Goal: Task Accomplishment & Management: Manage account settings

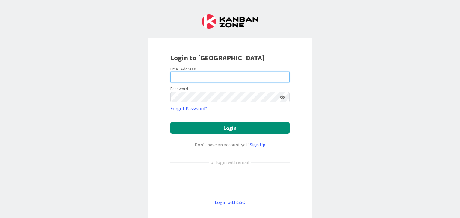
type input "[PERSON_NAME][EMAIL_ADDRESS][DOMAIN_NAME]"
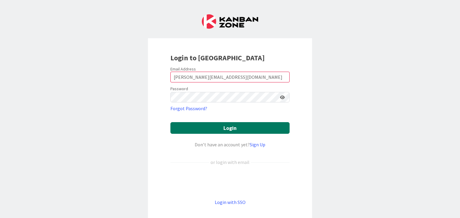
drag, startPoint x: 218, startPoint y: 136, endPoint x: 221, endPoint y: 132, distance: 4.3
click at [218, 135] on form "Email Address [EMAIL_ADDRESS][DOMAIN_NAME] Password Forgot Password? Login Don’…" at bounding box center [229, 136] width 119 height 140
click at [221, 132] on button "Login" at bounding box center [229, 128] width 119 height 12
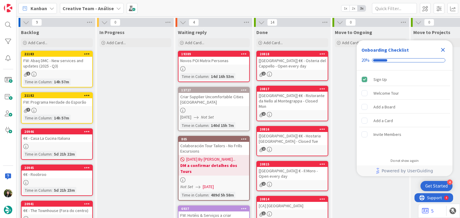
click at [442, 52] on icon "Close Checklist" at bounding box center [442, 49] width 7 height 7
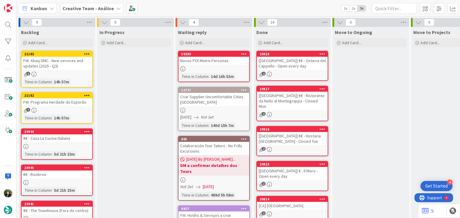
click at [85, 10] on b "Creative Team - Análise" at bounding box center [88, 8] width 51 height 6
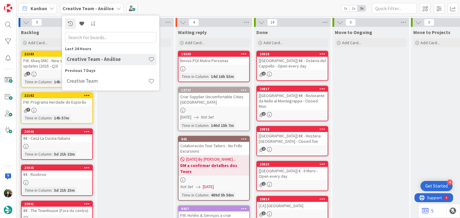
click at [106, 80] on h4 "Creative Team" at bounding box center [107, 81] width 81 height 6
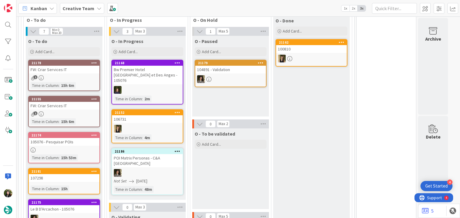
scroll to position [159, 0]
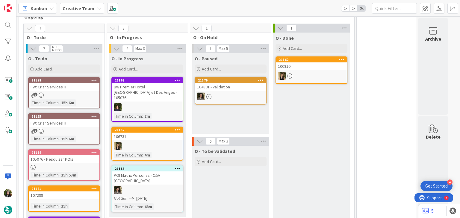
click at [69, 4] on div "Creative Team" at bounding box center [82, 8] width 44 height 11
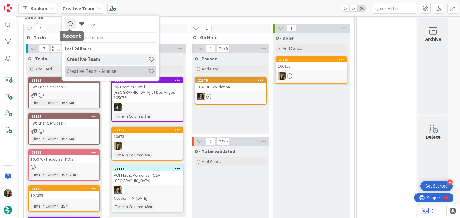
click at [86, 70] on h4 "Creative Team - Análise" at bounding box center [107, 72] width 81 height 6
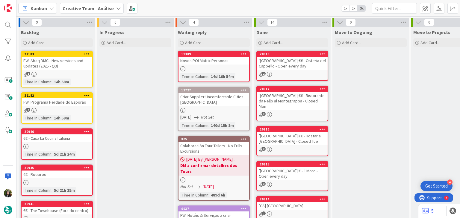
click at [69, 7] on b "Creative Team - Análise" at bounding box center [88, 8] width 51 height 6
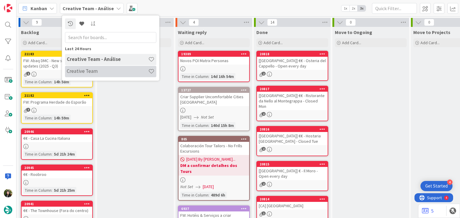
click at [89, 70] on h4 "Creative Team" at bounding box center [107, 72] width 81 height 6
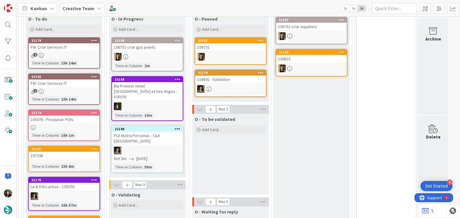
scroll to position [159, 0]
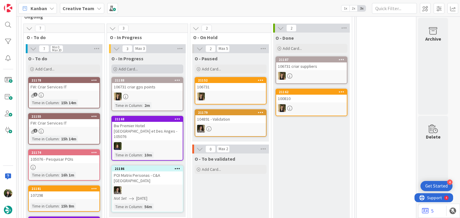
click at [130, 69] on span "Add Card..." at bounding box center [127, 68] width 19 height 5
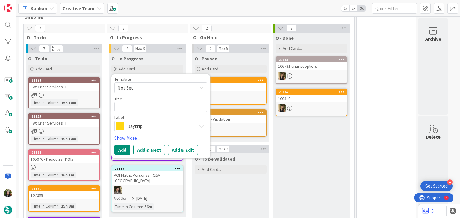
click at [141, 125] on span "Daytrip" at bounding box center [160, 126] width 66 height 8
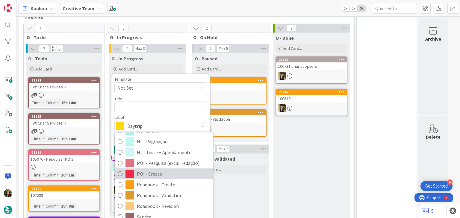
scroll to position [80, 0]
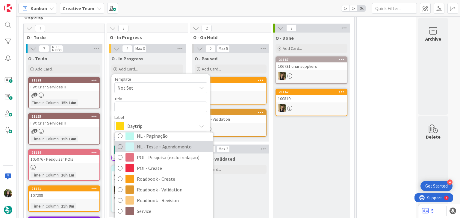
click at [168, 149] on span "NL - Teste + Agendamento" at bounding box center [173, 147] width 73 height 9
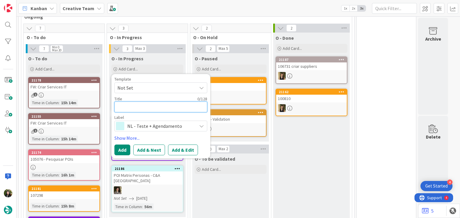
click at [154, 104] on textarea at bounding box center [160, 107] width 93 height 11
type textarea "x"
type textarea "t"
type textarea "x"
type textarea "te"
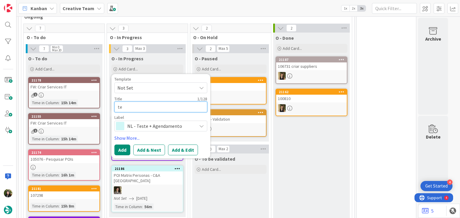
type textarea "x"
type textarea "tes"
type textarea "x"
type textarea "test"
type textarea "x"
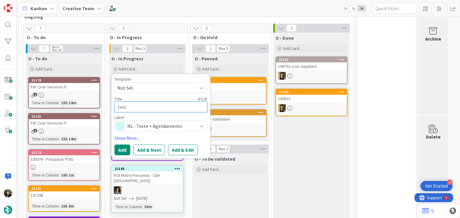
type textarea "teste"
type textarea "x"
type textarea "testes"
type textarea "x"
type textarea "testes"
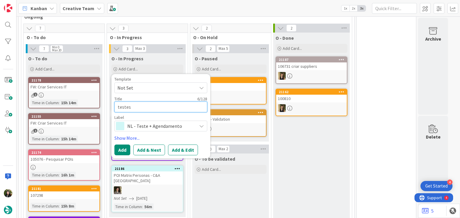
type textarea "x"
type textarea "testes W"
type textarea "x"
type textarea "testes Wo"
type textarea "x"
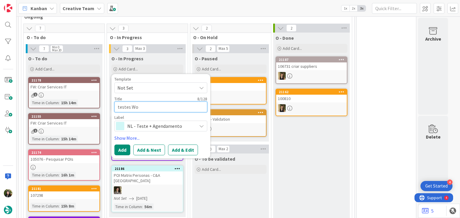
type textarea "testes Wor"
type textarea "x"
type textarea "testes Word"
type textarea "x"
type textarea "testes Wordpr"
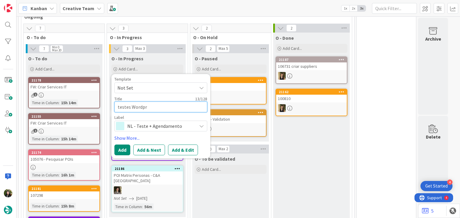
type textarea "x"
type textarea "testes Wordpre"
type textarea "x"
type textarea "testes Wordpres"
type textarea "x"
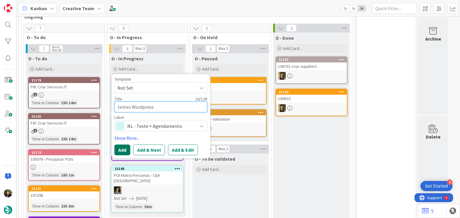
type textarea "testes Wordpress"
click at [122, 148] on button "Add" at bounding box center [122, 150] width 16 height 11
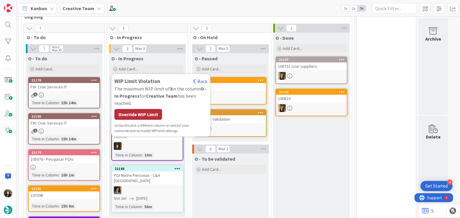
click at [135, 118] on div "Override WIP Limit" at bounding box center [138, 114] width 48 height 11
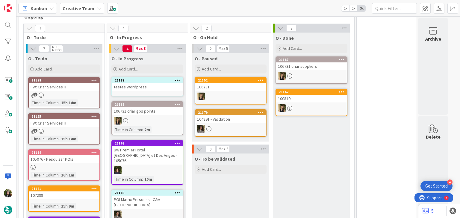
click at [142, 92] on link "21189 testes Wordpress" at bounding box center [147, 86] width 72 height 19
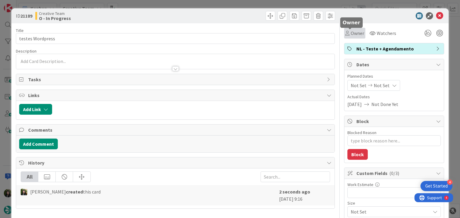
click at [350, 33] on span "Owner" at bounding box center [356, 33] width 13 height 7
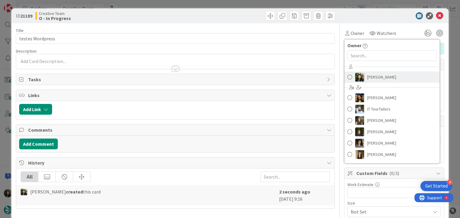
click at [367, 77] on span "[PERSON_NAME]" at bounding box center [381, 77] width 29 height 9
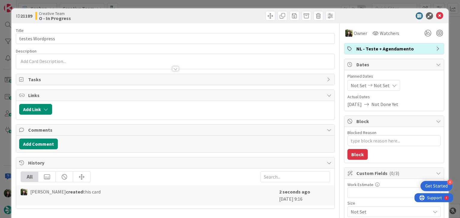
type textarea "x"
click at [378, 83] on span "Not Set" at bounding box center [381, 85] width 16 height 7
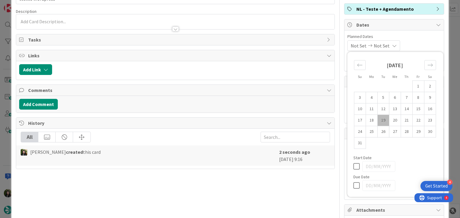
click at [353, 182] on icon at bounding box center [357, 185] width 9 height 7
type input "[DATE]"
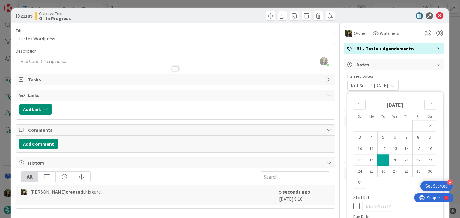
click at [436, 14] on icon at bounding box center [439, 15] width 7 height 7
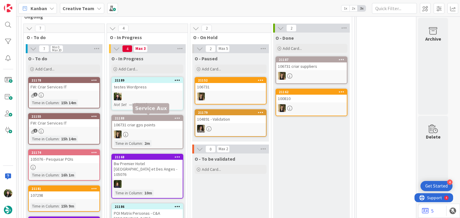
click at [156, 93] on div at bounding box center [147, 97] width 71 height 8
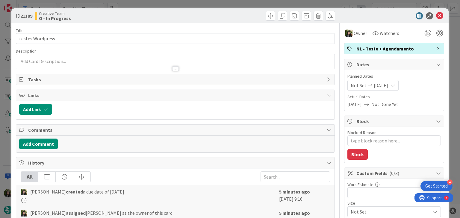
click at [390, 44] on div "NL - Teste + Agendamento" at bounding box center [393, 48] width 99 height 11
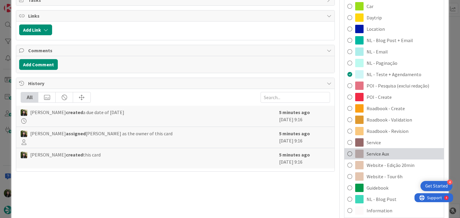
click at [387, 154] on div "Service Aux" at bounding box center [393, 153] width 99 height 11
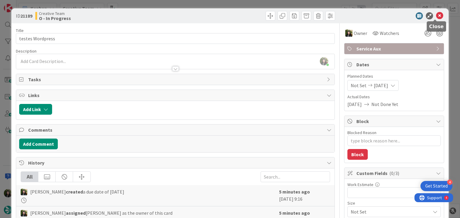
click at [436, 15] on icon at bounding box center [439, 15] width 7 height 7
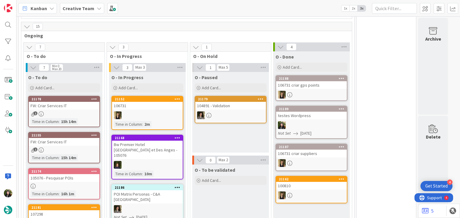
click at [78, 13] on div "Kanban Creative Team 1x 2x 3x" at bounding box center [237, 8] width 443 height 16
click at [78, 5] on b "Creative Team" at bounding box center [79, 8] width 32 height 6
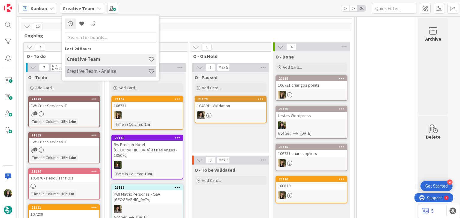
click at [83, 69] on h4 "Creative Team - Análise" at bounding box center [107, 72] width 81 height 6
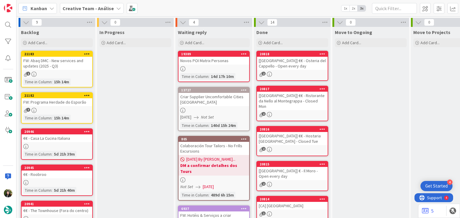
click at [76, 73] on div "1" at bounding box center [57, 74] width 71 height 5
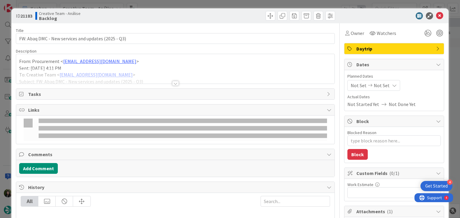
click at [78, 69] on div at bounding box center [175, 76] width 318 height 15
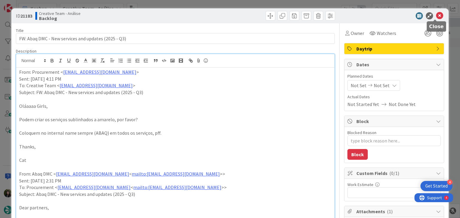
click at [437, 16] on icon at bounding box center [439, 15] width 7 height 7
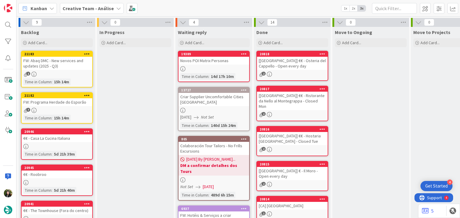
click at [74, 117] on div "Time in Column : 15h 14m" at bounding box center [56, 118] width 67 height 7
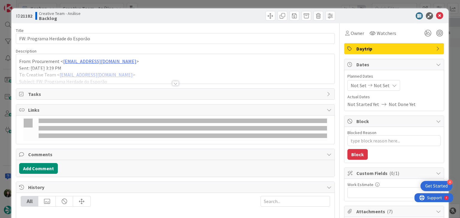
click at [81, 66] on p "Sent: [DATE] 3:19 PM" at bounding box center [175, 68] width 312 height 7
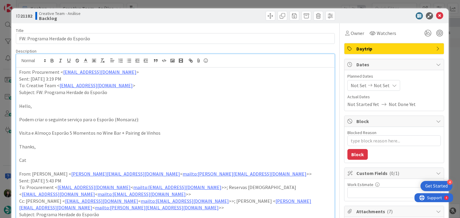
type textarea "x"
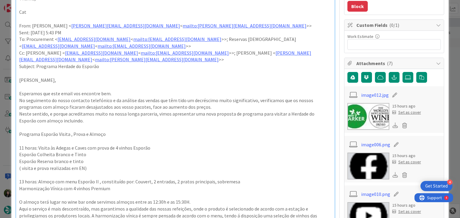
scroll to position [40, 0]
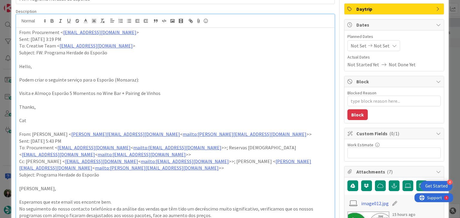
drag, startPoint x: 69, startPoint y: 95, endPoint x: 25, endPoint y: 92, distance: 44.4
click at [25, 92] on p "2h Visit e Almoço Esporão 5 Momentos no Wine Bar + Pairing de Vinhos" at bounding box center [175, 93] width 312 height 7
drag, startPoint x: 66, startPoint y: 93, endPoint x: 90, endPoint y: 93, distance: 24.5
click at [90, 93] on p "2h Winery visit + Lunch 5 Momentos no Wine Bar + Pairing de Vinhos" at bounding box center [175, 93] width 312 height 7
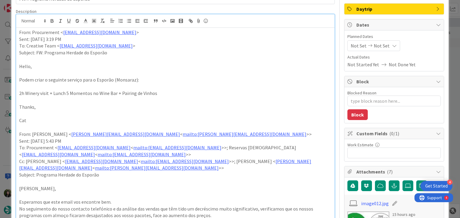
click at [52, 93] on p "2h Winery visit + Lunch 5 Momentos no Wine Bar + Pairing de Vinhos" at bounding box center [175, 93] width 312 height 7
drag, startPoint x: 69, startPoint y: 92, endPoint x: 89, endPoint y: 92, distance: 19.2
click at [89, 92] on p "2h Winery visit + 5-course Lunch 5 Momentos no Wine Bar + Pairing de Vinhos" at bounding box center [175, 93] width 312 height 7
drag, startPoint x: 84, startPoint y: 92, endPoint x: 133, endPoint y: 94, distance: 48.8
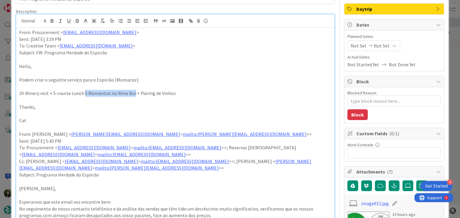
click at [133, 94] on p "2h Winery visit + 5-course Lunch 5 Momentos no Wine Bar + Pairing de Vinhos" at bounding box center [175, 93] width 312 height 7
drag, startPoint x: 115, startPoint y: 92, endPoint x: 163, endPoint y: 96, distance: 48.6
click at [163, 96] on p "2h Winery visit + 5-course Lunch at the Wine bar + Pairing de Vinhos" at bounding box center [175, 93] width 312 height 7
click at [48, 91] on p "2h Winery visit + 5-course Lunch at the Wine bar + Pairing de Vinhos" at bounding box center [175, 93] width 312 height 7
drag, startPoint x: 139, startPoint y: 92, endPoint x: 207, endPoint y: 95, distance: 67.4
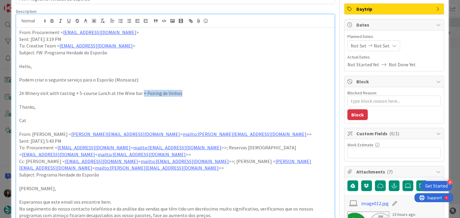
click at [207, 95] on p "2h Winery visit with tasting + 5-course Lunch at the Wine bar + Pairing de Vinh…" at bounding box center [175, 93] width 312 height 7
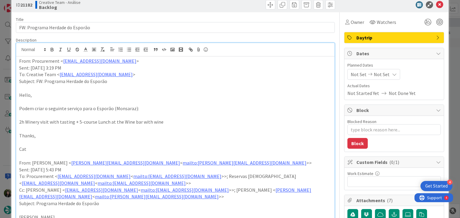
scroll to position [0, 0]
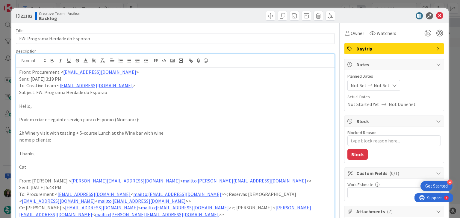
click at [72, 133] on p "2h Winery visit with tasting + 5-course Lunch at the Wine bar with wine" at bounding box center [175, 133] width 312 height 7
click at [171, 131] on p "2h Winery visit with tastings + 5-course Lunch at the Wine bar with wine" at bounding box center [175, 133] width 312 height 7
click at [77, 139] on p "nome p cliente:" at bounding box center [175, 140] width 312 height 7
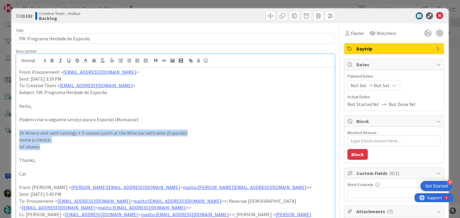
drag, startPoint x: 19, startPoint y: 140, endPoint x: 3, endPoint y: 130, distance: 19.1
click at [3, 130] on div "ID 21182 Creative Team - Análise Backlog Title 31 / 128 FW: Programa Herdade do…" at bounding box center [230, 109] width 460 height 218
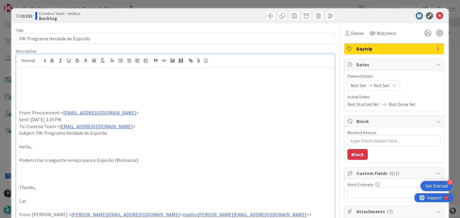
click at [39, 82] on p at bounding box center [175, 79] width 312 height 7
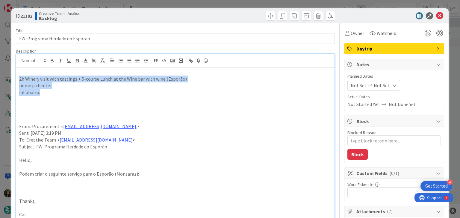
drag, startPoint x: 36, startPoint y: 87, endPoint x: 4, endPoint y: 77, distance: 33.0
click at [4, 77] on div "ID 21182 Creative Team - Análise Backlog Title 31 / 128 FW: Programa Herdade do…" at bounding box center [230, 109] width 460 height 218
click at [53, 62] on icon "button" at bounding box center [52, 61] width 2 height 1
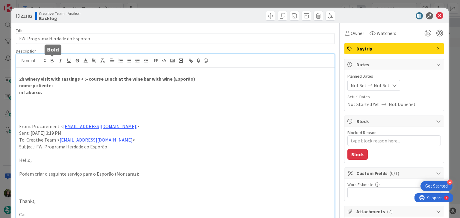
click at [61, 107] on p at bounding box center [175, 106] width 312 height 7
click at [62, 84] on p "nome p cliente:" at bounding box center [175, 85] width 312 height 7
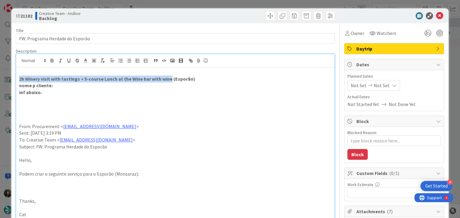
drag, startPoint x: 20, startPoint y: 77, endPoint x: 169, endPoint y: 78, distance: 149.3
click at [169, 78] on strong "2h Winery visit with tastings + 5-course Lunch at the Wine bar with wine (Espor…" at bounding box center [107, 79] width 176 height 6
copy strong "2h Winery visit with tastings + 5-course Lunch at the Wine bar with wine"
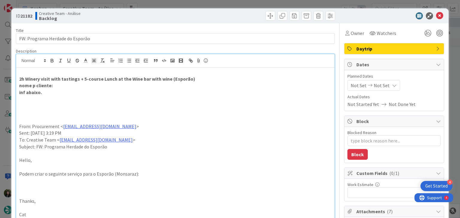
click at [98, 86] on p "nome p cliente:" at bounding box center [175, 85] width 312 height 7
click at [115, 86] on strong "nome p cliente: 2h Winery visit with tastings + 5-course Lunch at the Wine bar …" at bounding box center [113, 86] width 188 height 6
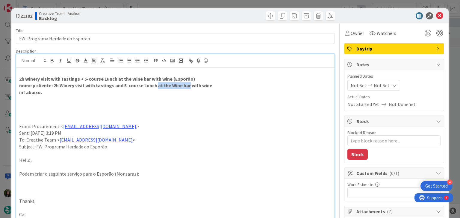
drag, startPoint x: 186, startPoint y: 86, endPoint x: 157, endPoint y: 84, distance: 28.2
click at [155, 85] on strong "nome p cliente: 2h Winery visit with tastings and 5-course Lunch at the Wine ba…" at bounding box center [115, 86] width 193 height 6
type textarea "x"
click at [379, 85] on span "Not Set" at bounding box center [381, 85] width 16 height 7
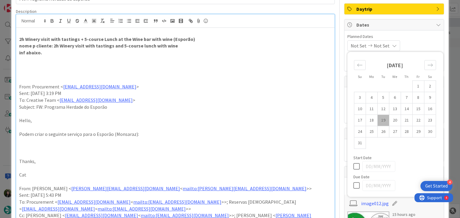
click at [353, 183] on icon at bounding box center [357, 185] width 9 height 7
type input "[DATE]"
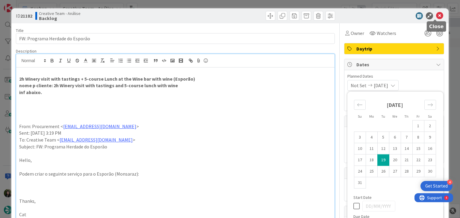
click at [436, 17] on icon at bounding box center [439, 15] width 7 height 7
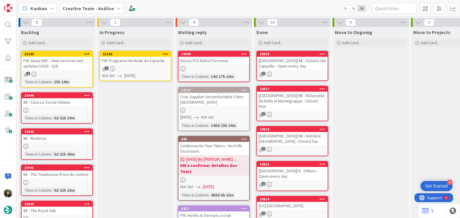
click at [167, 52] on icon at bounding box center [165, 54] width 6 height 4
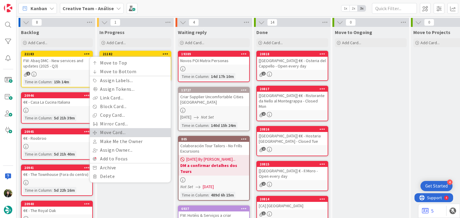
click at [118, 131] on link "Move Card..." at bounding box center [130, 132] width 81 height 9
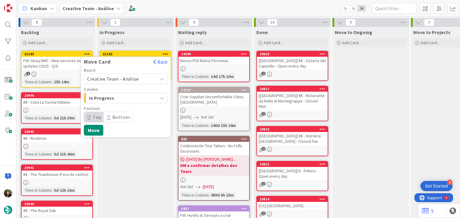
click at [119, 77] on span "Creative Team - Análise" at bounding box center [113, 79] width 52 height 6
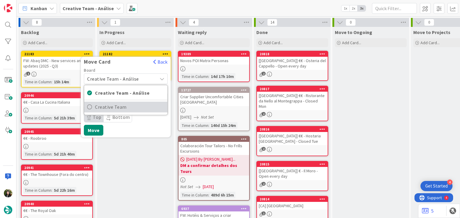
click at [118, 103] on span "Creative Team" at bounding box center [129, 107] width 69 height 9
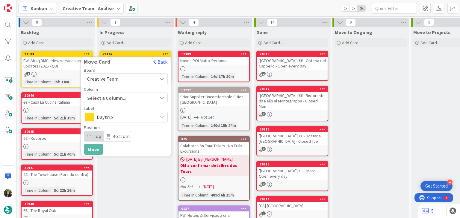
click at [122, 95] on span "Select a Column..." at bounding box center [109, 98] width 45 height 8
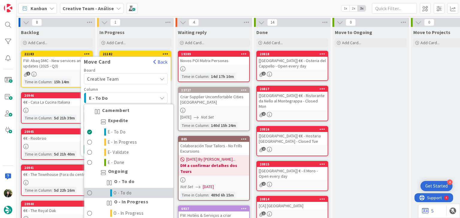
click at [146, 191] on link "O - To do" at bounding box center [128, 193] width 89 height 10
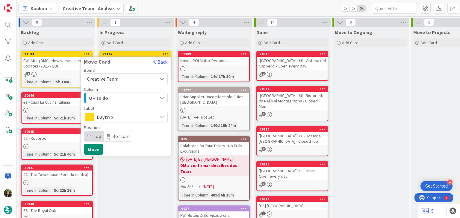
click at [138, 115] on span "Daytrip" at bounding box center [125, 117] width 57 height 8
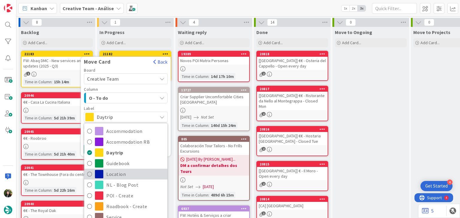
scroll to position [40, 0]
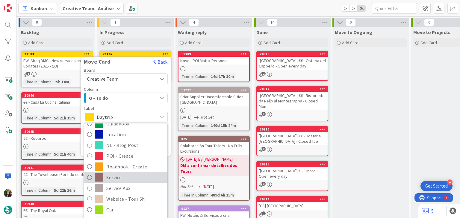
click at [129, 176] on span "Service" at bounding box center [135, 177] width 58 height 9
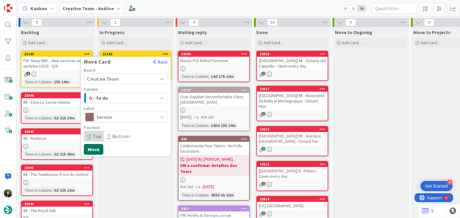
click at [99, 151] on button "Move" at bounding box center [93, 149] width 19 height 11
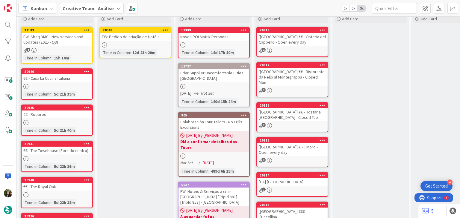
scroll to position [0, 0]
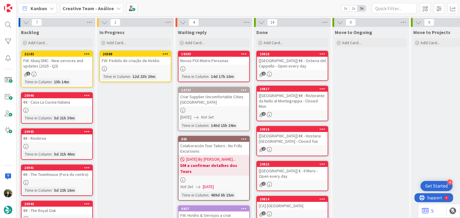
click at [146, 72] on link "20388 FW: Pedido de criação de Hotéis Time in Column : 12d 23h 20m" at bounding box center [135, 66] width 72 height 31
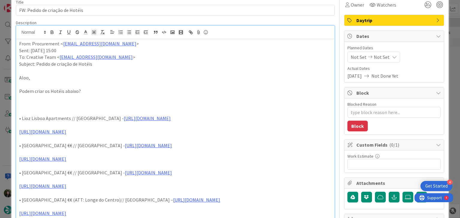
scroll to position [40, 0]
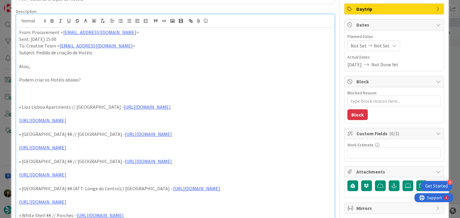
drag, startPoint x: 19, startPoint y: 107, endPoint x: 77, endPoint y: 119, distance: 58.6
click at [77, 119] on div "From: Procurement < procurement@tourtailors.com > Sent: Tuesday, August 5, 2025…" at bounding box center [175, 198] width 318 height 340
copy div "• Lioz Lisboa Apartments // Lisbon - https://sigav.tourtailors.com/#terceiro/vi…"
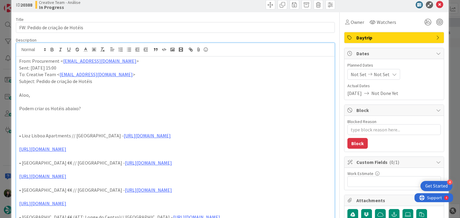
scroll to position [0, 0]
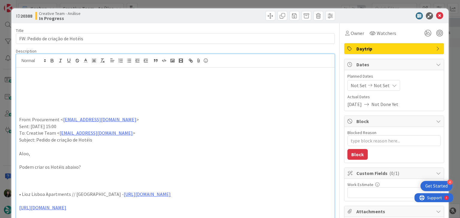
click at [33, 83] on p at bounding box center [175, 85] width 312 height 7
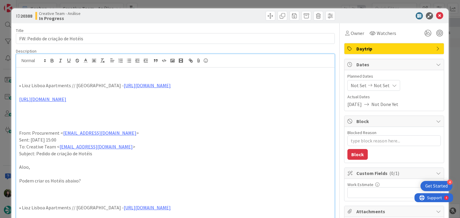
drag, startPoint x: 72, startPoint y: 99, endPoint x: 8, endPoint y: 85, distance: 66.1
click at [8, 85] on div "ID 20388 Creative Team - Análise In Progress Title 32 / 128 FW: Pedido de criaç…" at bounding box center [230, 109] width 460 height 218
click at [52, 59] on icon "button" at bounding box center [52, 59] width 2 height 1
click at [112, 110] on p at bounding box center [175, 113] width 312 height 7
type textarea "x"
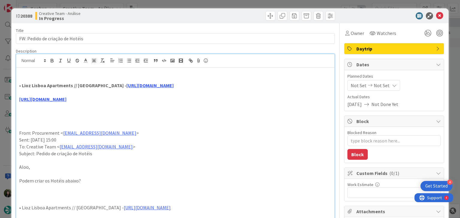
click at [379, 87] on span "Not Set" at bounding box center [381, 85] width 16 height 7
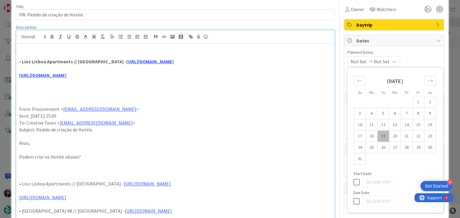
scroll to position [40, 0]
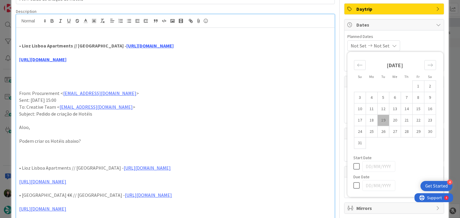
click at [353, 189] on div at bounding box center [395, 185] width 84 height 11
click at [353, 189] on icon at bounding box center [357, 185] width 9 height 7
type input "[DATE]"
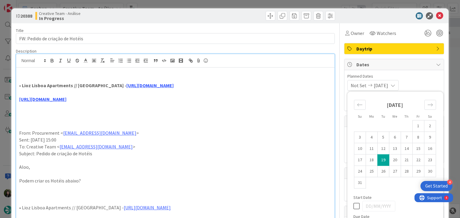
click at [402, 48] on span "Daytrip" at bounding box center [394, 48] width 77 height 7
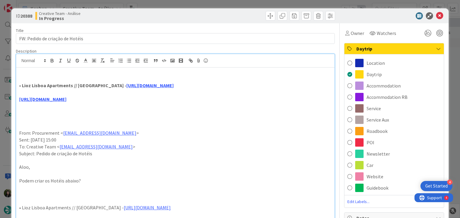
click at [405, 83] on div "Accommodation" at bounding box center [393, 85] width 99 height 11
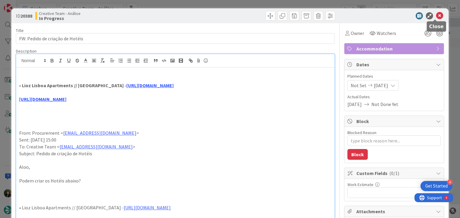
click at [436, 13] on icon at bounding box center [439, 15] width 7 height 7
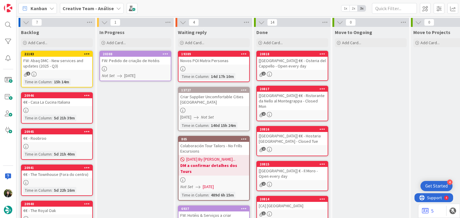
click at [167, 53] on icon at bounding box center [165, 54] width 6 height 4
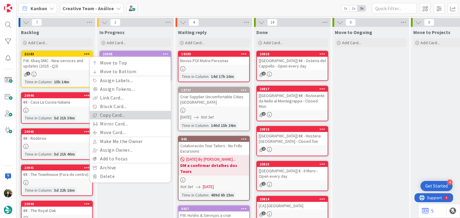
click at [134, 117] on link "Copy Card..." at bounding box center [130, 115] width 81 height 9
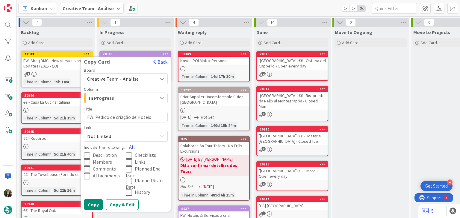
click at [130, 146] on button "All" at bounding box center [131, 147] width 13 height 11
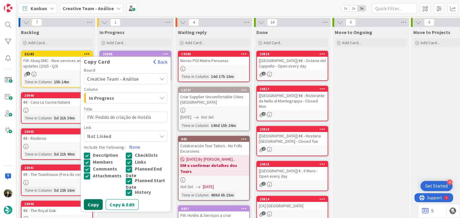
click at [92, 201] on button "Copy" at bounding box center [93, 205] width 19 height 11
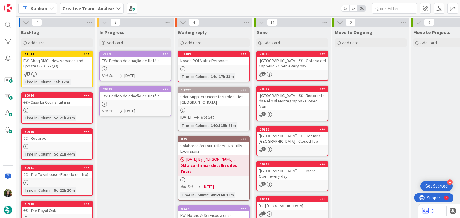
click at [120, 109] on icon at bounding box center [119, 111] width 5 height 5
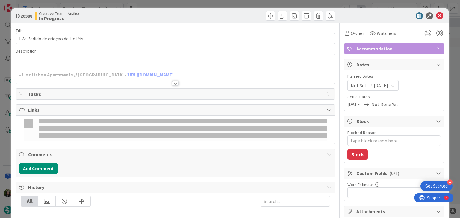
click at [71, 65] on p at bounding box center [175, 68] width 312 height 7
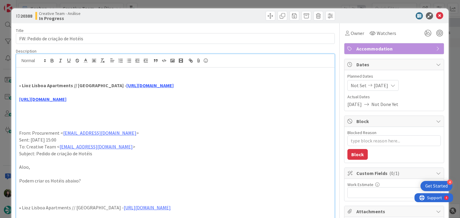
drag, startPoint x: 41, startPoint y: 94, endPoint x: -3, endPoint y: 80, distance: 45.6
click at [0, 80] on html "4 Get Started Kanban Creative Team - Análise 1x 2x 3x 7 Backlog Add Card... 211…" at bounding box center [230, 109] width 460 height 218
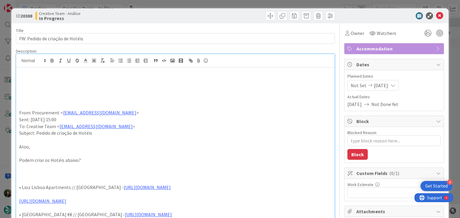
drag, startPoint x: 22, startPoint y: 107, endPoint x: 14, endPoint y: 60, distance: 48.4
drag, startPoint x: 24, startPoint y: 107, endPoint x: 11, endPoint y: 67, distance: 42.8
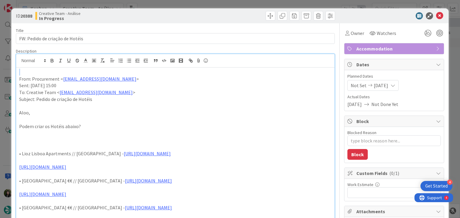
drag, startPoint x: 17, startPoint y: 153, endPoint x: 74, endPoint y: 166, distance: 58.9
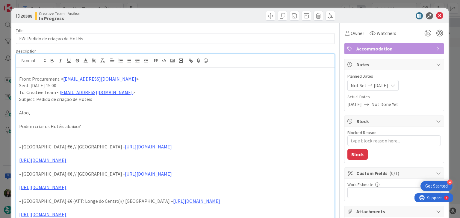
click at [381, 84] on span "[DATE]" at bounding box center [380, 85] width 14 height 7
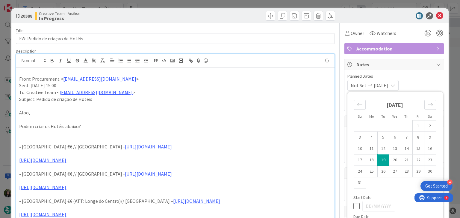
type textarea "x"
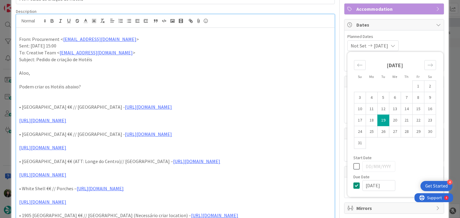
click at [353, 185] on icon at bounding box center [357, 185] width 9 height 7
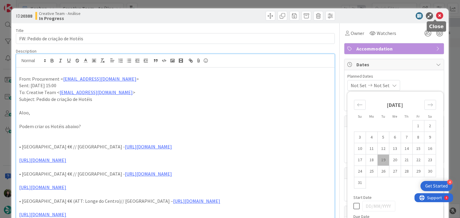
click at [436, 15] on icon at bounding box center [439, 15] width 7 height 7
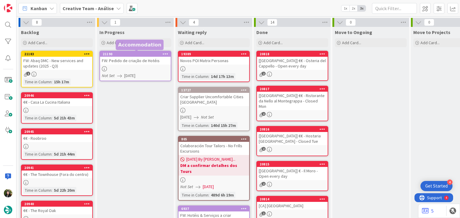
click at [166, 52] on icon at bounding box center [165, 54] width 6 height 4
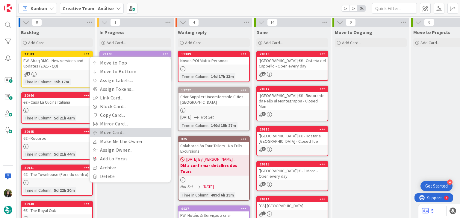
click at [122, 131] on link "Move Card..." at bounding box center [130, 132] width 81 height 9
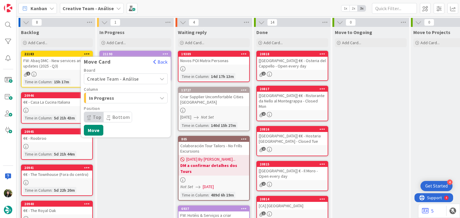
click at [121, 78] on span "Creative Team - Análise" at bounding box center [113, 79] width 52 height 6
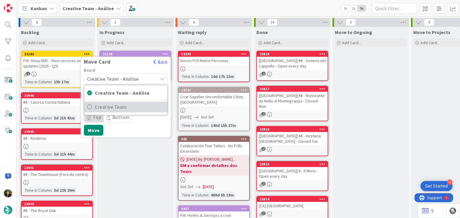
click at [119, 110] on span "Creative Team" at bounding box center [129, 107] width 69 height 9
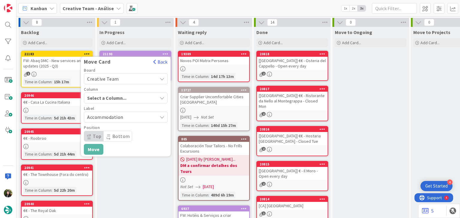
click at [123, 100] on span "Select a Column..." at bounding box center [109, 98] width 45 height 8
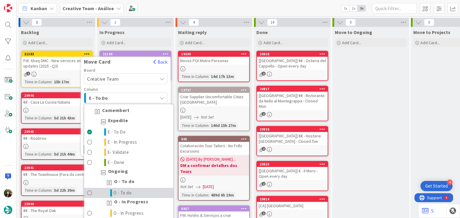
click at [120, 188] on link "O - To do" at bounding box center [128, 193] width 89 height 10
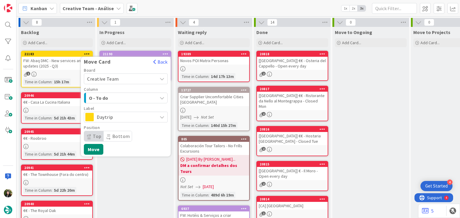
click at [120, 118] on span "Daytrip" at bounding box center [125, 117] width 57 height 8
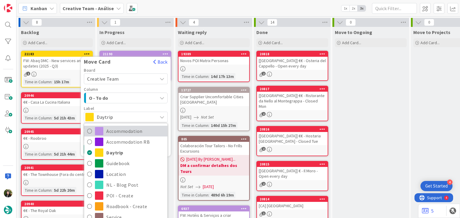
click at [130, 131] on span "Accommodation" at bounding box center [135, 131] width 58 height 9
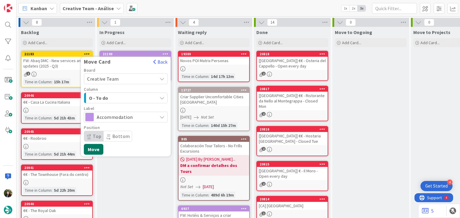
click at [93, 151] on button "Move" at bounding box center [93, 149] width 19 height 11
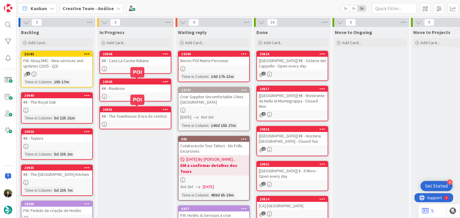
click at [156, 66] on link "20946 €€ - Casa La Cucina Italiana" at bounding box center [135, 62] width 72 height 23
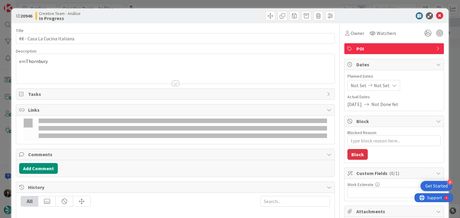
type textarea "x"
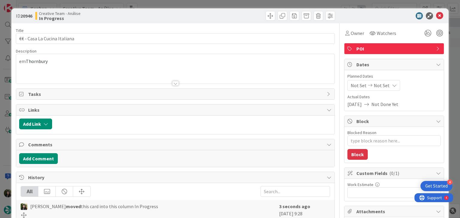
click at [376, 86] on span "Not Set" at bounding box center [381, 85] width 16 height 7
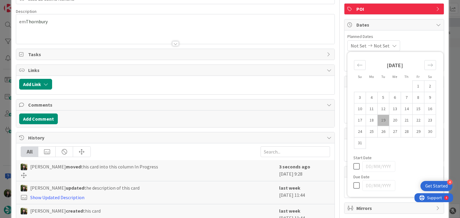
click at [353, 187] on icon at bounding box center [357, 185] width 9 height 7
type input "[DATE]"
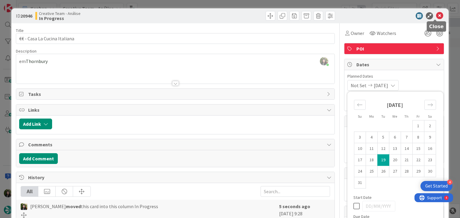
click at [437, 17] on icon at bounding box center [439, 15] width 7 height 7
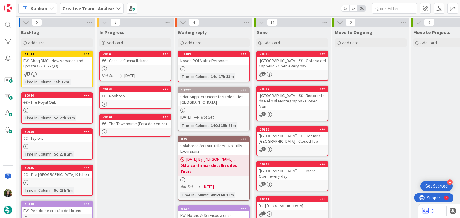
click at [129, 102] on div at bounding box center [135, 104] width 71 height 5
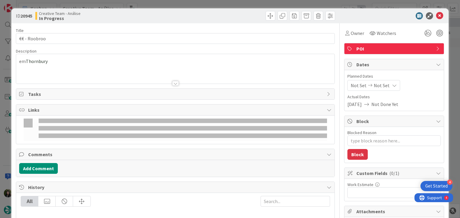
type textarea "x"
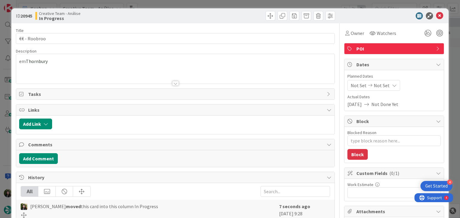
click at [384, 85] on div "Not Set Not Set" at bounding box center [373, 85] width 53 height 11
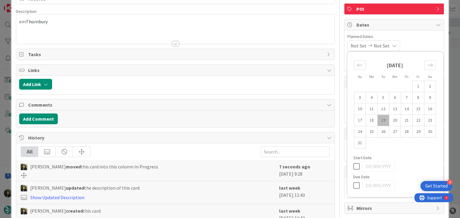
click at [353, 184] on icon at bounding box center [357, 185] width 9 height 7
type input "[DATE]"
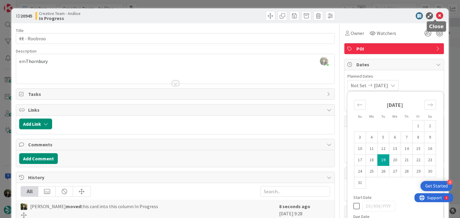
click at [436, 14] on icon at bounding box center [439, 15] width 7 height 7
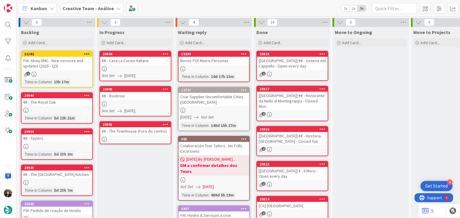
click at [142, 137] on div at bounding box center [135, 139] width 71 height 5
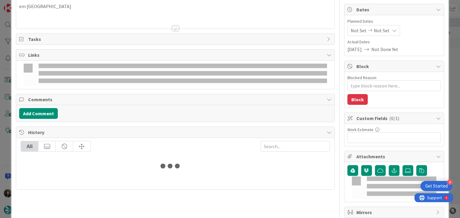
type textarea "x"
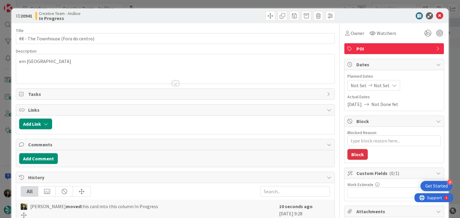
click at [380, 83] on span "Not Set" at bounding box center [381, 85] width 16 height 7
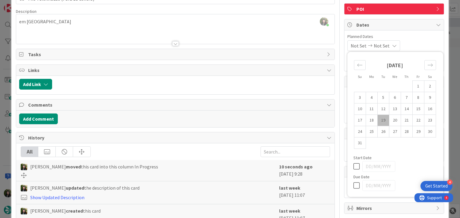
click at [354, 189] on icon at bounding box center [357, 185] width 9 height 7
type input "[DATE]"
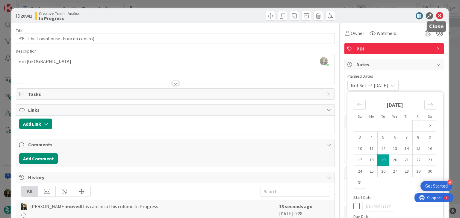
click at [436, 16] on icon at bounding box center [439, 15] width 7 height 7
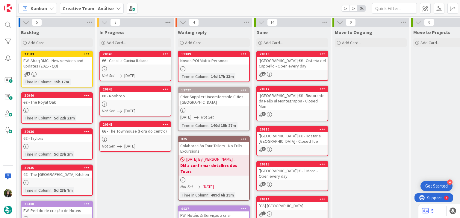
click at [170, 24] on icon at bounding box center [168, 22] width 8 height 9
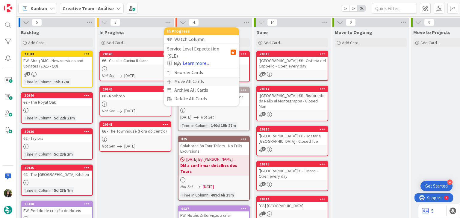
click at [198, 77] on div "Move All Cards" at bounding box center [201, 81] width 75 height 9
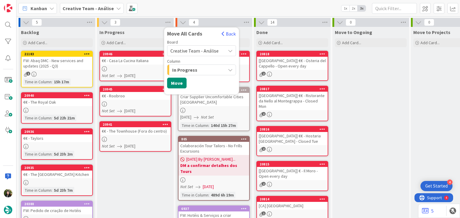
click at [198, 48] on span "Creative Team - Análise" at bounding box center [194, 51] width 48 height 6
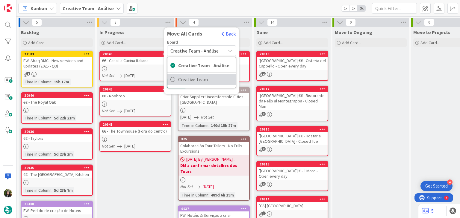
click at [190, 82] on span "Creative Team" at bounding box center [205, 79] width 54 height 9
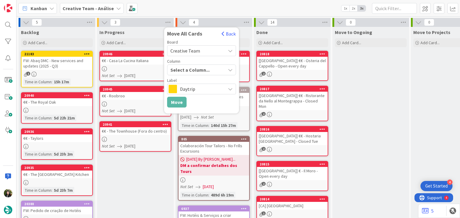
click at [197, 65] on div "Select a Column..." at bounding box center [197, 70] width 57 height 10
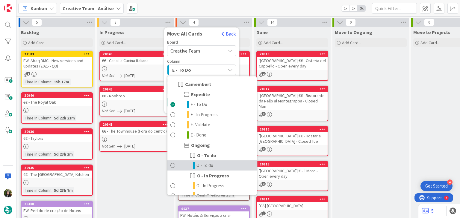
click at [211, 167] on span "O - To do" at bounding box center [204, 165] width 17 height 7
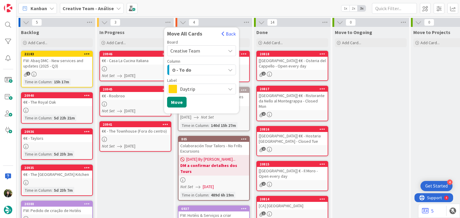
click at [201, 87] on span "Daytrip" at bounding box center [201, 89] width 42 height 8
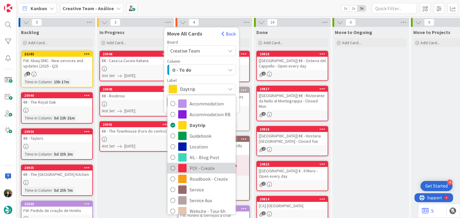
click at [209, 171] on span "POI - Create" at bounding box center [210, 168] width 43 height 9
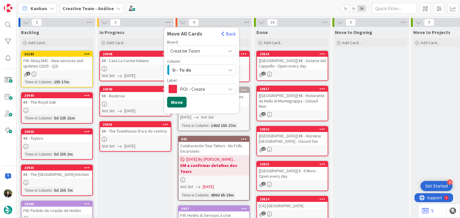
click at [179, 104] on button "Move" at bounding box center [176, 102] width 19 height 11
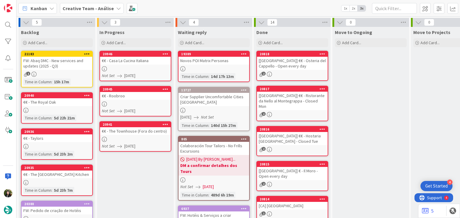
click at [78, 12] on div "Creative Team - Análise" at bounding box center [92, 8] width 64 height 11
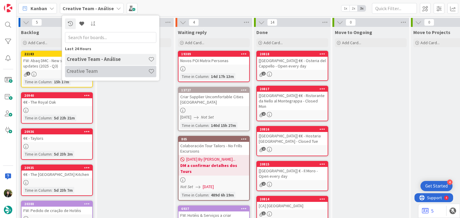
click at [86, 72] on h4 "Creative Team" at bounding box center [107, 72] width 81 height 6
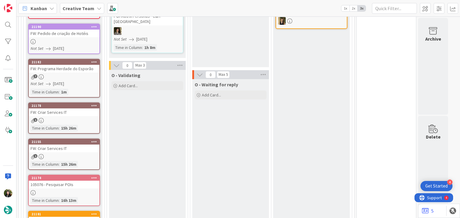
click at [93, 104] on icon at bounding box center [94, 106] width 6 height 4
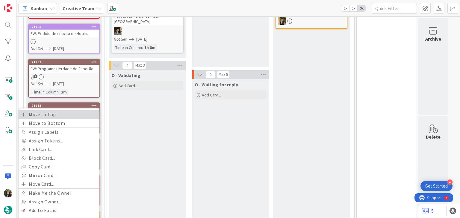
click at [77, 114] on link "Move to Top" at bounding box center [59, 114] width 81 height 9
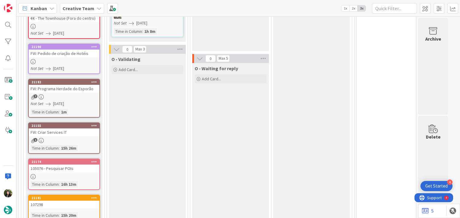
click at [95, 124] on icon at bounding box center [94, 126] width 6 height 4
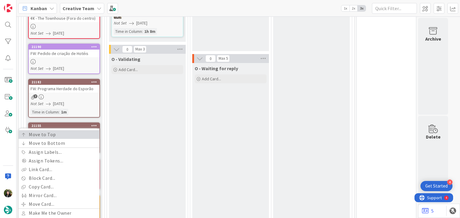
click at [86, 131] on link "Move to Top" at bounding box center [59, 134] width 81 height 9
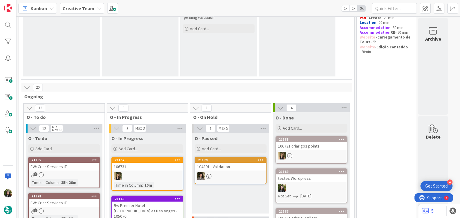
click at [75, 6] on b "Creative Team" at bounding box center [79, 8] width 32 height 6
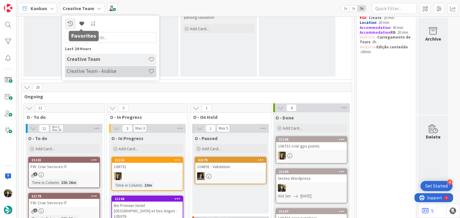
click at [96, 74] on h4 "Creative Team - Análise" at bounding box center [107, 72] width 81 height 6
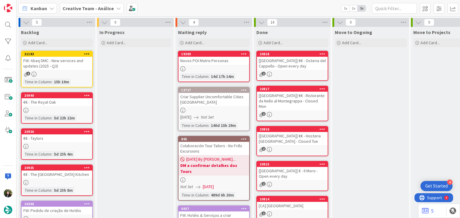
drag, startPoint x: 88, startPoint y: 9, endPoint x: 88, endPoint y: 14, distance: 5.1
click at [88, 9] on b "Creative Team - Análise" at bounding box center [88, 8] width 51 height 6
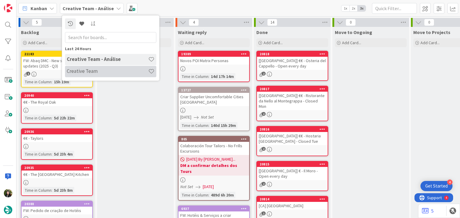
click at [92, 69] on h4 "Creative Team" at bounding box center [107, 72] width 81 height 6
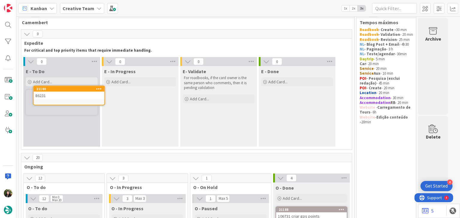
scroll to position [4, 0]
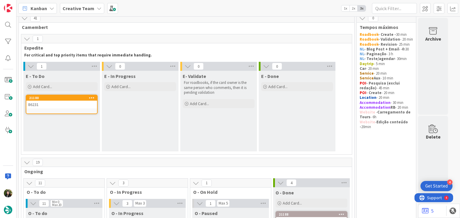
click at [75, 108] on link "21180 86231" at bounding box center [62, 104] width 72 height 19
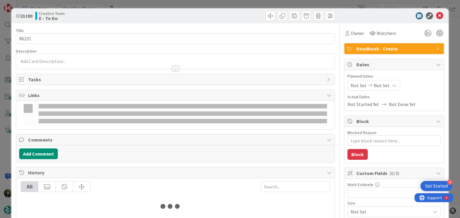
type textarea "x"
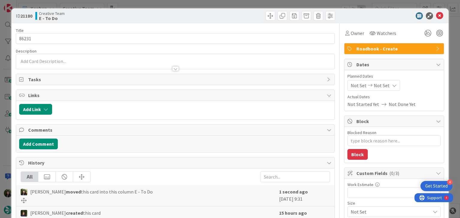
click at [379, 86] on span "Not Set" at bounding box center [381, 85] width 16 height 7
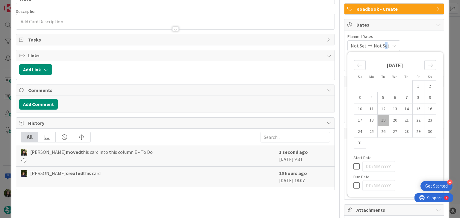
click at [353, 186] on icon at bounding box center [357, 185] width 9 height 7
type input "[DATE]"
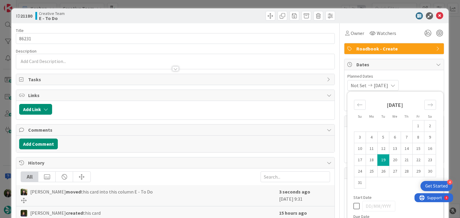
click at [436, 17] on icon at bounding box center [439, 15] width 7 height 7
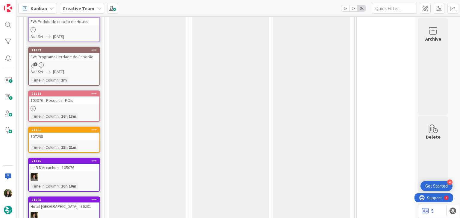
scroll to position [443, 0]
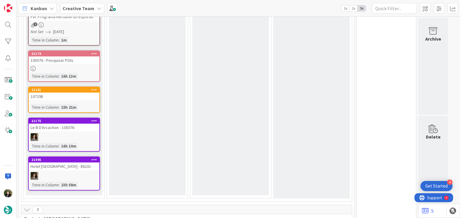
click at [66, 66] on div at bounding box center [64, 68] width 71 height 5
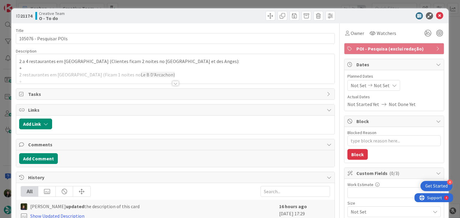
type textarea "x"
click at [390, 82] on div "Not Set Not Set" at bounding box center [373, 85] width 53 height 11
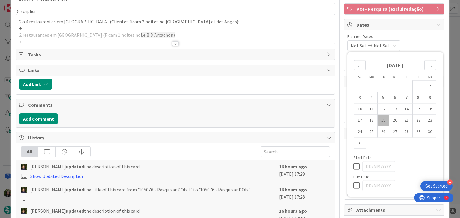
click at [353, 184] on icon at bounding box center [357, 185] width 9 height 7
type input "[DATE]"
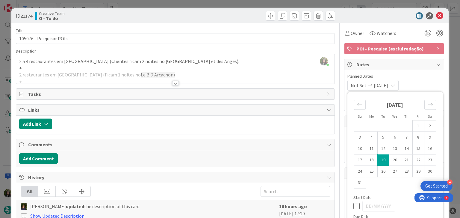
click at [436, 16] on icon at bounding box center [439, 15] width 7 height 7
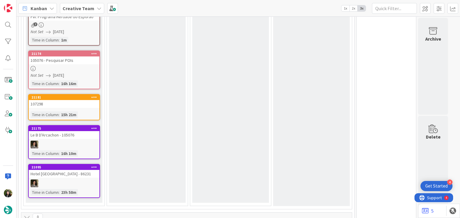
click at [83, 103] on div "107298" at bounding box center [64, 104] width 71 height 8
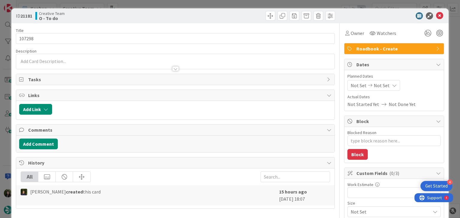
type textarea "x"
click at [380, 86] on span "Not Set" at bounding box center [381, 85] width 16 height 7
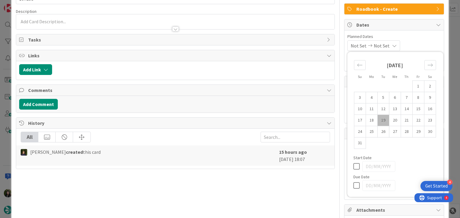
click at [353, 185] on icon at bounding box center [357, 185] width 9 height 7
type input "[DATE]"
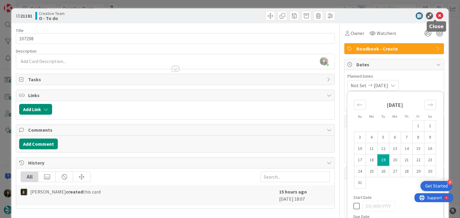
click at [436, 14] on icon at bounding box center [439, 15] width 7 height 7
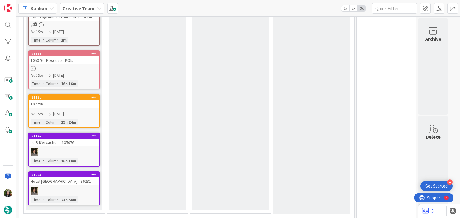
click at [86, 151] on div at bounding box center [64, 152] width 71 height 8
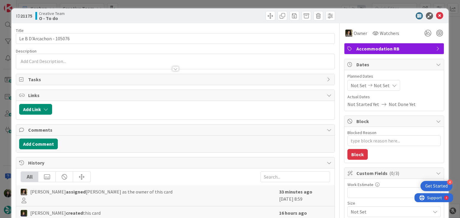
click at [373, 86] on span "Not Set" at bounding box center [381, 85] width 16 height 7
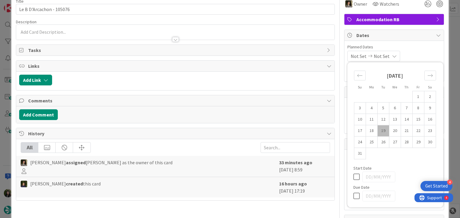
scroll to position [40, 0]
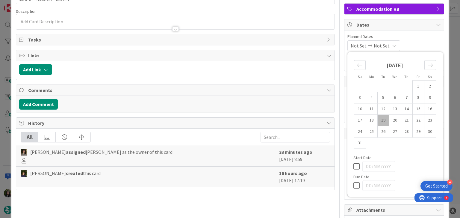
type textarea "x"
click at [353, 186] on icon at bounding box center [357, 185] width 9 height 7
type input "[DATE]"
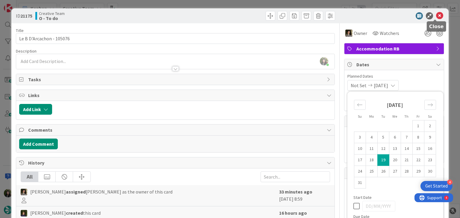
drag, startPoint x: 435, startPoint y: 16, endPoint x: 431, endPoint y: 17, distance: 4.8
click at [436, 16] on icon at bounding box center [439, 15] width 7 height 7
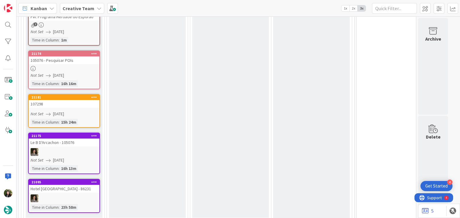
click at [87, 195] on div at bounding box center [64, 199] width 71 height 8
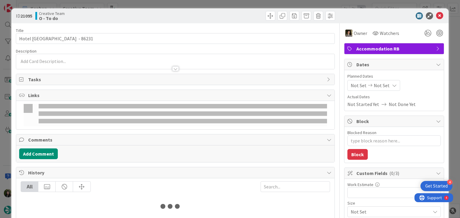
click at [381, 85] on span "Not Set" at bounding box center [381, 85] width 16 height 7
type textarea "x"
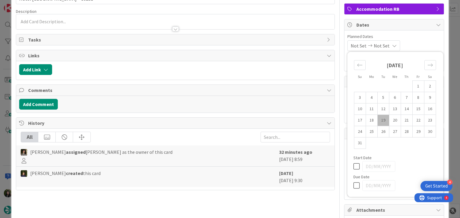
click at [354, 186] on icon at bounding box center [357, 185] width 9 height 7
type input "[DATE]"
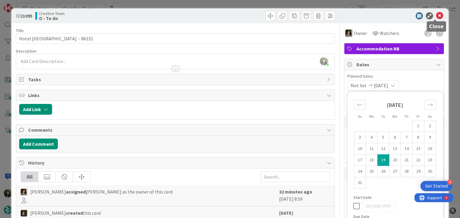
drag, startPoint x: 436, startPoint y: 13, endPoint x: 423, endPoint y: 26, distance: 17.6
click at [436, 13] on icon at bounding box center [439, 15] width 7 height 7
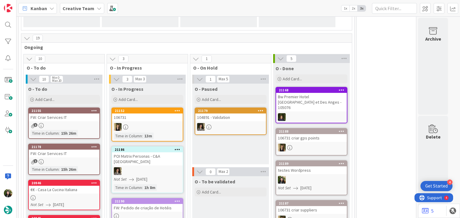
click at [138, 126] on div at bounding box center [147, 127] width 71 height 8
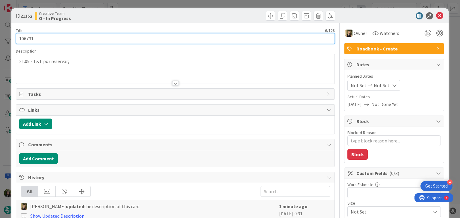
drag, startPoint x: 23, startPoint y: 38, endPoint x: 14, endPoint y: 36, distance: 8.8
click at [14, 38] on div "ID 21152 Creative Team O - In Progress Title 6 / 128 106731 Description 21.09 -…" at bounding box center [229, 211] width 437 height 406
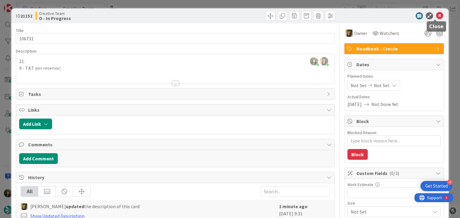
click at [436, 15] on icon at bounding box center [439, 15] width 7 height 7
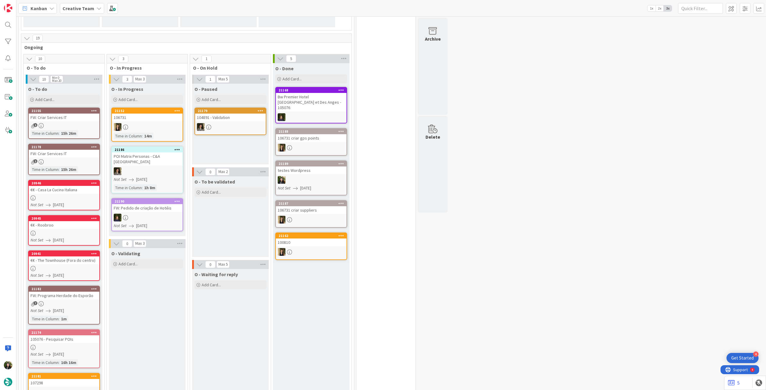
click at [74, 207] on div "Not Set [DATE]" at bounding box center [65, 205] width 69 height 6
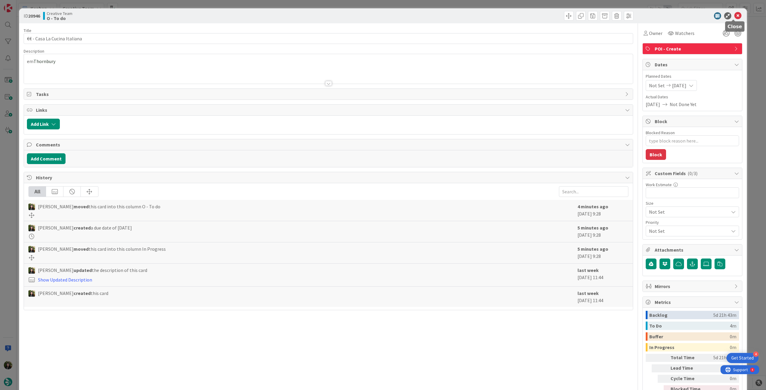
click at [459, 14] on icon at bounding box center [737, 15] width 7 height 7
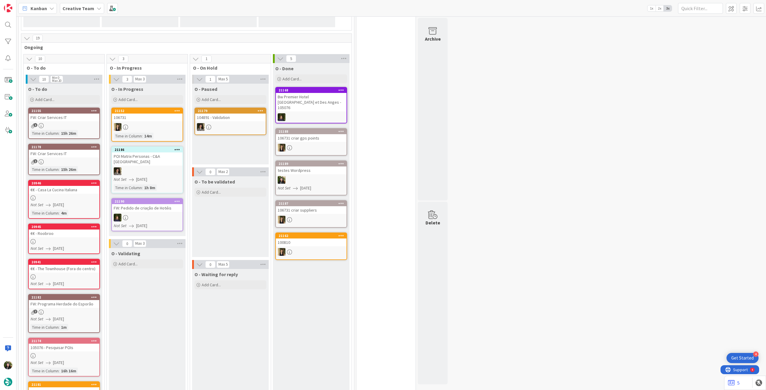
click at [96, 218] on div at bounding box center [64, 241] width 71 height 5
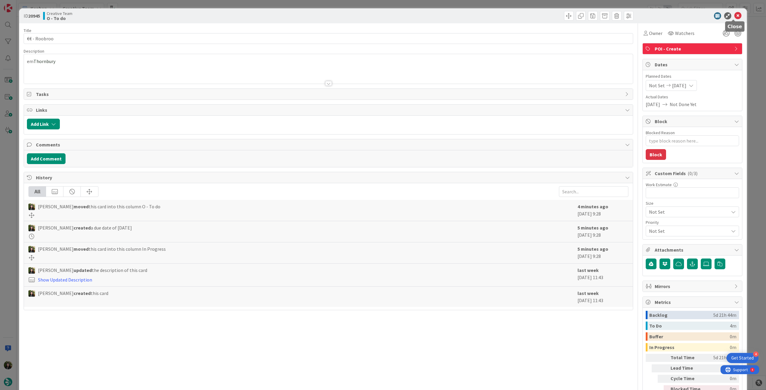
click at [459, 12] on icon at bounding box center [737, 15] width 7 height 7
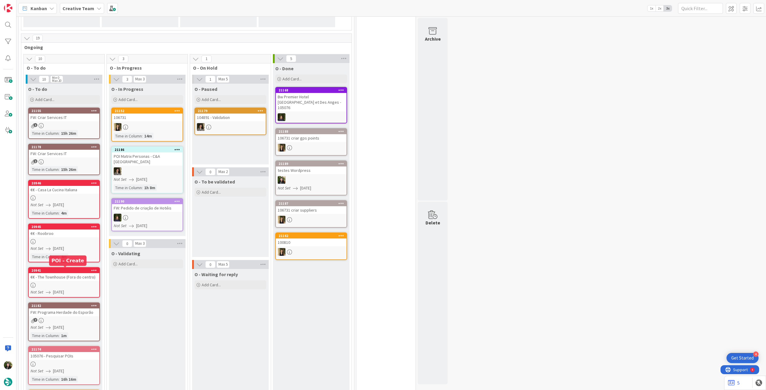
click at [64, 218] on div "€€ - The Townhouse (Fora do centro)" at bounding box center [64, 277] width 71 height 8
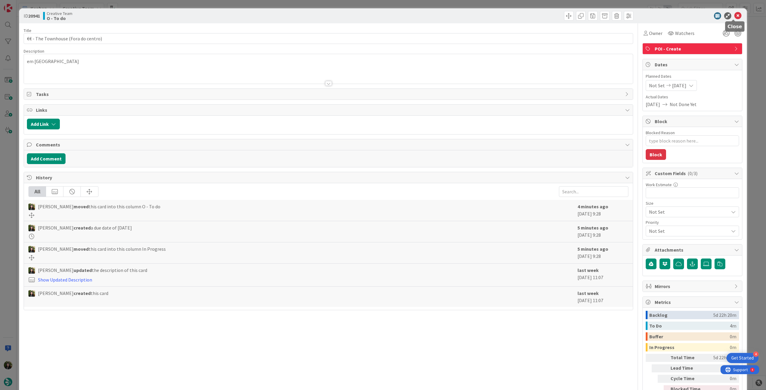
click at [459, 17] on icon at bounding box center [737, 15] width 7 height 7
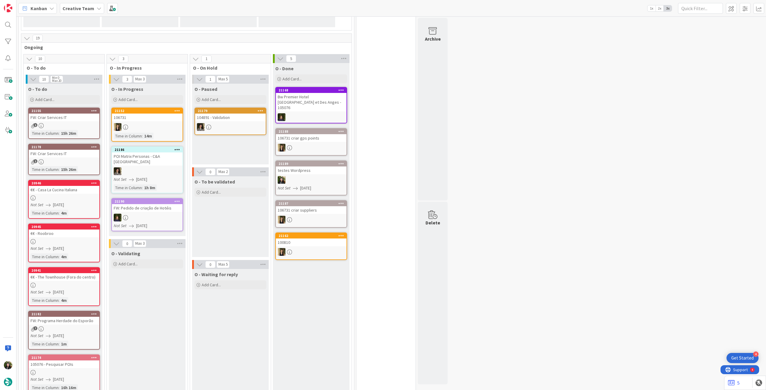
click at [82, 10] on b "Creative Team" at bounding box center [79, 8] width 32 height 6
click at [82, 72] on h4 "Creative Team - Análise" at bounding box center [107, 71] width 81 height 6
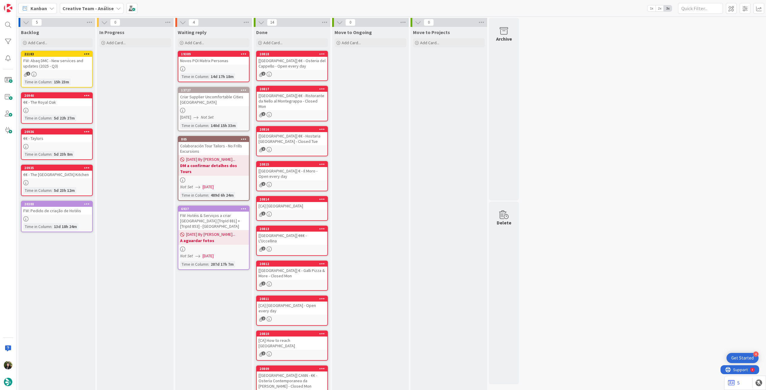
click at [83, 112] on div at bounding box center [57, 110] width 71 height 5
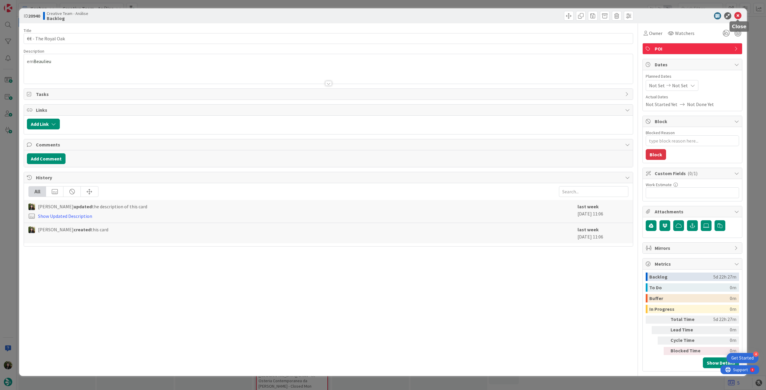
click at [459, 16] on icon at bounding box center [737, 15] width 7 height 7
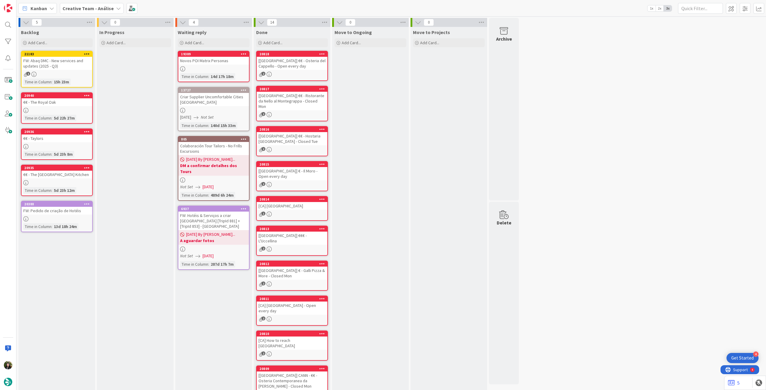
click at [39, 148] on div at bounding box center [57, 146] width 71 height 5
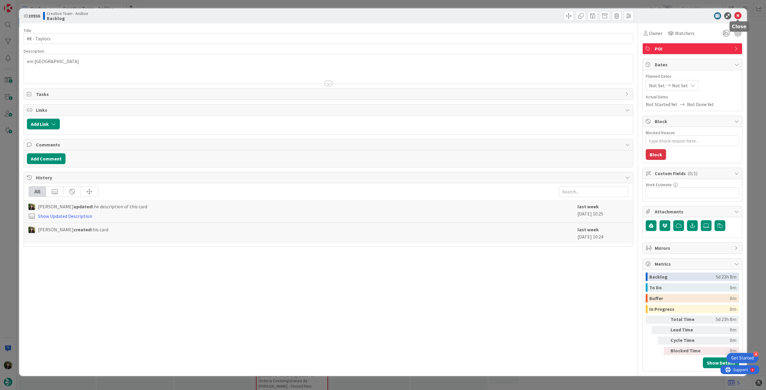
click at [459, 16] on icon at bounding box center [737, 15] width 7 height 7
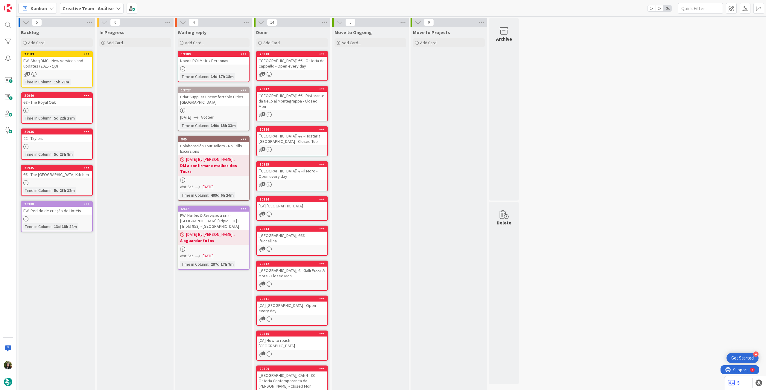
click at [76, 180] on link "20935 €€ - The Riverford Field Kitchen Time in Column : 5d 23h 12m" at bounding box center [57, 180] width 72 height 31
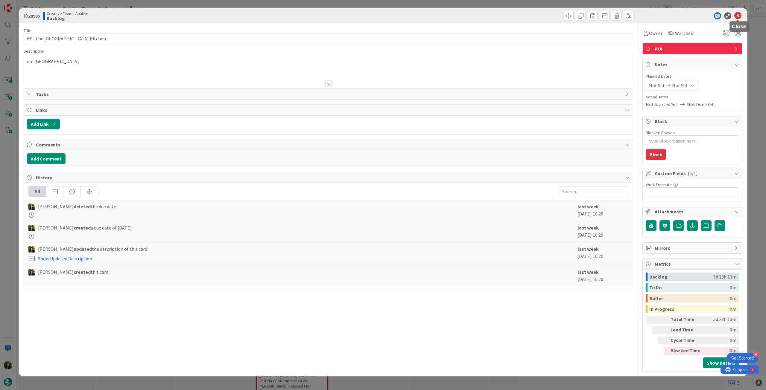
drag, startPoint x: 741, startPoint y: 15, endPoint x: 668, endPoint y: 11, distance: 72.8
click at [459, 15] on icon at bounding box center [737, 15] width 7 height 7
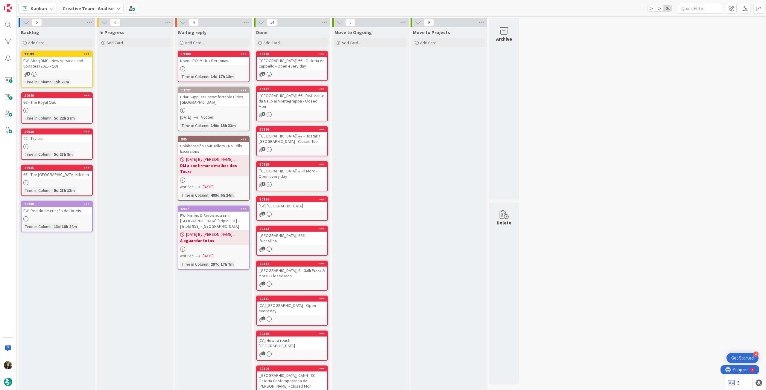
click at [66, 12] on span "Creative Team - Análise" at bounding box center [88, 8] width 51 height 7
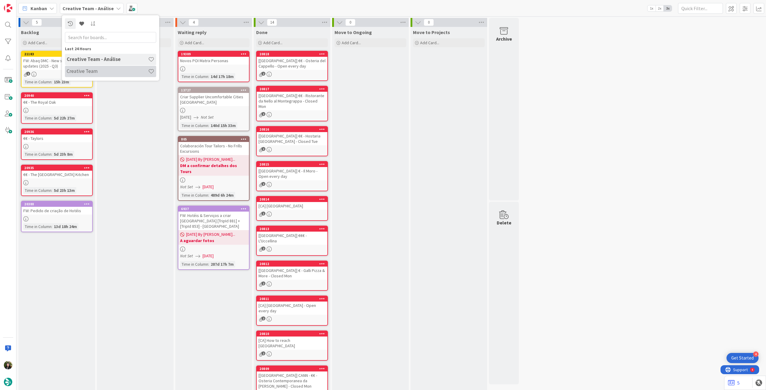
click at [90, 71] on h4 "Creative Team" at bounding box center [107, 71] width 81 height 6
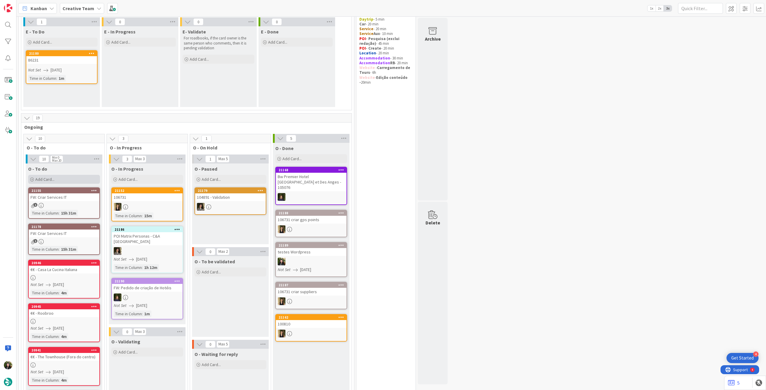
scroll to position [80, 0]
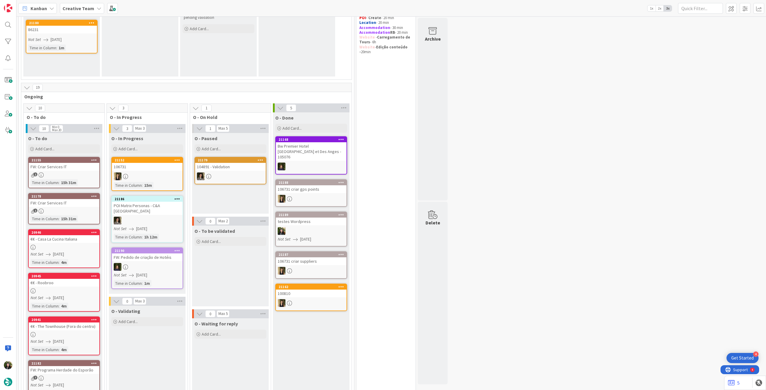
click at [72, 139] on div "O - To do" at bounding box center [64, 139] width 72 height 6
click at [72, 153] on div "Add Card..." at bounding box center [64, 149] width 72 height 9
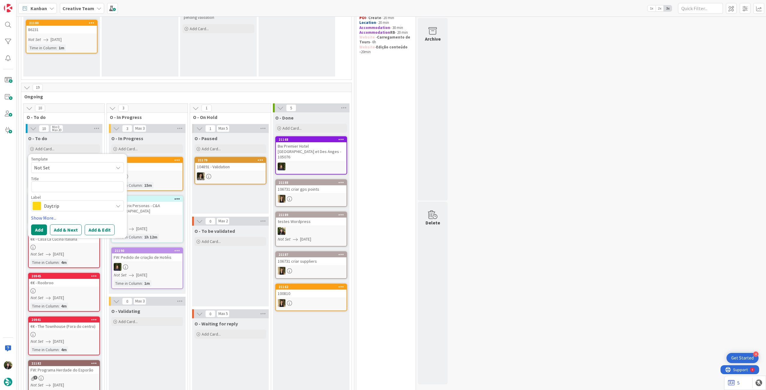
scroll to position [120, 0]
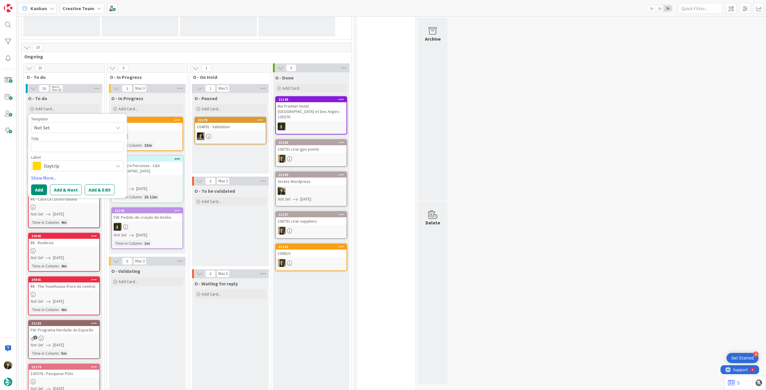
click at [76, 165] on span "Daytrip" at bounding box center [77, 166] width 66 height 8
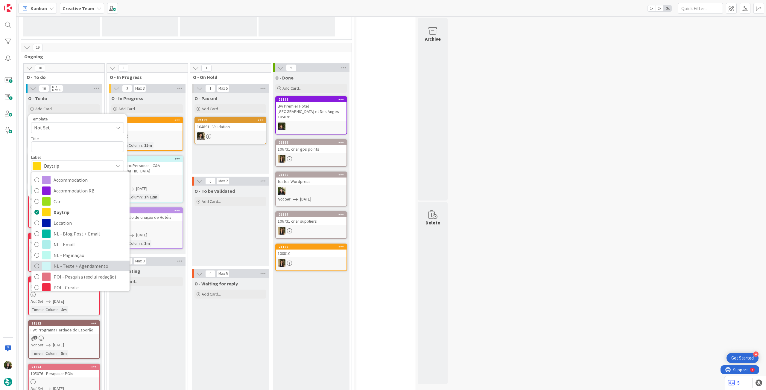
scroll to position [40, 0]
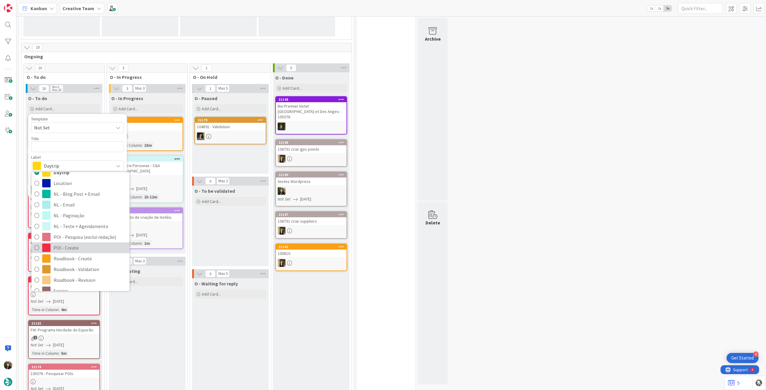
click at [78, 218] on span "POI - Create" at bounding box center [90, 248] width 73 height 9
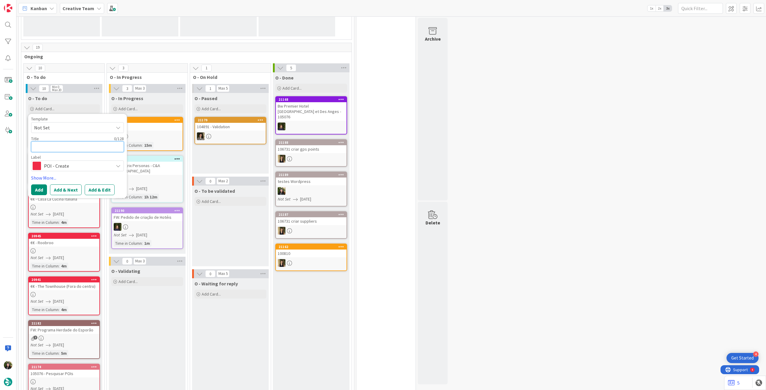
click at [81, 147] on textarea at bounding box center [77, 147] width 93 height 11
type textarea "x"
type textarea "O"
type textarea "x"
type textarea "Oe"
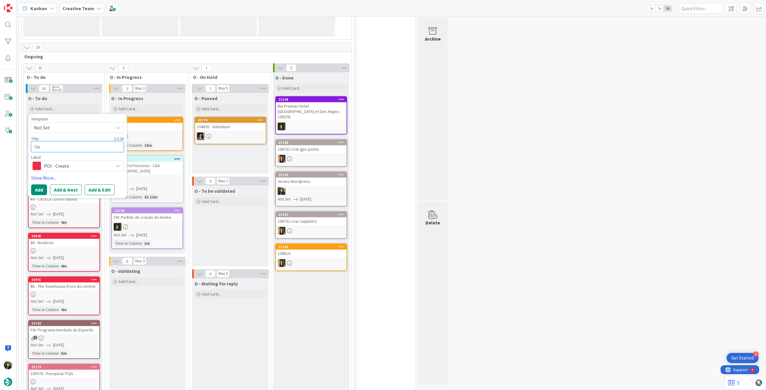
type textarea "x"
type textarea "Oes"
type textarea "x"
type textarea "Oesq"
type textarea "x"
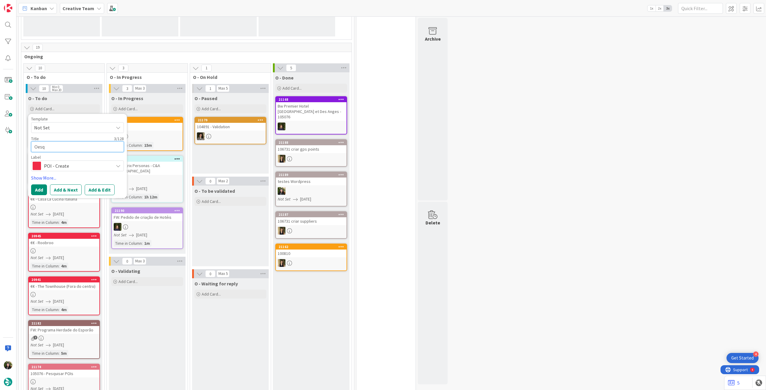
type textarea "Oesqu"
type textarea "x"
type textarea "Oesqui"
type textarea "x"
type textarea "Oesquis"
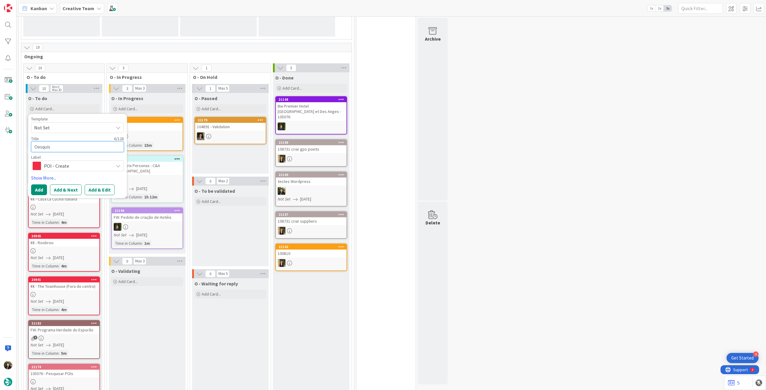
type textarea "x"
type textarea "Oesquisa"
type textarea "x"
type textarea "Oesquisa"
type textarea "x"
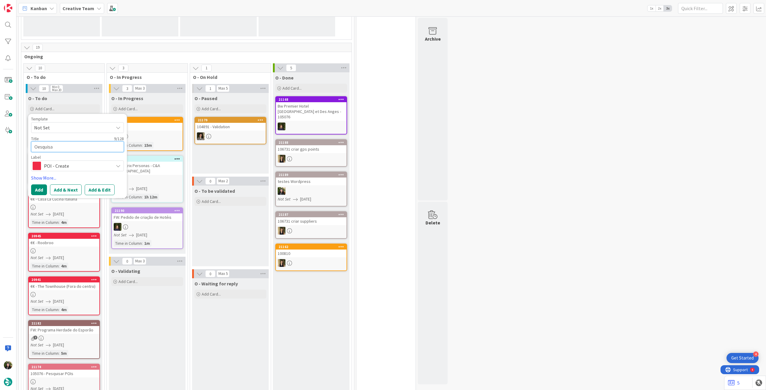
type textarea "Oesquisa"
type textarea "x"
type textarea "Oesquis"
type textarea "x"
type textarea "Oesqui"
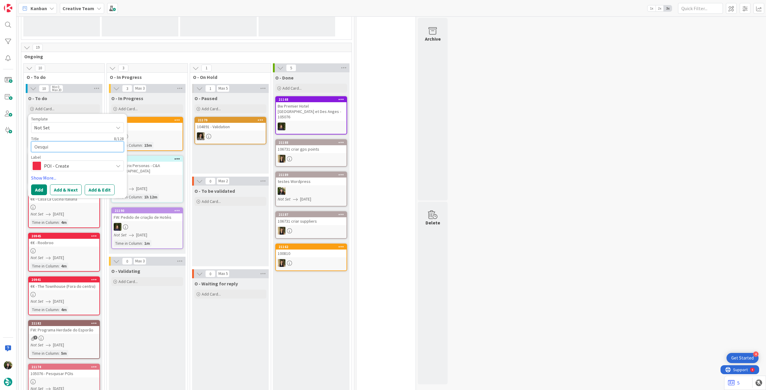
type textarea "x"
type textarea "Oesqu"
type textarea "x"
type textarea "Oesq"
type textarea "x"
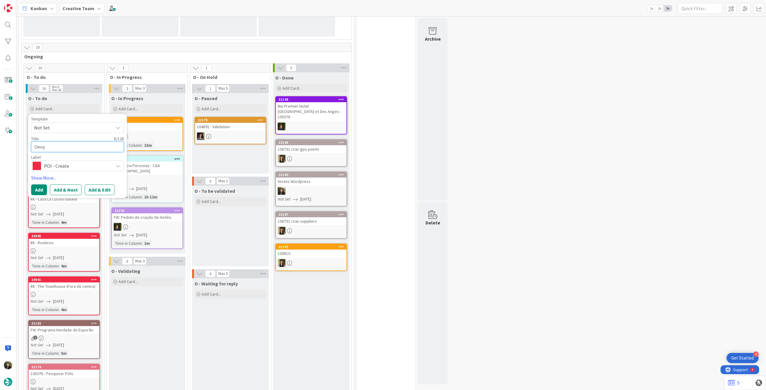
type textarea "Oes"
type textarea "x"
type textarea "Oe"
type textarea "x"
type textarea "O"
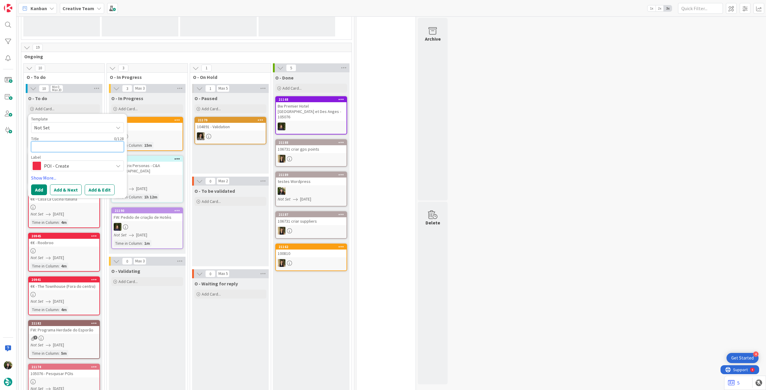
type textarea "x"
type textarea "P"
type textarea "x"
type textarea "Pe"
type textarea "x"
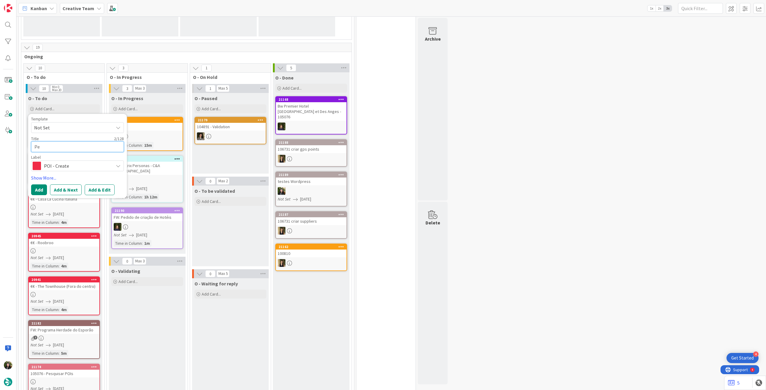
type textarea "Pes"
type textarea "x"
type textarea "Pesq"
type textarea "x"
type textarea "Pesqu"
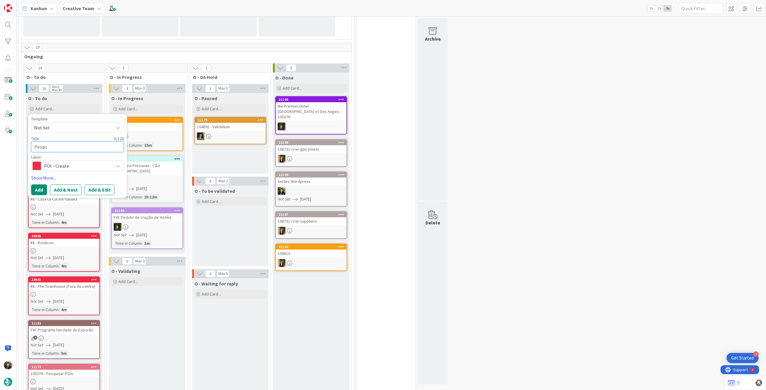
type textarea "x"
type textarea "Pesqui"
type textarea "x"
type textarea "Pesquis"
type textarea "x"
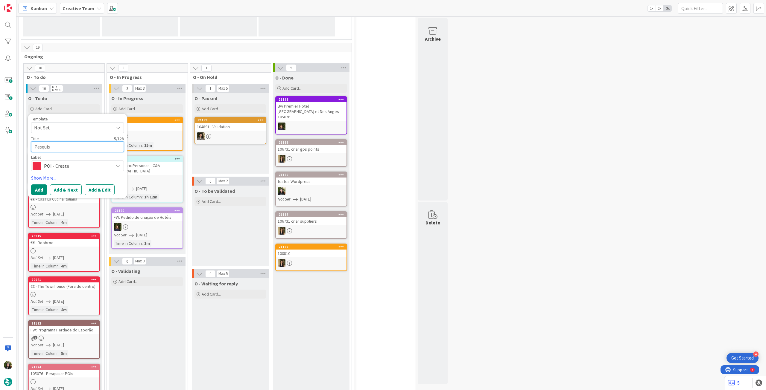
type textarea "Pesquisa"
type textarea "x"
type textarea "Pesquisa"
type textarea "x"
type textarea "Pesquisa 2"
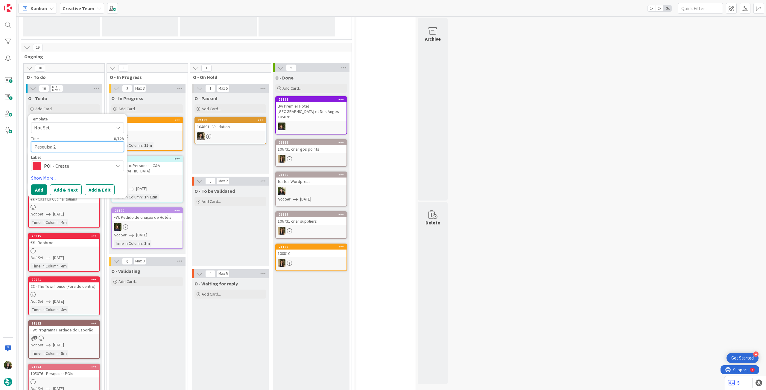
type textarea "x"
type textarea "Pesquisa 2"
type textarea "x"
type textarea "Pesquisa 2 r"
type textarea "x"
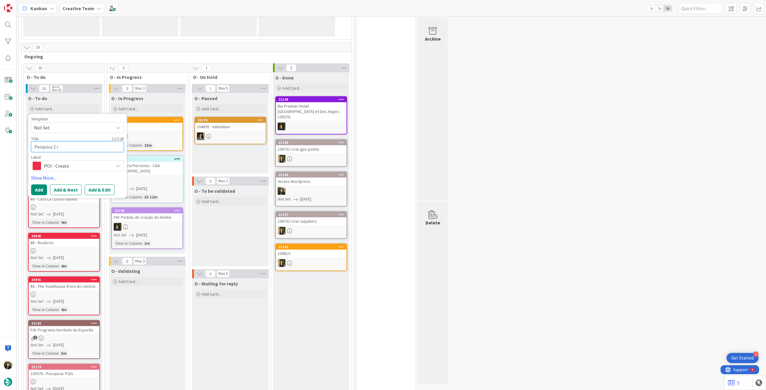
type textarea "Pesquisa 2 re"
type textarea "x"
type textarea "Pesquisa 2 res"
type textarea "x"
type textarea "Pesquisa 2 rest"
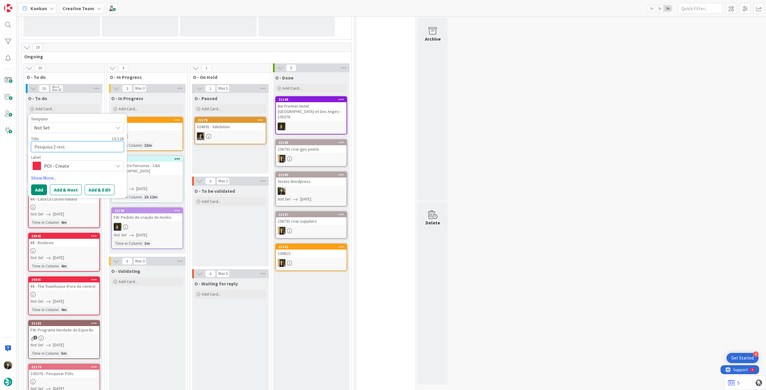
type textarea "x"
type textarea "Pesquisa 2 restau"
type textarea "x"
type textarea "Pesquisa 2 restaur"
type textarea "x"
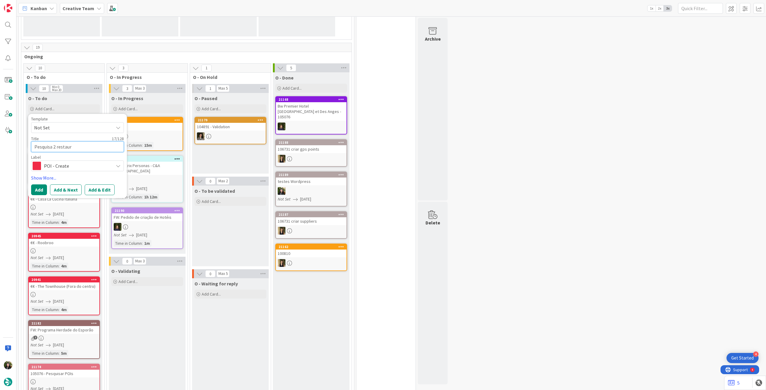
type textarea "Pesquisa 2 restaura"
type textarea "x"
type textarea "Pesquisa 2 restauran"
type textarea "x"
type textarea "Pesquisa 2 restaurant"
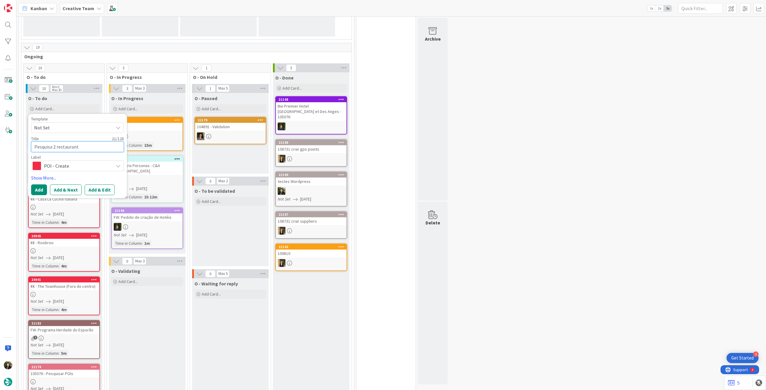
type textarea "x"
type textarea "Pesquisa 2 restaurante"
type textarea "x"
type textarea "Pesquisa 2 restaurantes"
click at [39, 185] on button "Add" at bounding box center [39, 190] width 16 height 11
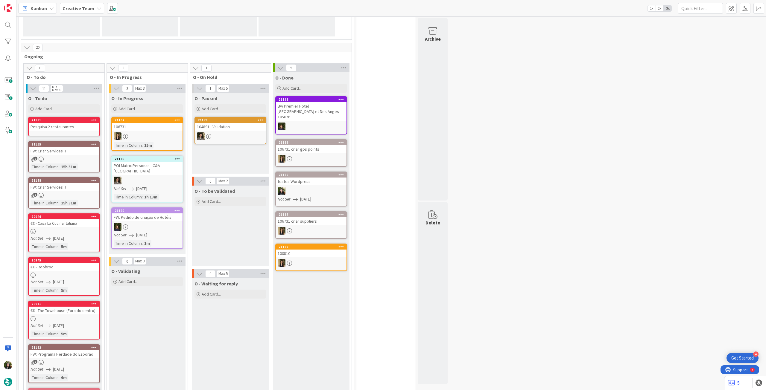
click at [60, 127] on div "Pesquisa 2 restaurantes" at bounding box center [64, 127] width 71 height 8
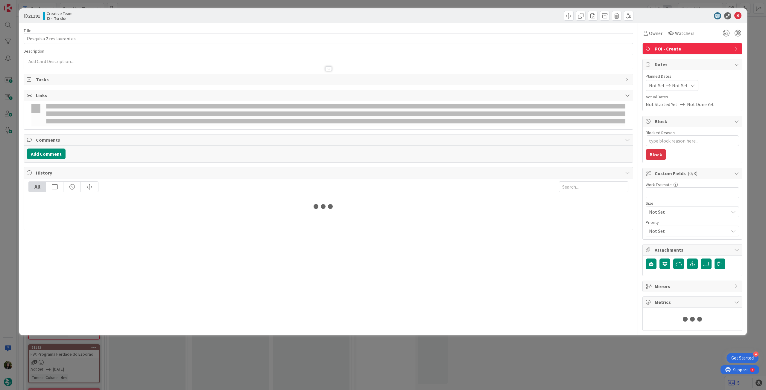
click at [459, 49] on span "POI - Create" at bounding box center [693, 48] width 77 height 7
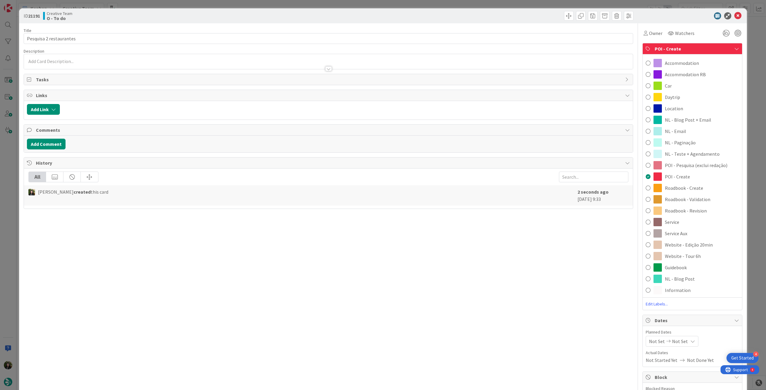
click at [459, 218] on div "Service Aux" at bounding box center [692, 233] width 99 height 11
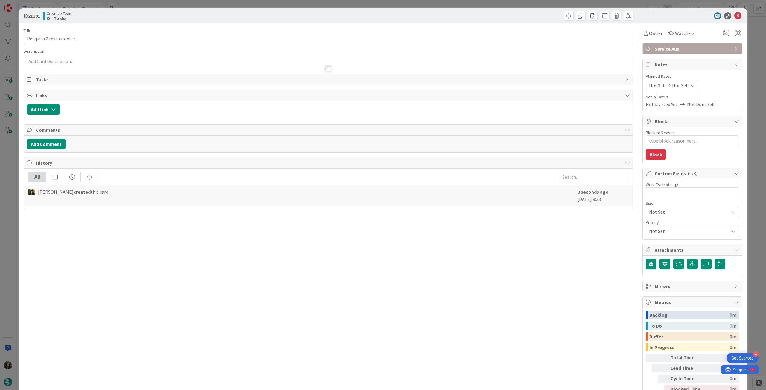
type textarea "x"
drag, startPoint x: 288, startPoint y: 60, endPoint x: 285, endPoint y: 66, distance: 7.0
click at [288, 60] on div at bounding box center [328, 61] width 609 height 15
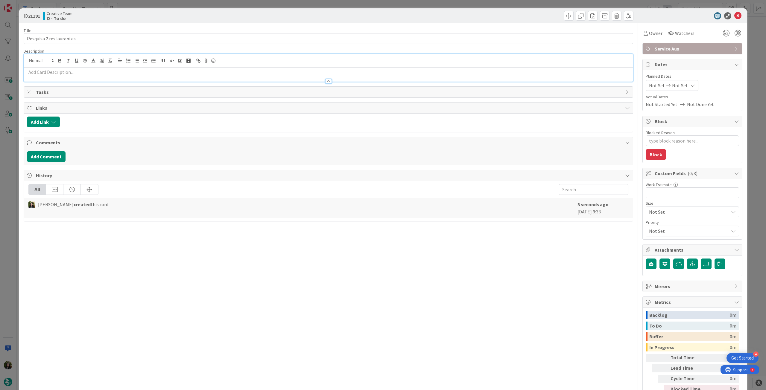
click at [284, 69] on p at bounding box center [328, 72] width 603 height 7
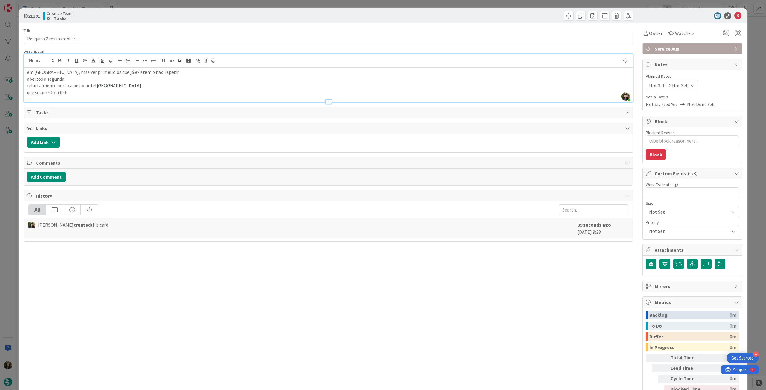
type textarea "x"
click at [459, 84] on icon at bounding box center [668, 85] width 7 height 4
click at [459, 218] on icon at bounding box center [656, 225] width 9 height 7
type input "[DATE]"
drag, startPoint x: 732, startPoint y: 16, endPoint x: 726, endPoint y: 18, distance: 6.4
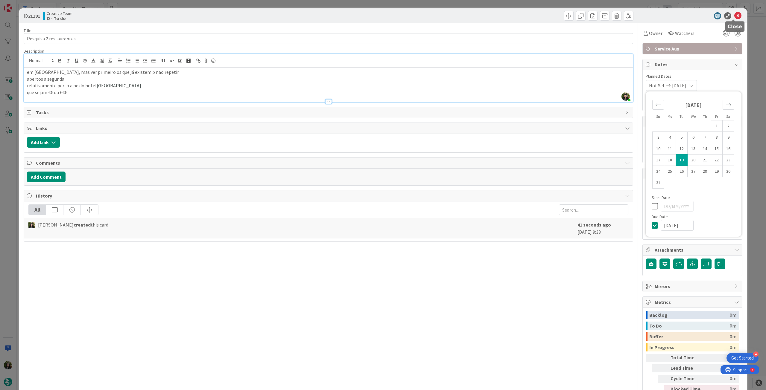
click at [459, 17] on icon at bounding box center [737, 15] width 7 height 7
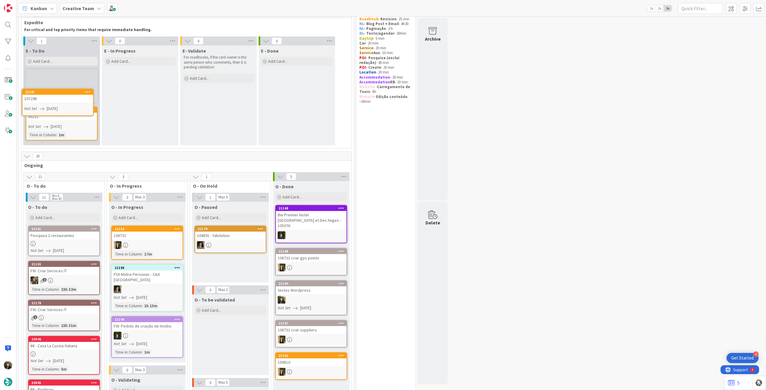
scroll to position [24, 0]
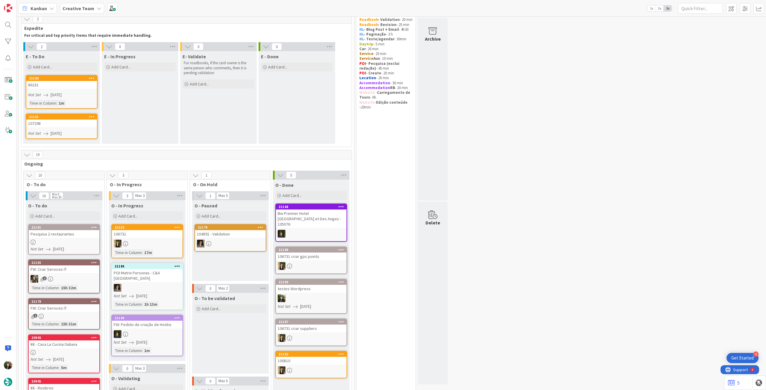
click at [67, 126] on div "107298" at bounding box center [61, 124] width 71 height 8
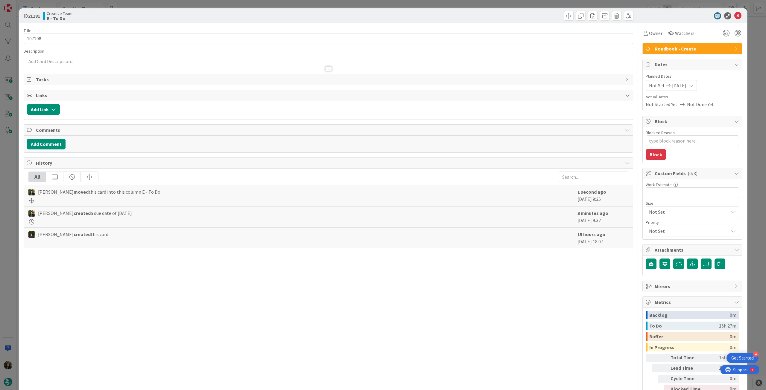
type textarea "x"
click at [459, 80] on div "Not Set [DATE]" at bounding box center [671, 85] width 51 height 11
click at [459, 218] on icon at bounding box center [656, 225] width 9 height 7
type input "[DATE]"
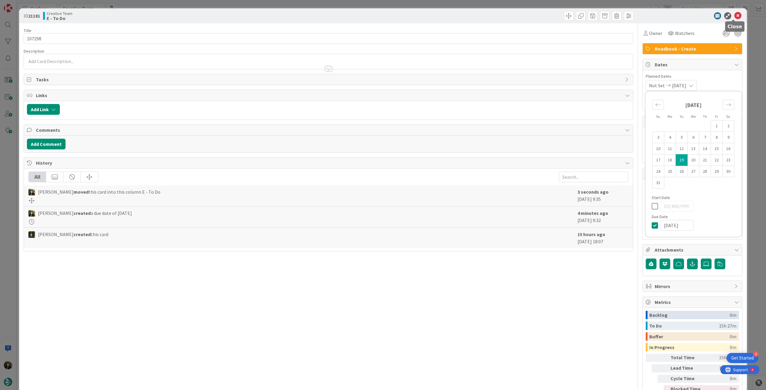
click at [459, 14] on icon at bounding box center [737, 15] width 7 height 7
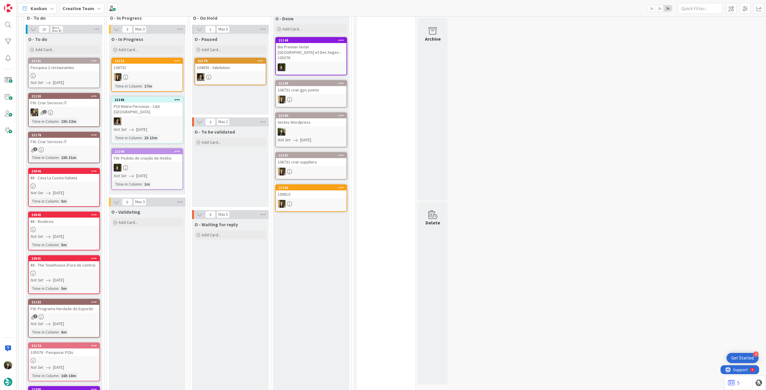
scroll to position [144, 0]
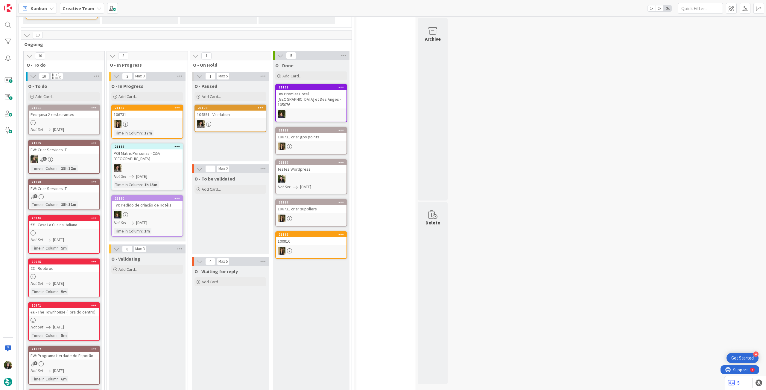
click at [60, 94] on div "Add Card..." at bounding box center [64, 96] width 72 height 9
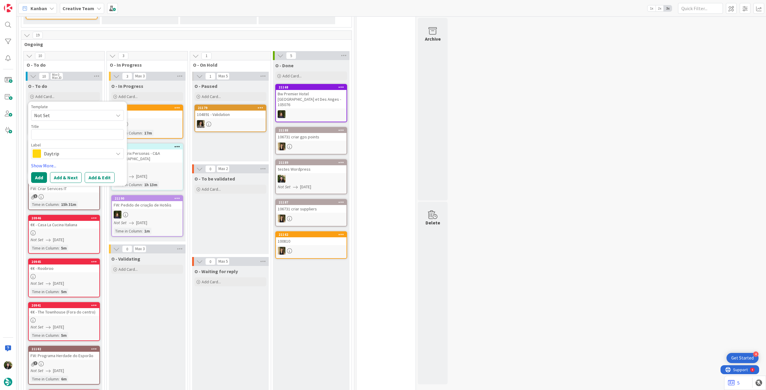
click at [61, 154] on span "Daytrip" at bounding box center [77, 154] width 66 height 8
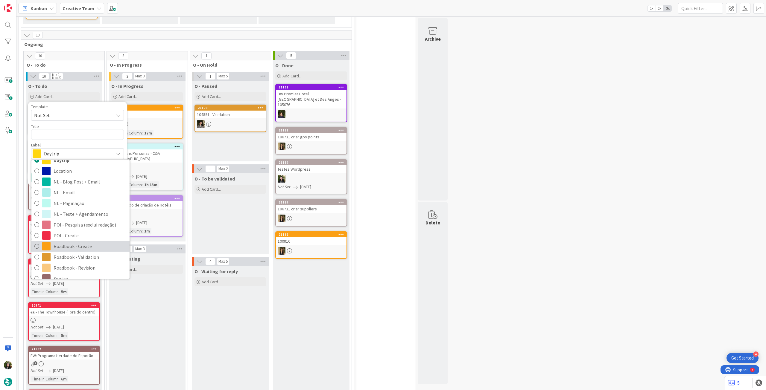
click at [71, 218] on span "Roadbook - Create" at bounding box center [90, 246] width 73 height 9
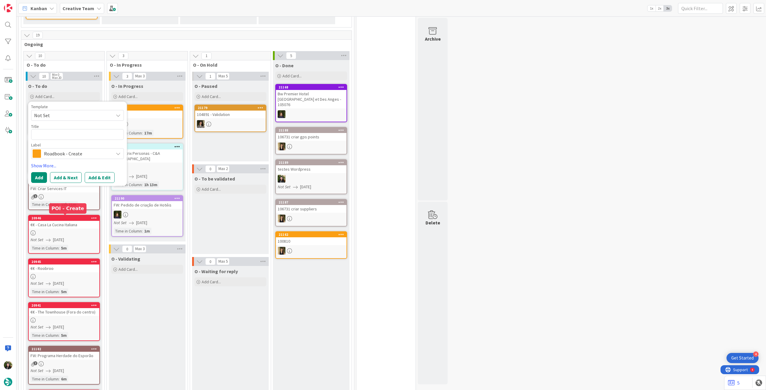
click at [68, 128] on div "Title 0 / 128" at bounding box center [77, 126] width 93 height 5
click at [58, 133] on textarea at bounding box center [77, 134] width 93 height 11
paste textarea "95025"
type textarea "x"
type textarea "95025"
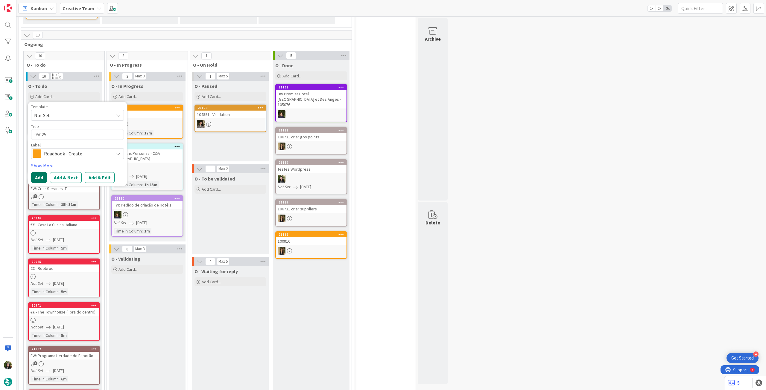
click at [39, 179] on button "Add" at bounding box center [39, 177] width 16 height 11
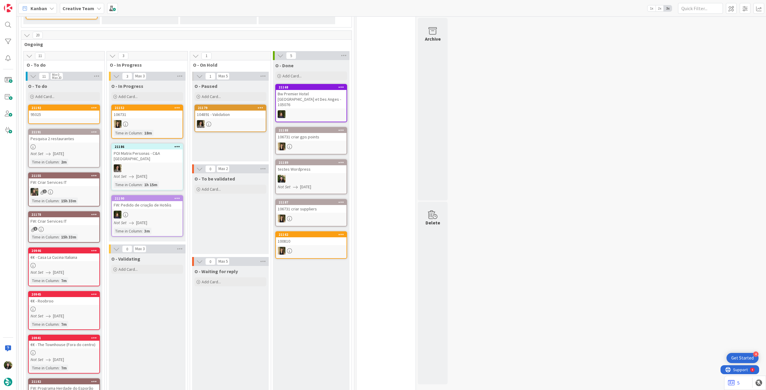
click at [60, 115] on div "95025" at bounding box center [64, 115] width 71 height 8
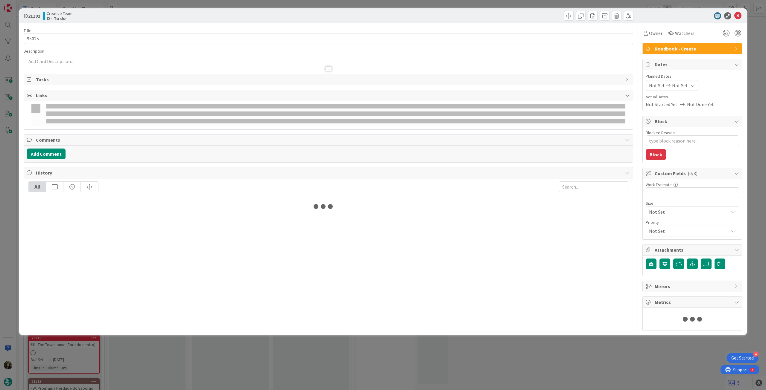
click at [459, 87] on div "Not Set Not Set" at bounding box center [672, 85] width 53 height 11
type textarea "x"
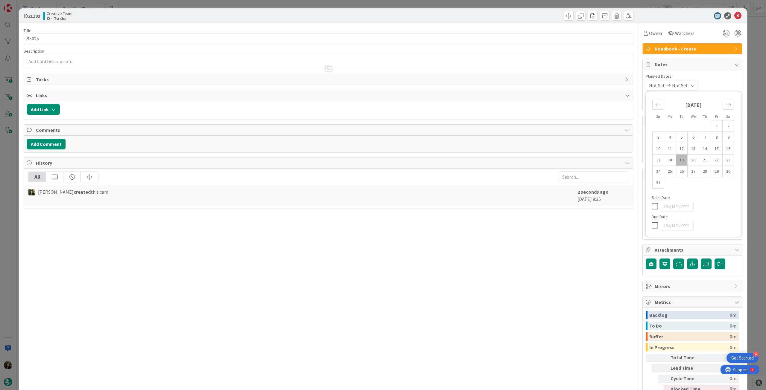
click at [459, 218] on icon at bounding box center [656, 225] width 9 height 7
type input "[DATE]"
click at [459, 15] on icon at bounding box center [737, 15] width 7 height 7
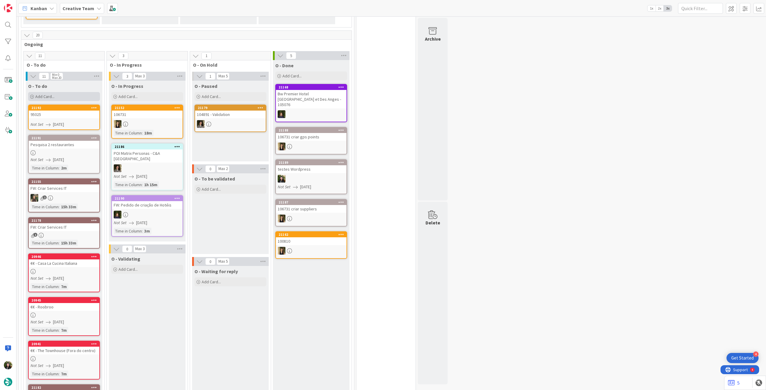
click at [75, 95] on div "Add Card..." at bounding box center [64, 96] width 72 height 9
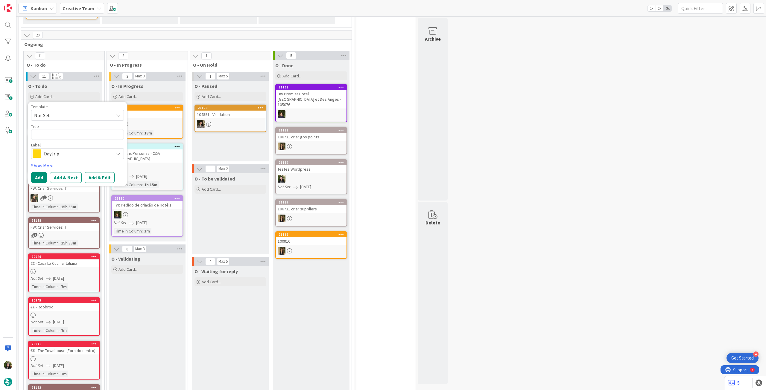
click at [74, 153] on span "Daytrip" at bounding box center [77, 154] width 66 height 8
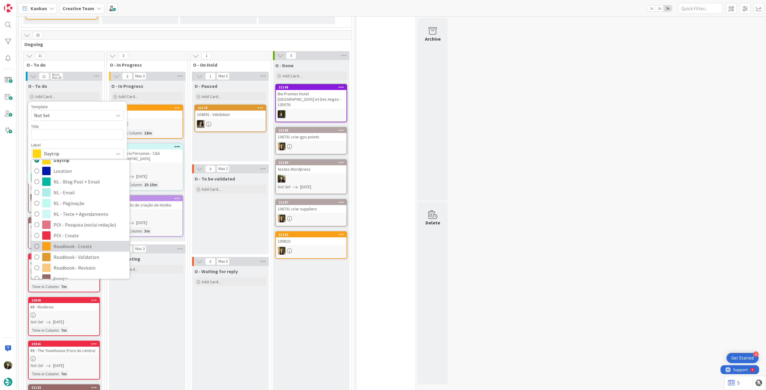
click at [66, 218] on span "Roadbook - Create" at bounding box center [90, 246] width 73 height 9
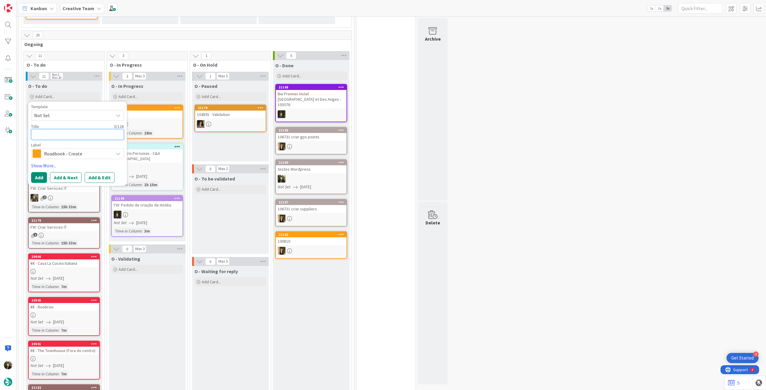
click at [57, 133] on textarea at bounding box center [77, 134] width 93 height 11
paste textarea "95966"
type textarea "x"
type textarea "95966"
click at [41, 178] on button "Add" at bounding box center [39, 177] width 16 height 11
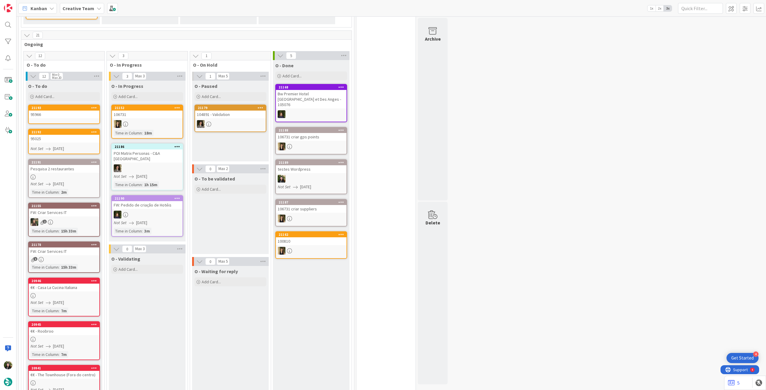
click at [58, 117] on div "95966" at bounding box center [64, 115] width 71 height 8
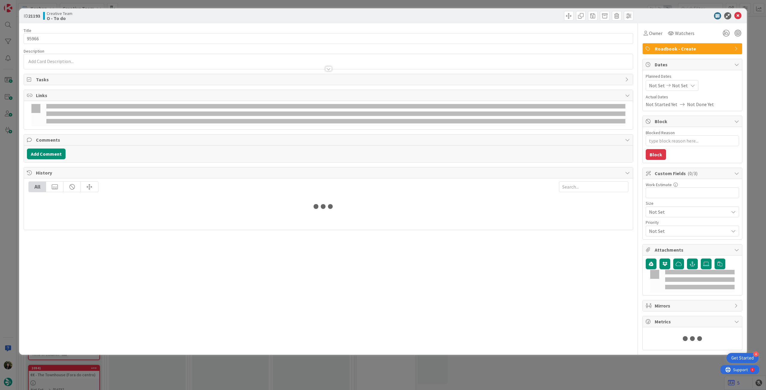
click at [459, 81] on div "Not Set Not Set" at bounding box center [672, 85] width 53 height 11
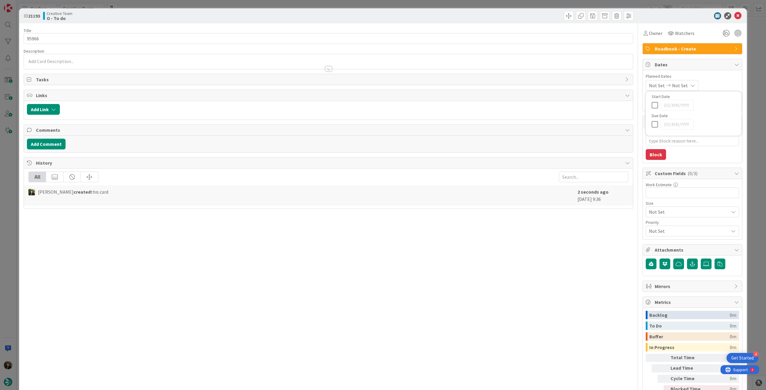
type textarea "x"
click at [459, 218] on icon at bounding box center [656, 225] width 9 height 7
type input "[DATE]"
click at [459, 15] on icon at bounding box center [737, 15] width 7 height 7
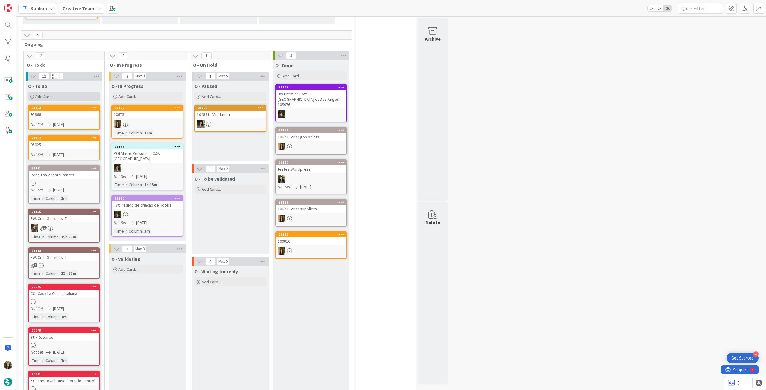
click at [64, 95] on div "Add Card..." at bounding box center [64, 96] width 72 height 9
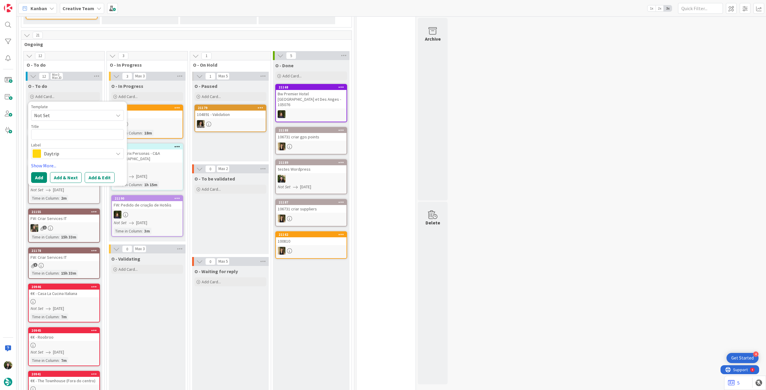
drag, startPoint x: 67, startPoint y: 150, endPoint x: 73, endPoint y: 147, distance: 6.3
click at [67, 150] on span "Daytrip" at bounding box center [77, 154] width 66 height 8
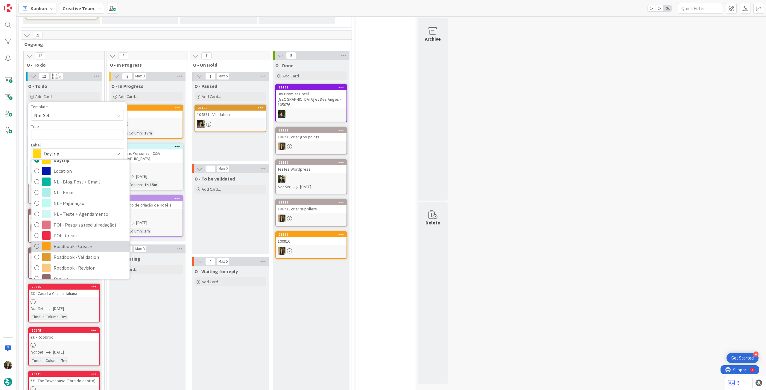
click at [60, 218] on span "Roadbook - Create" at bounding box center [90, 246] width 73 height 9
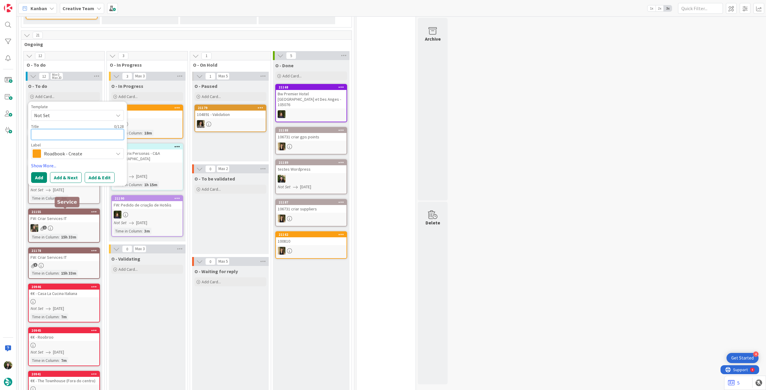
click at [61, 133] on textarea at bounding box center [77, 134] width 93 height 11
paste textarea "99266"
type textarea "x"
type textarea "99266"
click at [40, 175] on button "Add" at bounding box center [39, 177] width 16 height 11
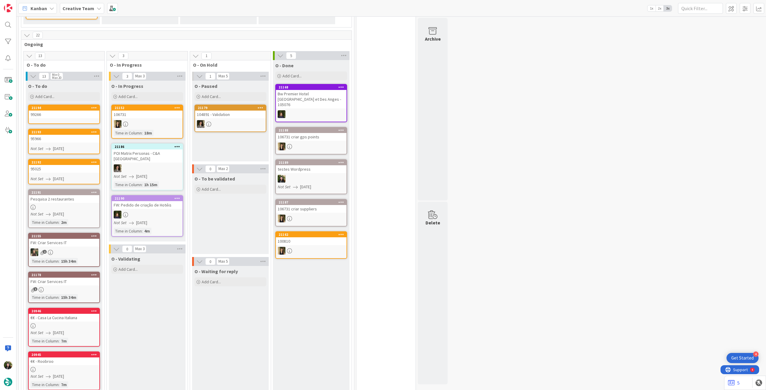
click at [53, 118] on link "21194 99266" at bounding box center [64, 114] width 72 height 19
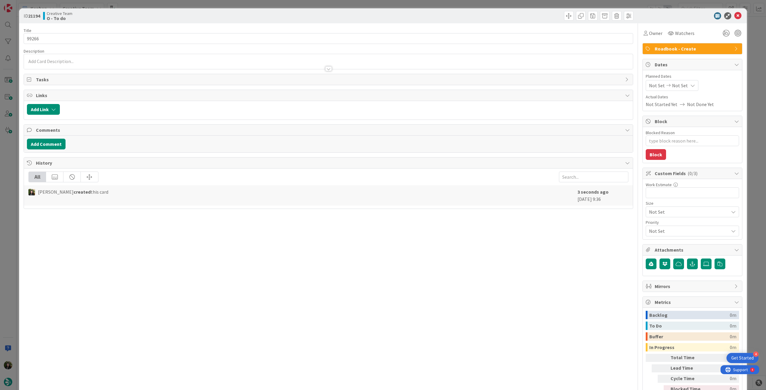
type textarea "x"
click at [459, 86] on span "Not Set" at bounding box center [680, 85] width 16 height 7
click at [459, 218] on icon at bounding box center [656, 225] width 9 height 7
type input "[DATE]"
click at [459, 14] on icon at bounding box center [737, 15] width 7 height 7
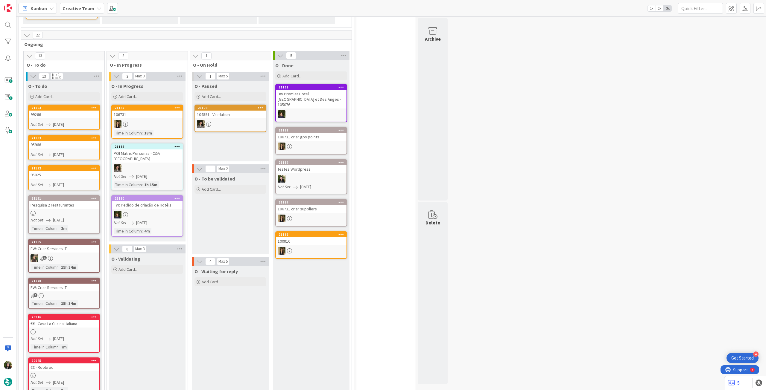
drag, startPoint x: 57, startPoint y: 96, endPoint x: 62, endPoint y: 117, distance: 21.7
click at [57, 96] on div "Add Card..." at bounding box center [64, 96] width 72 height 9
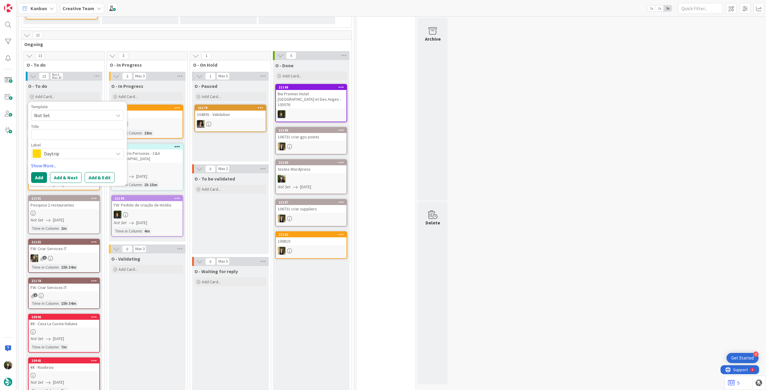
click at [75, 158] on div "Daytrip" at bounding box center [77, 153] width 93 height 11
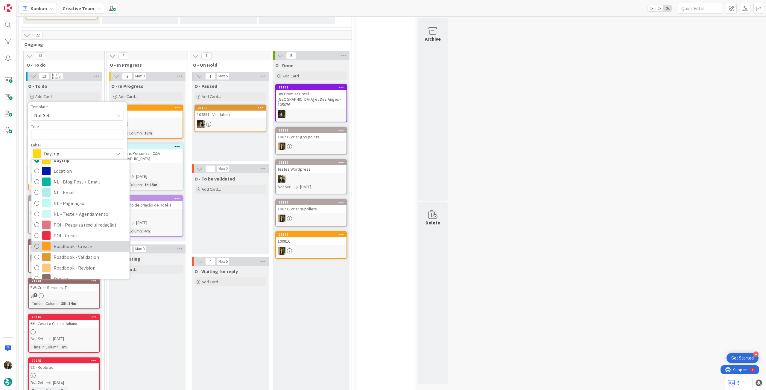
click at [71, 218] on span "Roadbook - Create" at bounding box center [90, 246] width 73 height 9
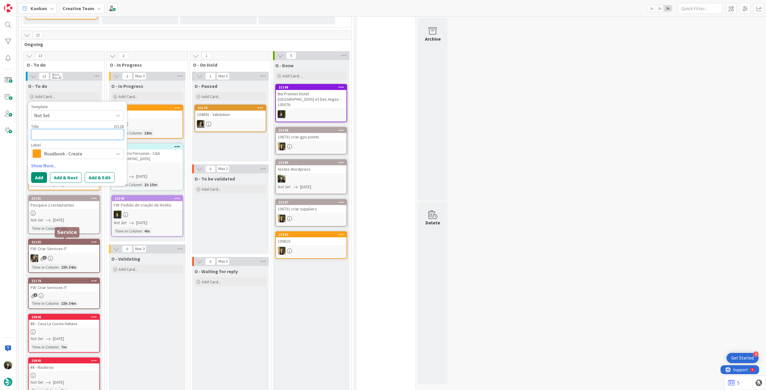
click at [69, 135] on textarea at bounding box center [77, 134] width 93 height 11
paste textarea "100673"
type textarea "x"
type textarea "100673"
click at [39, 176] on button "Add" at bounding box center [39, 177] width 16 height 11
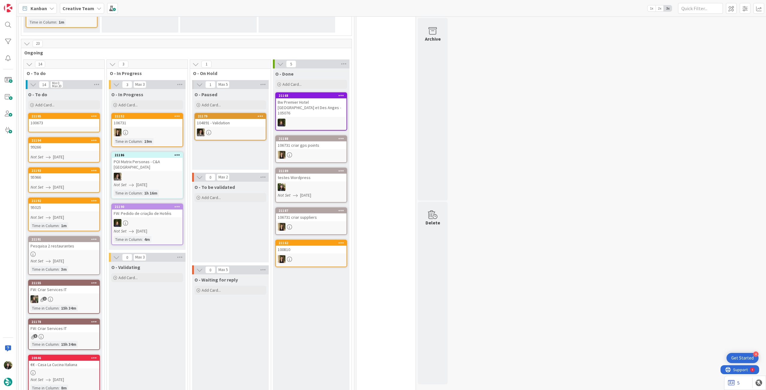
click at [69, 122] on div "100673" at bounding box center [64, 123] width 71 height 8
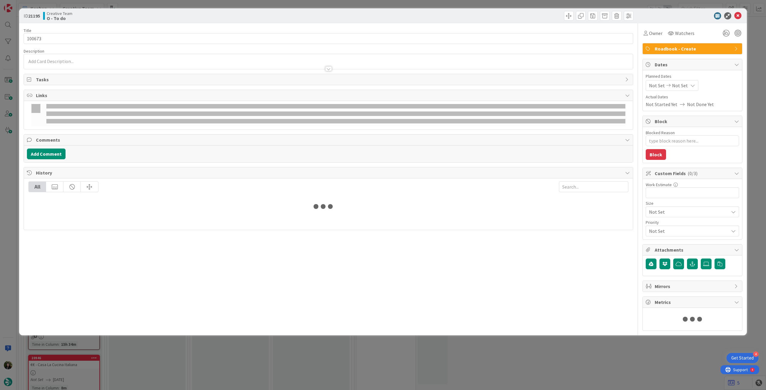
click at [459, 86] on span "Not Set" at bounding box center [680, 85] width 16 height 7
type textarea "x"
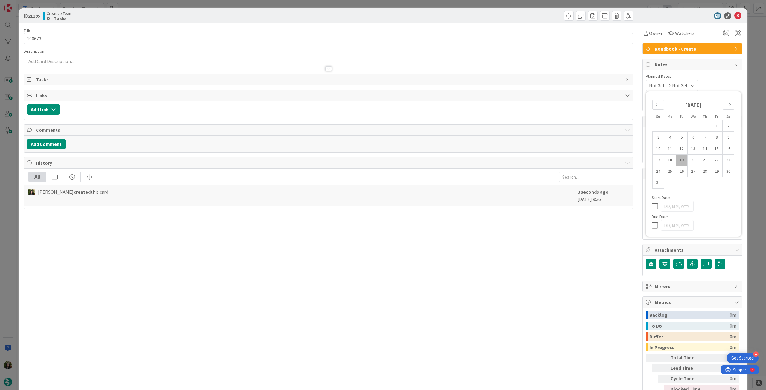
click at [459, 218] on icon at bounding box center [656, 225] width 9 height 7
type input "[DATE]"
click at [459, 14] on icon at bounding box center [737, 15] width 7 height 7
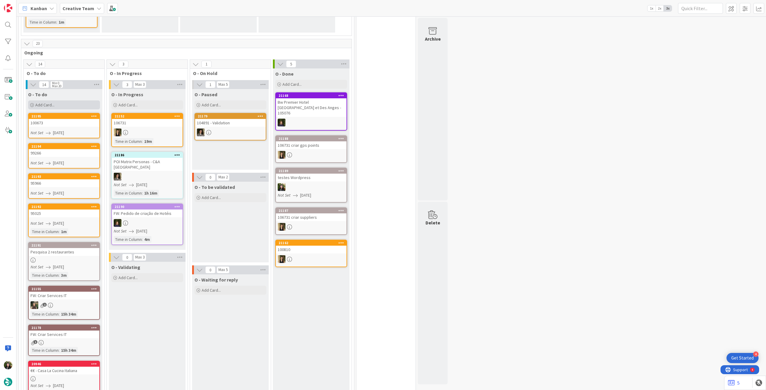
click at [55, 104] on div "Add Card..." at bounding box center [64, 105] width 72 height 9
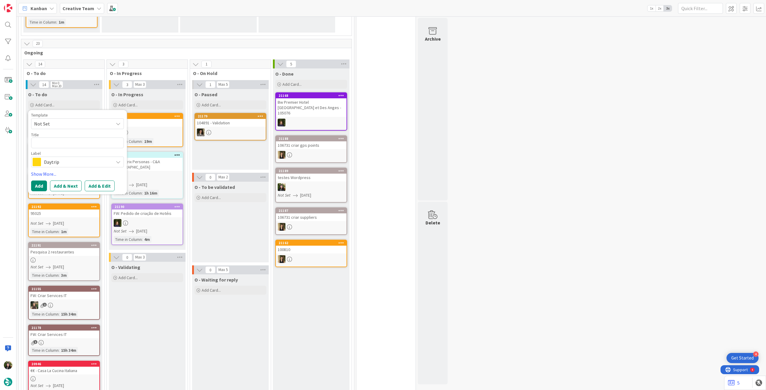
click at [63, 164] on span "Daytrip" at bounding box center [77, 162] width 66 height 8
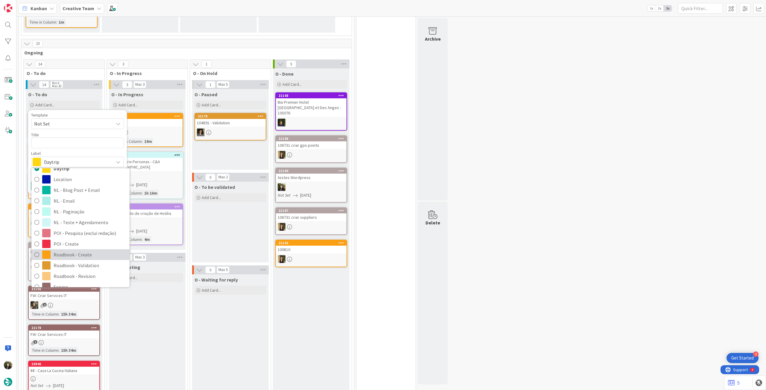
click at [77, 218] on span "Roadbook - Create" at bounding box center [90, 254] width 73 height 9
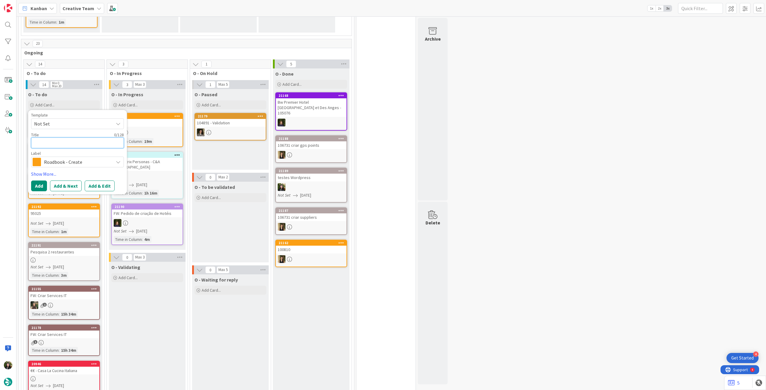
click at [68, 143] on textarea at bounding box center [77, 143] width 93 height 11
paste textarea "101047"
type textarea "x"
type textarea "101047"
click at [37, 186] on button "Add" at bounding box center [39, 186] width 16 height 11
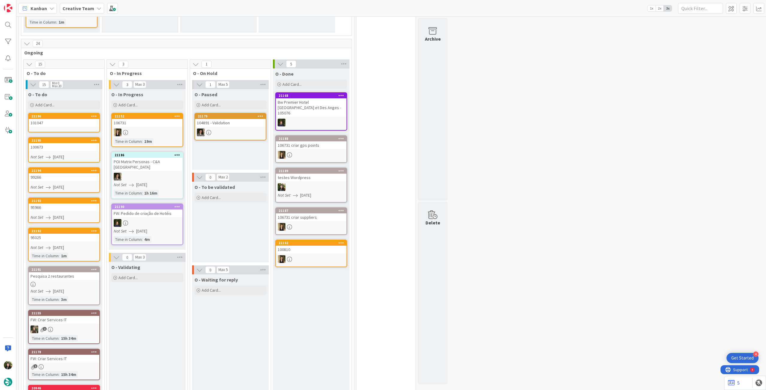
click at [65, 127] on link "21196 101047" at bounding box center [64, 122] width 72 height 19
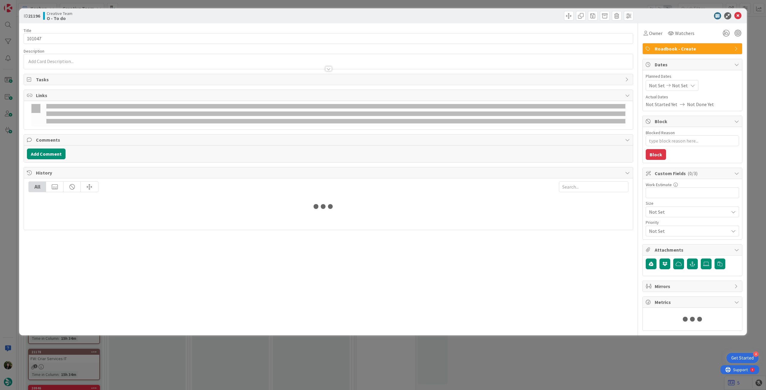
click at [459, 88] on div "Not Set Not Set" at bounding box center [672, 85] width 53 height 11
type textarea "x"
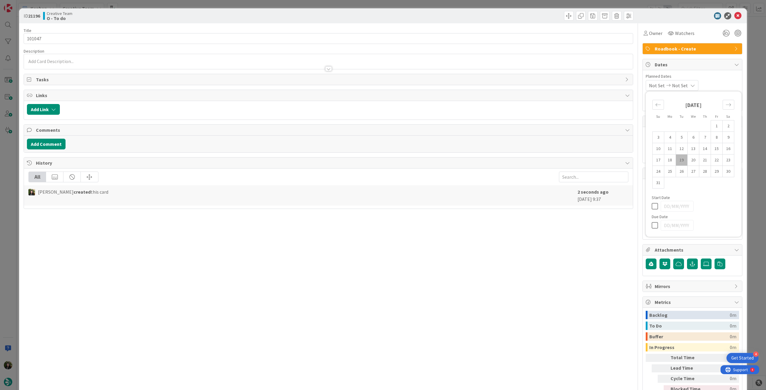
click at [459, 218] on icon at bounding box center [656, 225] width 9 height 7
type input "[DATE]"
click at [459, 16] on icon at bounding box center [737, 15] width 7 height 7
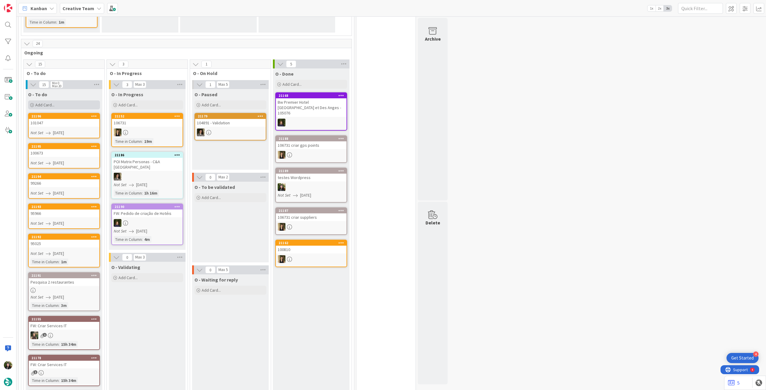
click at [48, 109] on div "Add Card..." at bounding box center [64, 105] width 72 height 9
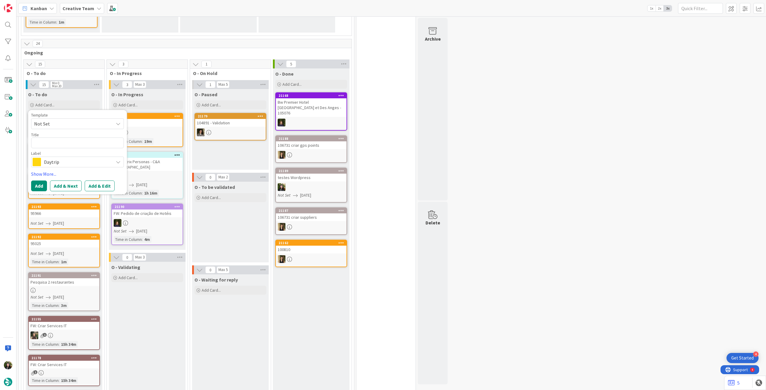
click at [72, 164] on span "Daytrip" at bounding box center [77, 162] width 66 height 8
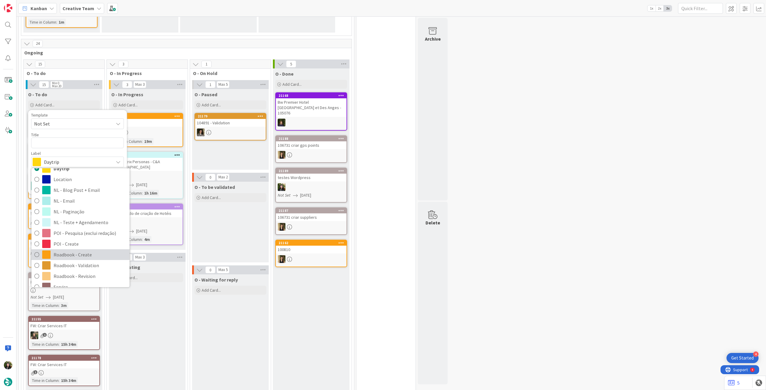
click at [79, 218] on span "Roadbook - Create" at bounding box center [90, 254] width 73 height 9
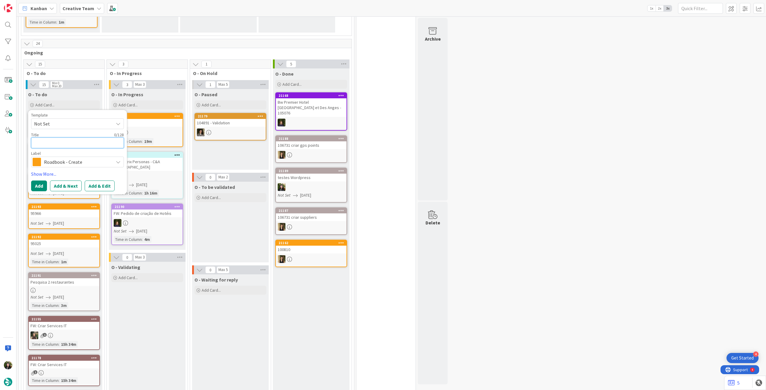
click at [77, 143] on textarea at bounding box center [77, 143] width 93 height 11
paste textarea "101963"
type textarea "x"
type textarea "101963"
click at [37, 186] on button "Add" at bounding box center [39, 186] width 16 height 11
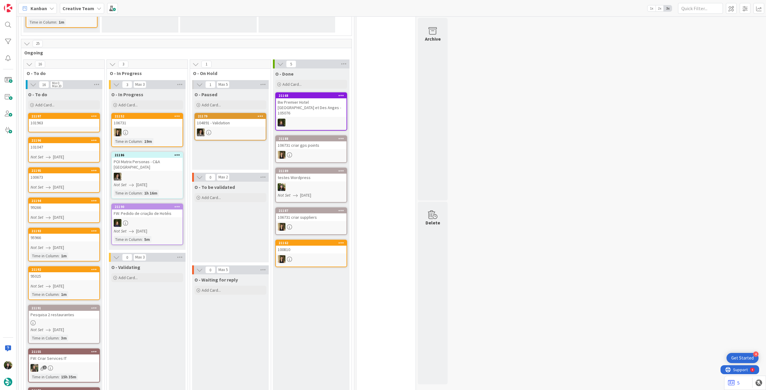
click at [60, 124] on div "101963" at bounding box center [64, 123] width 71 height 8
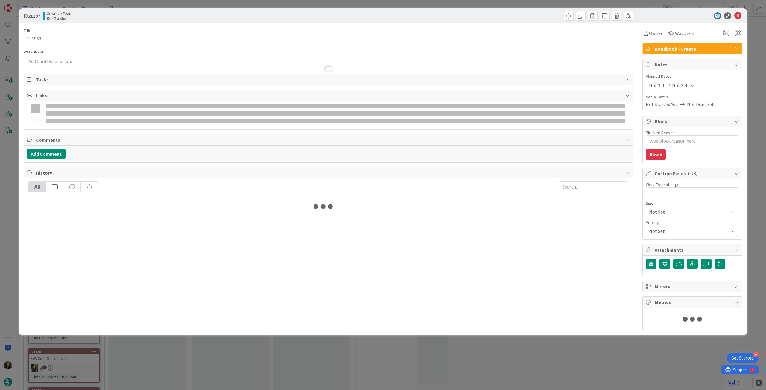
type textarea "x"
click at [459, 83] on icon at bounding box center [692, 85] width 5 height 5
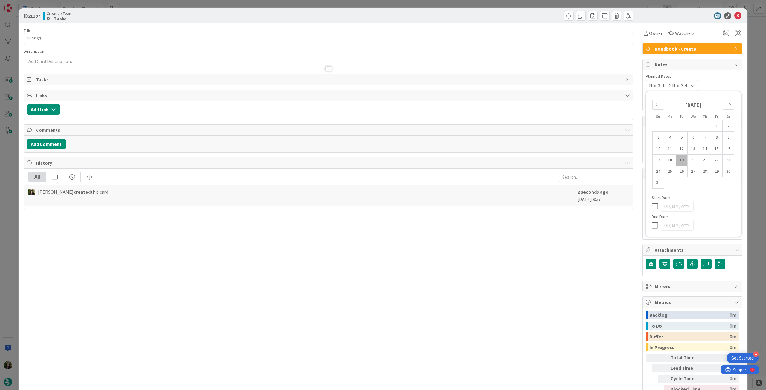
click at [459, 218] on icon at bounding box center [656, 225] width 9 height 7
type input "[DATE]"
click at [459, 16] on icon at bounding box center [737, 15] width 7 height 7
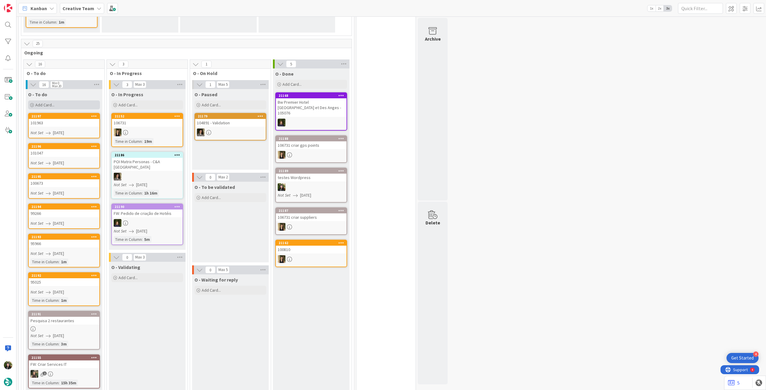
click at [56, 102] on div "Add Card..." at bounding box center [64, 105] width 72 height 9
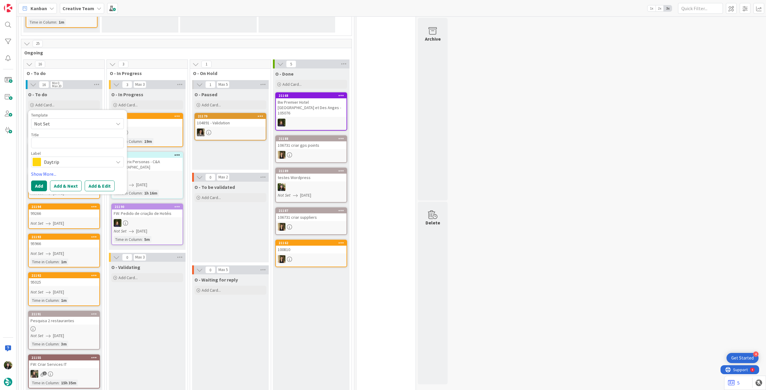
click at [72, 162] on span "Daytrip" at bounding box center [77, 162] width 66 height 8
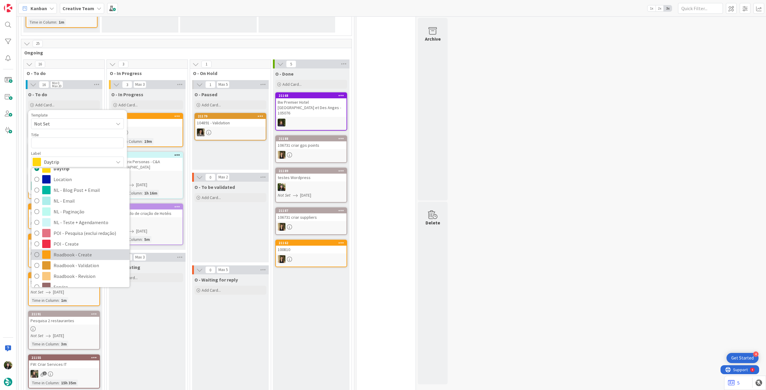
click at [78, 218] on span "Roadbook - Create" at bounding box center [90, 254] width 73 height 9
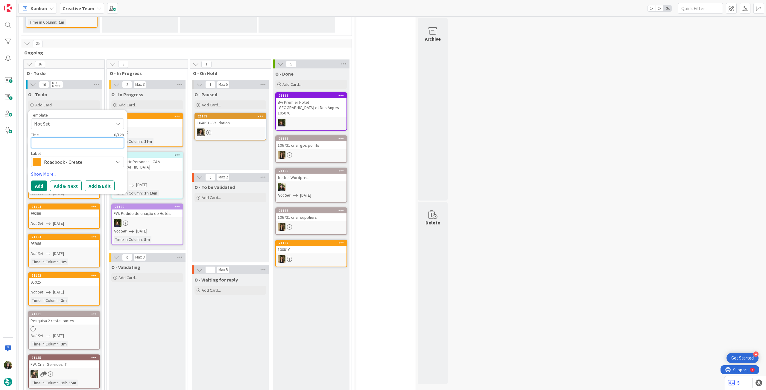
click at [69, 145] on textarea at bounding box center [77, 143] width 93 height 11
paste textarea "105237"
type textarea "x"
type textarea "105237"
click at [41, 184] on button "Add" at bounding box center [39, 186] width 16 height 11
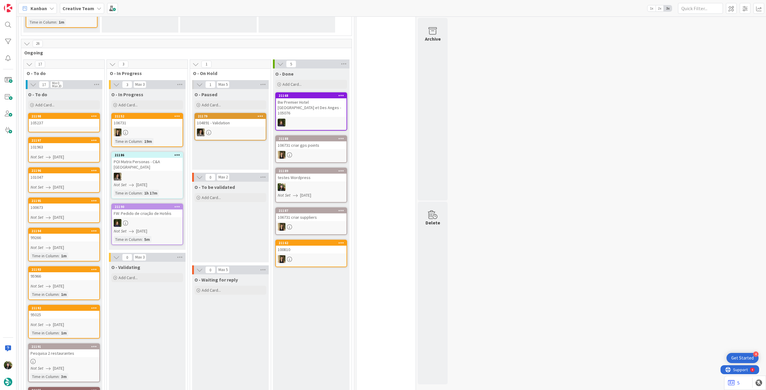
click at [61, 124] on div "105237" at bounding box center [64, 123] width 71 height 8
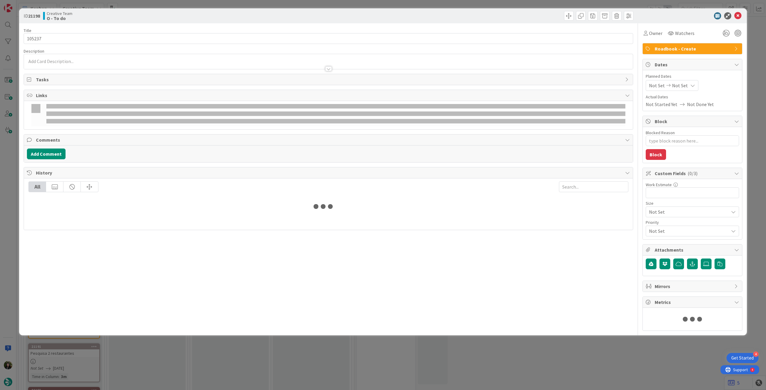
click at [459, 86] on span "Not Set" at bounding box center [680, 85] width 16 height 7
type textarea "x"
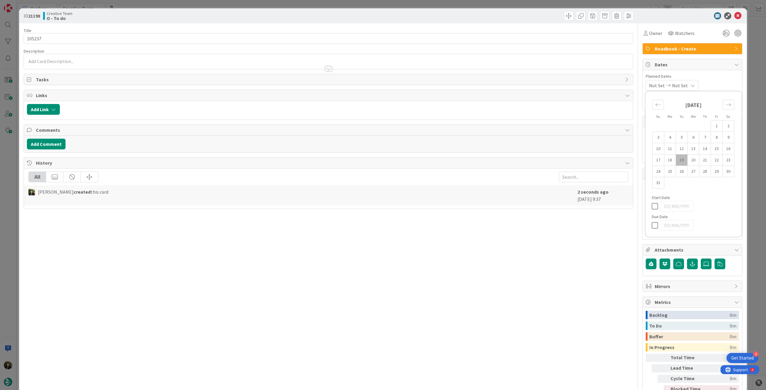
click at [459, 218] on icon at bounding box center [656, 225] width 9 height 7
type input "[DATE]"
click at [459, 15] on icon at bounding box center [737, 15] width 7 height 7
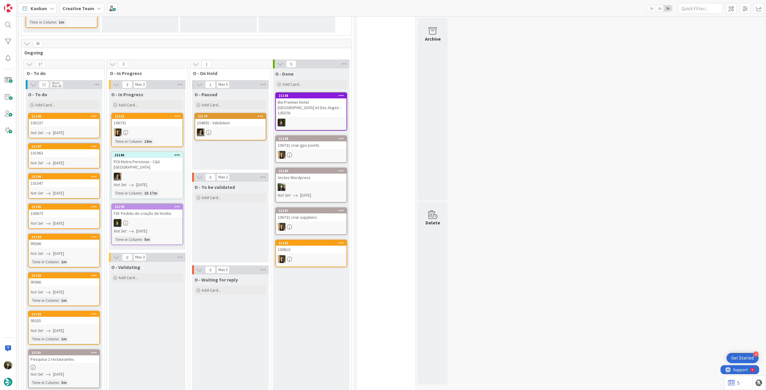
click at [63, 99] on div "O - To do Add Card... Template Not Set Title 0 / 128 Label Daytrip Accommodatio…" at bounding box center [64, 100] width 77 height 22
click at [67, 103] on div "Add Card..." at bounding box center [64, 105] width 72 height 9
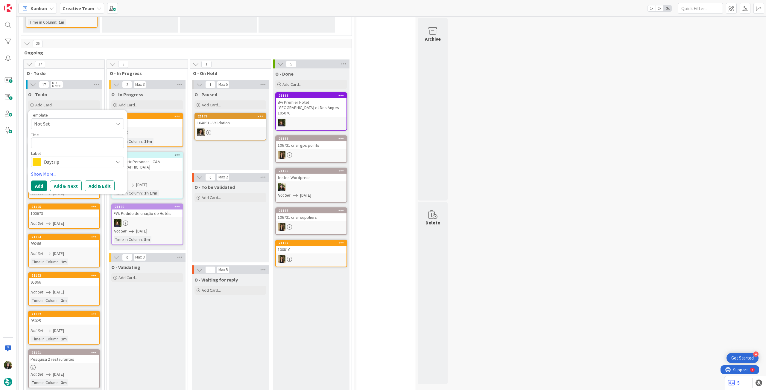
click at [68, 159] on span "Daytrip" at bounding box center [77, 162] width 66 height 8
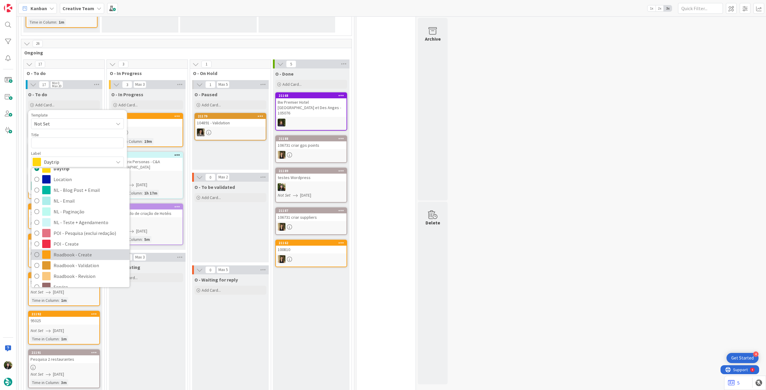
drag, startPoint x: 73, startPoint y: 253, endPoint x: 67, endPoint y: 223, distance: 30.8
click at [73, 218] on span "Roadbook - Create" at bounding box center [90, 254] width 73 height 9
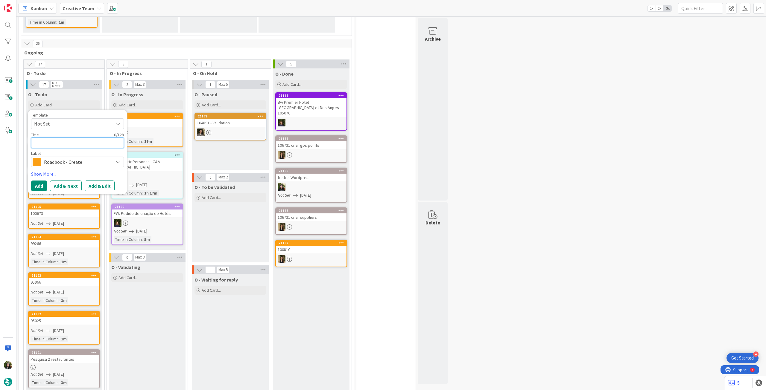
click at [71, 140] on textarea at bounding box center [77, 143] width 93 height 11
paste textarea "105992"
type textarea "x"
type textarea "105992"
click at [39, 189] on button "Add" at bounding box center [39, 186] width 16 height 11
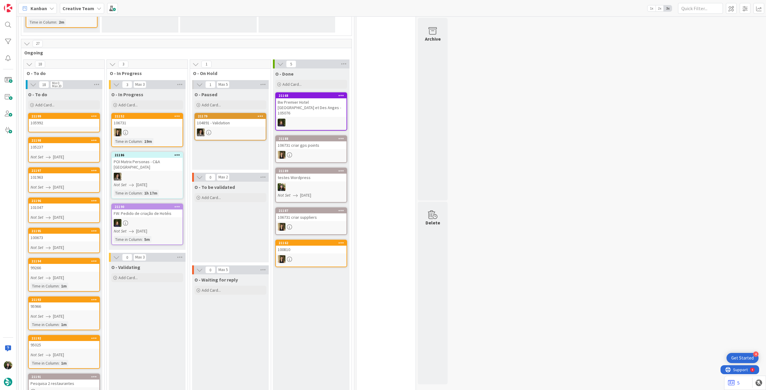
click at [68, 122] on div "105992" at bounding box center [64, 123] width 71 height 8
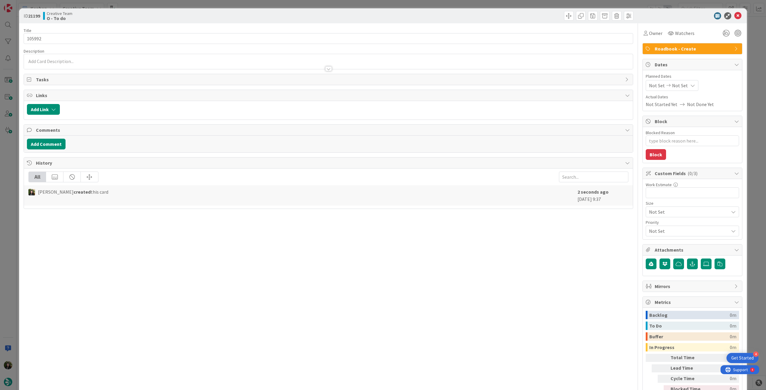
click at [459, 83] on icon at bounding box center [692, 85] width 5 height 5
type textarea "x"
click at [459, 218] on icon at bounding box center [656, 225] width 9 height 7
type input "[DATE]"
click at [459, 14] on icon at bounding box center [737, 15] width 7 height 7
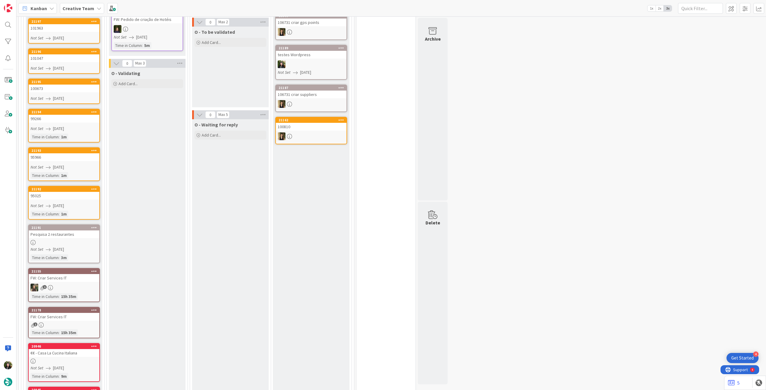
scroll to position [239, 0]
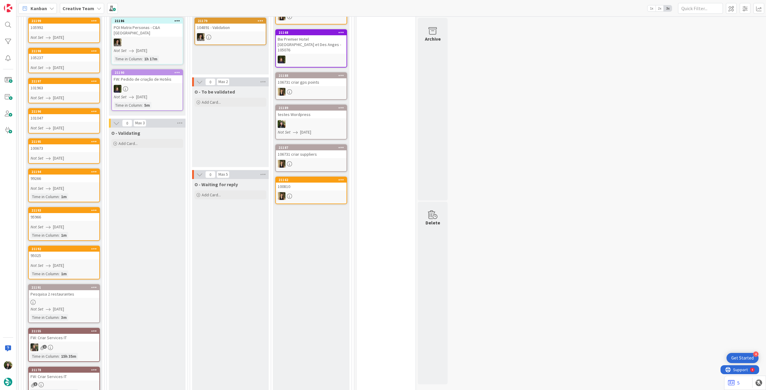
click at [95, 218] on icon at bounding box center [94, 331] width 6 height 4
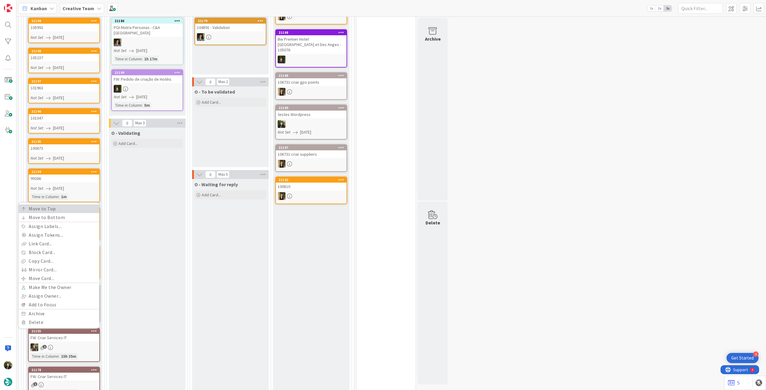
click at [76, 210] on link "Move to Top" at bounding box center [59, 209] width 81 height 9
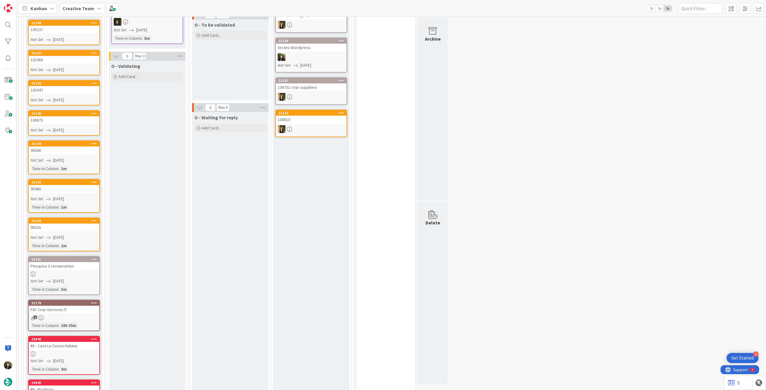
scroll to position [319, 0]
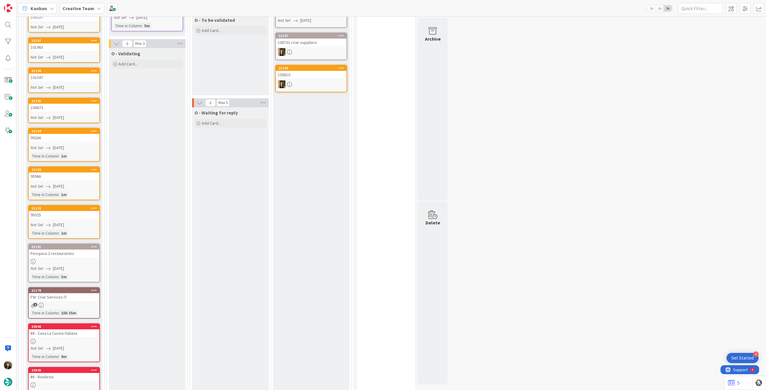
click at [94, 218] on icon at bounding box center [94, 290] width 6 height 4
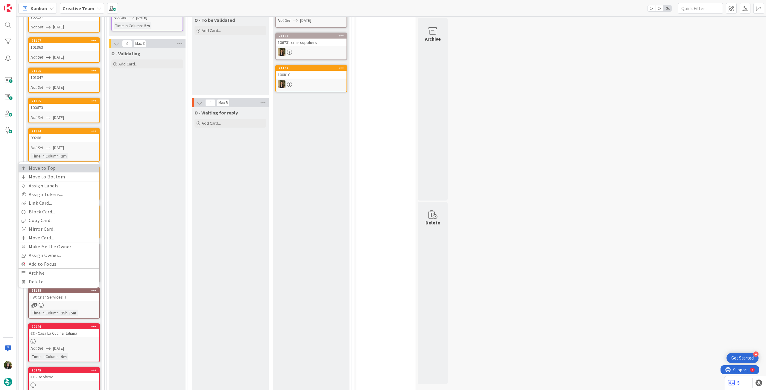
click at [64, 171] on link "Move to Top" at bounding box center [59, 168] width 81 height 9
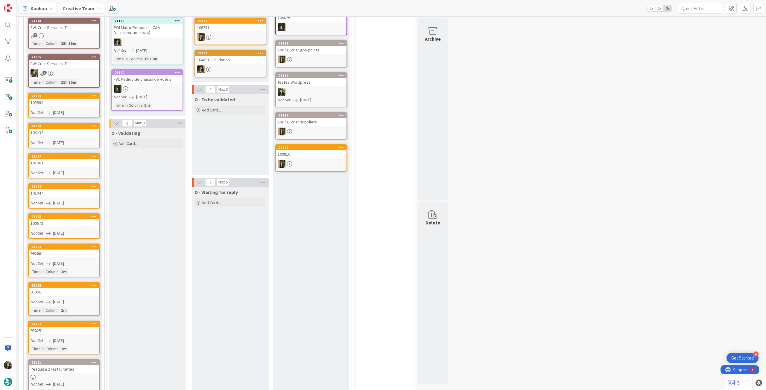
scroll to position [399, 0]
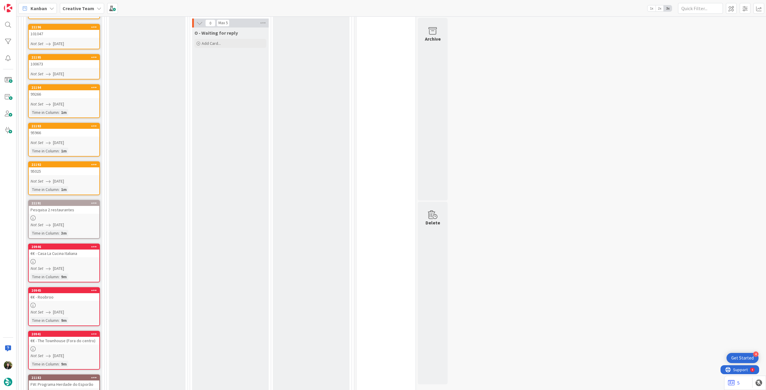
click at [94, 202] on icon at bounding box center [94, 203] width 6 height 4
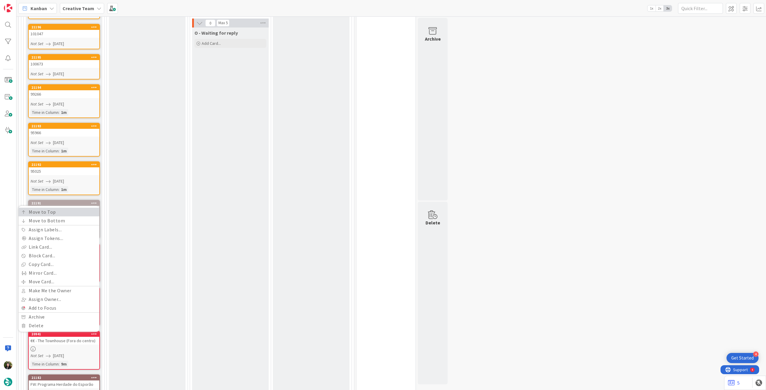
click at [78, 211] on link "Move to Top" at bounding box center [59, 212] width 81 height 9
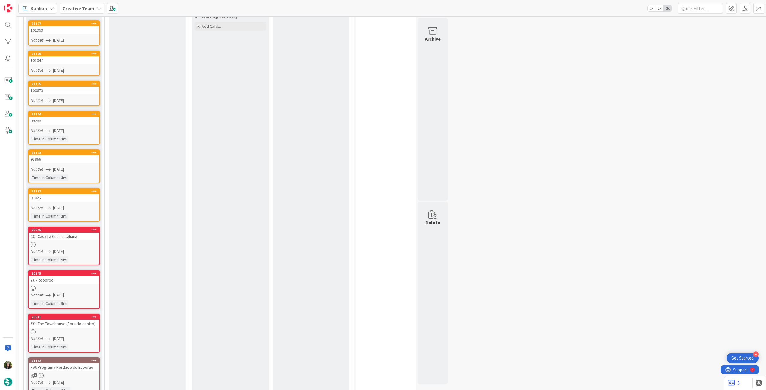
scroll to position [496, 0]
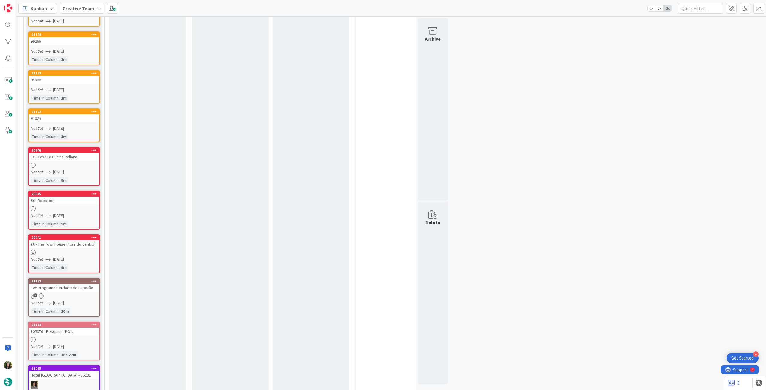
click at [96, 218] on div at bounding box center [94, 281] width 11 height 4
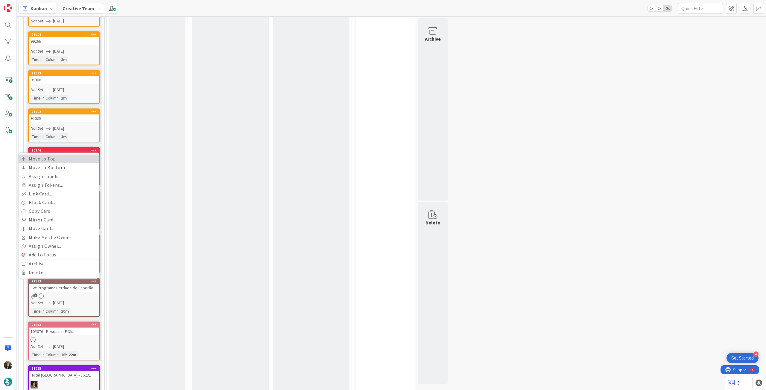
click at [74, 162] on link "Move to Top" at bounding box center [59, 159] width 81 height 9
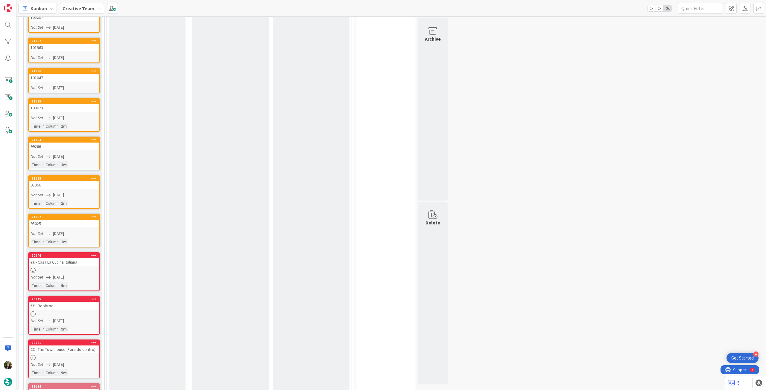
scroll to position [642, 0]
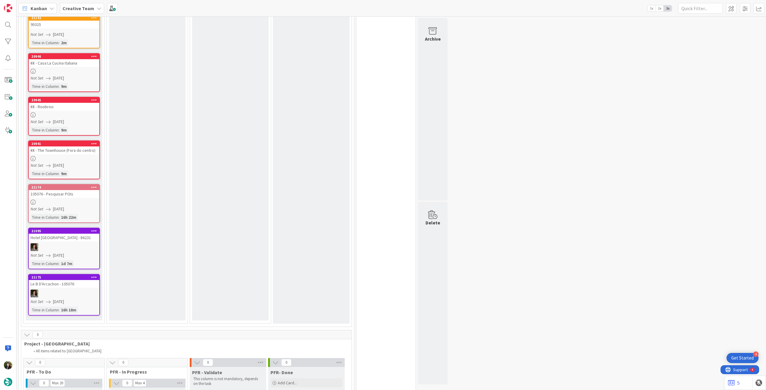
click at [66, 197] on link "21174 105076 - Pesquisar POIs Not Set 19/08/2025 Time in Column : 16h 22m" at bounding box center [64, 203] width 72 height 39
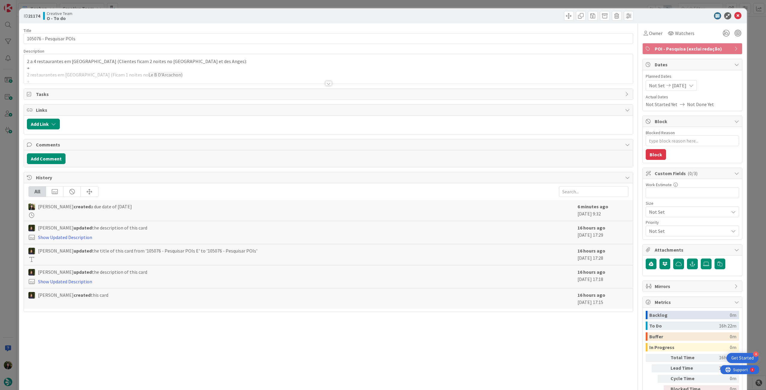
click at [68, 74] on div at bounding box center [328, 76] width 609 height 15
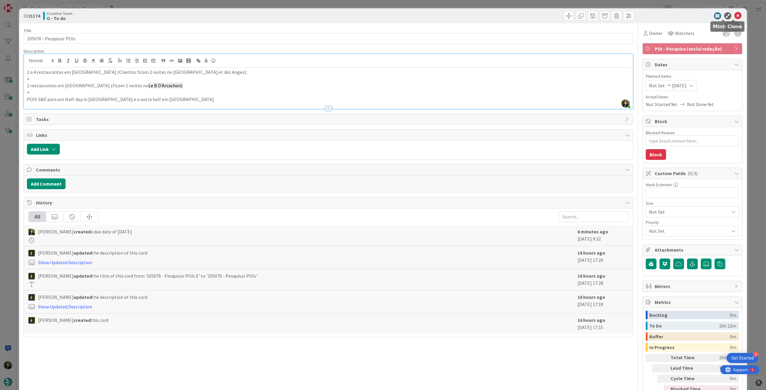
click at [459, 15] on icon at bounding box center [737, 15] width 7 height 7
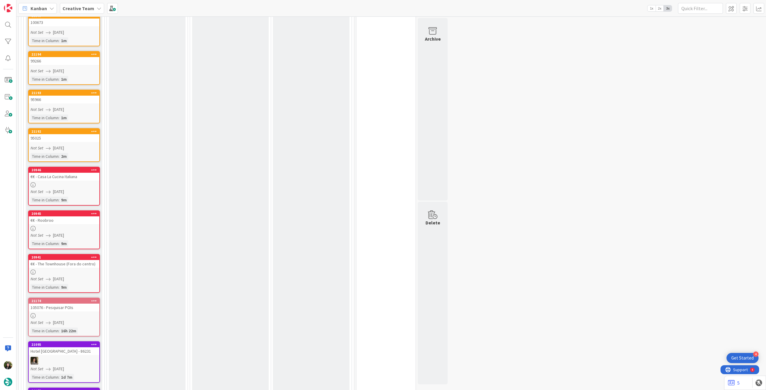
scroll to position [558, 0]
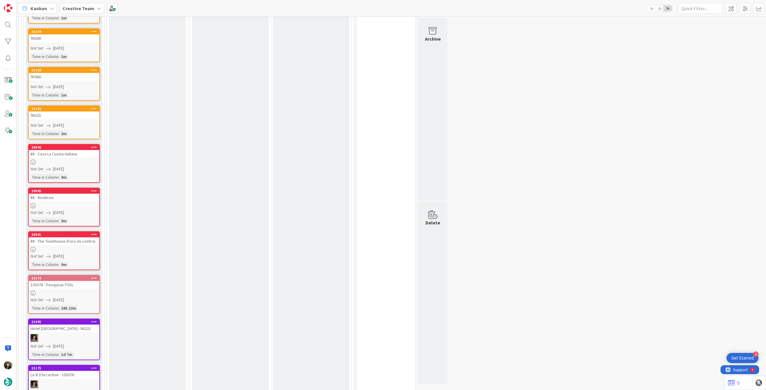
click at [94, 218] on icon at bounding box center [94, 278] width 6 height 4
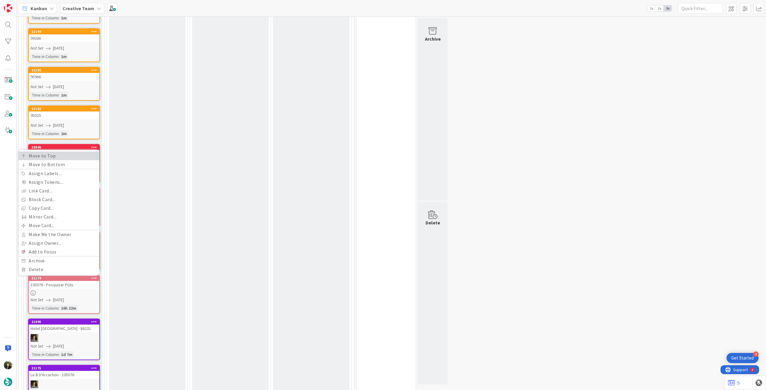
drag, startPoint x: 72, startPoint y: 155, endPoint x: 81, endPoint y: 176, distance: 22.2
click at [72, 155] on link "Move to Top" at bounding box center [59, 156] width 81 height 9
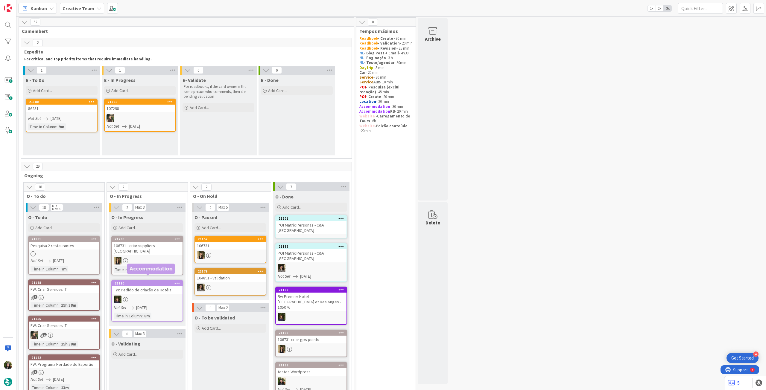
scroll to position [0, 0]
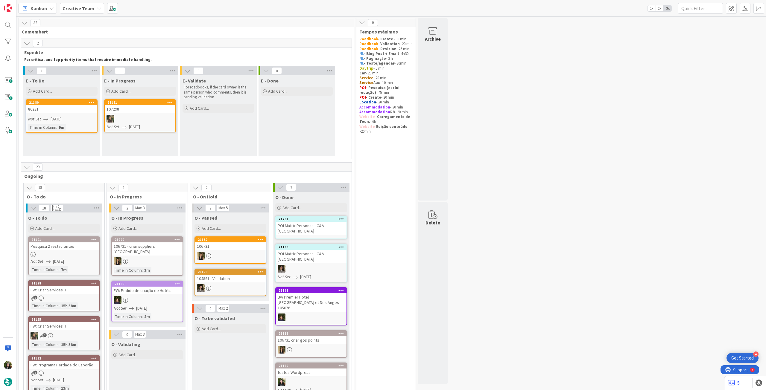
click at [82, 10] on b "Creative Team" at bounding box center [79, 8] width 32 height 6
click at [80, 70] on h4 "Creative Team - Análise" at bounding box center [107, 71] width 81 height 6
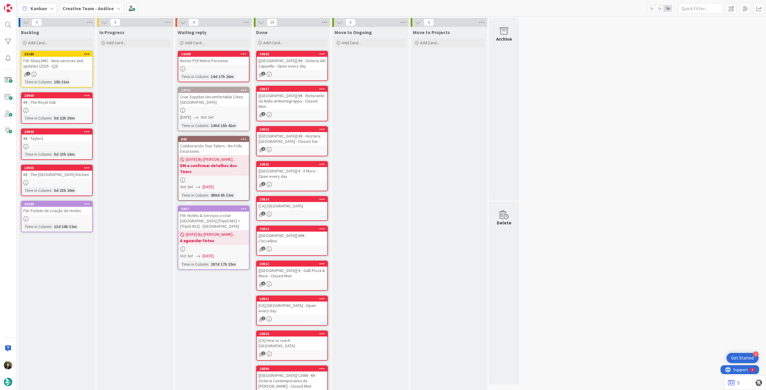
click at [83, 12] on div "Creative Team - Análise" at bounding box center [92, 8] width 64 height 11
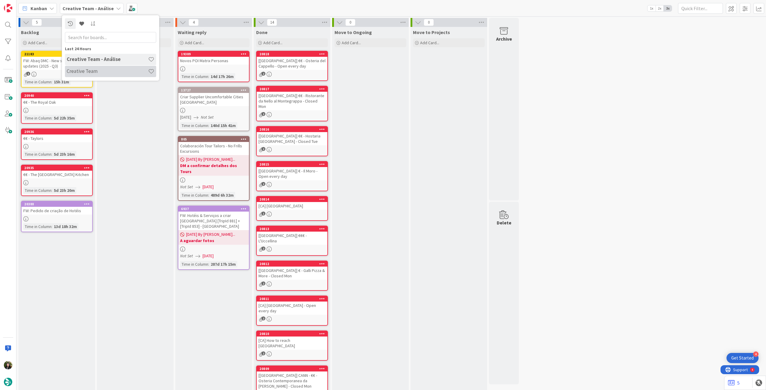
click at [101, 73] on h4 "Creative Team" at bounding box center [107, 71] width 81 height 6
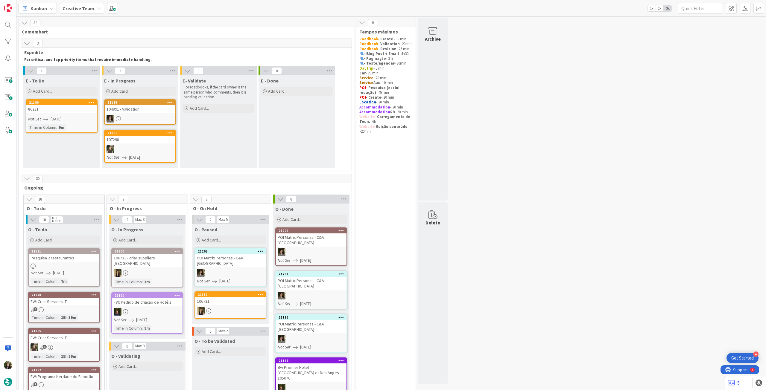
scroll to position [120, 0]
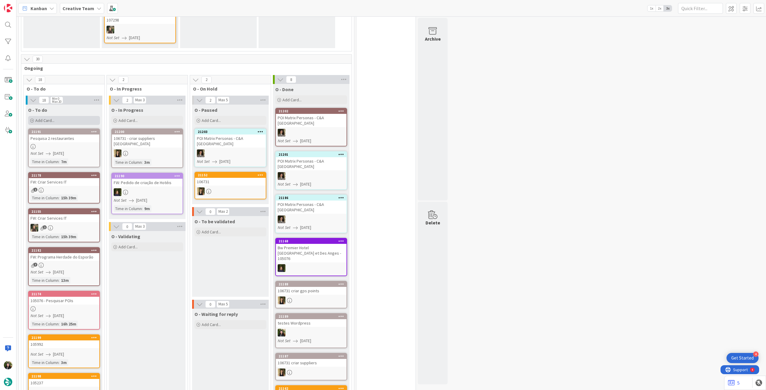
click at [63, 121] on div "Add Card..." at bounding box center [64, 120] width 72 height 9
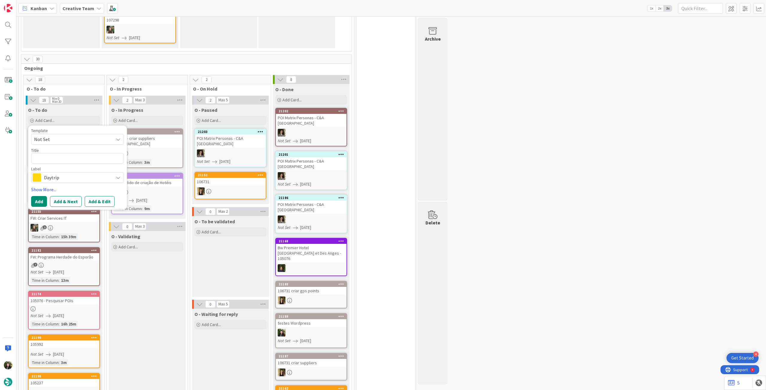
click at [70, 175] on span "Daytrip" at bounding box center [77, 178] width 66 height 8
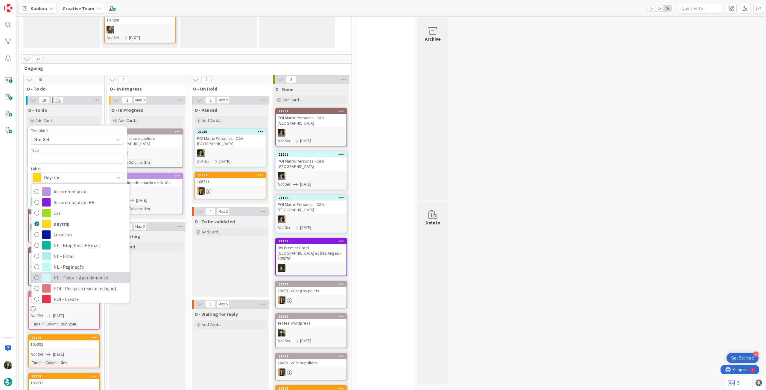
drag, startPoint x: 98, startPoint y: 279, endPoint x: 88, endPoint y: 242, distance: 37.9
click at [98, 218] on span "NL - Teste + Agendamento" at bounding box center [90, 277] width 73 height 9
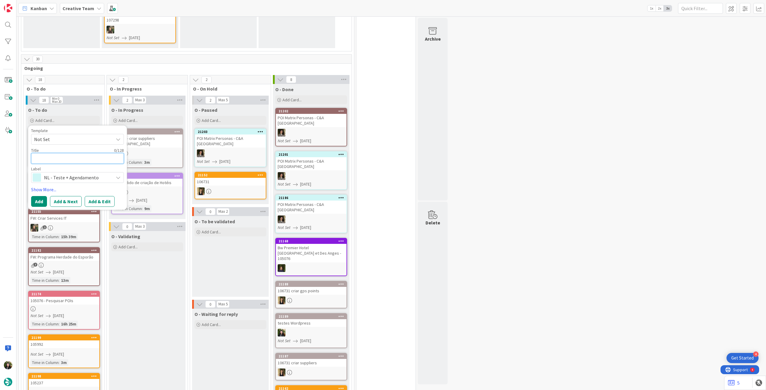
click at [79, 159] on textarea at bounding box center [77, 158] width 93 height 11
type textarea "x"
type textarea "A"
type textarea "x"
type textarea "AL"
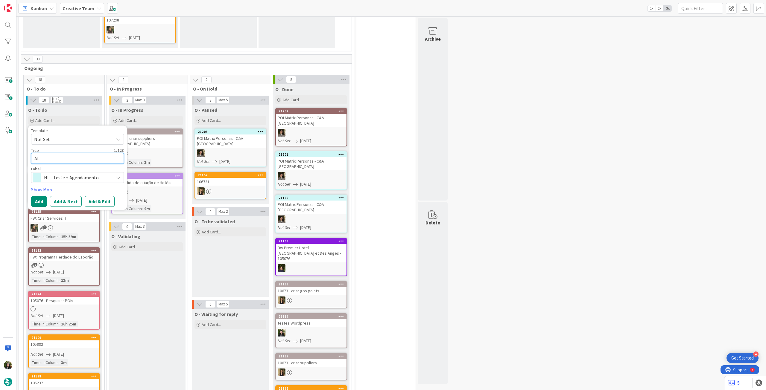
type textarea "x"
type textarea "ALT"
type textarea "x"
type textarea "ALTE"
type textarea "x"
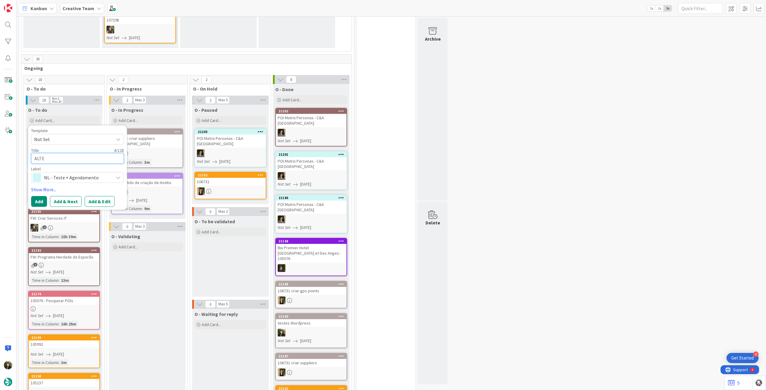
type textarea "ALTER"
type textarea "x"
type textarea "ALTERA"
type textarea "x"
type textarea "ALTERAÇ"
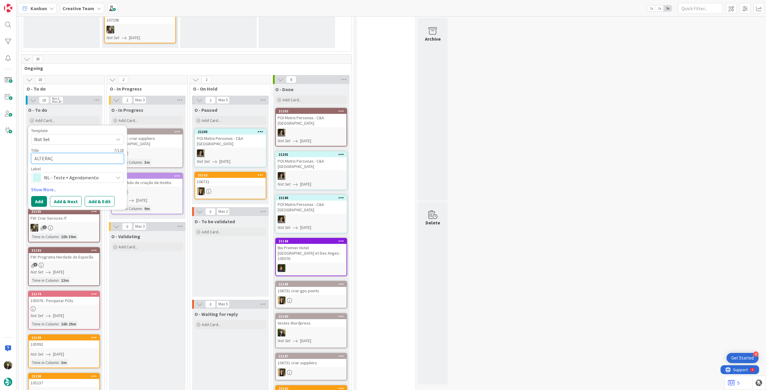
type textarea "x"
type textarea "ALTERAÇÕ"
type textarea "x"
type textarea "ALTERAÇÕE"
type textarea "x"
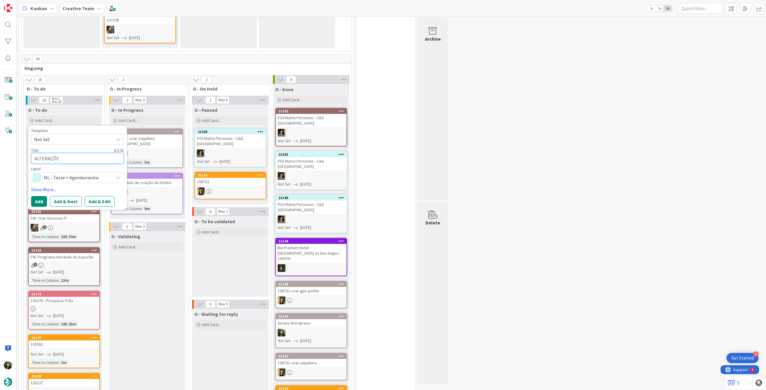
type textarea "ALTERAÇÕES"
type textarea "x"
type textarea "ALTERAÇÕES"
type textarea "x"
type textarea "ALTERAÇÕES +"
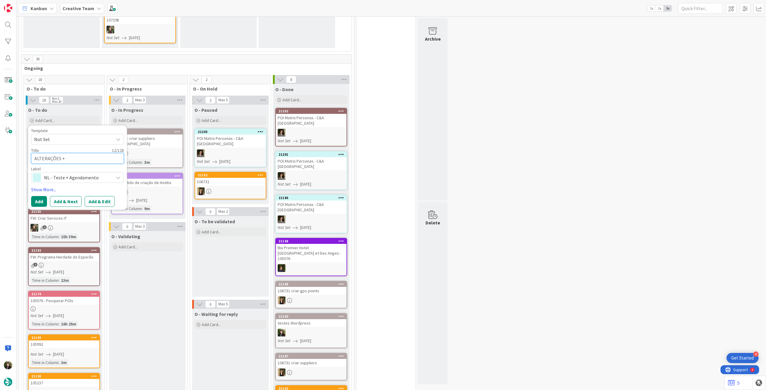
type textarea "x"
type textarea "ALTERAÇÕES +"
paste textarea "Savoring Sweetness: The Art of the French Macaron"
click at [42, 206] on button "Add" at bounding box center [39, 208] width 16 height 11
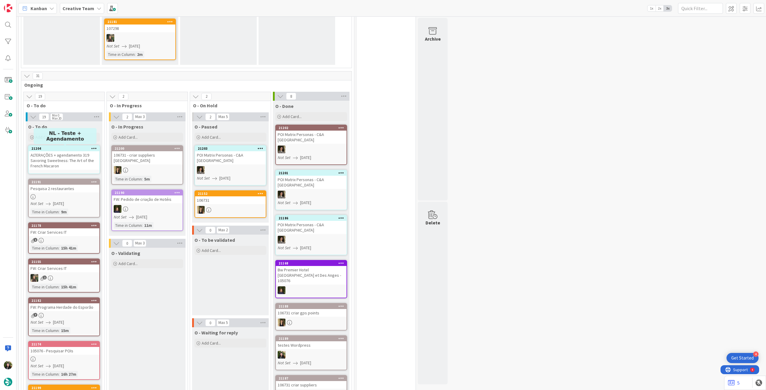
click at [69, 162] on div "ALTERAÇÕES + agendamento 319 Savoring Sweetness: The Art of the French Macaron" at bounding box center [64, 160] width 71 height 19
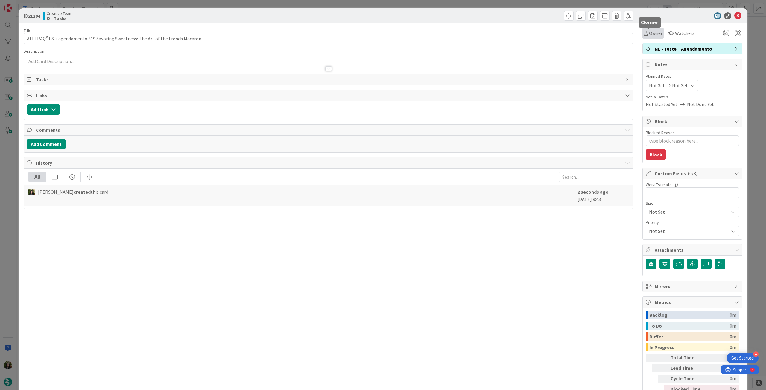
click at [459, 33] on span "Owner" at bounding box center [655, 33] width 13 height 7
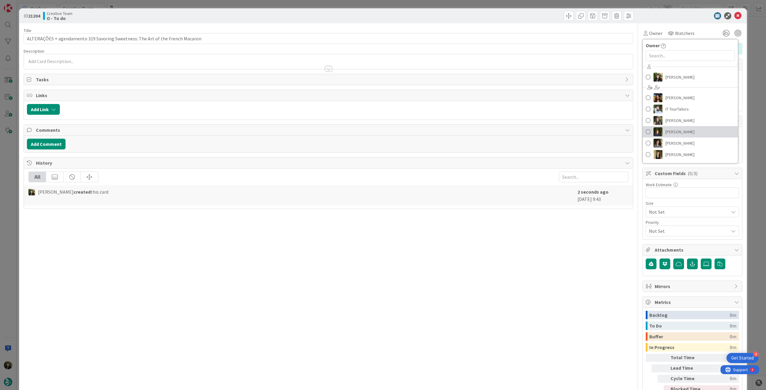
click at [459, 130] on span "[PERSON_NAME]" at bounding box center [679, 131] width 29 height 9
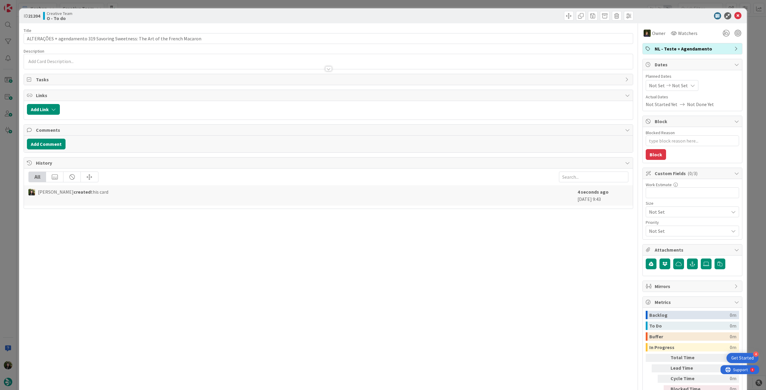
click at [459, 85] on icon at bounding box center [692, 85] width 5 height 5
click at [459, 218] on icon at bounding box center [656, 225] width 9 height 7
click at [459, 17] on icon at bounding box center [737, 15] width 7 height 7
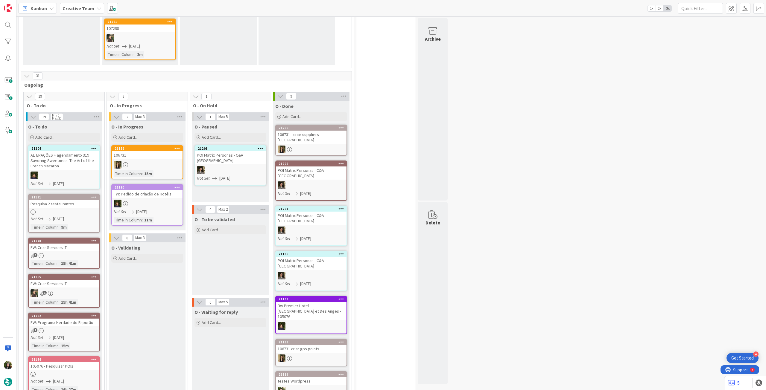
click at [71, 141] on div "Add Card..." at bounding box center [64, 137] width 72 height 9
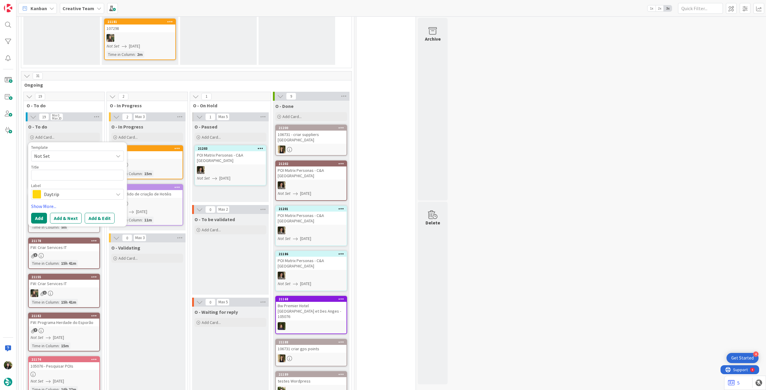
click at [68, 191] on span "Daytrip" at bounding box center [77, 194] width 66 height 8
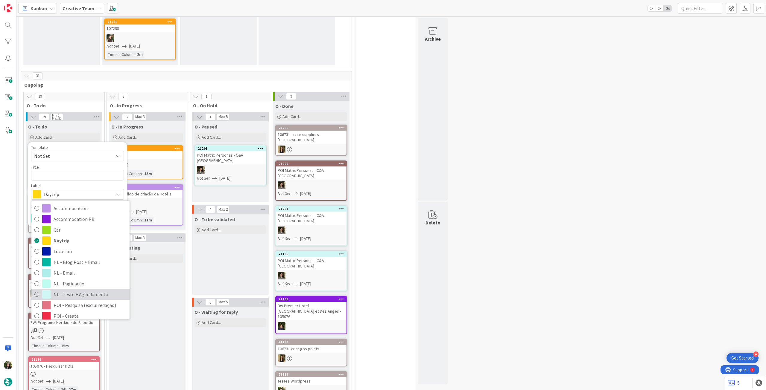
click at [81, 218] on span "NL - Teste + Agendamento" at bounding box center [90, 294] width 73 height 9
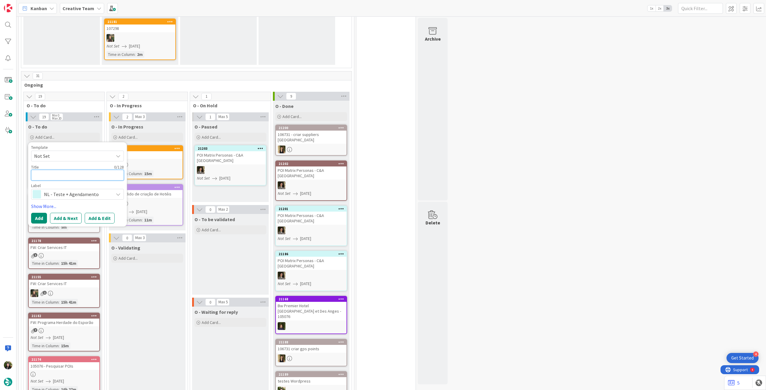
click at [83, 174] on textarea at bounding box center [77, 175] width 93 height 11
paste textarea "NL de Clientes: Mia & Hamish"
click at [39, 218] on button "Add" at bounding box center [39, 225] width 16 height 11
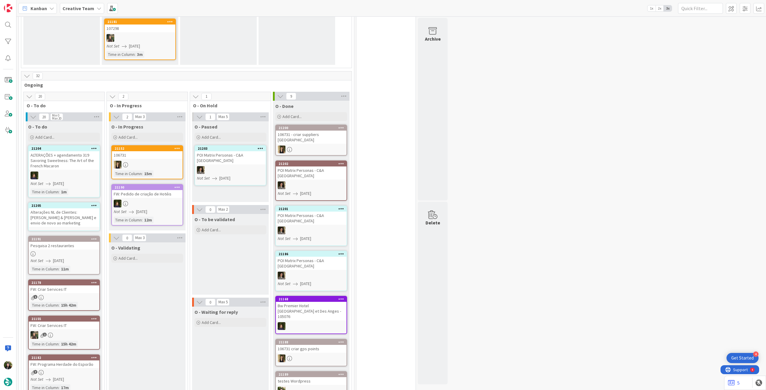
click at [55, 211] on div "Alterações NL de Clientes: [PERSON_NAME] & [PERSON_NAME] e envio de novo ao mar…" at bounding box center [64, 218] width 71 height 19
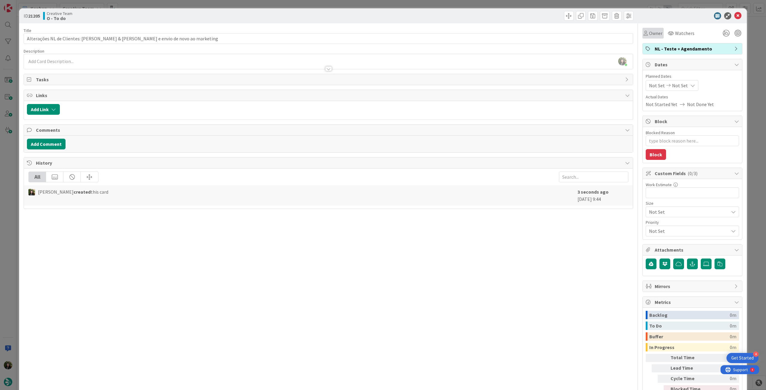
click at [459, 36] on span "Owner" at bounding box center [655, 33] width 13 height 7
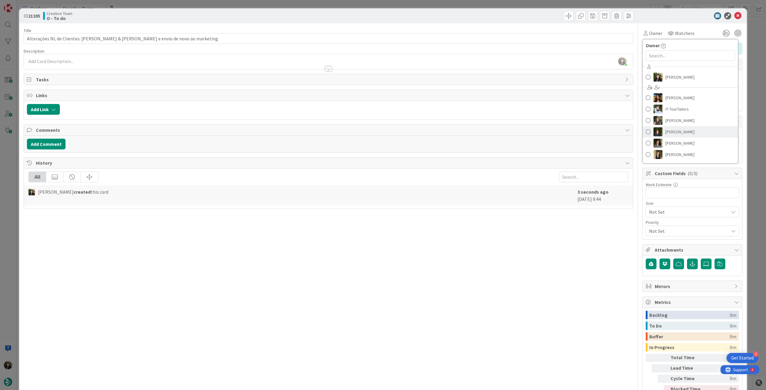
click at [459, 129] on span "[PERSON_NAME]" at bounding box center [679, 131] width 29 height 9
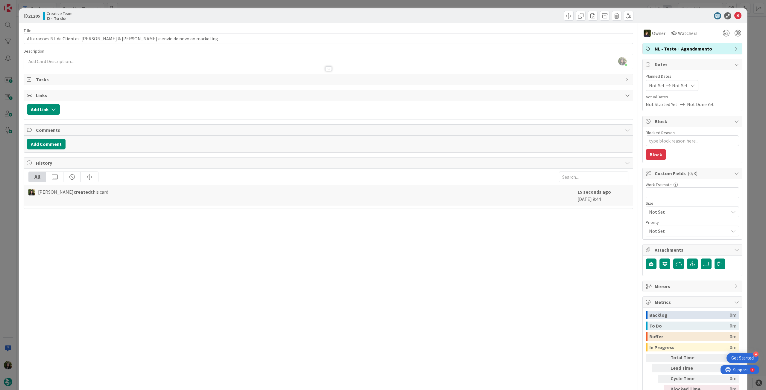
click at [459, 84] on icon at bounding box center [692, 85] width 5 height 5
click at [459, 218] on icon at bounding box center [656, 225] width 9 height 7
click at [459, 16] on icon at bounding box center [737, 15] width 7 height 7
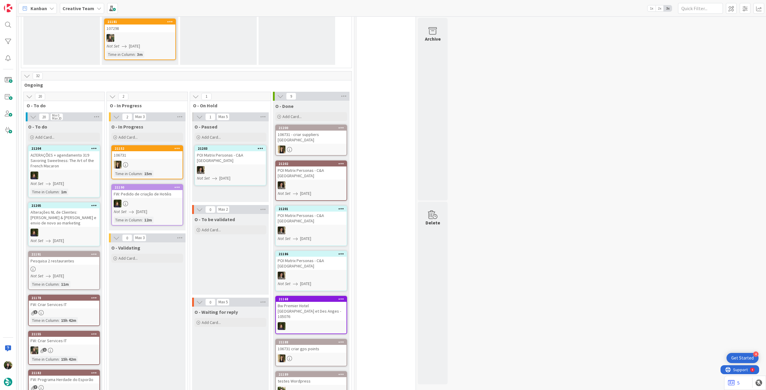
click at [76, 169] on div "ALTERAÇÕES + agendamento 319 Savoring Sweetness: The Art of the French Macaron" at bounding box center [64, 160] width 71 height 19
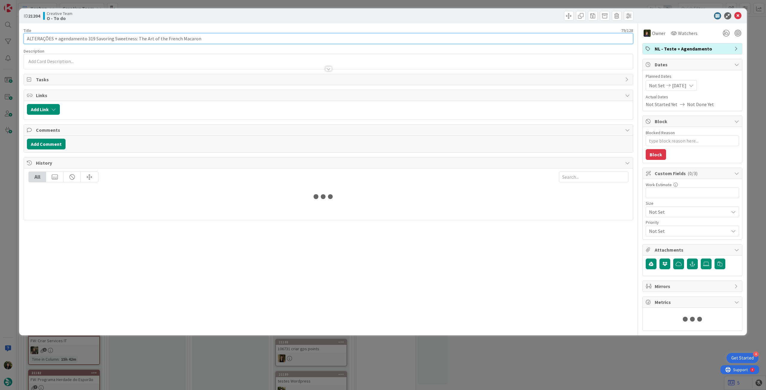
click at [212, 40] on input "ALTERAÇÕES + agendamento 319 Savoring Sweetness: The Art of the French Macaron" at bounding box center [329, 38] width 610 height 11
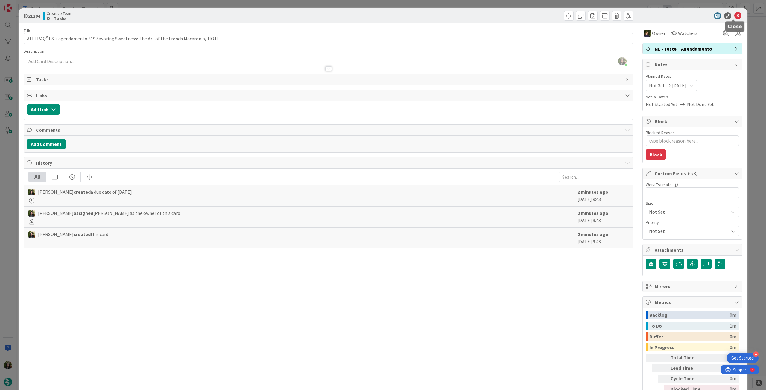
click at [459, 14] on icon at bounding box center [737, 15] width 7 height 7
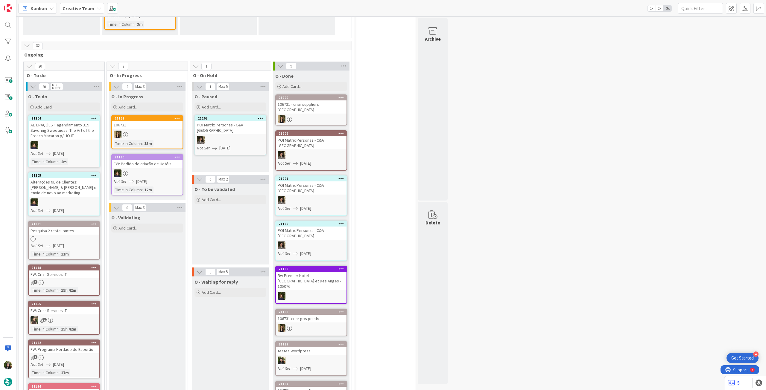
scroll to position [159, 0]
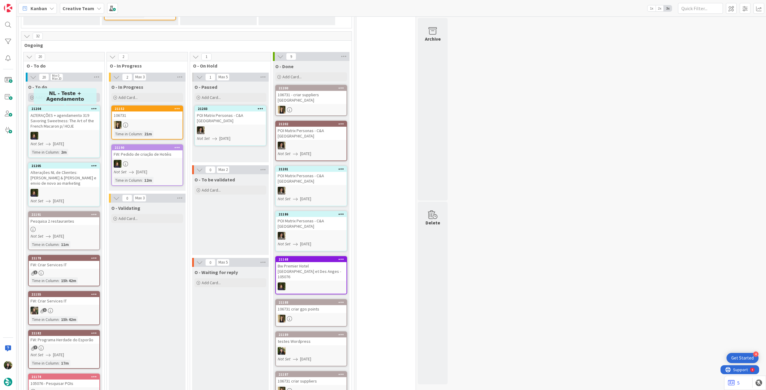
click at [57, 98] on div "Add Card..." at bounding box center [64, 97] width 72 height 9
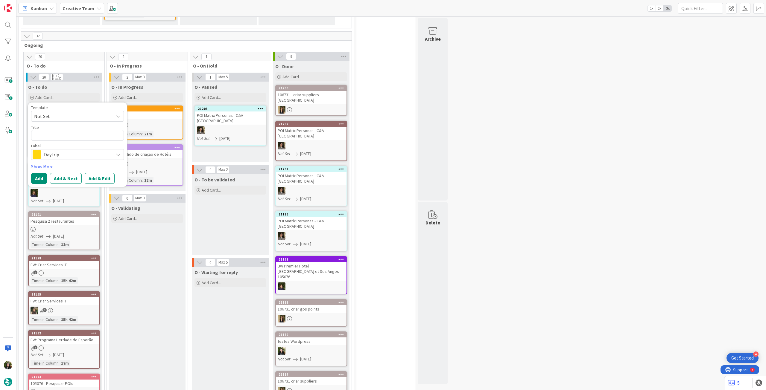
click at [56, 155] on span "Daytrip" at bounding box center [77, 155] width 66 height 8
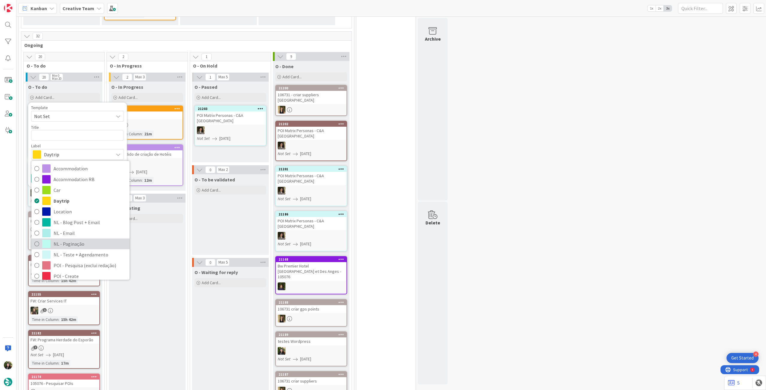
click at [93, 218] on span "NL - Paginação" at bounding box center [90, 244] width 73 height 9
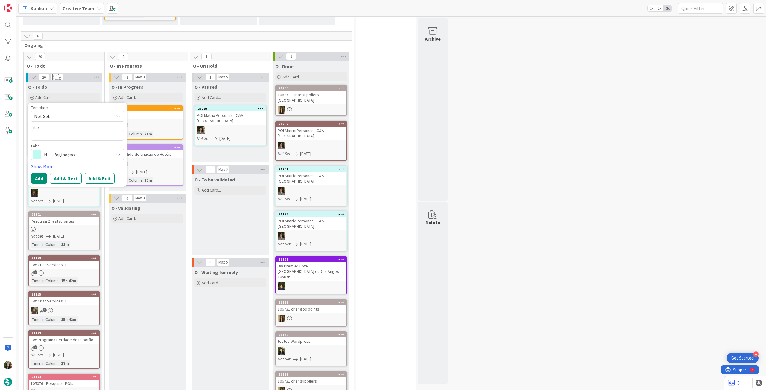
click at [62, 151] on span "NL - Paginação" at bounding box center [77, 155] width 66 height 8
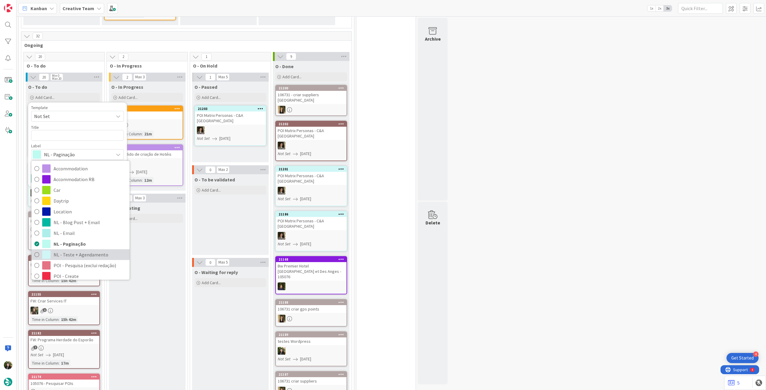
click at [78, 218] on span "NL - Teste + Agendamento" at bounding box center [90, 254] width 73 height 9
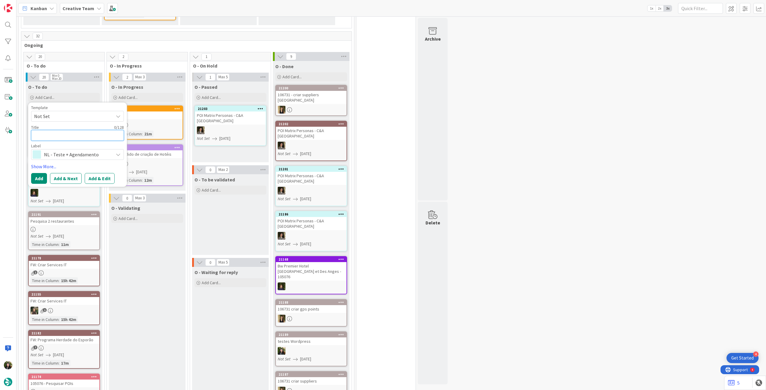
click at [82, 133] on textarea at bounding box center [77, 135] width 93 height 11
paste textarea "2 briefing"
click at [39, 133] on textarea "2 briefing" at bounding box center [77, 135] width 93 height 11
click at [69, 133] on textarea "2 Briefing" at bounding box center [77, 135] width 93 height 11
click at [40, 177] on button "Add" at bounding box center [39, 178] width 16 height 11
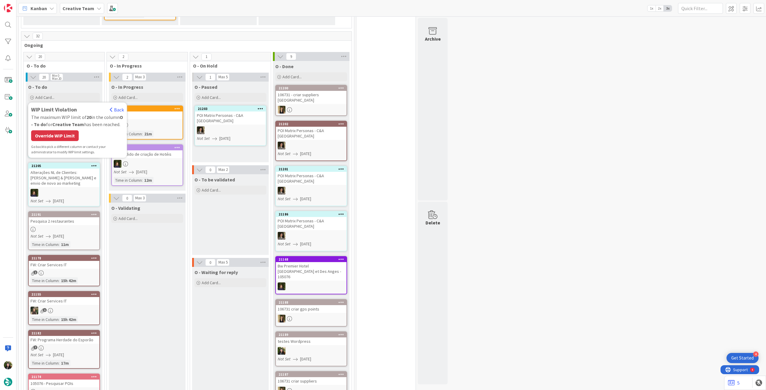
click at [60, 135] on div "Override WIP Limit" at bounding box center [55, 135] width 48 height 11
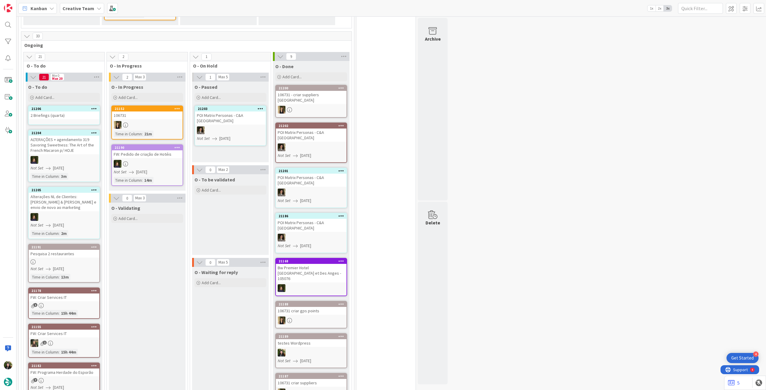
click at [71, 118] on div "2 Briefings (quarta)" at bounding box center [64, 116] width 71 height 8
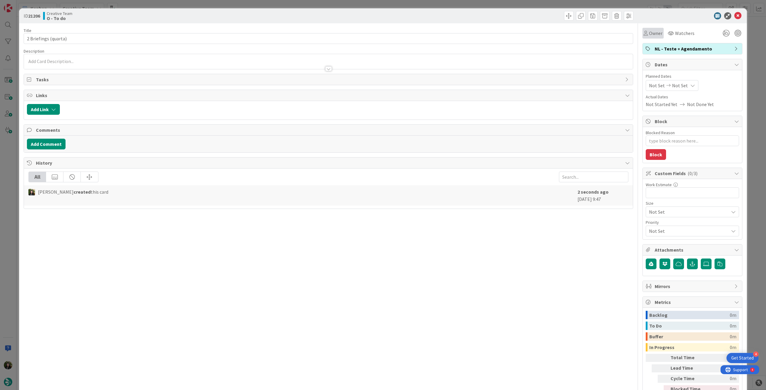
click at [459, 31] on span "Owner" at bounding box center [655, 33] width 13 height 7
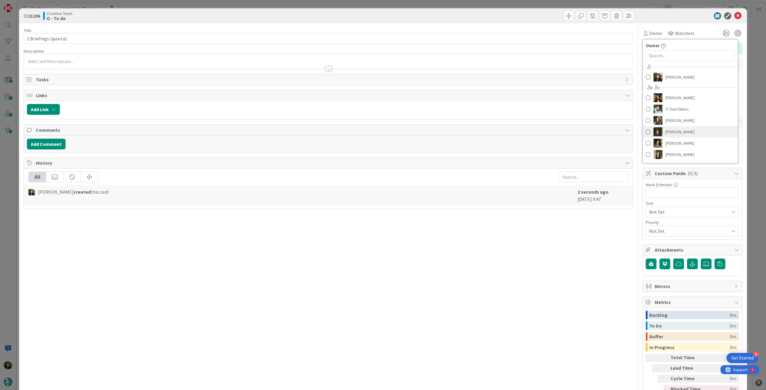
click at [459, 130] on span "[PERSON_NAME]" at bounding box center [679, 131] width 29 height 9
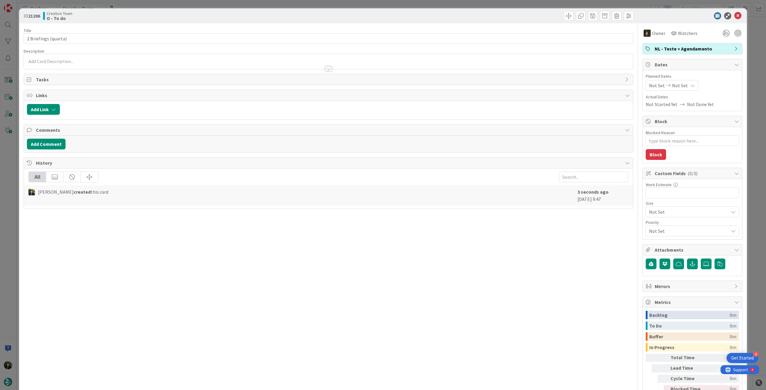
click at [459, 84] on icon at bounding box center [692, 85] width 5 height 5
click at [459, 158] on td "20" at bounding box center [694, 160] width 12 height 11
click at [459, 208] on icon at bounding box center [656, 206] width 9 height 7
click at [459, 218] on icon at bounding box center [656, 225] width 9 height 7
click at [459, 159] on td "20" at bounding box center [694, 160] width 12 height 11
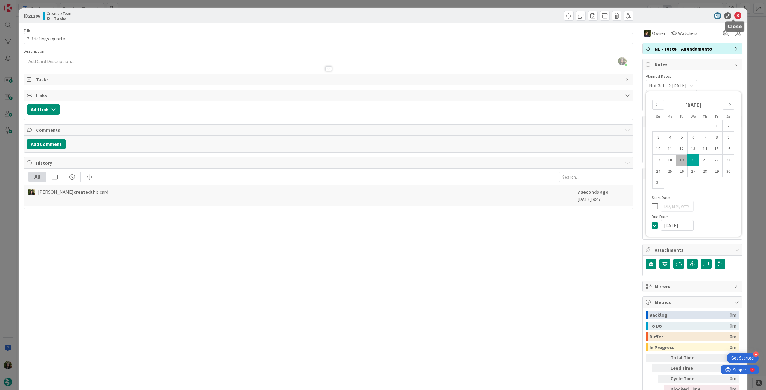
click at [459, 16] on icon at bounding box center [737, 15] width 7 height 7
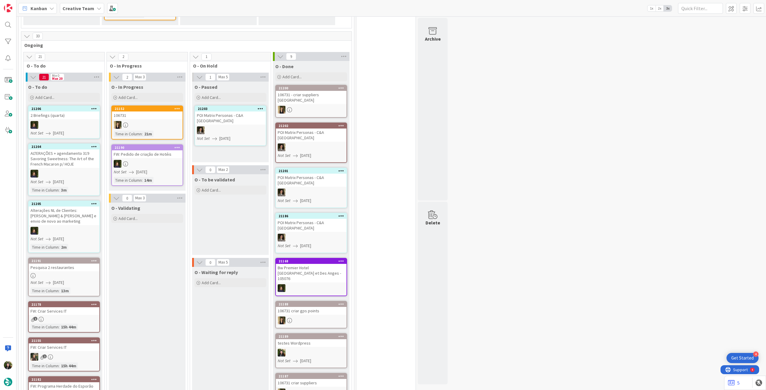
click at [94, 107] on icon at bounding box center [94, 109] width 6 height 4
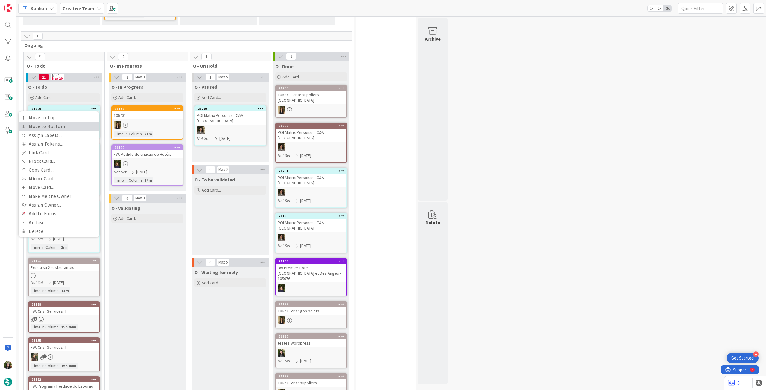
click at [83, 123] on link "Move to Bottom" at bounding box center [59, 126] width 81 height 9
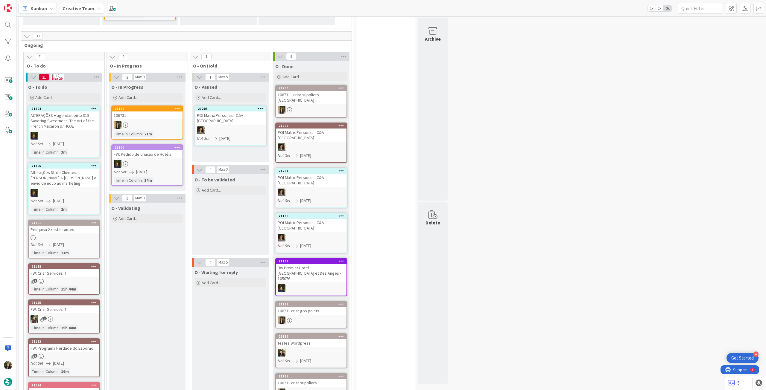
click at [54, 91] on div "O - To do Add Card... Template Not Set Title 0 / 128 Label Daytrip Accommodatio…" at bounding box center [64, 93] width 77 height 22
click at [54, 96] on div "Add Card..." at bounding box center [64, 97] width 72 height 9
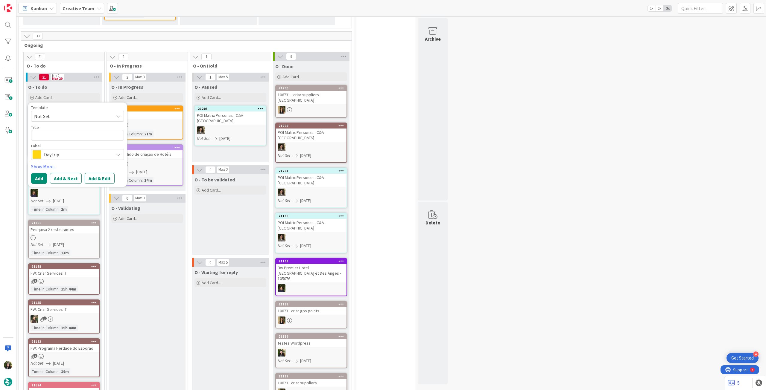
click at [63, 154] on span "Daytrip" at bounding box center [77, 155] width 66 height 8
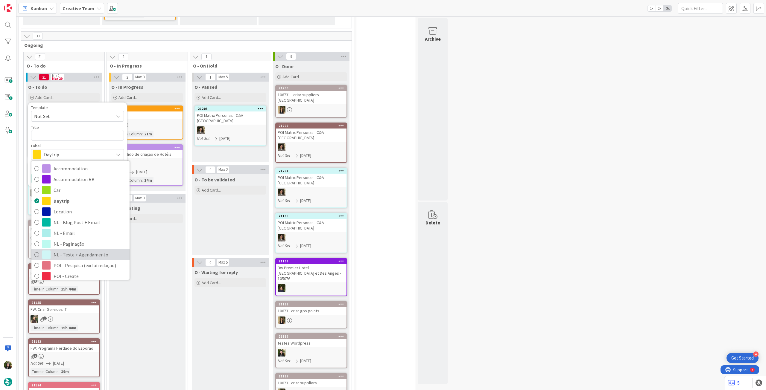
click at [88, 218] on span "NL - Teste + Agendamento" at bounding box center [90, 254] width 73 height 9
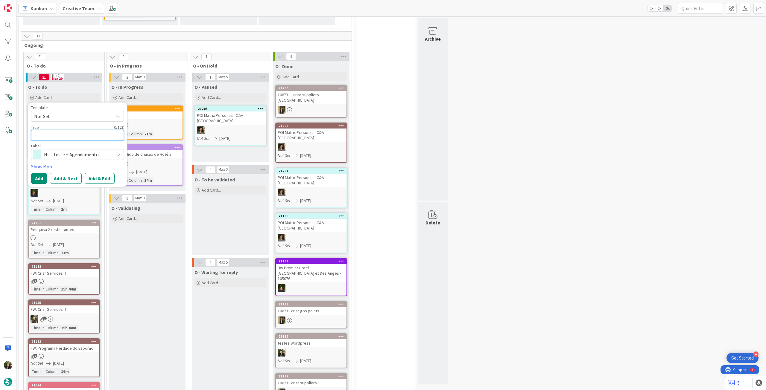
click at [81, 139] on textarea at bounding box center [77, 135] width 93 height 11
paste textarea "• 318 - 5 Reasons to Explore Northern Italy – Validar antes do envio que a NL p…"
click at [66, 134] on textarea "Envio teste • 318 - 5 Reasons to Explore Northern Italy – Validar antes do envi…" at bounding box center [77, 142] width 93 height 25
click at [79, 149] on textarea "Envio teste 318 - 5 Reasons to Explore Northern Italy – Validar antes do envio …" at bounding box center [77, 142] width 93 height 25
drag, startPoint x: 91, startPoint y: 149, endPoint x: 137, endPoint y: 162, distance: 47.8
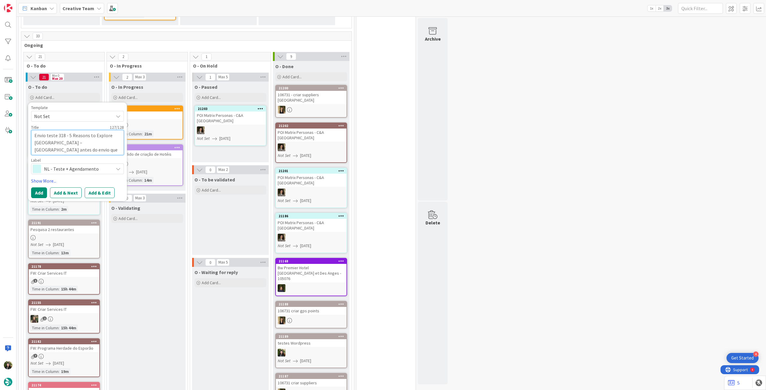
click at [83, 132] on textarea "Envio teste 318 - 5 Reasons to Explore Northern Italy – Validar antes do envio …" at bounding box center [77, 142] width 93 height 25
drag, startPoint x: 82, startPoint y: 148, endPoint x: 63, endPoint y: 140, distance: 21.2
click at [63, 140] on textarea "Envio teste 318 - 5 Reasons to Explore Northern Italy – Validar antes do envio …" at bounding box center [77, 142] width 93 height 25
click at [105, 140] on textarea "Envio teste 318 - 5 Reasons to Explore Northern Italy (enviar quarta, sai" at bounding box center [77, 139] width 93 height 18
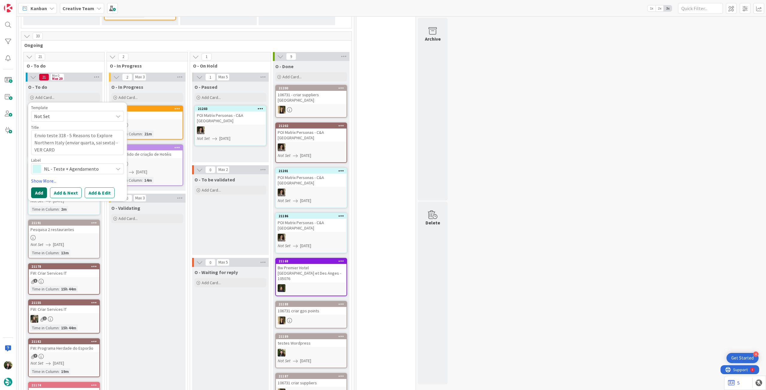
click at [37, 189] on button "Add" at bounding box center [39, 193] width 16 height 11
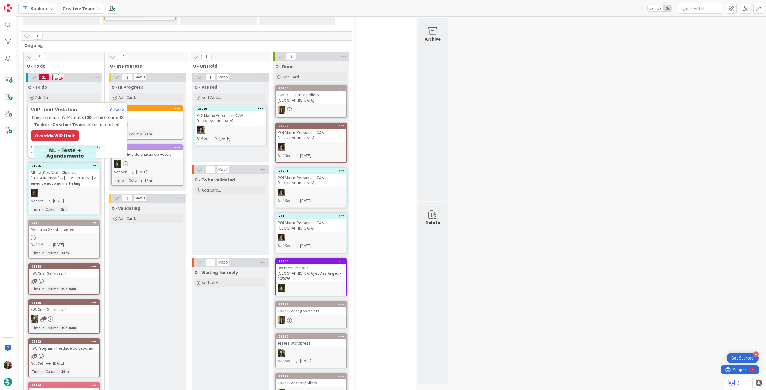
click at [54, 141] on div "WIP Limit Violation Back The maximum WIP limit of 20 in the column O - To do fo…" at bounding box center [77, 130] width 93 height 49
click at [57, 134] on div "Override WIP Limit" at bounding box center [55, 135] width 48 height 11
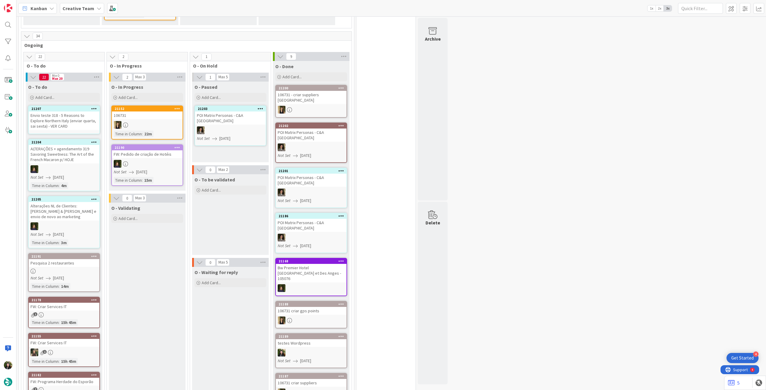
click at [60, 126] on div "Envio teste 318 - 5 Reasons to Explore Northern Italy (enviar quarta, sai sexta…" at bounding box center [64, 121] width 71 height 19
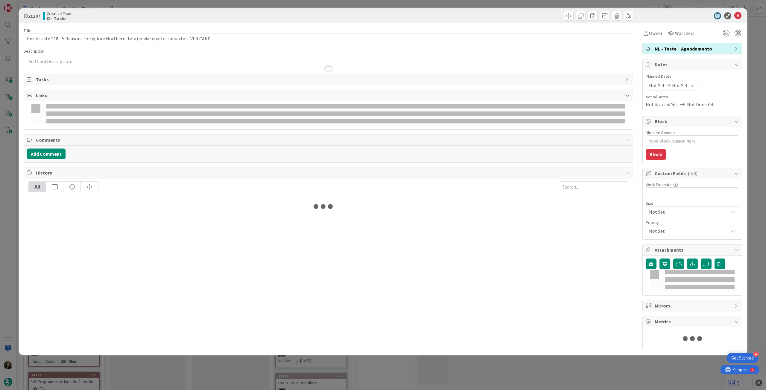
click at [78, 61] on p at bounding box center [328, 61] width 603 height 7
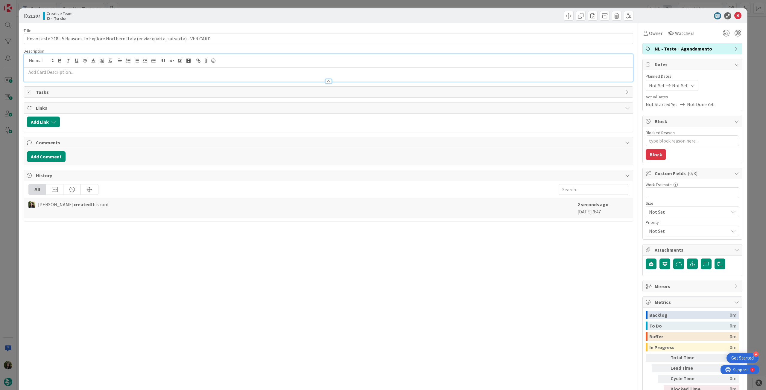
click at [78, 71] on p at bounding box center [328, 72] width 603 height 7
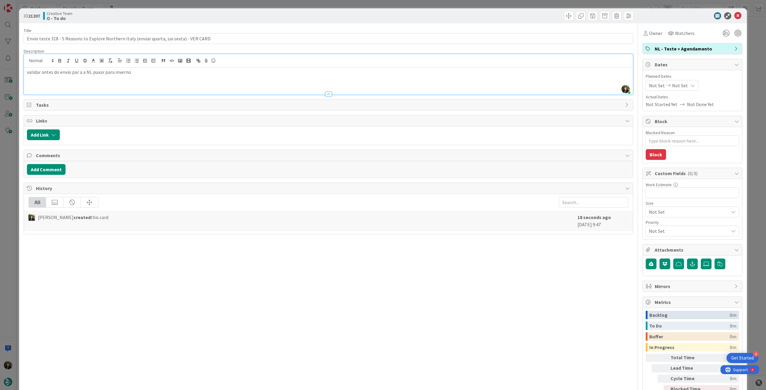
click at [459, 92] on div "Planned Dates Not Set Not Set Actual Dates Not Started Yet Not Done Yet" at bounding box center [692, 90] width 93 height 35
click at [459, 87] on span "Not Set" at bounding box center [680, 85] width 16 height 7
click at [459, 218] on icon at bounding box center [656, 225] width 9 height 7
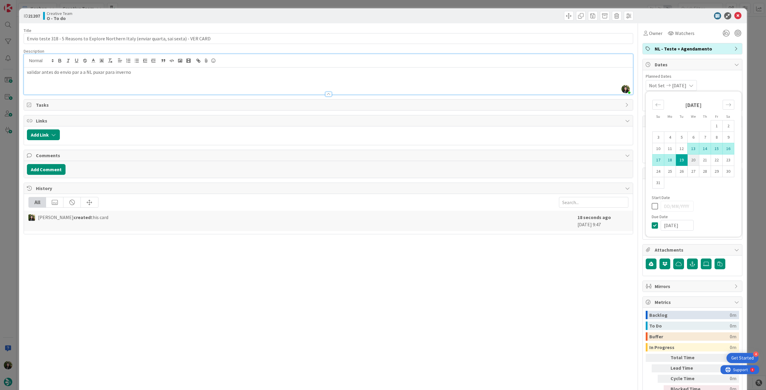
click at [459, 161] on td "20" at bounding box center [694, 160] width 12 height 11
click at [459, 206] on icon at bounding box center [656, 206] width 9 height 7
click at [459, 218] on icon at bounding box center [656, 225] width 9 height 7
click at [459, 159] on td "20" at bounding box center [694, 160] width 12 height 11
click at [459, 40] on div "Owner Watchers NL - Teste + Agendamento Dates Planned Dates Not Set 20/08/2025 …" at bounding box center [692, 216] width 100 height 387
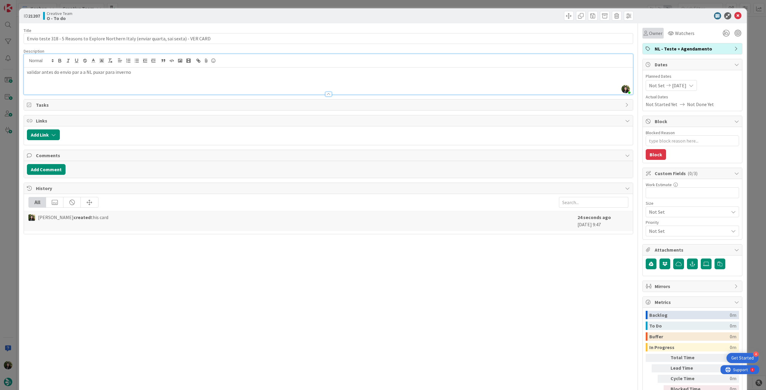
click at [459, 33] on span "Owner" at bounding box center [655, 33] width 13 height 7
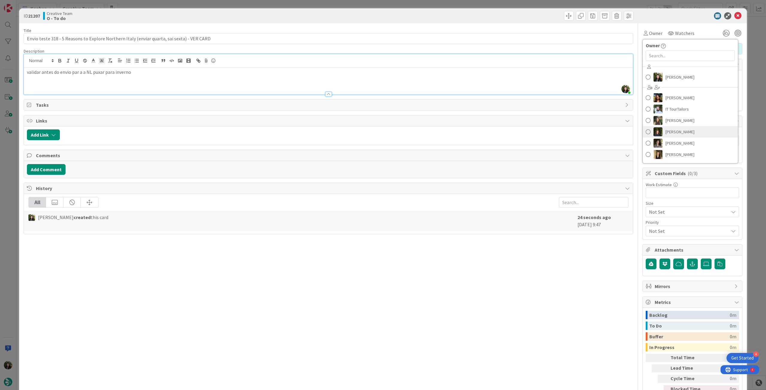
click at [459, 133] on span "[PERSON_NAME]" at bounding box center [679, 131] width 29 height 9
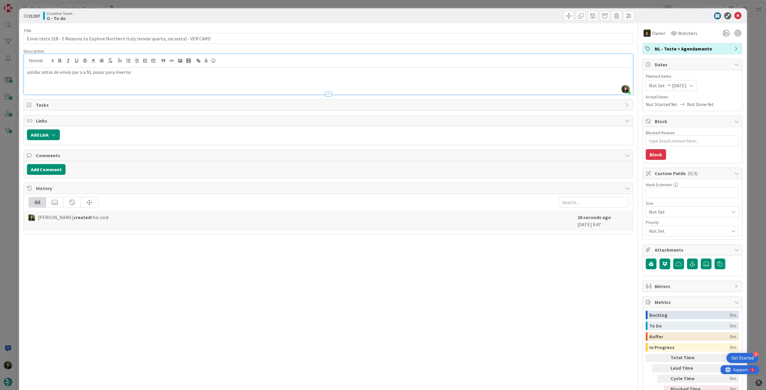
click at [459, 16] on icon at bounding box center [737, 15] width 7 height 7
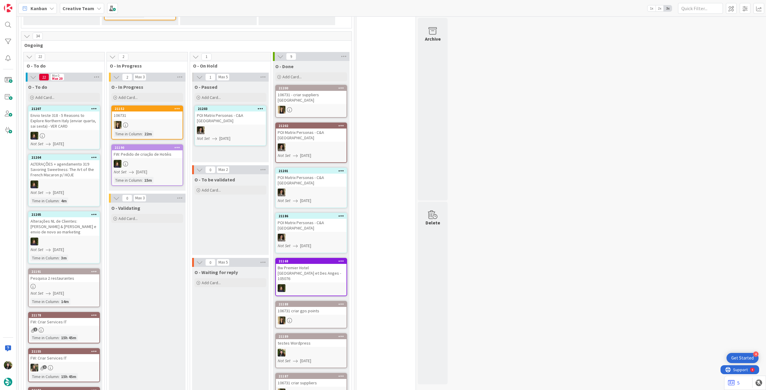
click at [97, 107] on div at bounding box center [94, 109] width 11 height 4
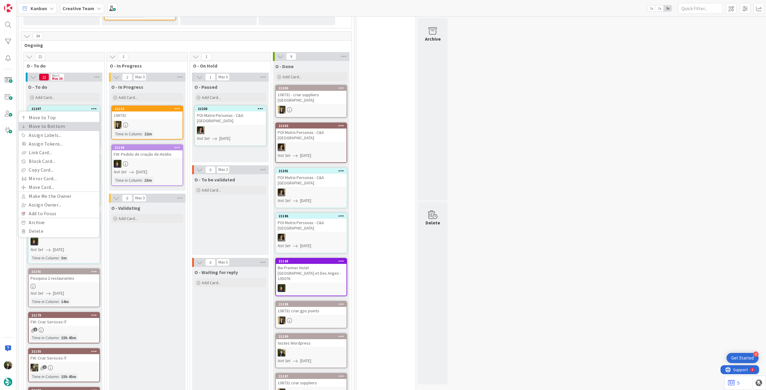
click at [79, 125] on link "Move to Bottom" at bounding box center [59, 126] width 81 height 9
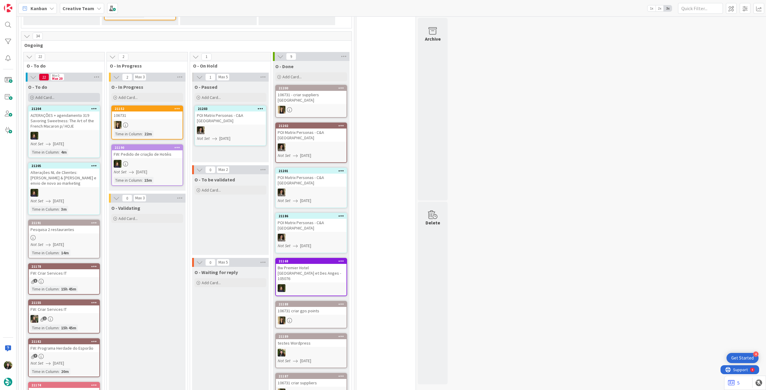
click at [57, 95] on div "Add Card..." at bounding box center [64, 97] width 72 height 9
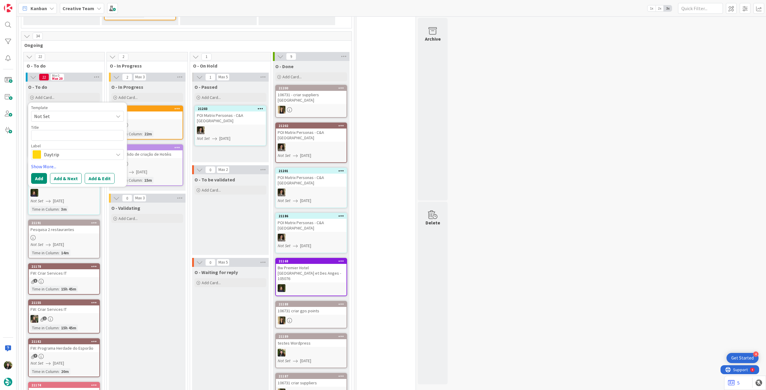
click at [65, 151] on span "Daytrip" at bounding box center [77, 155] width 66 height 8
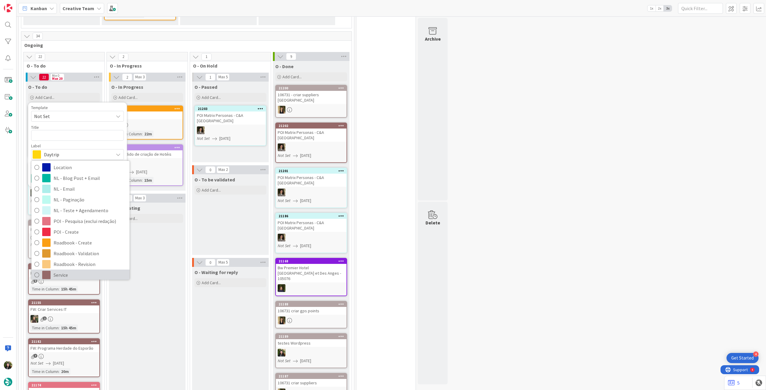
scroll to position [80, 0]
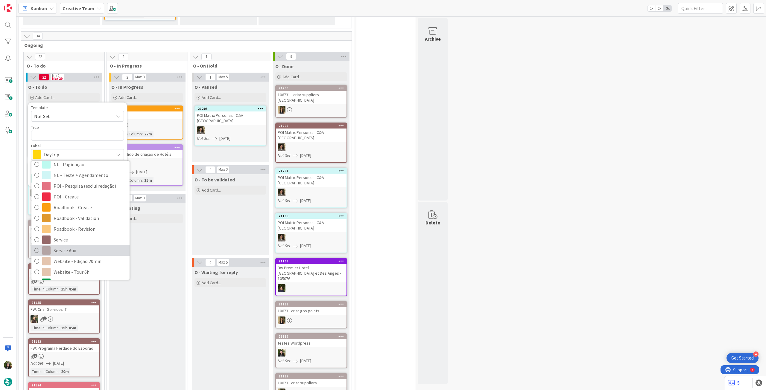
click at [74, 218] on span "Service Aux" at bounding box center [90, 250] width 73 height 9
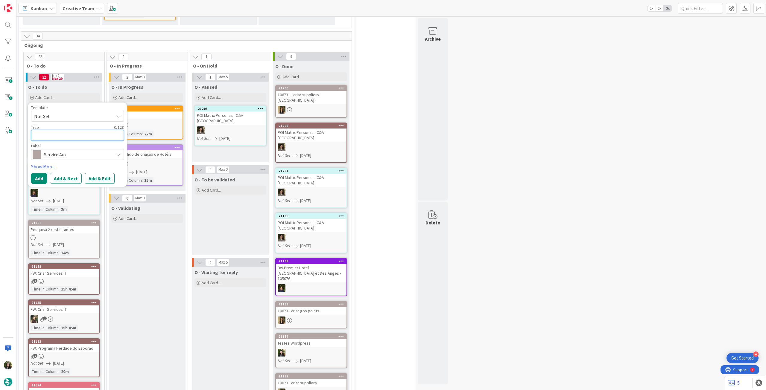
click at [59, 132] on textarea at bounding box center [77, 135] width 93 height 11
click at [36, 185] on div "Template Not Set Title 23 / 128 Pesquisa 2 restaurantes Label Service Aux Accom…" at bounding box center [77, 145] width 99 height 84
click at [36, 178] on button "Add" at bounding box center [39, 178] width 16 height 11
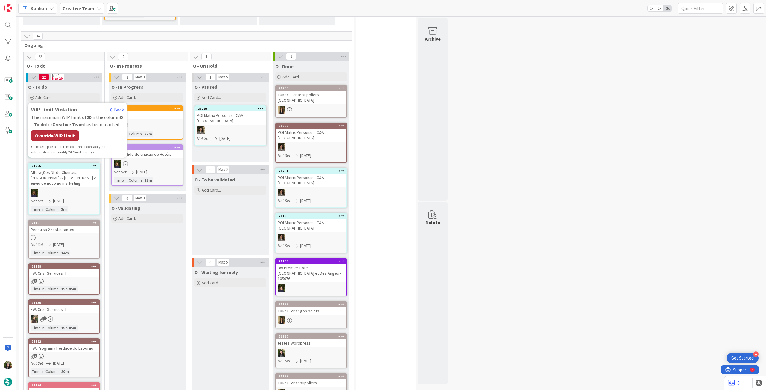
click at [55, 137] on div "Override WIP Limit" at bounding box center [55, 135] width 48 height 11
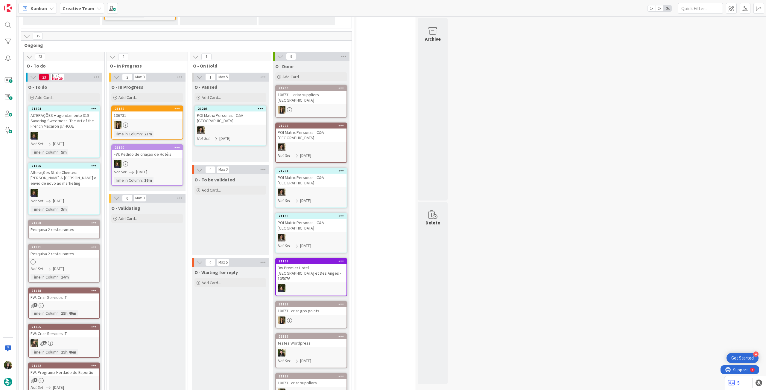
click at [54, 218] on link "21208 Pesquisa 2 restaurantes" at bounding box center [64, 229] width 72 height 19
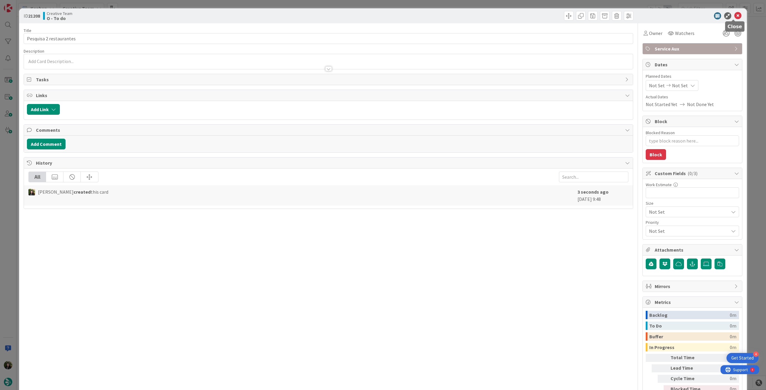
click at [459, 12] on icon at bounding box center [737, 15] width 7 height 7
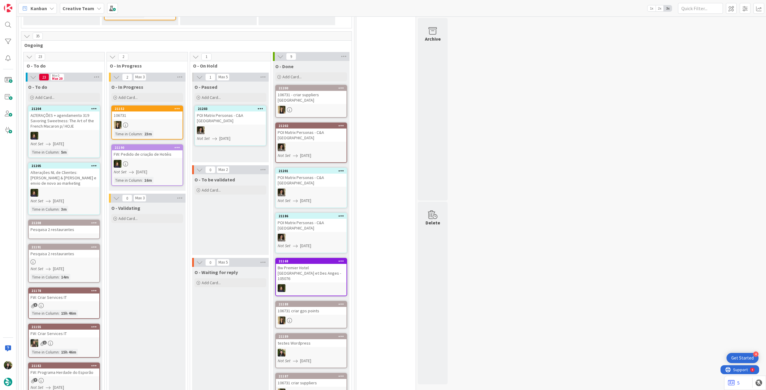
click at [135, 127] on div at bounding box center [147, 125] width 71 height 8
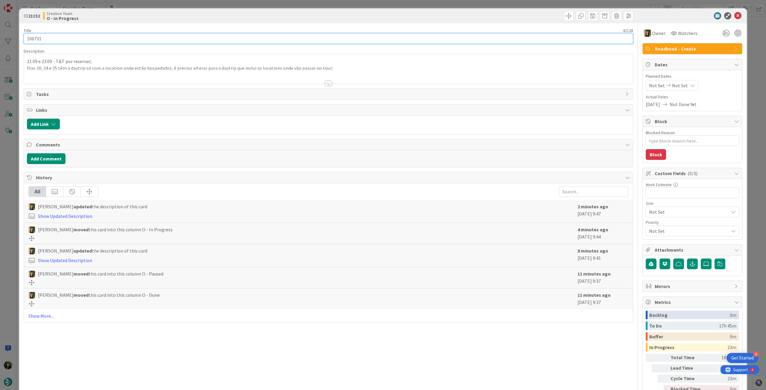
click at [13, 34] on div "ID 21152 Creative Team O - In Progress Title 6 / 128 106731 Description 21.09 e…" at bounding box center [383, 195] width 766 height 390
drag, startPoint x: 735, startPoint y: 15, endPoint x: 702, endPoint y: 24, distance: 34.1
click at [459, 15] on icon at bounding box center [737, 15] width 7 height 7
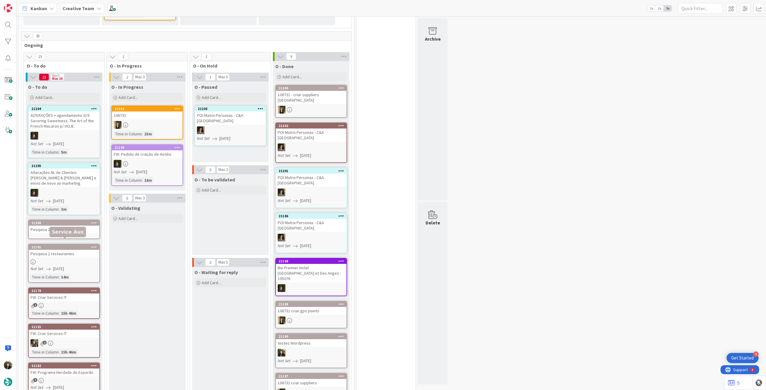
click at [88, 218] on div "21191" at bounding box center [65, 247] width 68 height 4
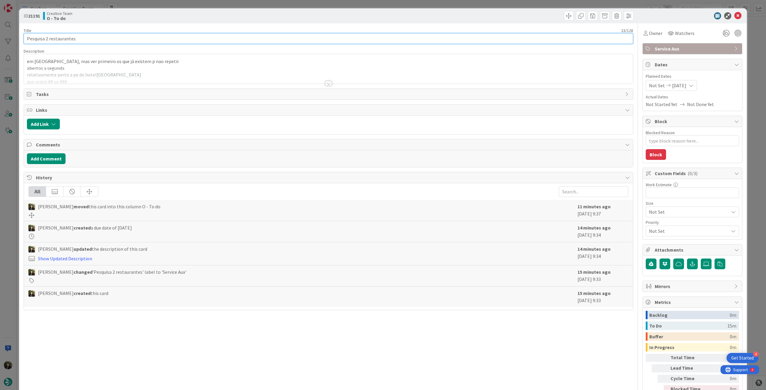
click at [115, 37] on input "Pesquisa 2 restaurantes" at bounding box center [329, 38] width 610 height 11
paste input "106731"
click at [81, 59] on div "em Cork, mas ver primeiro os que já existem p nao repetir abertos a segunda rel…" at bounding box center [328, 69] width 609 height 30
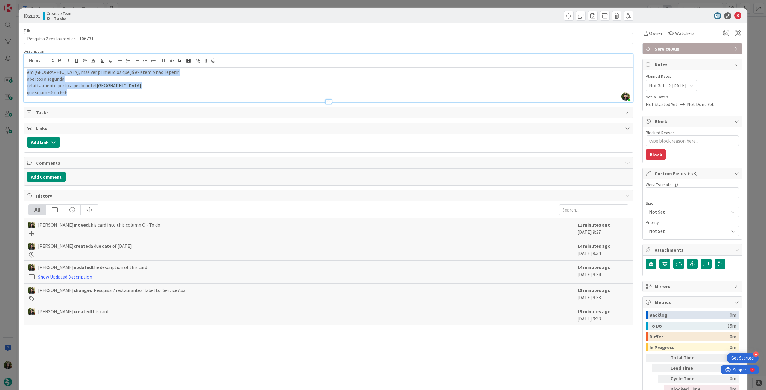
drag, startPoint x: 27, startPoint y: 69, endPoint x: 110, endPoint y: 97, distance: 87.0
click at [109, 97] on div "Description Beatriz Cassona just joined em Cork, mas ver primeiro os que já exi…" at bounding box center [329, 75] width 610 height 54
copy div "em Cork, mas ver primeiro os que já existem p nao repetir abertos a segunda rel…"
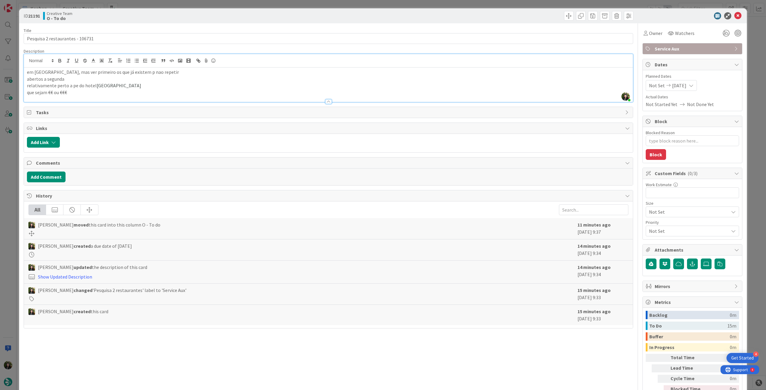
click at [459, 14] on icon at bounding box center [737, 15] width 7 height 7
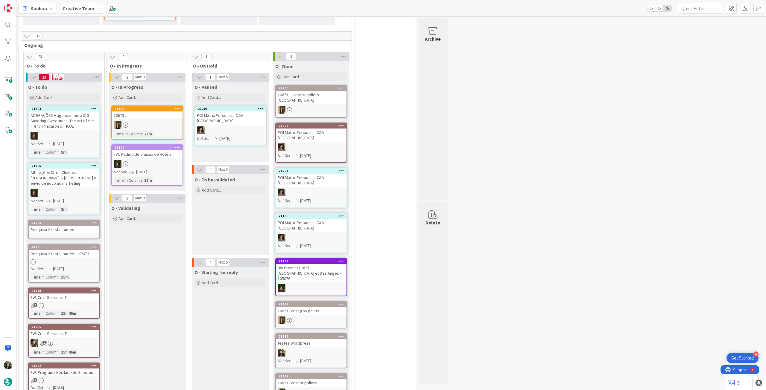
click at [75, 218] on div "Pesquisa 2 restaurantes" at bounding box center [64, 230] width 71 height 8
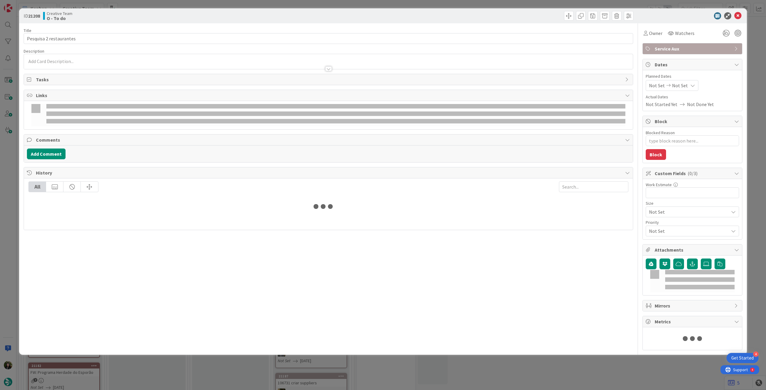
click at [92, 65] on div at bounding box center [328, 66] width 609 height 6
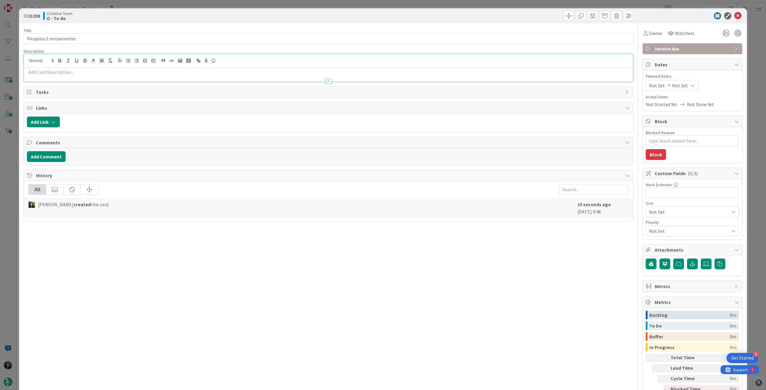
click at [90, 72] on p at bounding box center [328, 72] width 603 height 7
paste div
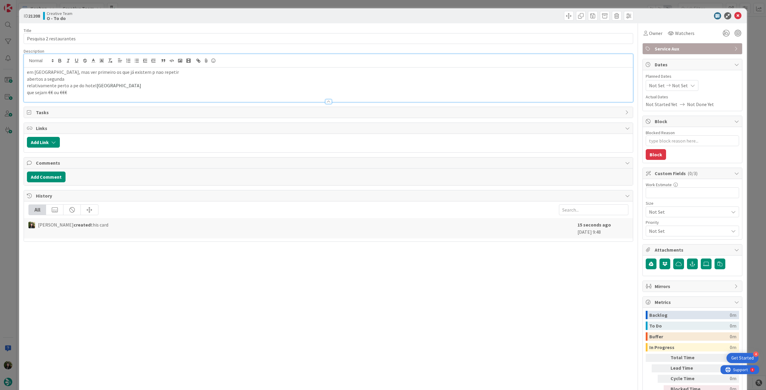
click at [43, 73] on p "em [GEOGRAPHIC_DATA], mas ver primeiro os que já existem p nao repetir" at bounding box center [328, 72] width 603 height 7
click at [459, 15] on icon at bounding box center [737, 15] width 7 height 7
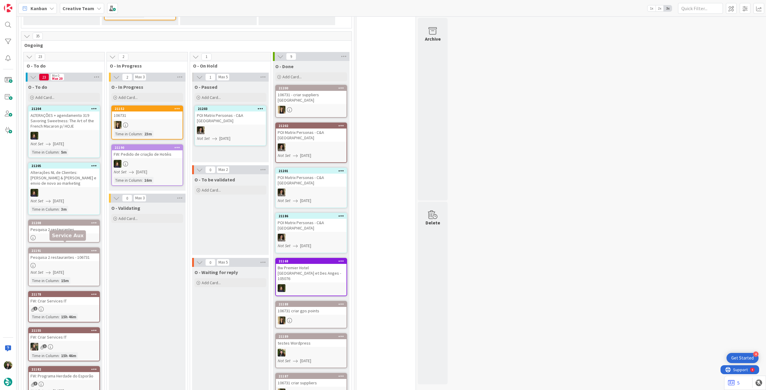
click at [68, 218] on div at bounding box center [64, 265] width 71 height 5
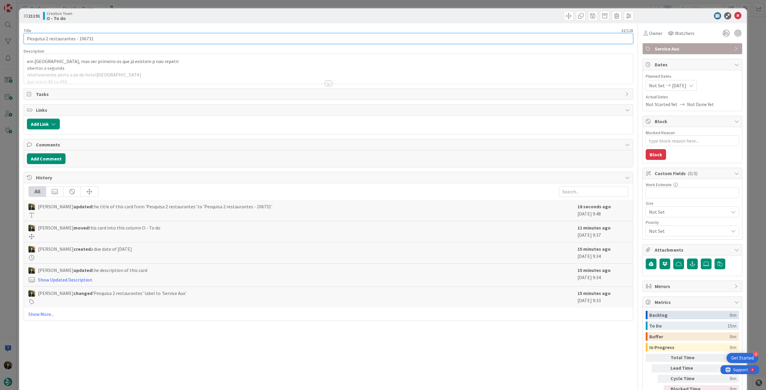
drag, startPoint x: 77, startPoint y: 37, endPoint x: 149, endPoint y: 8, distance: 77.8
click at [171, 46] on div "Title 32 / 128 Pesquisa 2 restaurantes - 106731 Description em Cork, mas ver pr…" at bounding box center [329, 216] width 610 height 387
click at [459, 17] on icon at bounding box center [737, 15] width 7 height 7
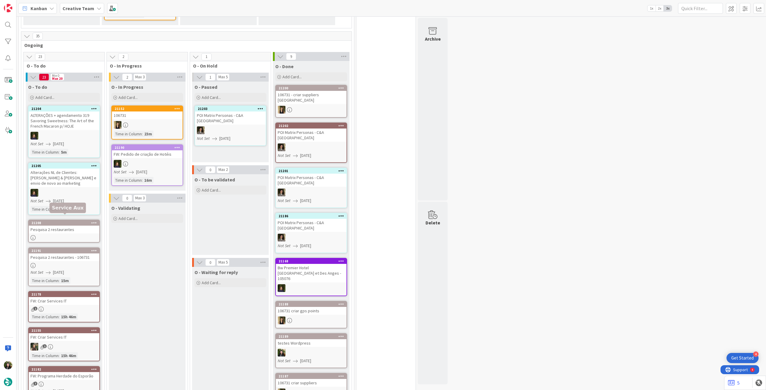
click at [39, 218] on link "21208 Pesquisa 2 restaurantes" at bounding box center [64, 231] width 72 height 23
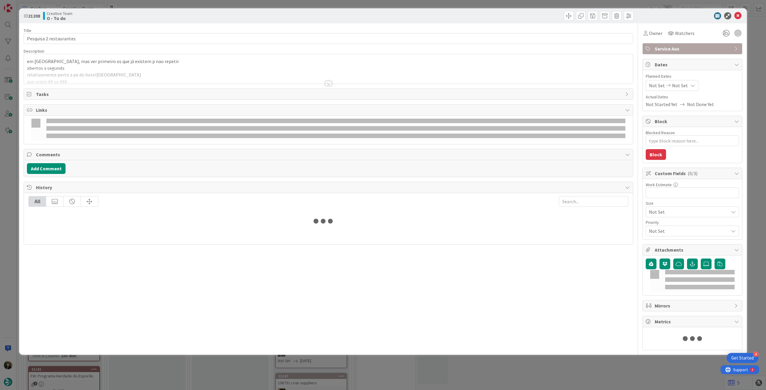
click at [117, 32] on div "Title 23 / 128" at bounding box center [329, 30] width 610 height 5
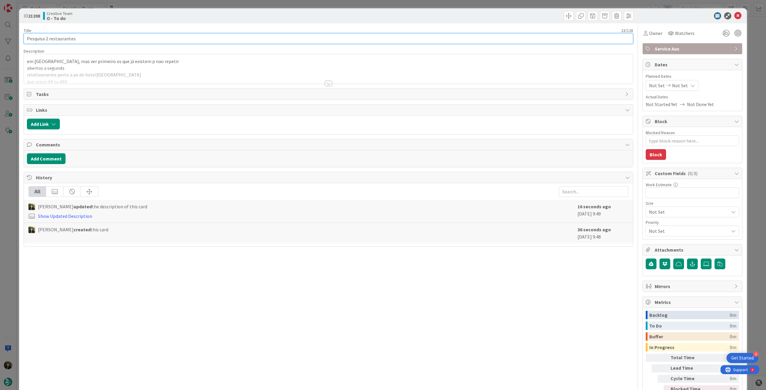
click at [132, 36] on input "Pesquisa 2 restaurantes" at bounding box center [329, 38] width 610 height 11
paste input "106731"
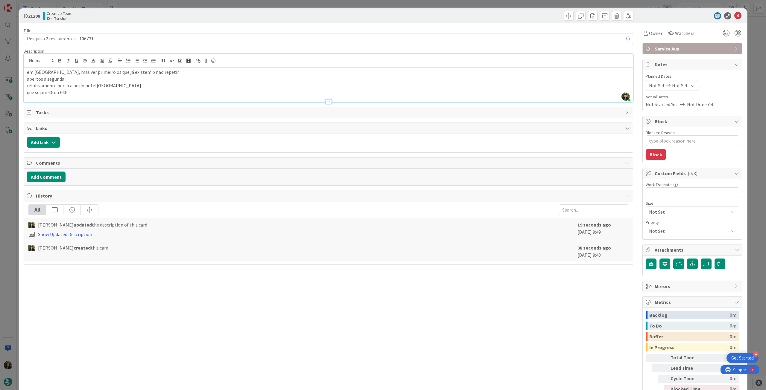
click at [105, 67] on div "Beatriz Cassona just joined em Galway, mas ver primeiro os que já existem p nao…" at bounding box center [328, 78] width 609 height 48
drag, startPoint x: 59, startPoint y: 81, endPoint x: 47, endPoint y: 81, distance: 12.0
click at [47, 81] on p "abertos a segunda" at bounding box center [328, 79] width 603 height 7
click at [92, 87] on p "relativamente perto a pe do hotel Imperial Hotel Cork City" at bounding box center [328, 85] width 603 height 7
drag, startPoint x: 150, startPoint y: 87, endPoint x: 95, endPoint y: 84, distance: 55.5
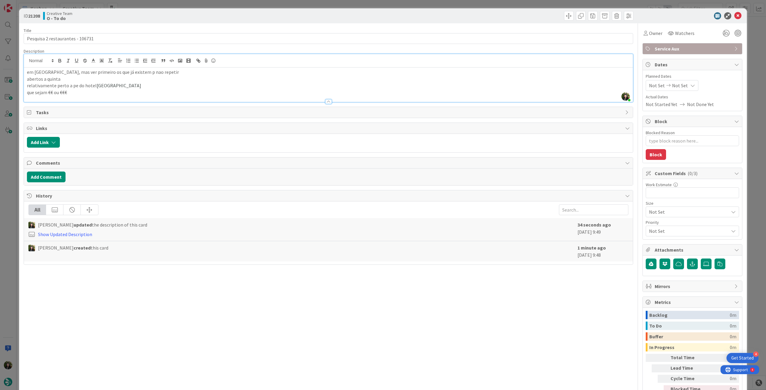
click at [95, 84] on p "relativamente perto a pe do hotel Imperial Hotel Cork City" at bounding box center [328, 85] width 603 height 7
click at [459, 81] on div "Not Set Not Set" at bounding box center [672, 85] width 53 height 11
click at [459, 218] on icon at bounding box center [656, 225] width 9 height 7
click at [459, 17] on icon at bounding box center [737, 15] width 7 height 7
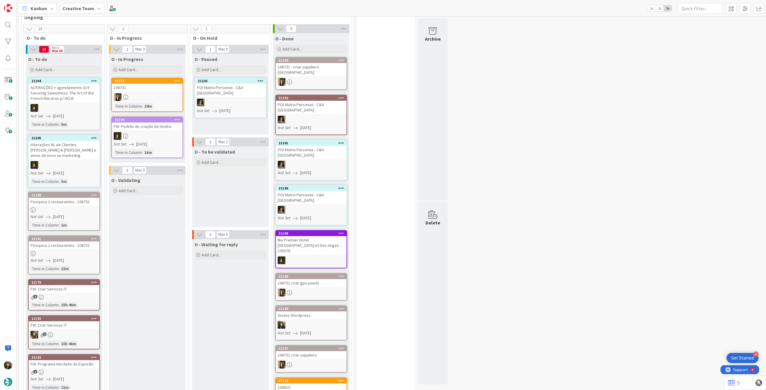
scroll to position [159, 0]
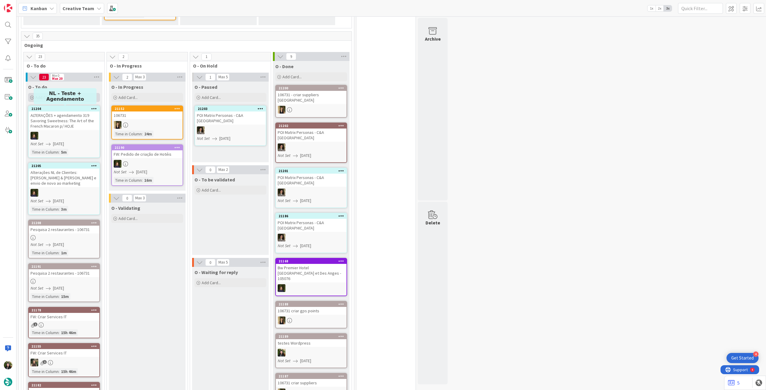
click at [54, 99] on div "Add Card..." at bounding box center [64, 97] width 72 height 9
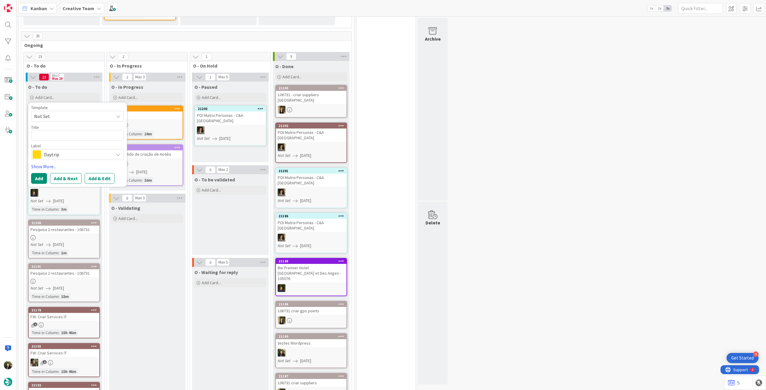
click at [48, 153] on span "Daytrip" at bounding box center [77, 155] width 66 height 8
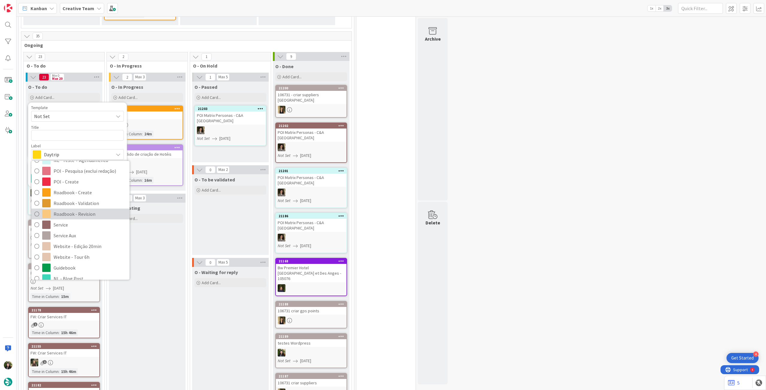
scroll to position [87, 0]
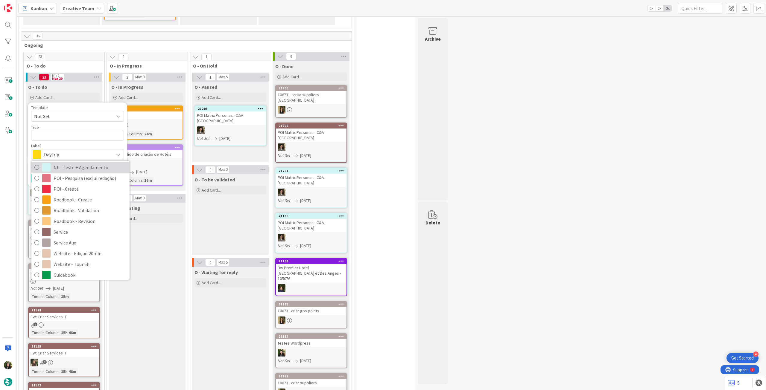
click at [91, 169] on span "NL - Teste + Agendamento" at bounding box center [90, 167] width 73 height 9
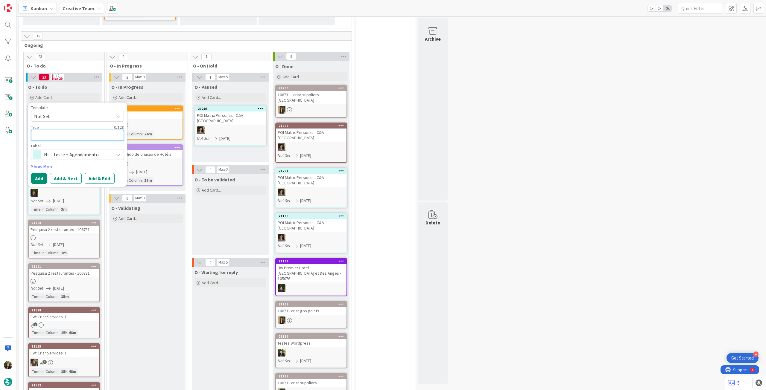
click at [72, 133] on textarea at bounding box center [77, 135] width 93 height 11
paste textarea "• 316 - Spain by Plaza: Where the City Gathers – enviar sexta, sai terça"
click at [65, 134] on textarea "Envio teste • 316 - Spain by Plaza: Where the City Gathers – enviar sexta, sai …" at bounding box center [77, 139] width 93 height 18
click at [38, 188] on button "Add" at bounding box center [39, 185] width 16 height 11
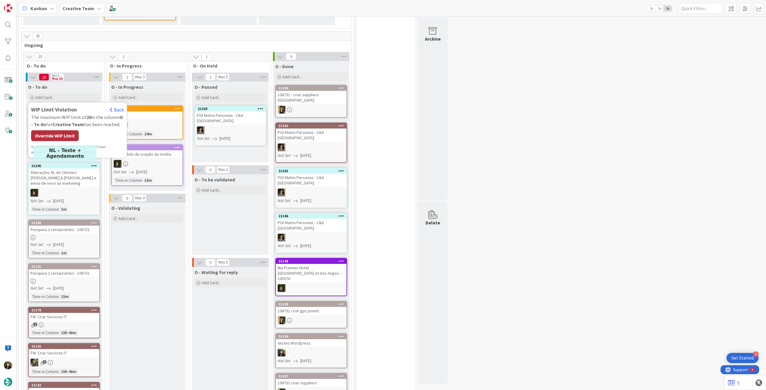
click at [52, 136] on div "Override WIP Limit" at bounding box center [55, 135] width 48 height 11
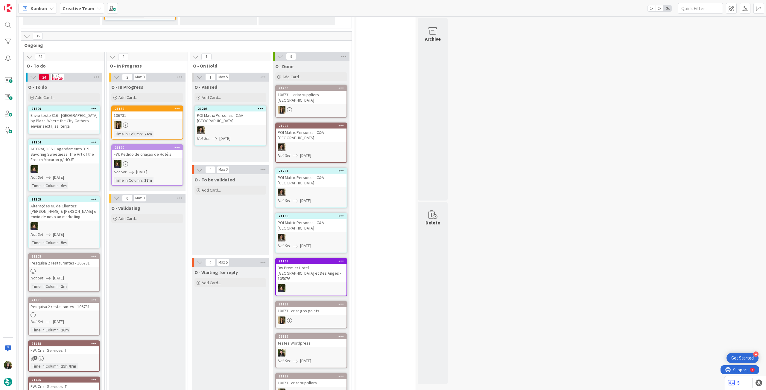
click at [60, 121] on div "Envio teste 316 - [GEOGRAPHIC_DATA] by Plaza: Where the City Gathers – enviar s…" at bounding box center [64, 121] width 71 height 19
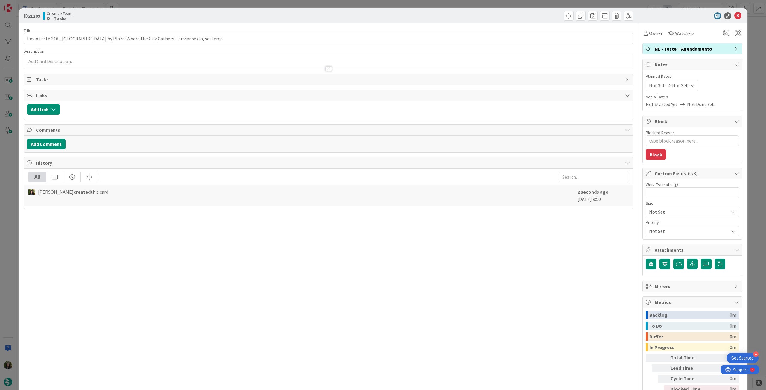
click at [459, 82] on div "Not Set Not Set" at bounding box center [672, 85] width 53 height 11
click at [459, 161] on td "22" at bounding box center [717, 160] width 12 height 11
click at [459, 208] on icon at bounding box center [656, 206] width 9 height 7
click at [459, 218] on icon at bounding box center [656, 225] width 9 height 7
click at [459, 159] on td "22" at bounding box center [717, 160] width 12 height 11
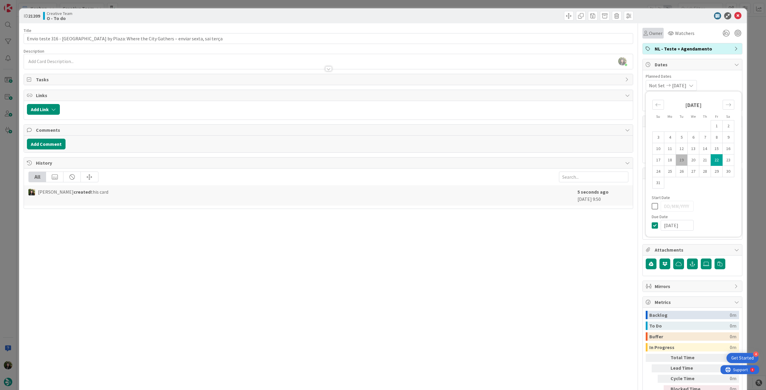
click at [459, 37] on div "Owner" at bounding box center [652, 33] width 21 height 11
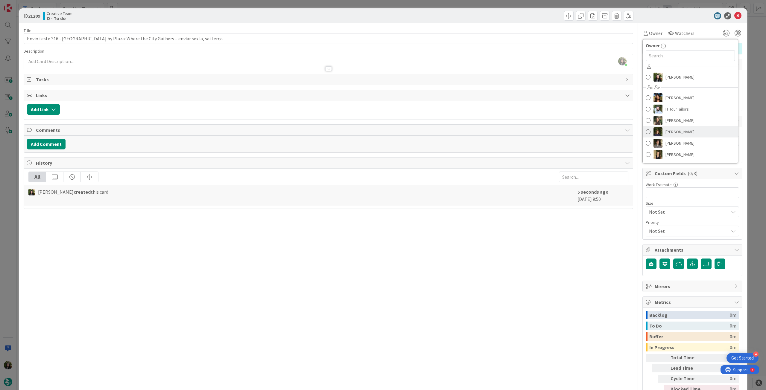
click at [459, 130] on span "[PERSON_NAME]" at bounding box center [679, 131] width 29 height 9
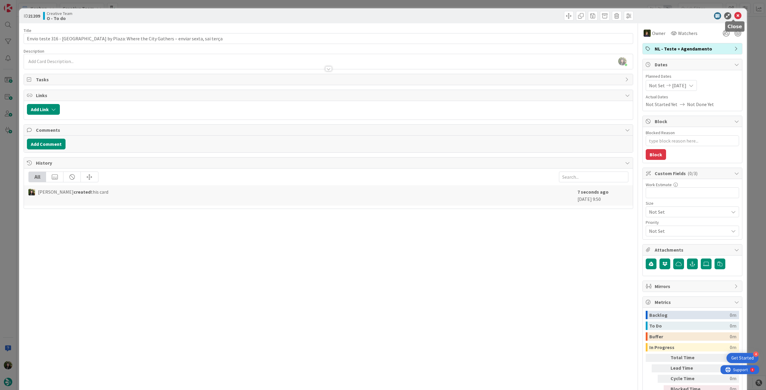
click at [459, 16] on icon at bounding box center [737, 15] width 7 height 7
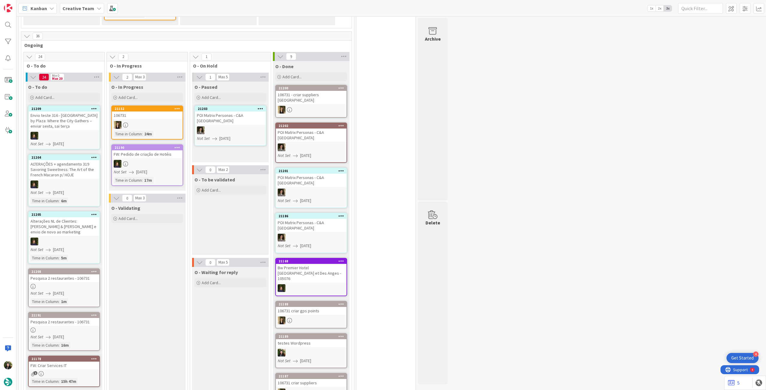
click at [94, 109] on icon at bounding box center [94, 109] width 6 height 4
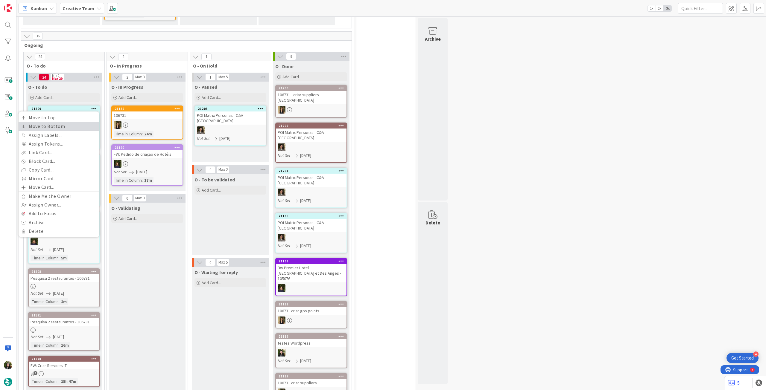
click at [80, 124] on link "Move to Bottom" at bounding box center [59, 126] width 81 height 9
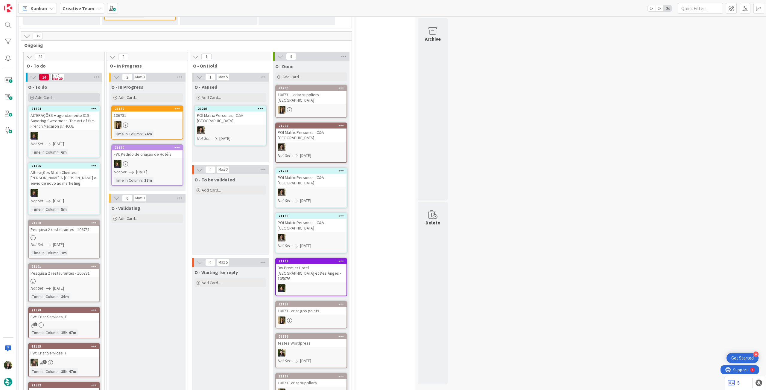
click at [59, 98] on div "Add Card..." at bounding box center [64, 97] width 72 height 9
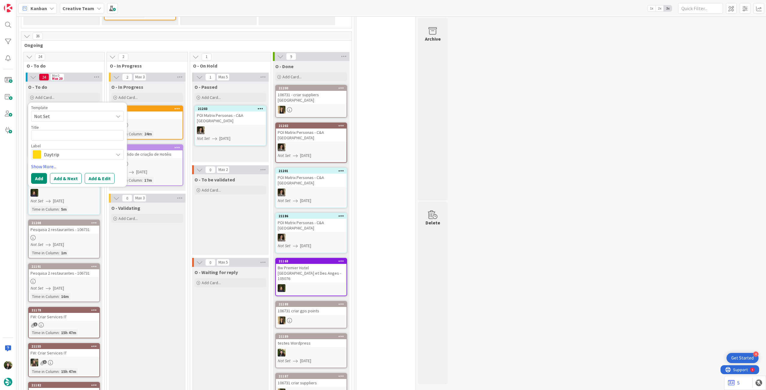
click at [65, 152] on span "Daytrip" at bounding box center [77, 155] width 66 height 8
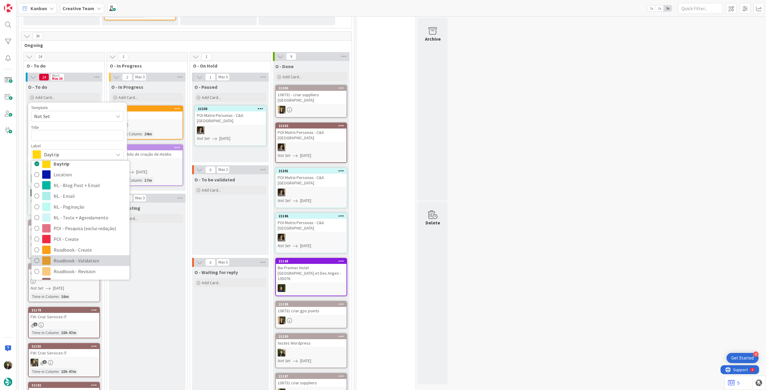
scroll to position [8, 0]
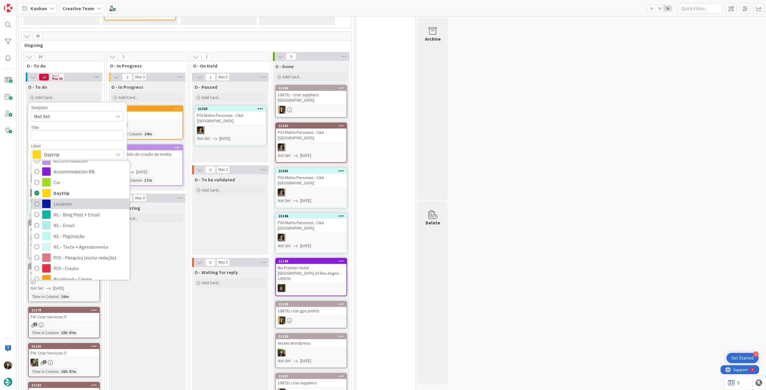
click at [87, 205] on span "Location" at bounding box center [90, 204] width 73 height 9
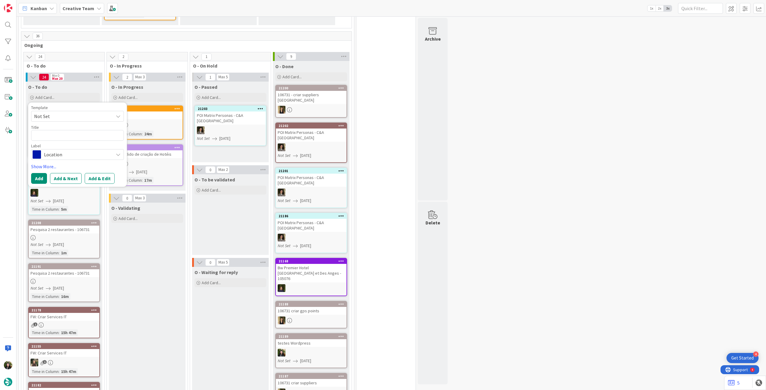
click at [59, 155] on span "Location" at bounding box center [77, 155] width 66 height 8
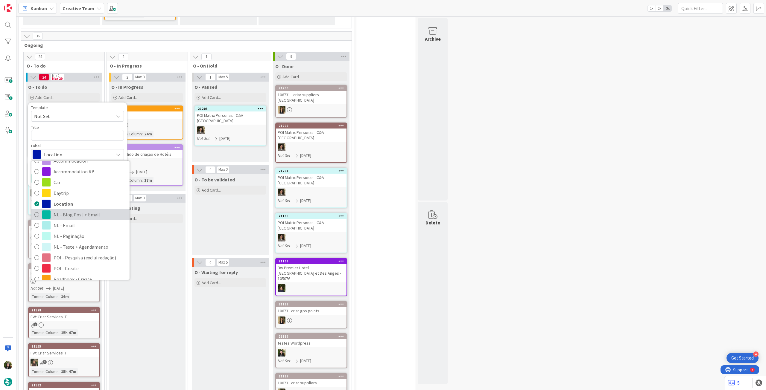
click at [75, 213] on span "NL - Blog Post + Email" at bounding box center [90, 214] width 73 height 9
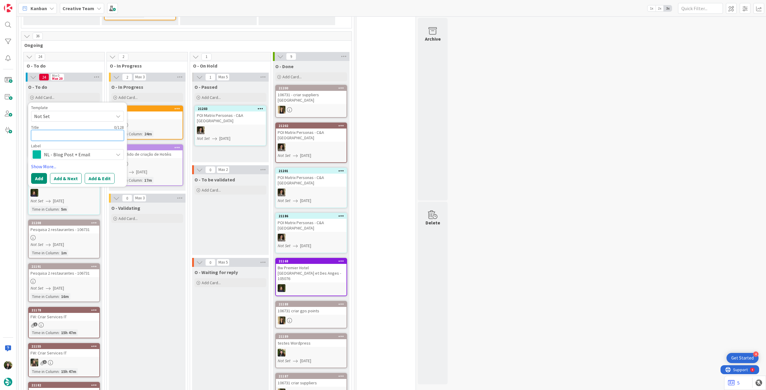
click at [66, 136] on textarea at bounding box center [77, 135] width 93 height 11
paste textarea "Redação NL tour mercados de [DATE] (quinta tarde) – 4h"
drag, startPoint x: 49, startPoint y: 133, endPoint x: 30, endPoint y: 134, distance: 19.2
click at [58, 159] on span "NL - Blog Post + Email" at bounding box center [77, 162] width 66 height 8
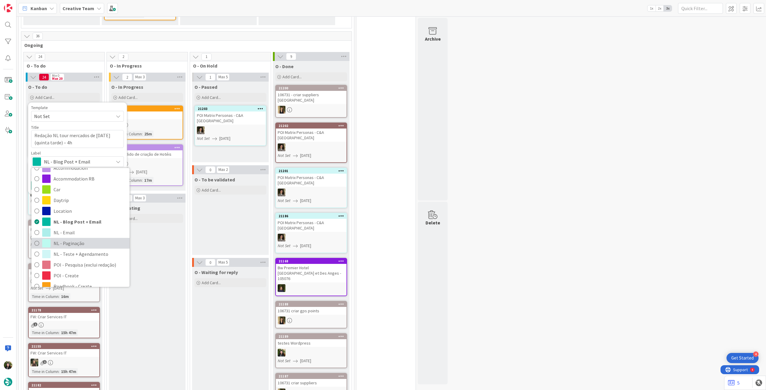
scroll to position [127, 0]
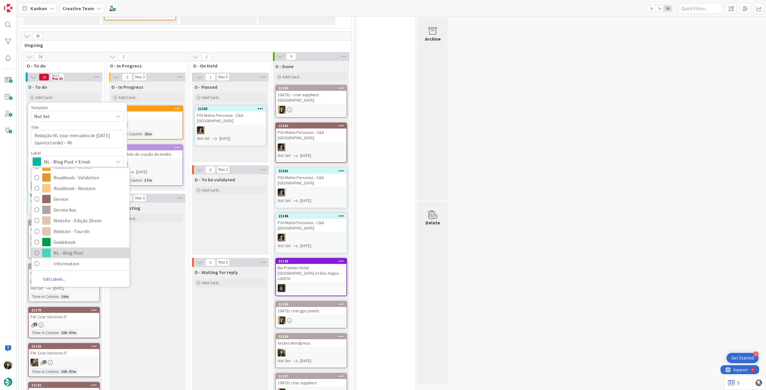
click at [78, 218] on span "NL - Blog Post" at bounding box center [90, 253] width 73 height 9
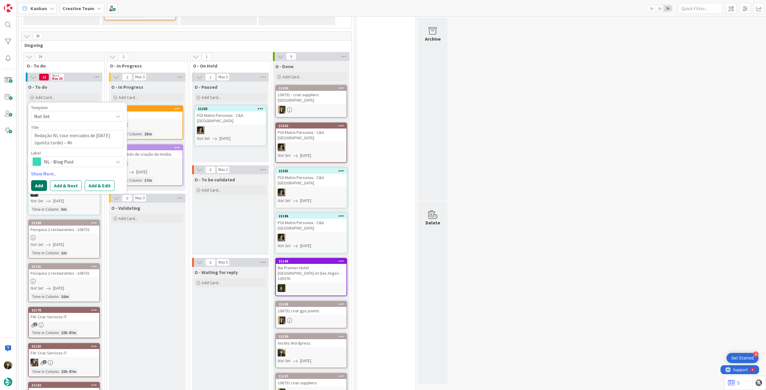
click at [38, 184] on button "Add" at bounding box center [39, 185] width 16 height 11
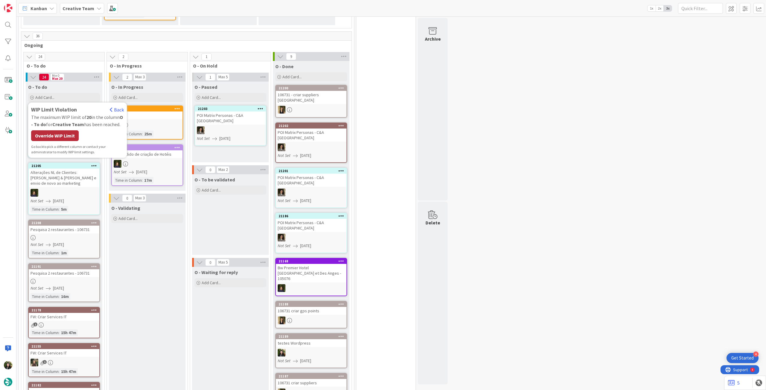
click at [61, 135] on div "Override WIP Limit" at bounding box center [55, 135] width 48 height 11
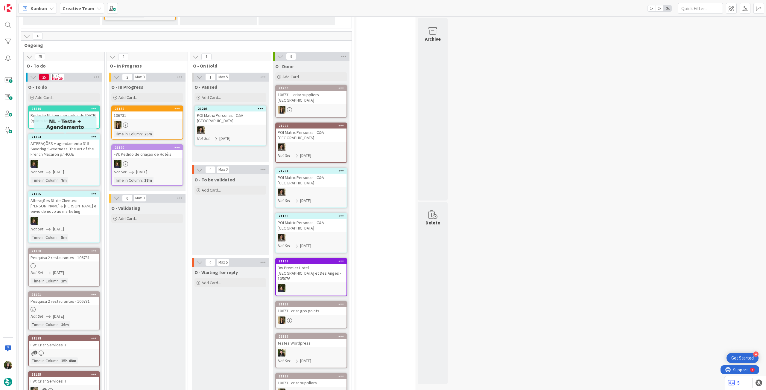
click at [64, 122] on div "Redação NL tour mercados de [DATE] (quinta tarde) – 4h" at bounding box center [64, 118] width 71 height 13
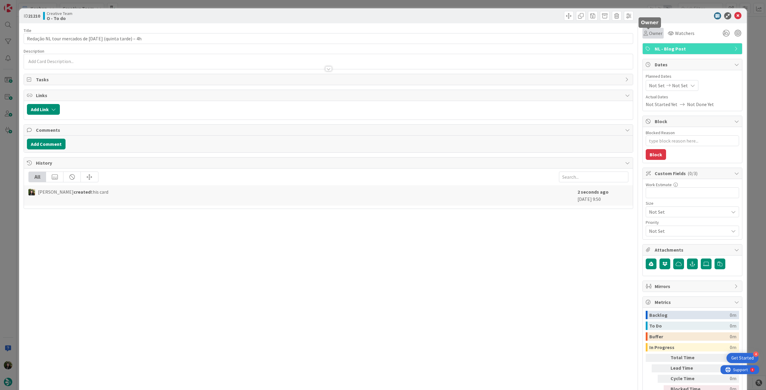
click at [459, 34] on span "Owner" at bounding box center [655, 33] width 13 height 7
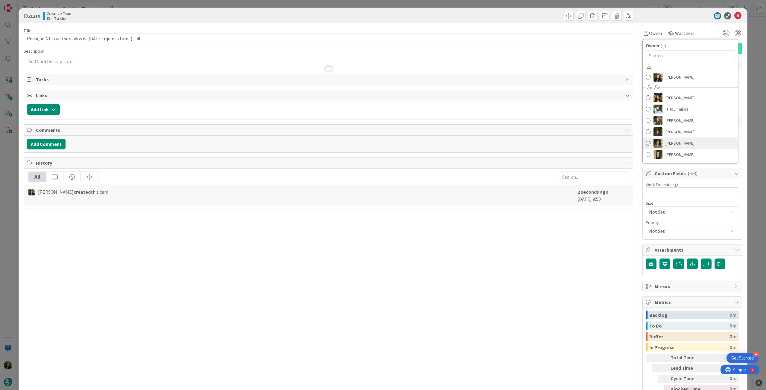
click at [459, 145] on span "[PERSON_NAME]" at bounding box center [679, 143] width 29 height 9
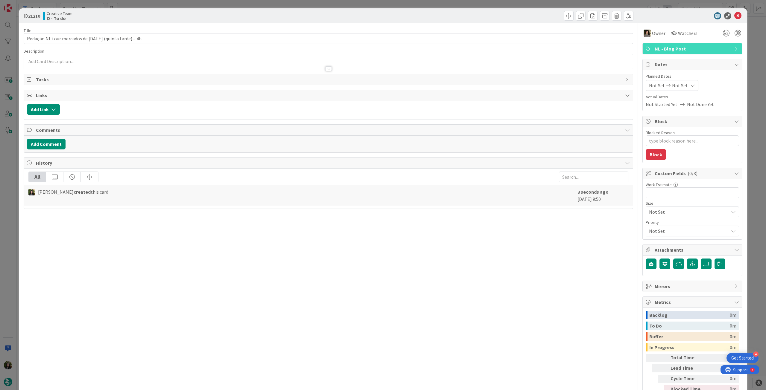
click at [459, 87] on div "Not Set Not Set" at bounding box center [672, 85] width 53 height 11
click at [459, 157] on td "21" at bounding box center [705, 160] width 12 height 11
click at [459, 205] on div "Su Mo Tu We Th Fr Sa July 2025 1 2 3 4 5 6 7 8 9 10 11 12 13 14 15 16 17 18 19 …" at bounding box center [694, 164] width 90 height 139
click at [459, 205] on icon at bounding box center [656, 206] width 9 height 7
click at [459, 218] on icon at bounding box center [656, 225] width 9 height 7
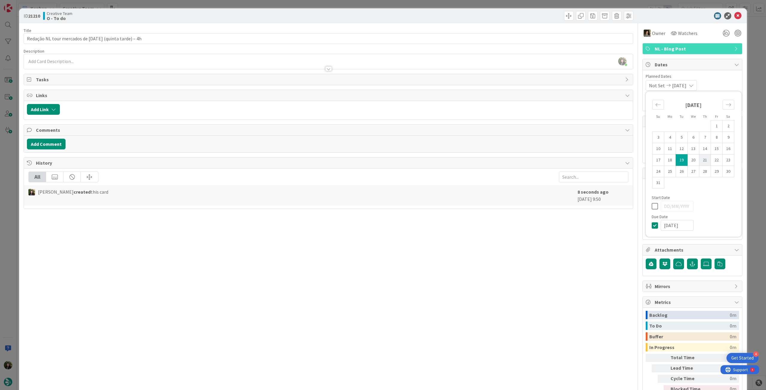
click at [459, 160] on td "21" at bounding box center [705, 160] width 12 height 11
click at [459, 17] on icon at bounding box center [737, 15] width 7 height 7
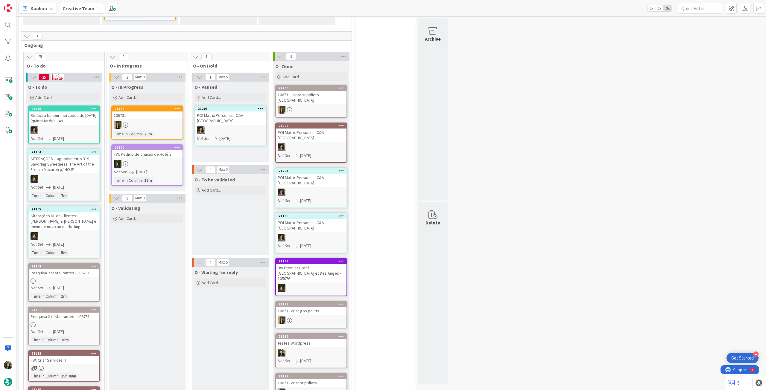
click at [93, 107] on icon at bounding box center [94, 109] width 6 height 4
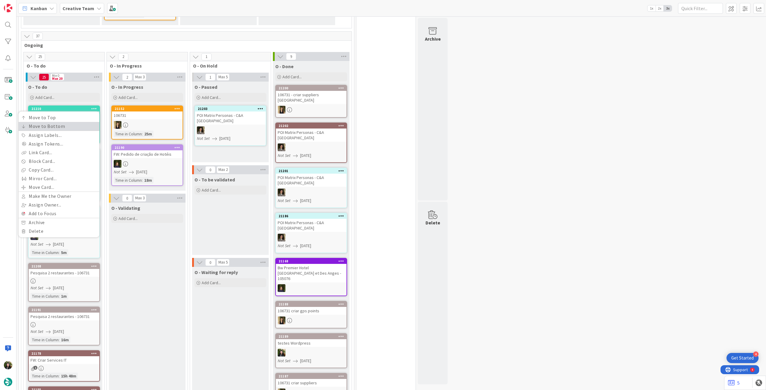
click at [79, 125] on link "Move to Bottom" at bounding box center [59, 126] width 81 height 9
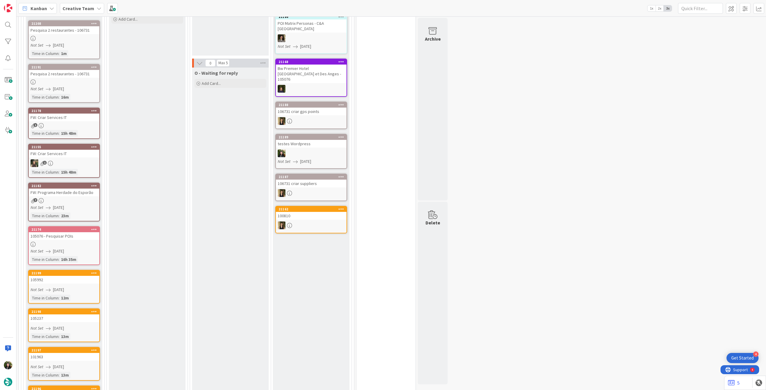
scroll to position [159, 0]
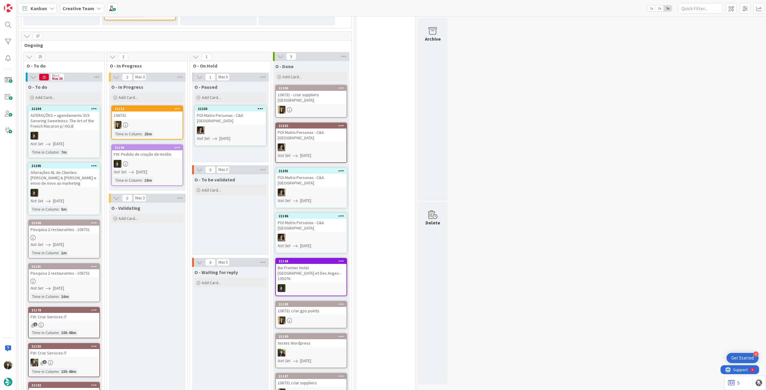
drag, startPoint x: 77, startPoint y: 99, endPoint x: 78, endPoint y: 131, distance: 32.3
click at [77, 99] on div "Add Card..." at bounding box center [64, 97] width 72 height 9
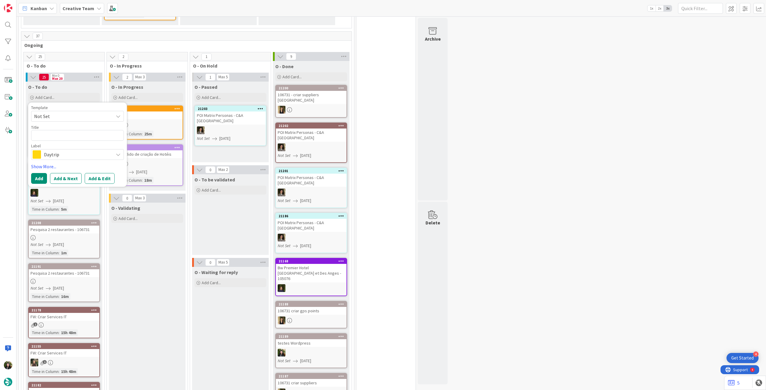
click at [76, 158] on span "Daytrip" at bounding box center [77, 155] width 66 height 8
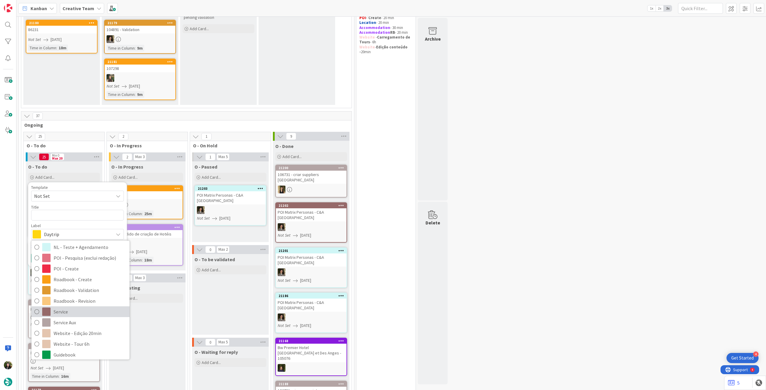
scroll to position [48, 0]
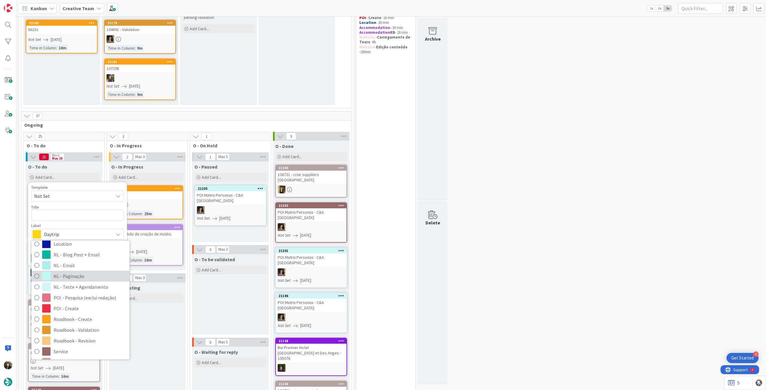
click at [72, 218] on span "NL - Paginação" at bounding box center [90, 276] width 73 height 9
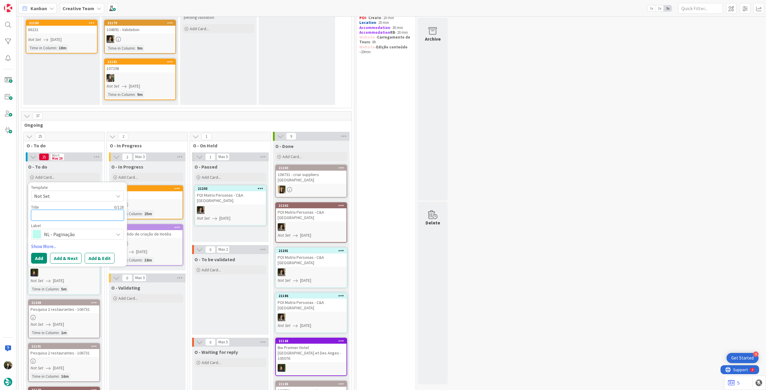
click at [53, 210] on textarea at bounding box center [77, 215] width 93 height 11
paste textarea "Paginação 330 - 10 Unmissable Monuments in [GEOGRAPHIC_DATA] - 3h – quarta manhã"
click at [41, 218] on button "Add" at bounding box center [39, 265] width 16 height 11
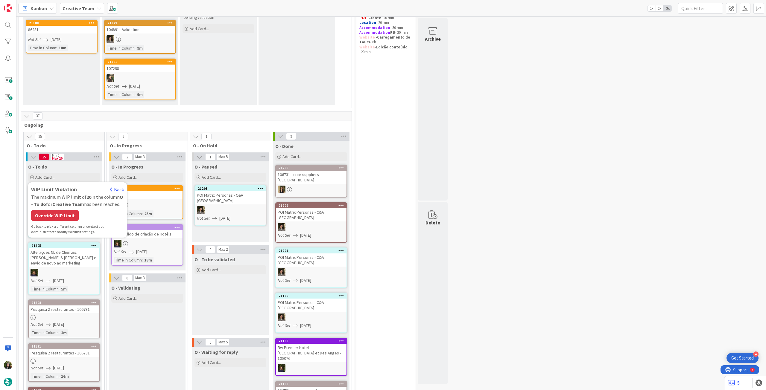
click at [63, 215] on div "Override WIP Limit" at bounding box center [55, 215] width 48 height 11
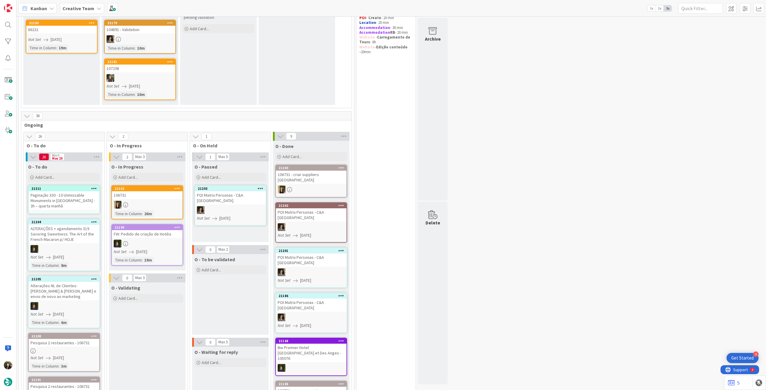
click at [65, 204] on div "Paginação 330 - 10 Unmissable Monuments in [GEOGRAPHIC_DATA] - 3h – quarta manhã" at bounding box center [64, 200] width 71 height 19
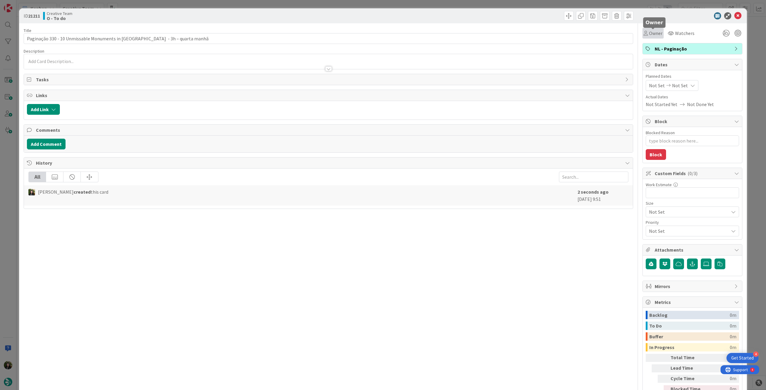
click at [459, 34] on span "Owner" at bounding box center [655, 33] width 13 height 7
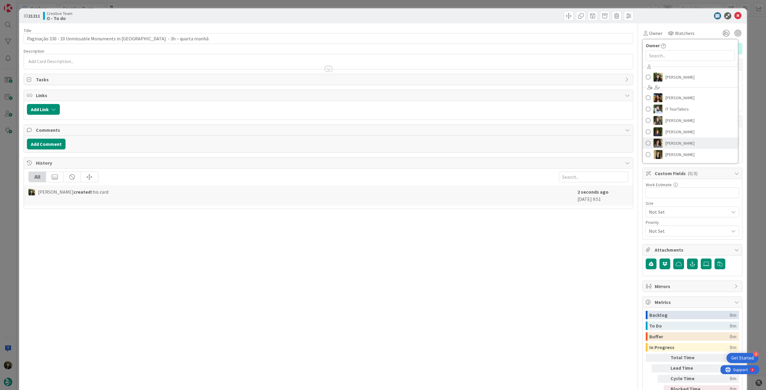
click at [459, 145] on span "[PERSON_NAME]" at bounding box center [679, 143] width 29 height 9
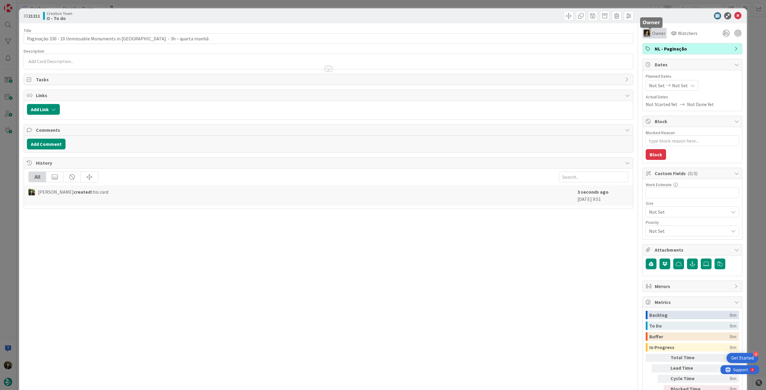
click at [459, 31] on span "Owner" at bounding box center [658, 33] width 13 height 7
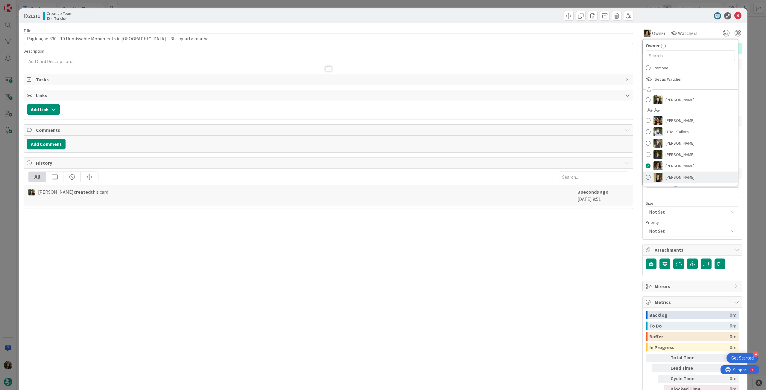
click at [459, 175] on span "[PERSON_NAME]" at bounding box center [679, 177] width 29 height 9
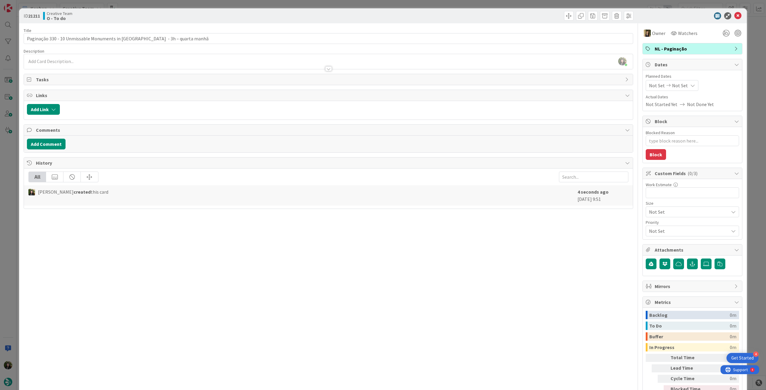
click at [459, 86] on span "Not Set" at bounding box center [680, 85] width 16 height 7
click at [459, 218] on icon at bounding box center [656, 225] width 9 height 7
click at [459, 156] on td "20" at bounding box center [694, 160] width 12 height 11
click at [459, 208] on icon at bounding box center [656, 206] width 9 height 7
click at [459, 218] on icon at bounding box center [656, 225] width 9 height 7
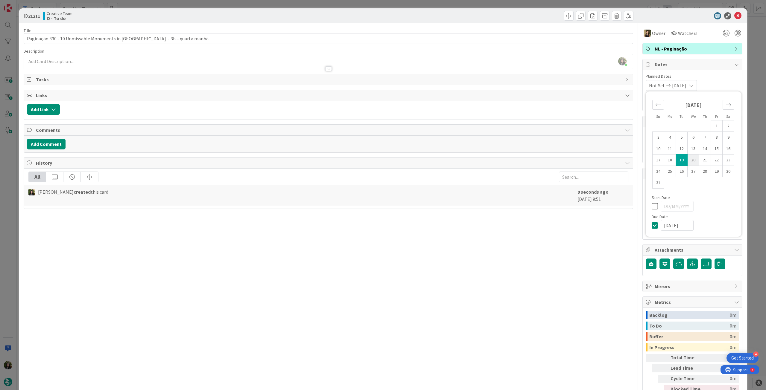
click at [459, 162] on td "20" at bounding box center [694, 160] width 12 height 11
click at [459, 19] on icon at bounding box center [737, 15] width 7 height 7
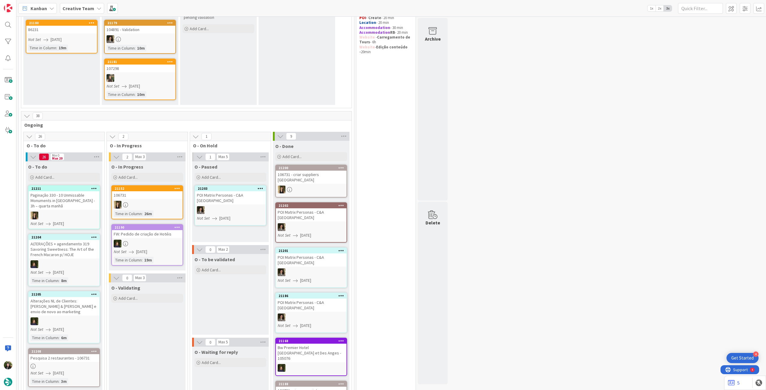
click at [93, 187] on icon at bounding box center [94, 188] width 6 height 4
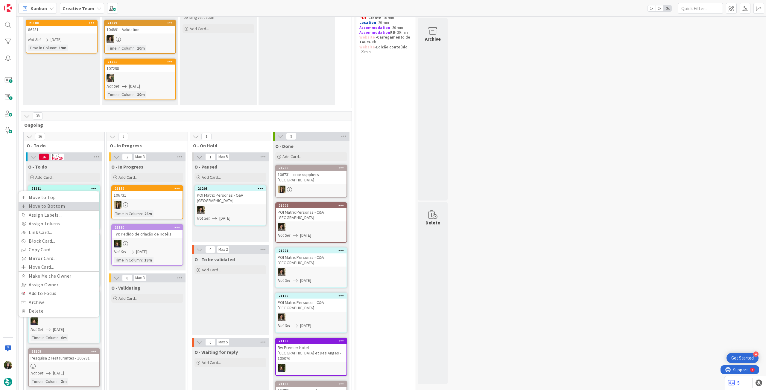
click at [89, 202] on link "Move to Bottom" at bounding box center [59, 206] width 81 height 9
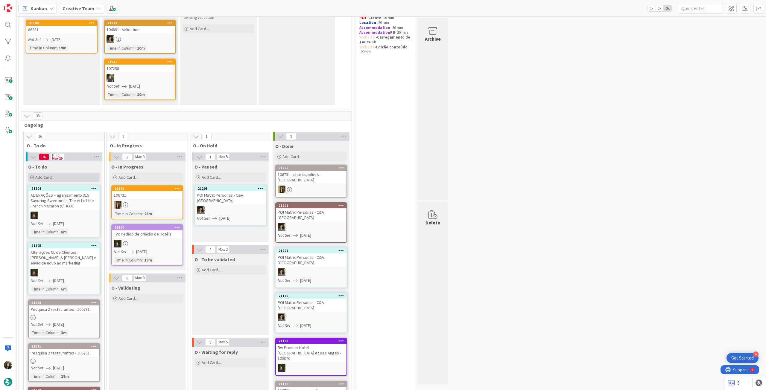
click at [42, 175] on span "Add Card..." at bounding box center [44, 177] width 19 height 5
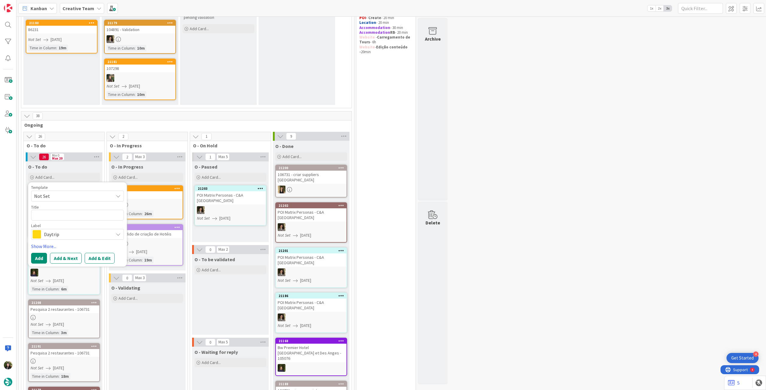
click at [77, 218] on div "Label" at bounding box center [77, 226] width 93 height 4
click at [78, 218] on span "Daytrip" at bounding box center [77, 234] width 66 height 8
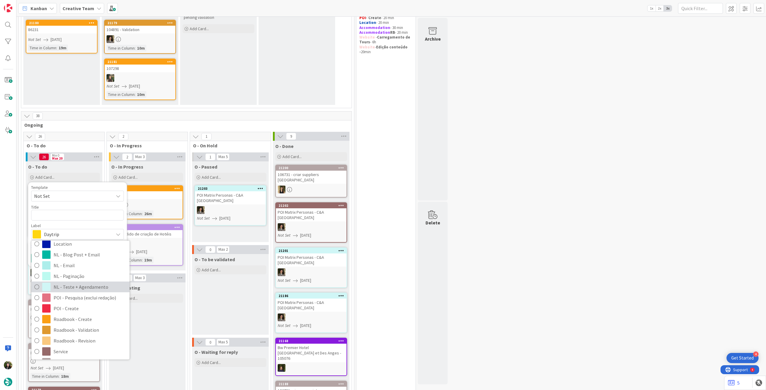
click at [87, 218] on span "NL - Teste + Agendamento" at bounding box center [90, 287] width 73 height 9
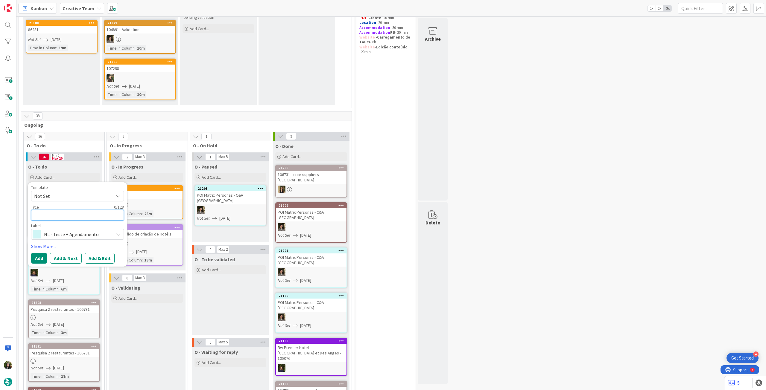
click at [76, 218] on textarea at bounding box center [77, 215] width 93 height 11
paste textarea "Meia paginação 328 - Top 10 Things to Do in [GEOGRAPHIC_DATA] – já está paginad…"
click at [36, 218] on button "Add" at bounding box center [39, 273] width 16 height 11
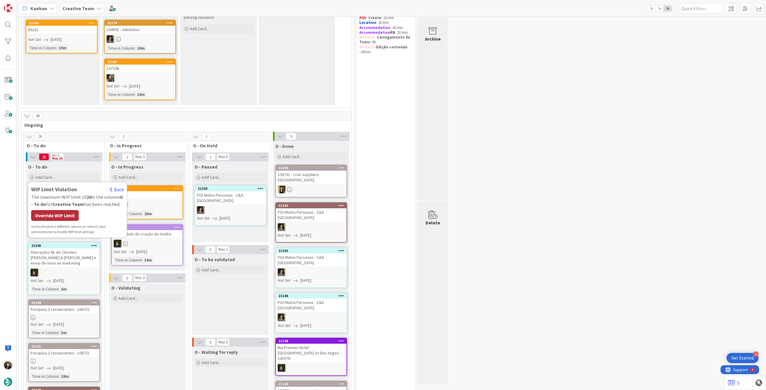
click at [56, 214] on div "Override WIP Limit" at bounding box center [55, 215] width 48 height 11
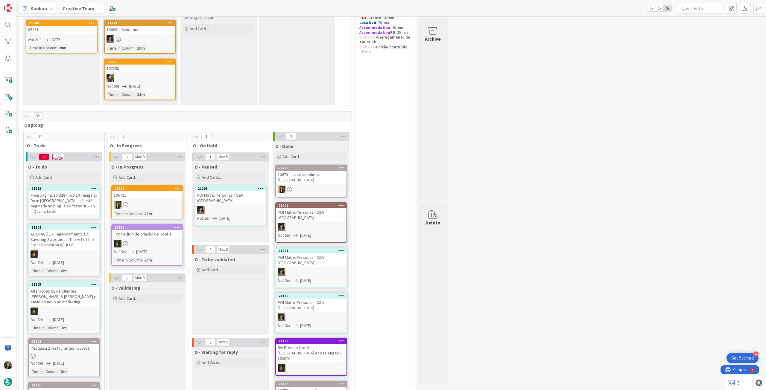
click at [61, 208] on div "Meia paginação 328 - Top 10 Things to Do in [GEOGRAPHIC_DATA] – já está paginad…" at bounding box center [64, 203] width 71 height 24
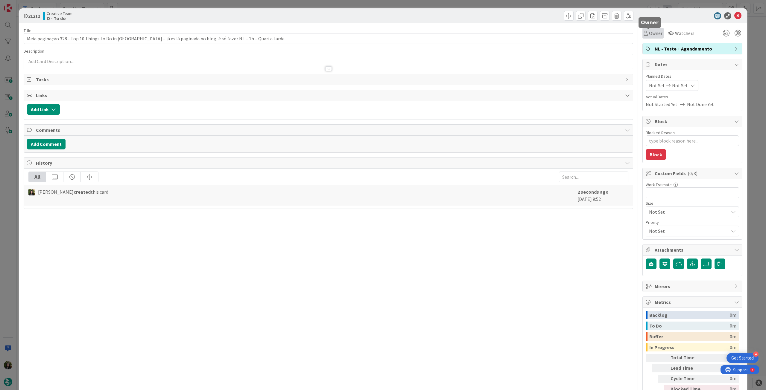
click at [459, 31] on span "Owner" at bounding box center [655, 33] width 13 height 7
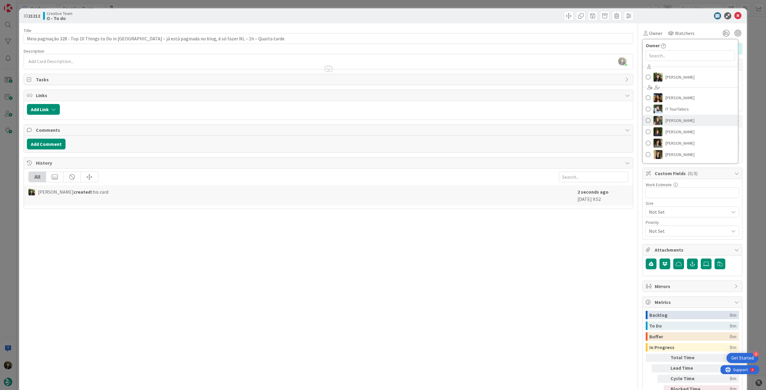
click at [459, 122] on span "[PERSON_NAME]" at bounding box center [679, 120] width 29 height 9
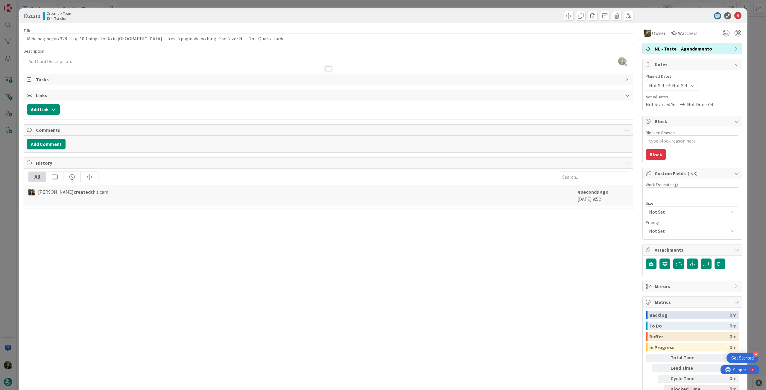
click at [115, 66] on div at bounding box center [328, 66] width 609 height 6
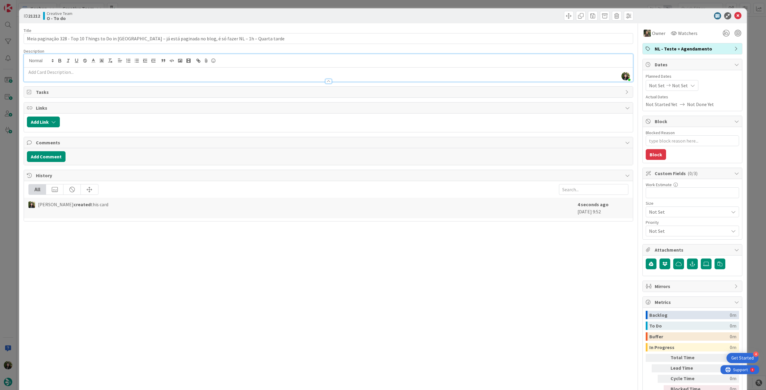
click at [113, 72] on p at bounding box center [328, 72] width 603 height 7
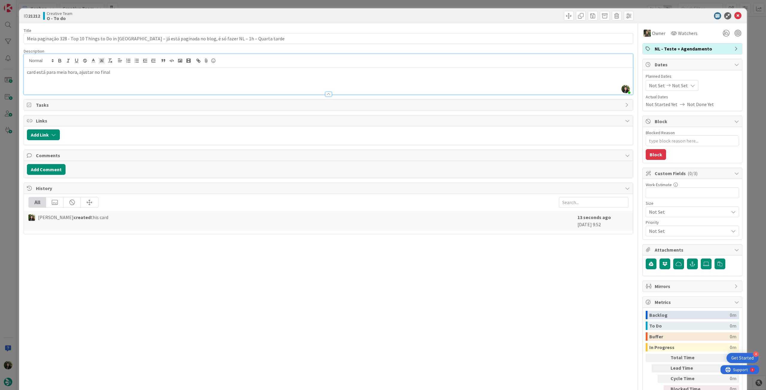
click at [459, 83] on span "Not Set" at bounding box center [680, 85] width 16 height 7
click at [459, 218] on icon at bounding box center [656, 225] width 9 height 7
click at [459, 161] on td "20" at bounding box center [694, 160] width 12 height 11
click at [459, 205] on icon at bounding box center [656, 206] width 9 height 7
click at [459, 218] on icon at bounding box center [656, 225] width 9 height 7
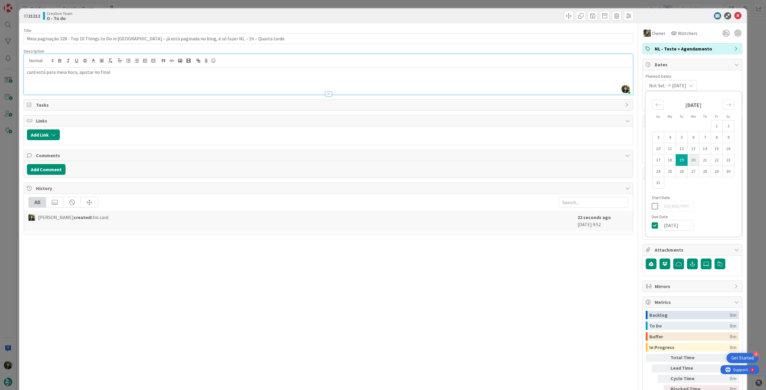
click at [459, 156] on td "20" at bounding box center [694, 160] width 12 height 11
click at [459, 18] on icon at bounding box center [737, 15] width 7 height 7
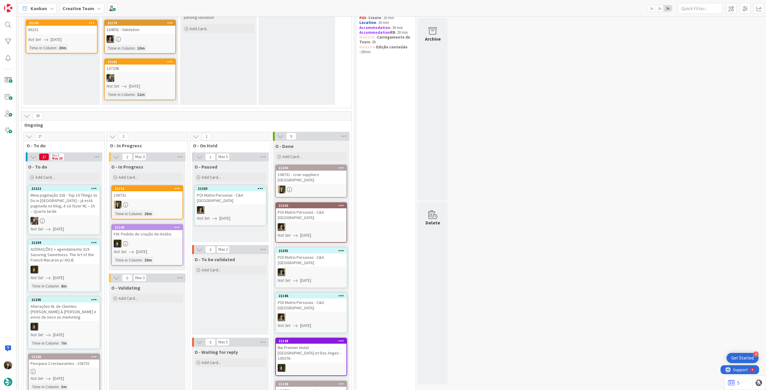
click at [95, 186] on icon at bounding box center [94, 188] width 6 height 4
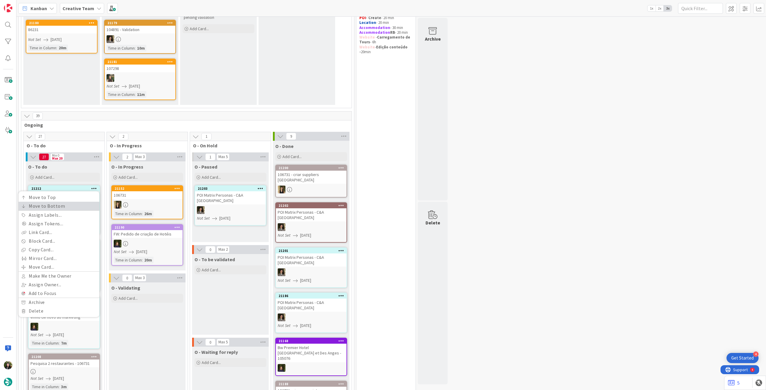
click at [86, 206] on link "Move to Bottom" at bounding box center [59, 206] width 81 height 9
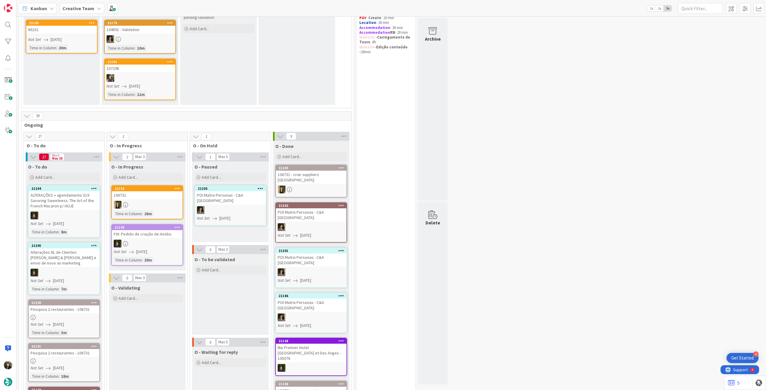
drag, startPoint x: 46, startPoint y: 178, endPoint x: 67, endPoint y: 226, distance: 52.7
click at [46, 178] on span "Add Card..." at bounding box center [44, 177] width 19 height 5
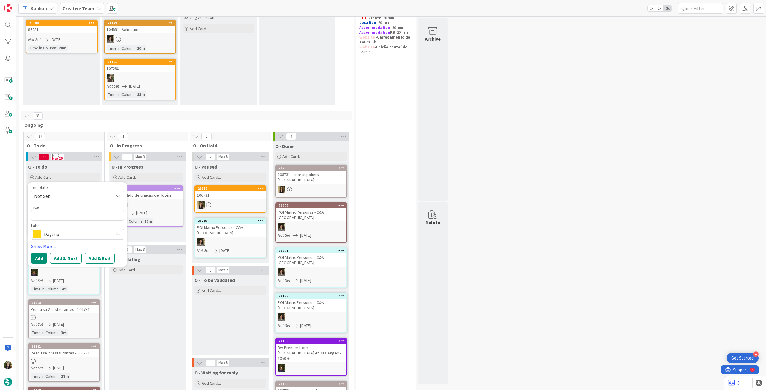
click at [69, 218] on span "Daytrip" at bounding box center [77, 234] width 66 height 8
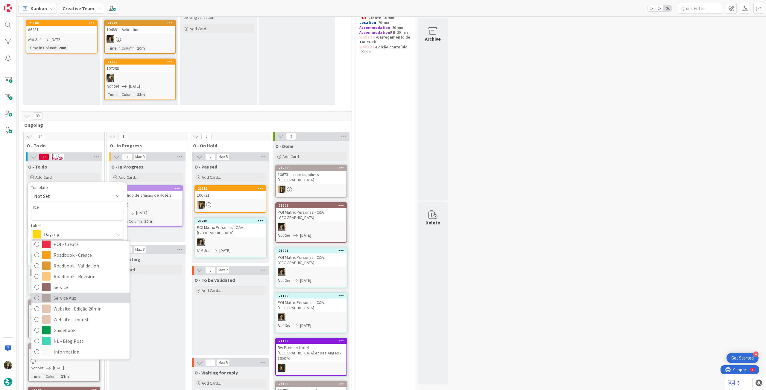
scroll to position [127, 0]
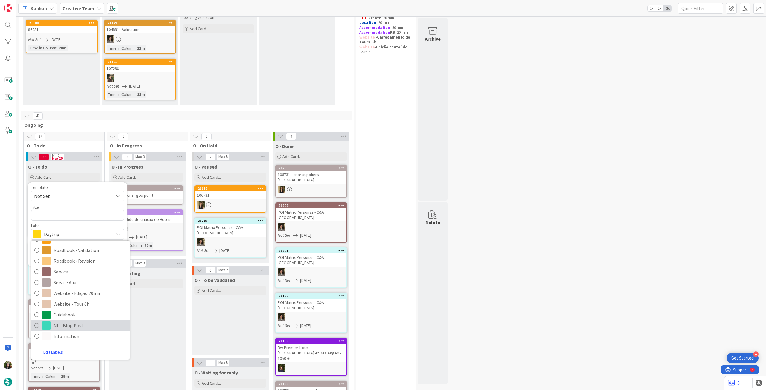
click at [81, 218] on span "NL - Blog Post" at bounding box center [90, 325] width 73 height 9
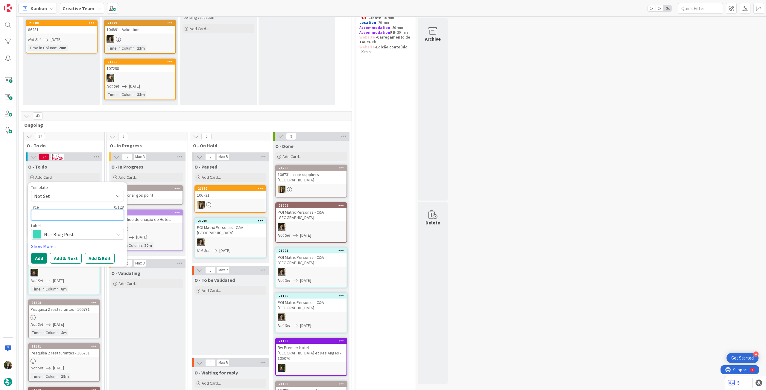
click at [63, 212] on textarea at bounding box center [77, 215] width 93 height 11
paste textarea "Redação 333 - 10 Fun Facts About [GEOGRAPHIC_DATA] – 4h – quinta manha"
click at [32, 218] on button "Add" at bounding box center [39, 265] width 16 height 11
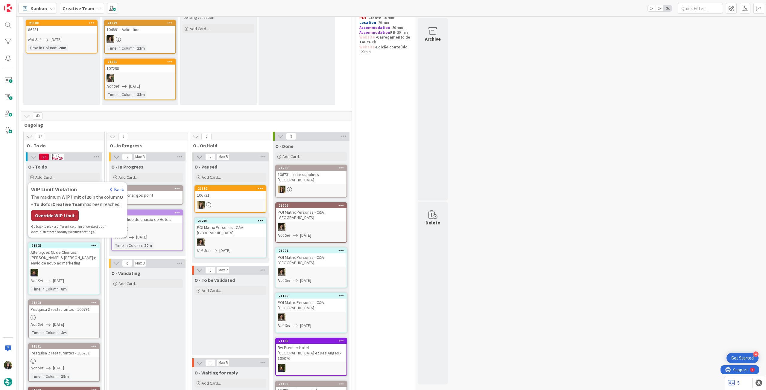
click at [55, 212] on div "Override WIP Limit" at bounding box center [55, 215] width 48 height 11
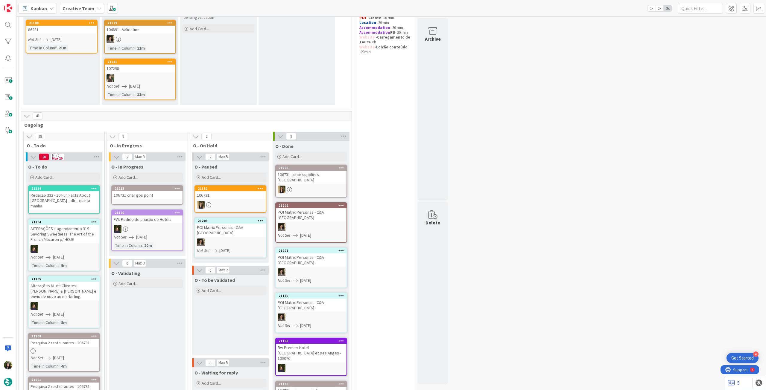
click at [61, 198] on div "Redação 333 - 10 Fun Facts About [GEOGRAPHIC_DATA] – 4h – quinta manha" at bounding box center [64, 200] width 71 height 19
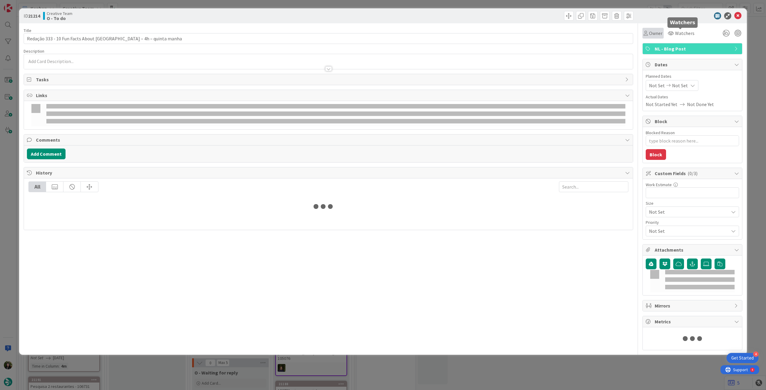
click at [459, 34] on span "Owner" at bounding box center [655, 33] width 13 height 7
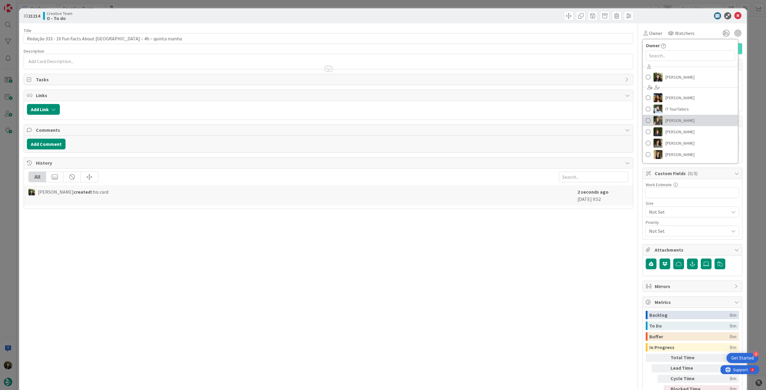
click at [459, 120] on span "[PERSON_NAME]" at bounding box center [679, 120] width 29 height 9
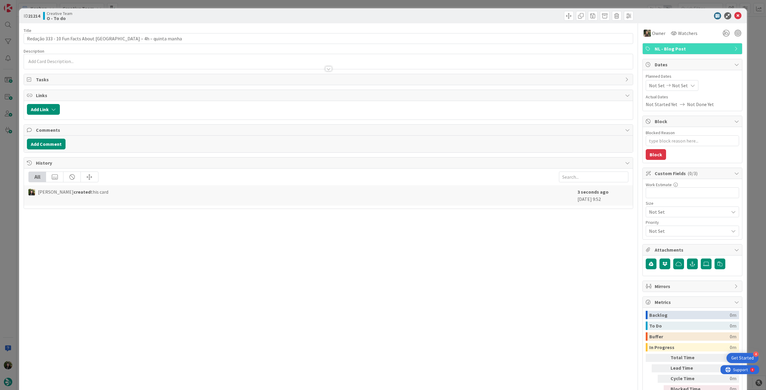
click at [459, 81] on div "Not Set Not Set" at bounding box center [672, 85] width 53 height 11
click at [459, 218] on icon at bounding box center [656, 225] width 9 height 7
click at [459, 159] on td "21" at bounding box center [705, 160] width 12 height 11
click at [459, 208] on icon at bounding box center [656, 206] width 9 height 7
click at [459, 218] on icon at bounding box center [656, 225] width 9 height 7
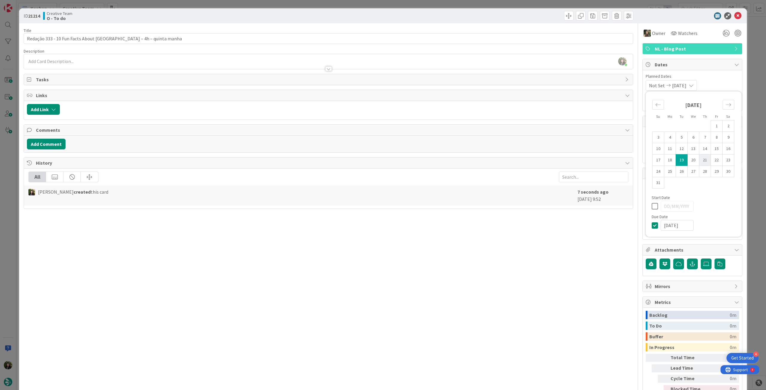
click at [459, 160] on td "21" at bounding box center [705, 160] width 12 height 11
click at [459, 16] on icon at bounding box center [737, 15] width 7 height 7
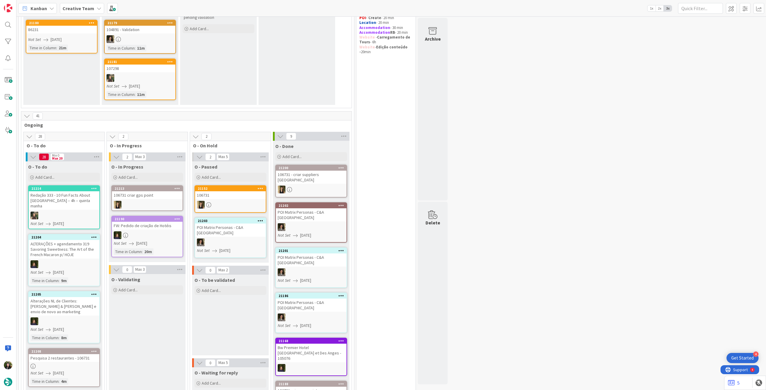
click at [93, 186] on icon at bounding box center [94, 188] width 6 height 4
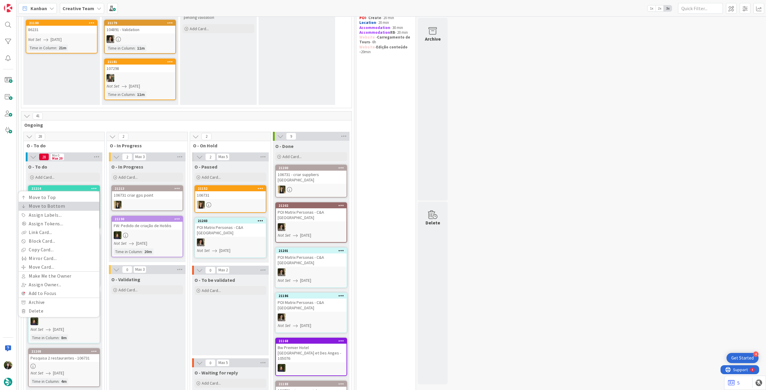
click at [84, 207] on link "Move to Bottom" at bounding box center [59, 206] width 81 height 9
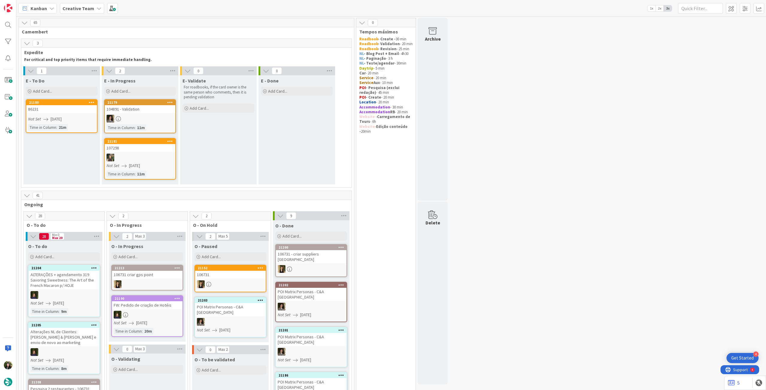
click at [75, 9] on b "Creative Team" at bounding box center [79, 8] width 32 height 6
click at [89, 77] on div "Creative Team Creative Team - Análise" at bounding box center [110, 66] width 91 height 24
click at [89, 71] on h4 "Creative Team - Análise" at bounding box center [107, 71] width 81 height 6
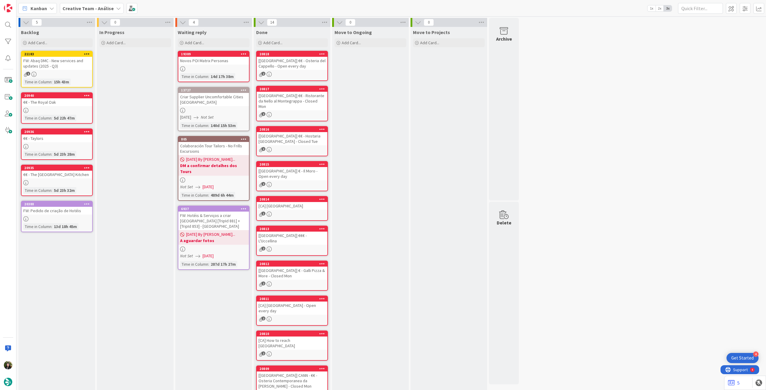
click at [87, 13] on div "Creative Team - Análise" at bounding box center [92, 8] width 64 height 11
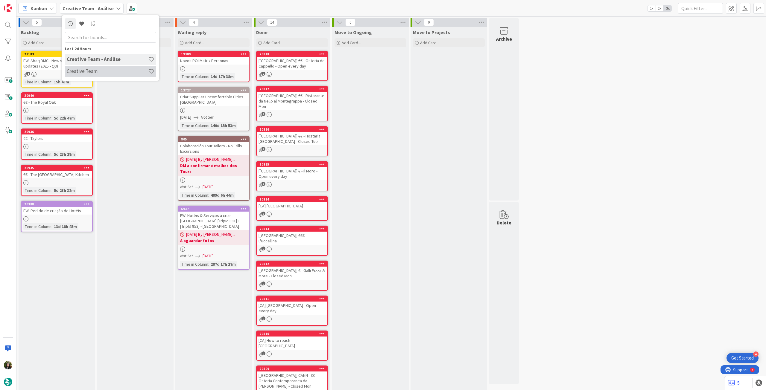
click at [88, 74] on h4 "Creative Team" at bounding box center [107, 71] width 81 height 6
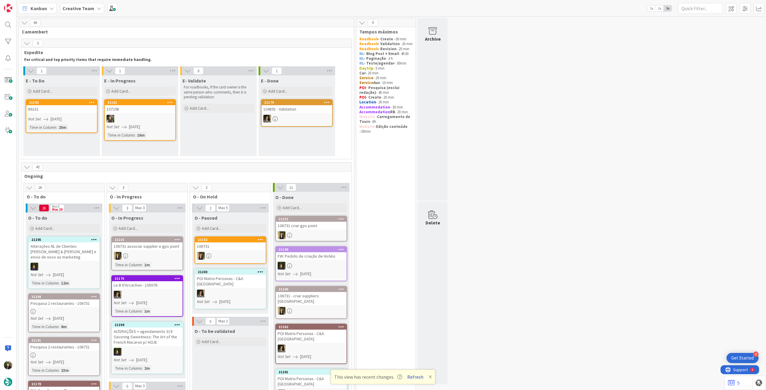
click at [417, 218] on button "Refresh" at bounding box center [415, 377] width 20 height 8
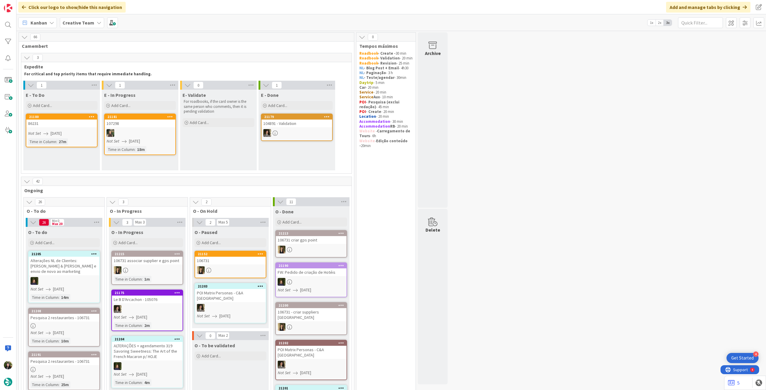
click at [86, 25] on b "Creative Team" at bounding box center [79, 23] width 32 height 6
click at [100, 85] on h4 "Creative Team - Análise" at bounding box center [107, 86] width 81 height 6
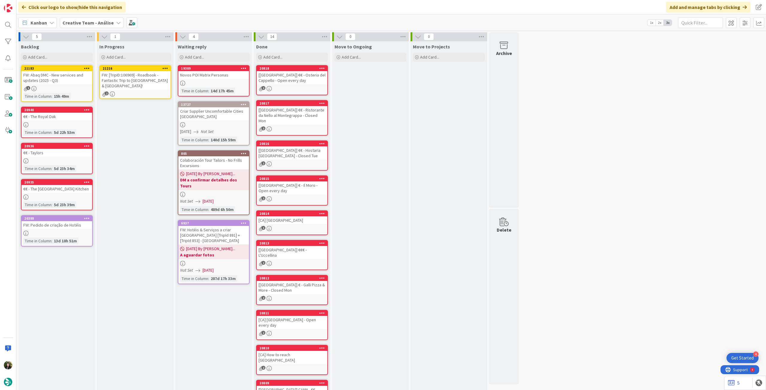
click at [159, 80] on div "FW: [TripID:106969] - Roadbook - Fantastic Trip to [GEOGRAPHIC_DATA] & [GEOGRAP…" at bounding box center [135, 80] width 71 height 19
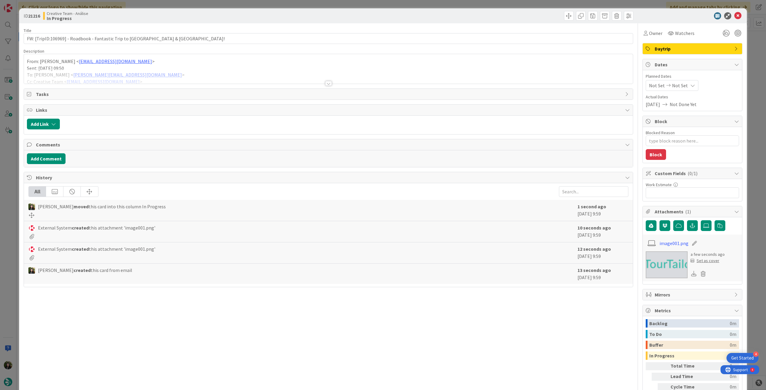
type textarea "x"
click at [690, 83] on icon at bounding box center [692, 85] width 5 height 5
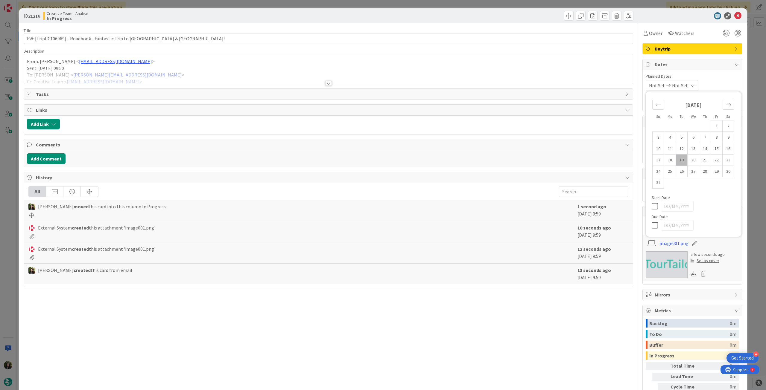
click at [652, 230] on div at bounding box center [694, 225] width 84 height 11
click at [652, 220] on div at bounding box center [694, 225] width 84 height 11
click at [652, 223] on icon at bounding box center [656, 225] width 9 height 7
type input "[DATE]"
click at [734, 16] on icon at bounding box center [737, 15] width 7 height 7
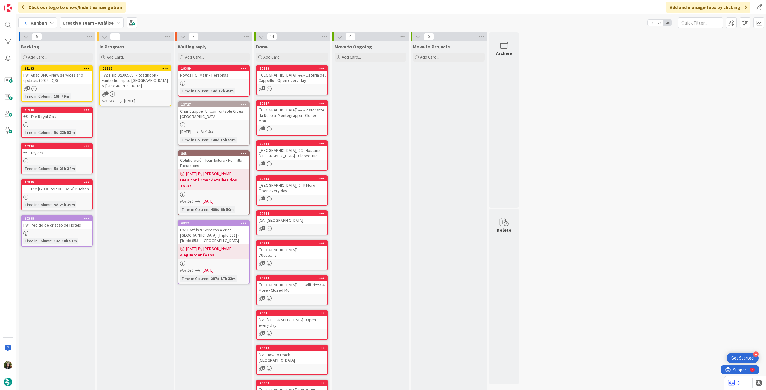
click at [169, 68] on div at bounding box center [165, 68] width 11 height 4
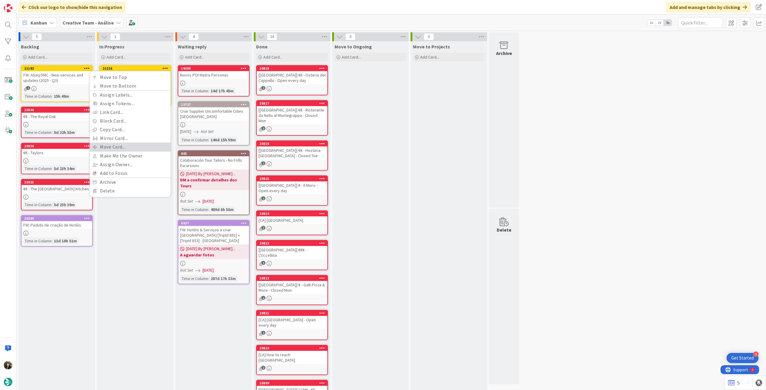
click at [144, 146] on link "Move Card..." at bounding box center [130, 147] width 81 height 9
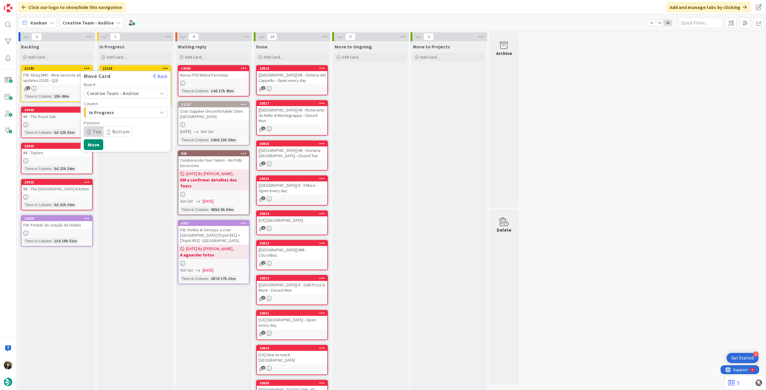
click at [131, 93] on span "Creative Team - Análise" at bounding box center [113, 93] width 52 height 6
click at [128, 117] on span "Creative Team" at bounding box center [129, 121] width 69 height 9
click at [136, 131] on span "Daytrip" at bounding box center [125, 131] width 57 height 8
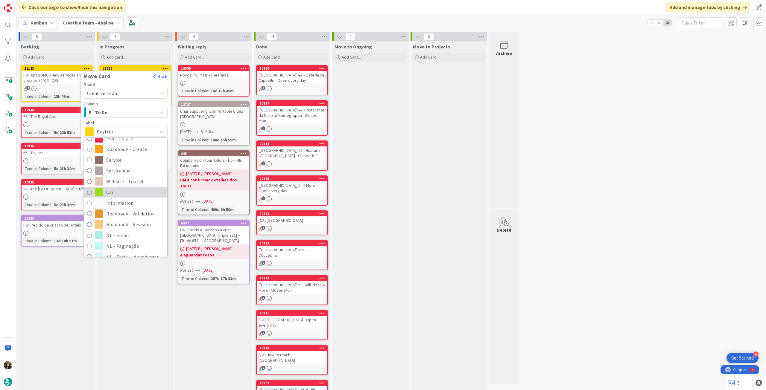
scroll to position [80, 0]
click at [135, 213] on span "Roadbook - Revision" at bounding box center [135, 216] width 58 height 9
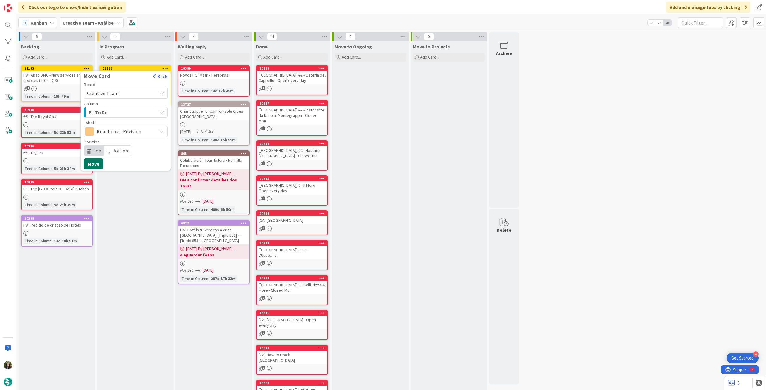
click at [96, 166] on button "Move" at bounding box center [93, 164] width 19 height 11
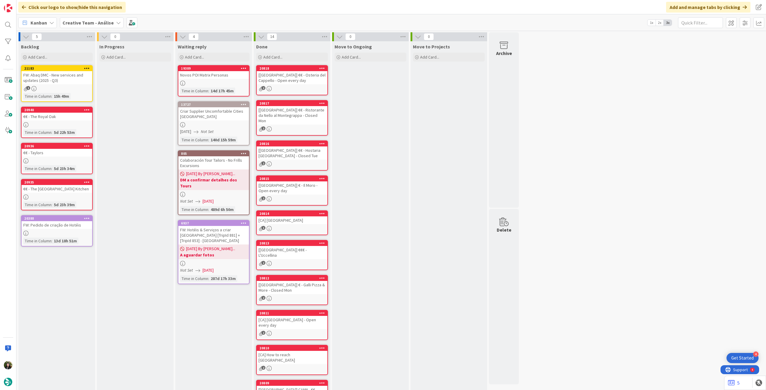
drag, startPoint x: 86, startPoint y: 18, endPoint x: 88, endPoint y: 32, distance: 13.9
click at [86, 18] on div "Creative Team - Análise" at bounding box center [92, 22] width 64 height 11
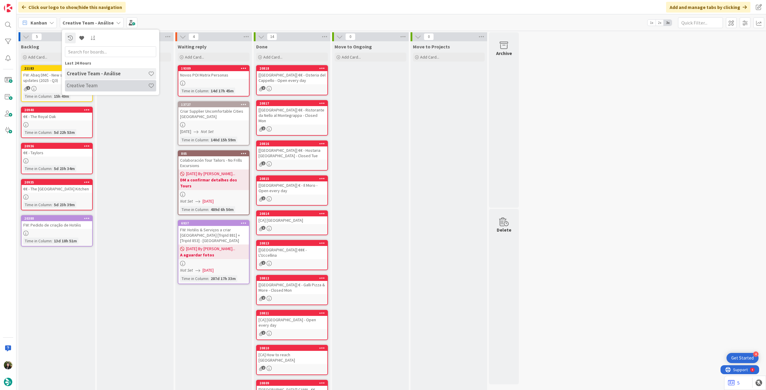
click at [97, 83] on h4 "Creative Team" at bounding box center [107, 86] width 81 height 6
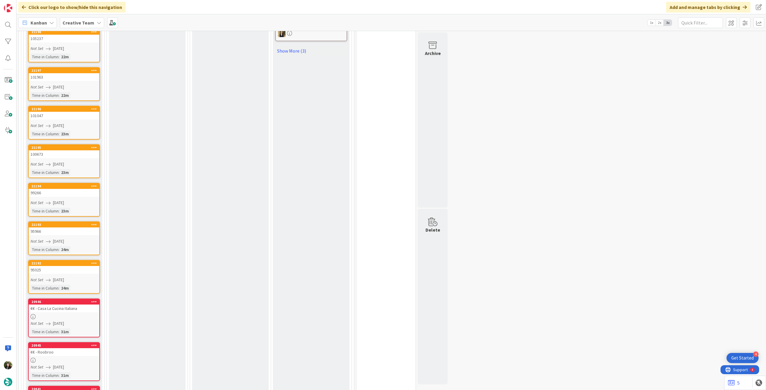
scroll to position [838, 0]
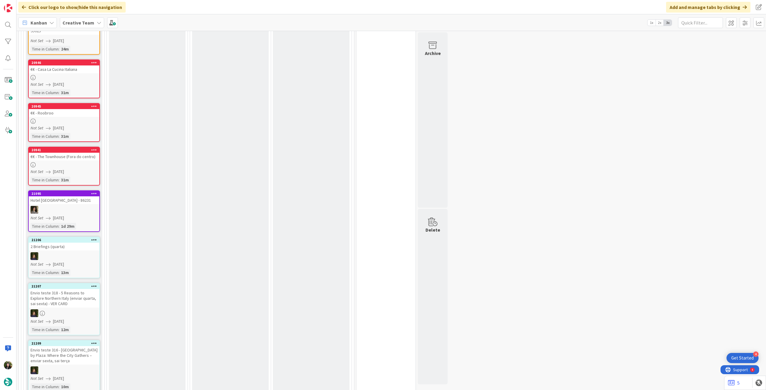
click at [95, 191] on icon at bounding box center [94, 193] width 6 height 4
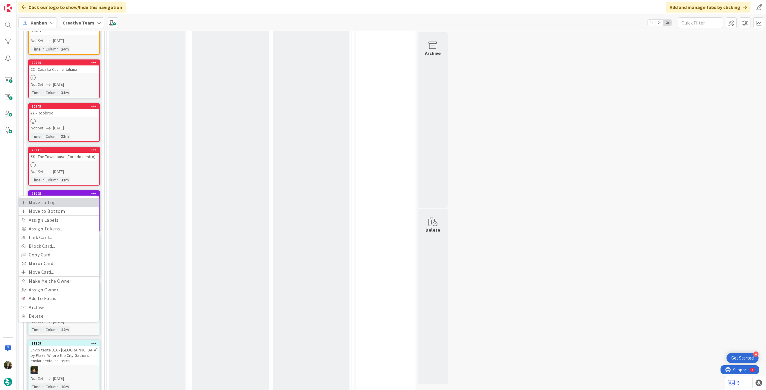
click at [91, 198] on link "Move to Top" at bounding box center [59, 202] width 81 height 9
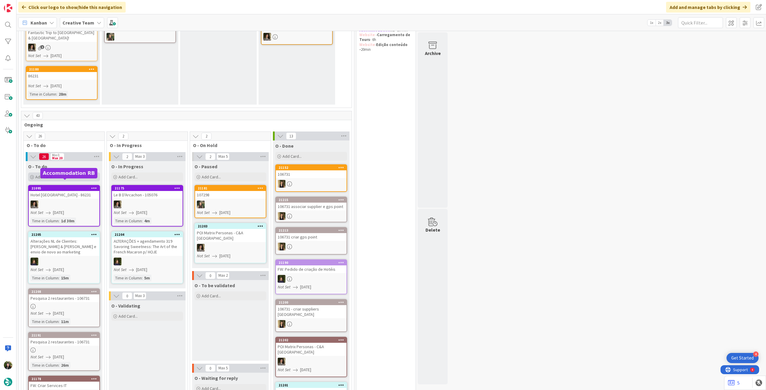
click at [50, 174] on span "Add Card..." at bounding box center [44, 176] width 19 height 5
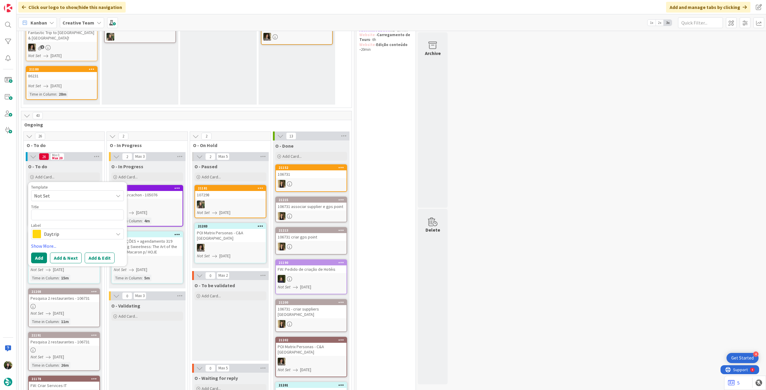
click at [65, 230] on span "Daytrip" at bounding box center [77, 234] width 66 height 8
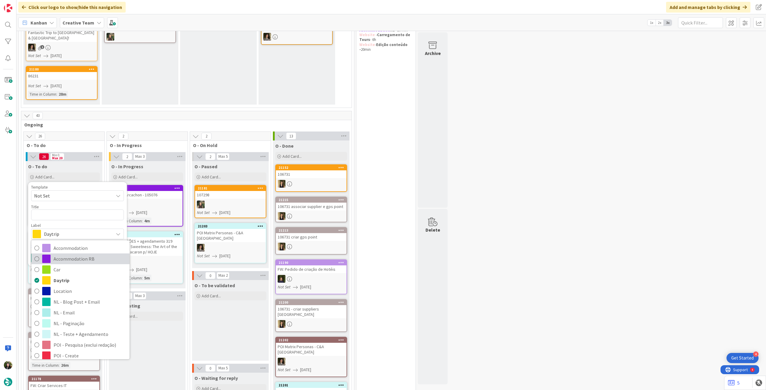
click at [83, 255] on span "Accommodation RB" at bounding box center [90, 259] width 73 height 9
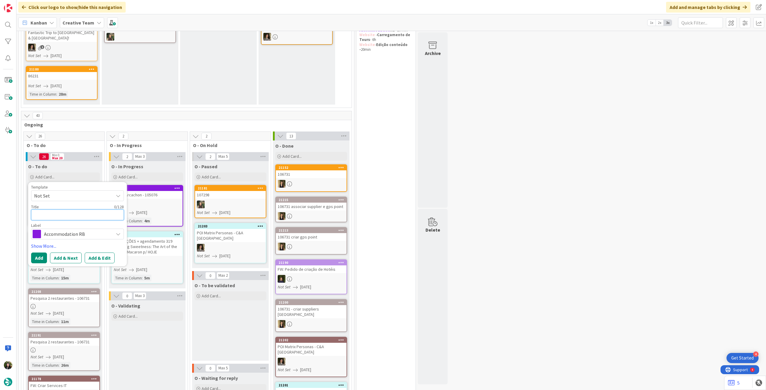
click at [74, 210] on textarea at bounding box center [77, 215] width 93 height 11
paste textarea "[GEOGRAPHIC_DATA]"
type textarea "x"
type textarea "[GEOGRAPHIC_DATA]"
click at [38, 253] on button "Add" at bounding box center [39, 258] width 16 height 11
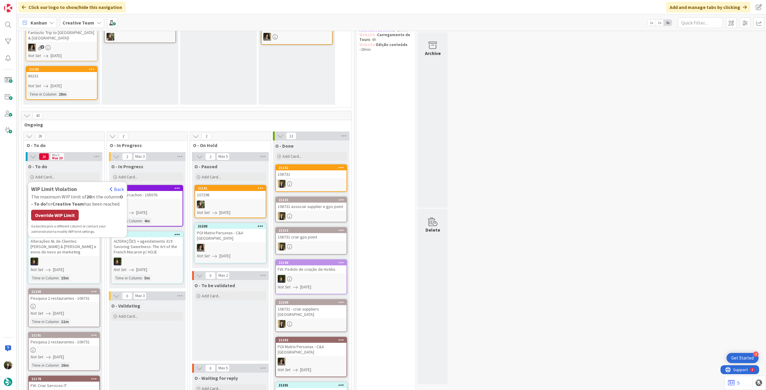
click at [58, 210] on div "Override WIP Limit" at bounding box center [55, 215] width 48 height 11
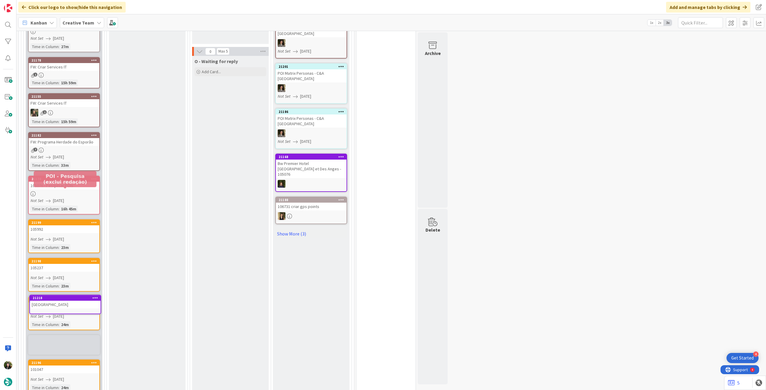
scroll to position [425, 0]
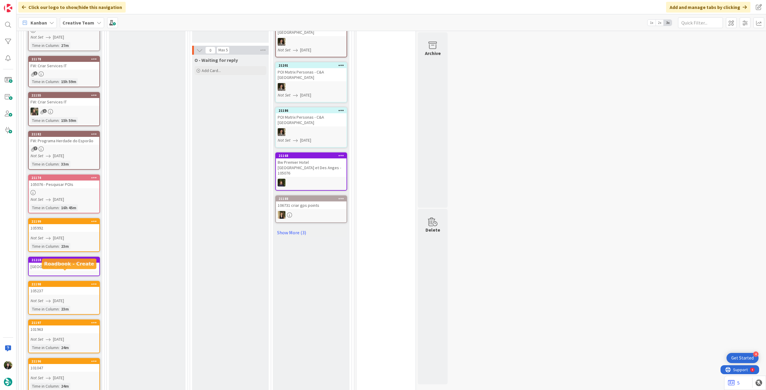
click at [63, 287] on div "105237" at bounding box center [64, 291] width 71 height 8
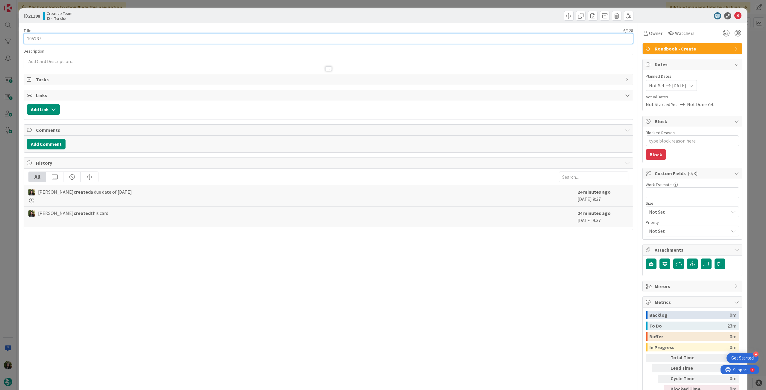
drag, startPoint x: 44, startPoint y: 36, endPoint x: 18, endPoint y: 35, distance: 25.8
click at [19, 36] on div "ID 21198 Creative Team O - To do Title 6 / 128 105237 Description Owner Watcher…" at bounding box center [383, 195] width 766 height 390
click at [734, 14] on icon at bounding box center [737, 15] width 7 height 7
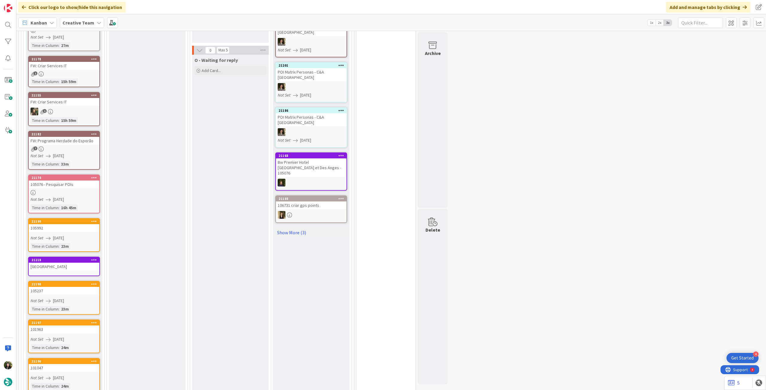
click at [71, 262] on link "[GEOGRAPHIC_DATA]" at bounding box center [64, 266] width 72 height 19
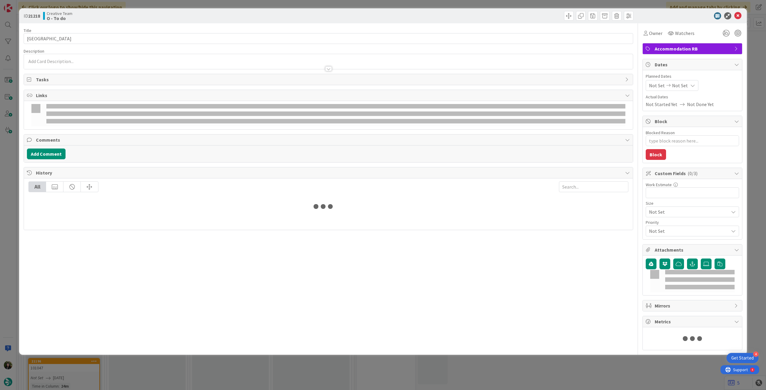
click at [690, 86] on icon at bounding box center [692, 85] width 5 height 5
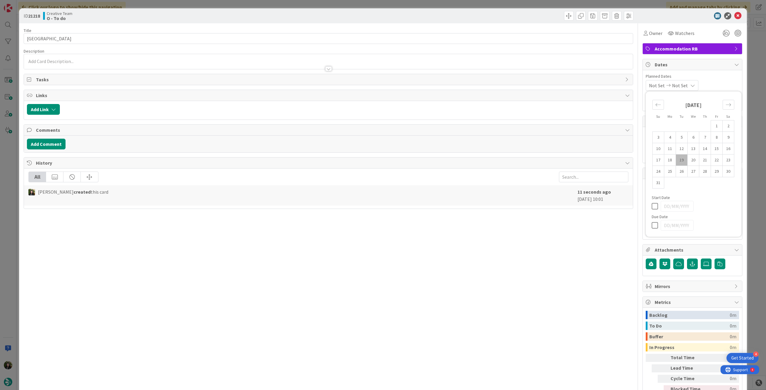
type textarea "x"
click at [652, 226] on icon at bounding box center [656, 225] width 9 height 7
type input "[DATE]"
click at [252, 37] on input "[GEOGRAPHIC_DATA]" at bounding box center [329, 38] width 610 height 11
type textarea "x"
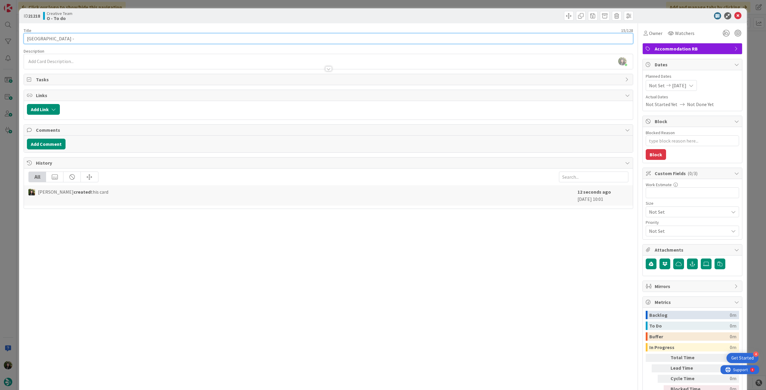
paste input "105237"
type input "[GEOGRAPHIC_DATA] - 105237"
type textarea "x"
type input "[GEOGRAPHIC_DATA] - 105237"
click at [734, 18] on icon at bounding box center [737, 15] width 7 height 7
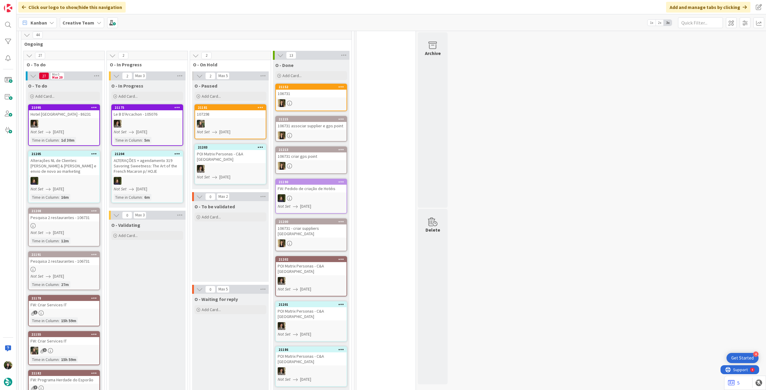
scroll to position [145, 0]
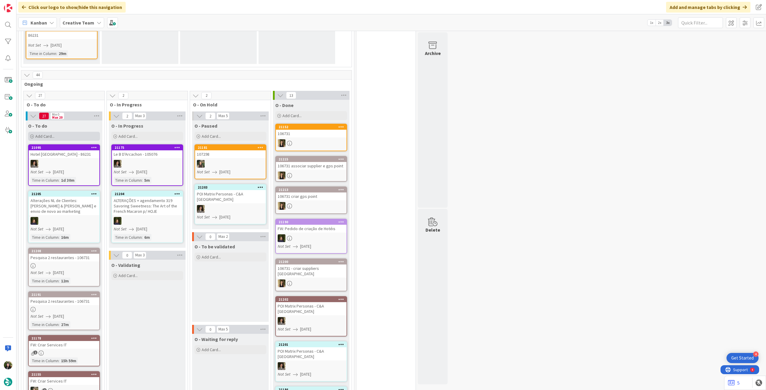
click at [68, 132] on div "Add Card..." at bounding box center [64, 136] width 72 height 9
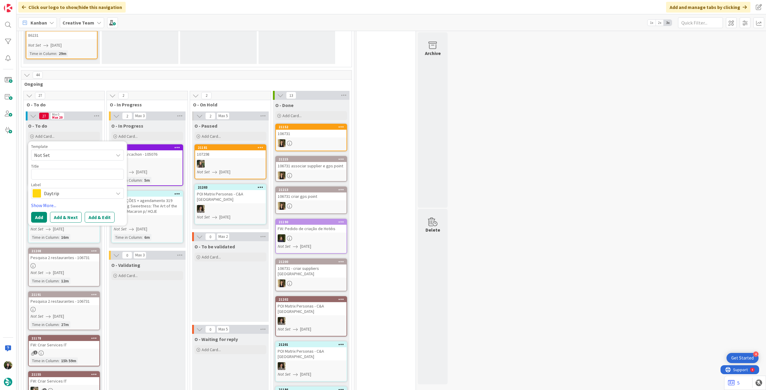
click at [75, 189] on span "Daytrip" at bounding box center [77, 193] width 66 height 8
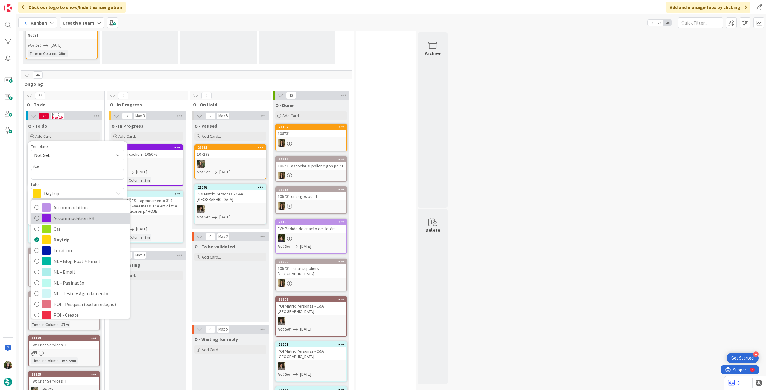
click at [74, 214] on span "Accommodation RB" at bounding box center [90, 218] width 73 height 9
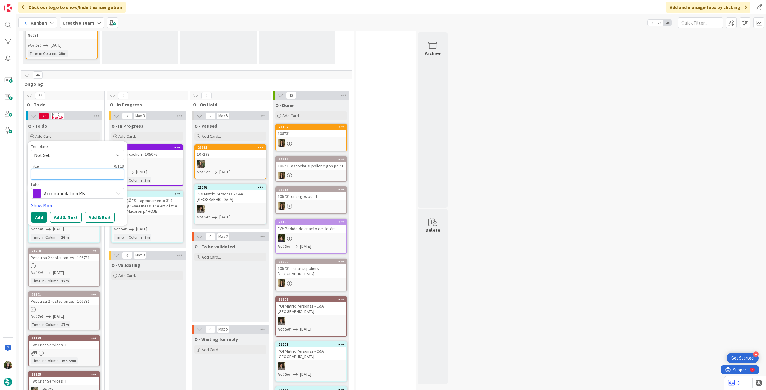
click at [68, 169] on textarea at bounding box center [77, 174] width 93 height 11
paste textarea "Grand Hôtel Roi [PERSON_NAME]"
type textarea "x"
type textarea "Grand Hôtel Roi [PERSON_NAME]"
click at [39, 212] on button "Add" at bounding box center [39, 217] width 16 height 11
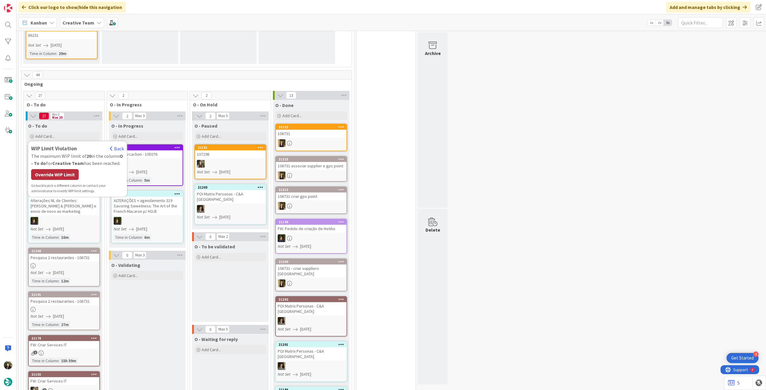
click at [57, 169] on div "Override WIP Limit" at bounding box center [55, 174] width 48 height 11
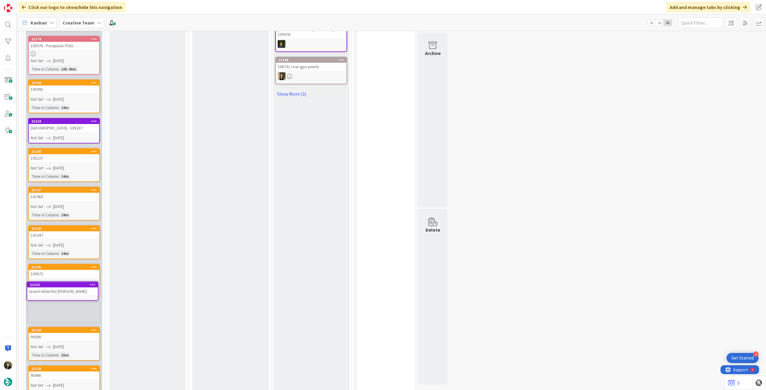
scroll to position [573, 0]
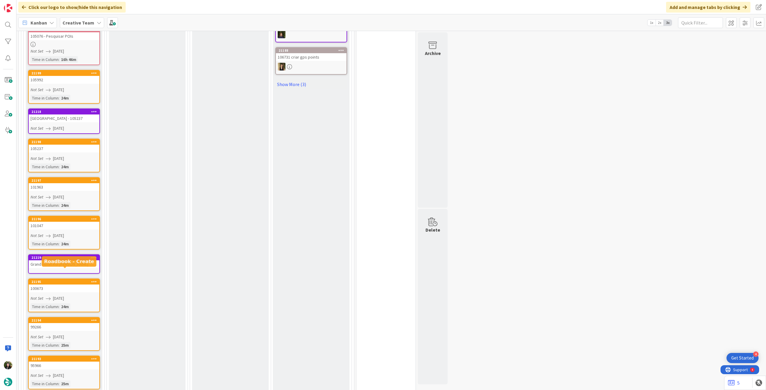
click at [59, 285] on div "100673" at bounding box center [64, 289] width 71 height 8
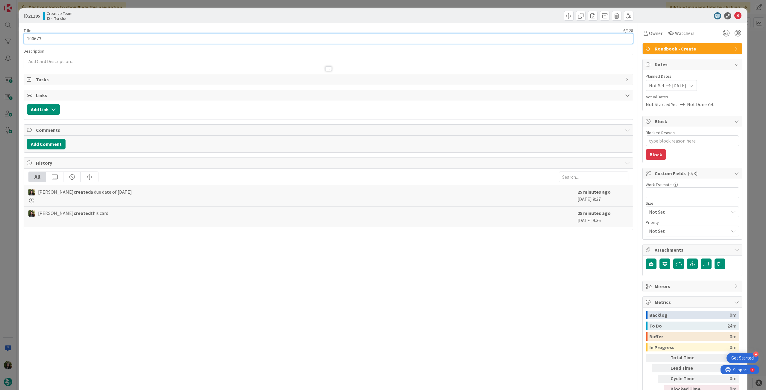
drag, startPoint x: 40, startPoint y: 40, endPoint x: 16, endPoint y: 37, distance: 24.7
click at [11, 39] on div "ID 21195 Creative Team O - To do Title 6 / 128 100673 Description Owner Watcher…" at bounding box center [383, 195] width 766 height 390
drag, startPoint x: 736, startPoint y: 16, endPoint x: 684, endPoint y: 26, distance: 53.0
click at [736, 16] on icon at bounding box center [737, 15] width 7 height 7
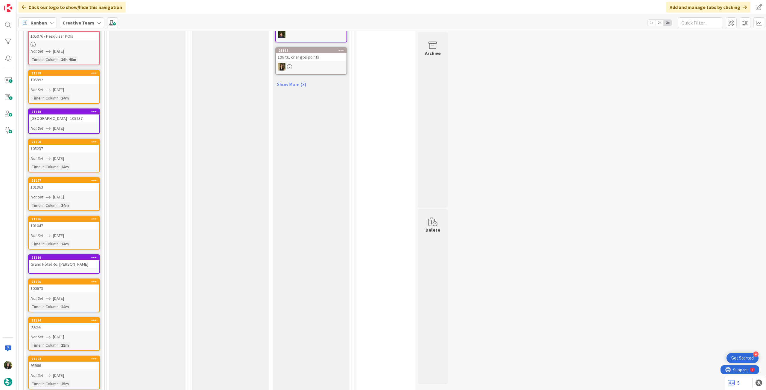
click at [56, 261] on div "Grand Hôtel Roi [PERSON_NAME]" at bounding box center [64, 265] width 71 height 8
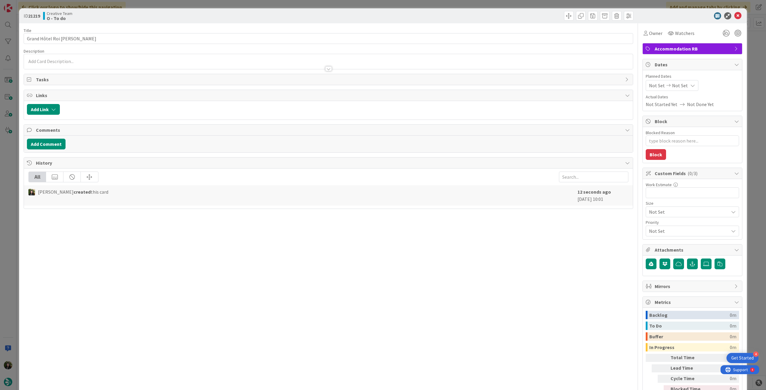
type textarea "x"
click at [105, 35] on input "Grand Hôtel Roi [PERSON_NAME]" at bounding box center [329, 38] width 610 height 11
paste input "100673"
type input "Grand Hôtel Roi [PERSON_NAME] - 100673"
type textarea "x"
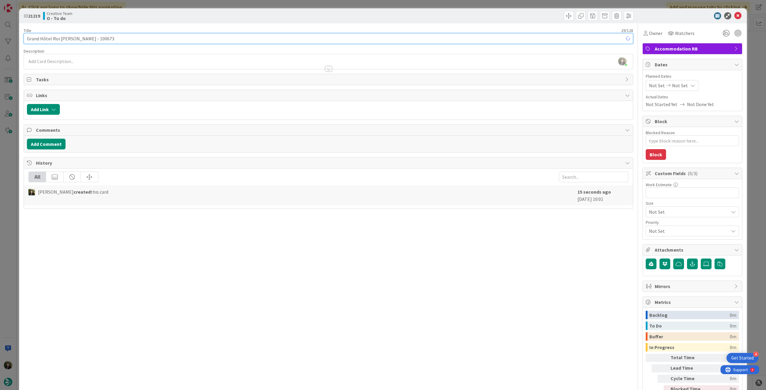
type input "Grand Hôtel Roi [PERSON_NAME] - 100673"
click at [675, 83] on span "Not Set" at bounding box center [680, 85] width 16 height 7
type textarea "x"
click at [652, 226] on icon at bounding box center [656, 225] width 9 height 7
type input "[DATE]"
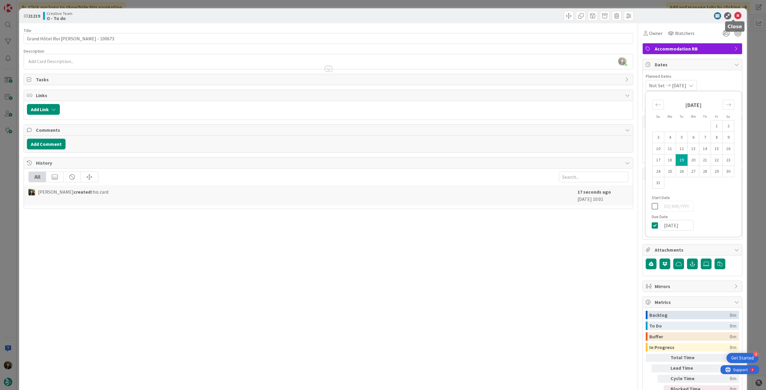
click at [734, 17] on icon at bounding box center [737, 15] width 7 height 7
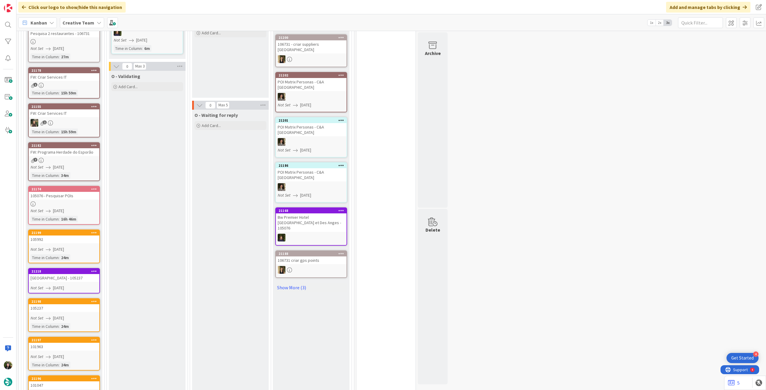
scroll to position [210, 0]
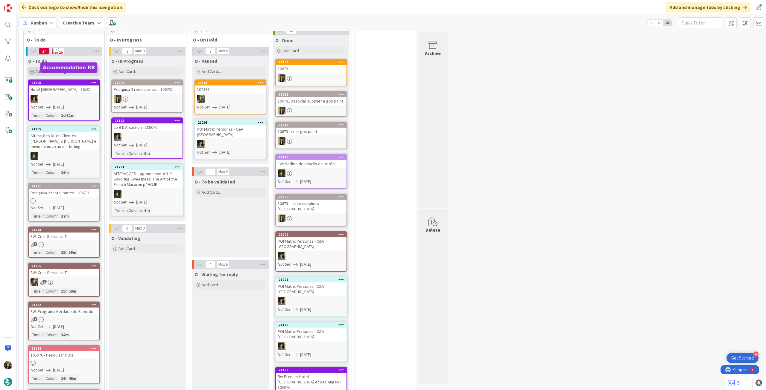
click at [72, 67] on div "Add Card..." at bounding box center [64, 71] width 72 height 9
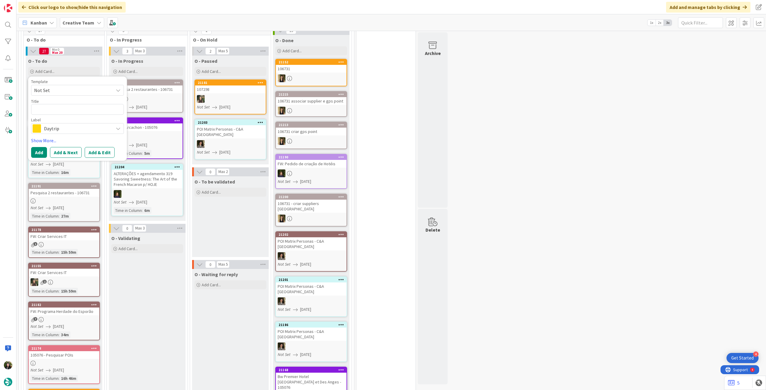
click at [67, 128] on div "Daytrip" at bounding box center [77, 128] width 93 height 11
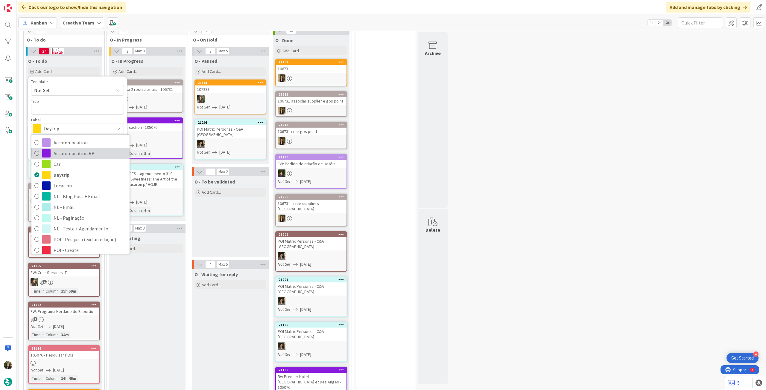
click at [88, 149] on span "Accommodation RB" at bounding box center [90, 153] width 73 height 9
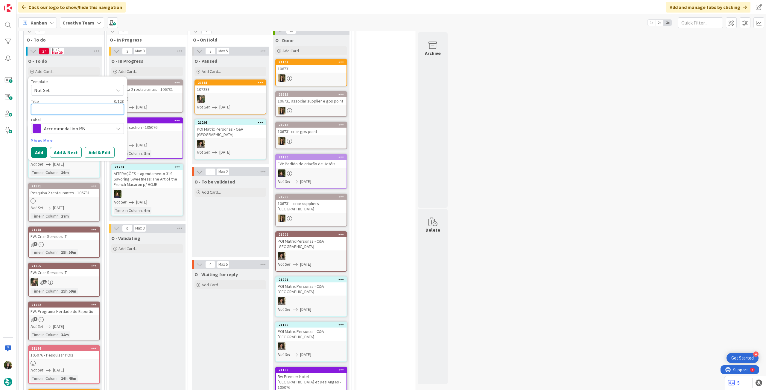
click at [62, 104] on textarea at bounding box center [77, 109] width 93 height 11
paste textarea "[GEOGRAPHIC_DATA]"
type textarea "x"
type textarea "[GEOGRAPHIC_DATA]"
click at [44, 149] on button "Add" at bounding box center [39, 152] width 16 height 11
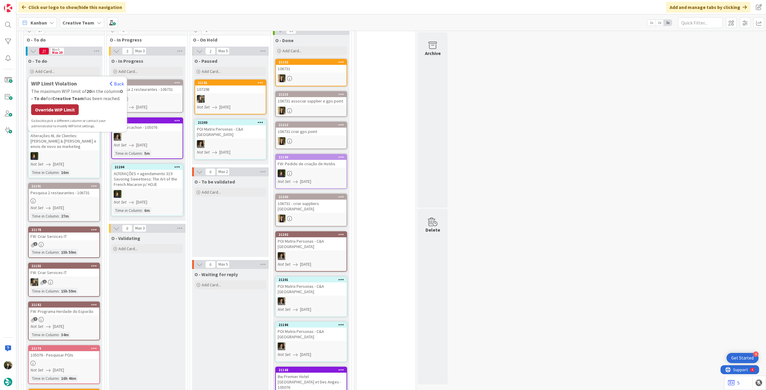
click at [54, 104] on div "Override WIP Limit" at bounding box center [55, 109] width 48 height 11
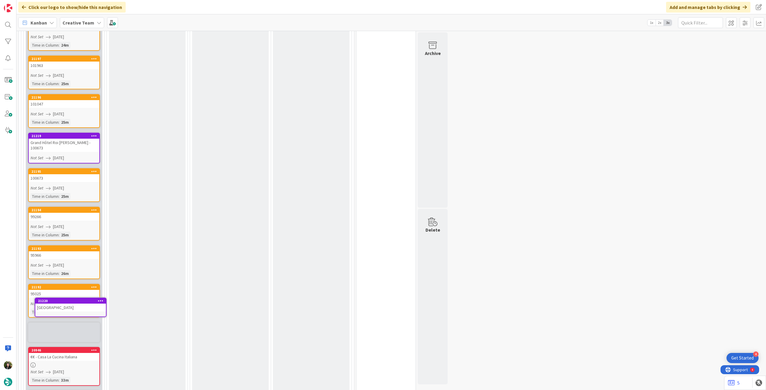
scroll to position [660, 0]
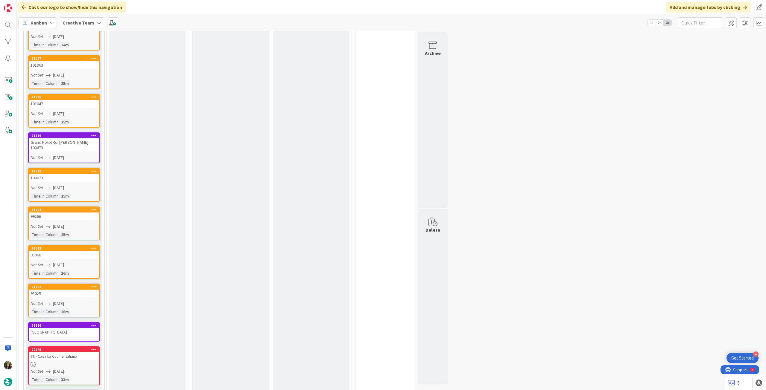
click at [66, 329] on div "[GEOGRAPHIC_DATA]" at bounding box center [64, 333] width 71 height 8
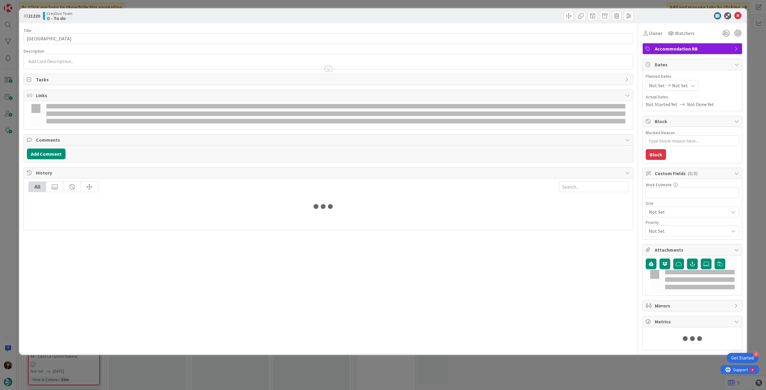
click at [682, 83] on div "Not Set Not Set" at bounding box center [672, 85] width 53 height 11
type textarea "x"
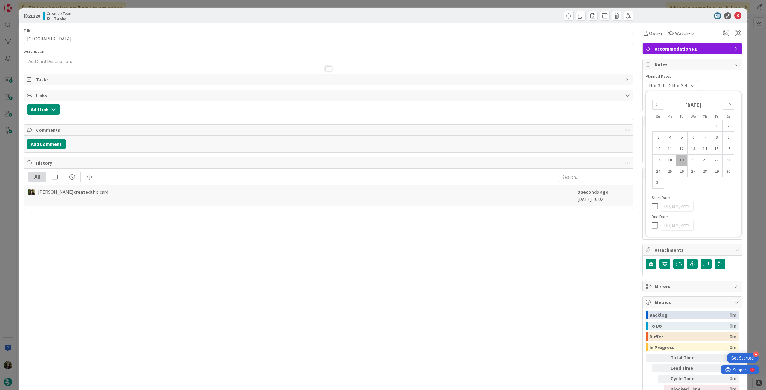
click at [652, 225] on icon at bounding box center [656, 225] width 9 height 7
type input "[DATE]"
type textarea "x"
click at [143, 34] on div "Title 27 / 128 [GEOGRAPHIC_DATA]" at bounding box center [329, 36] width 610 height 16
click at [145, 39] on input "[GEOGRAPHIC_DATA]" at bounding box center [329, 38] width 610 height 11
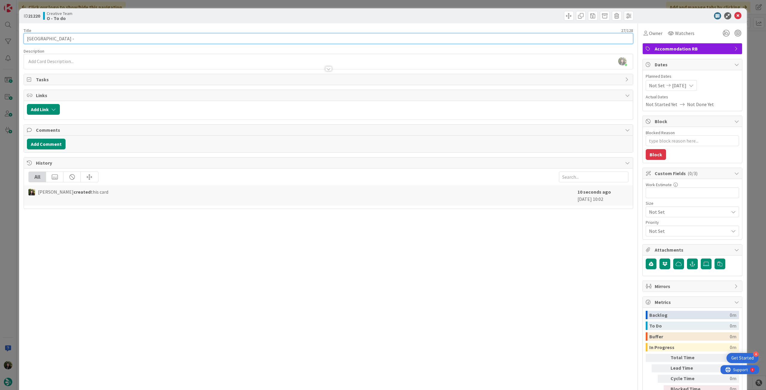
type input "[GEOGRAPHIC_DATA] -"
paste input "95025"
type textarea "x"
type input "[GEOGRAPHIC_DATA] - 95025"
type textarea "x"
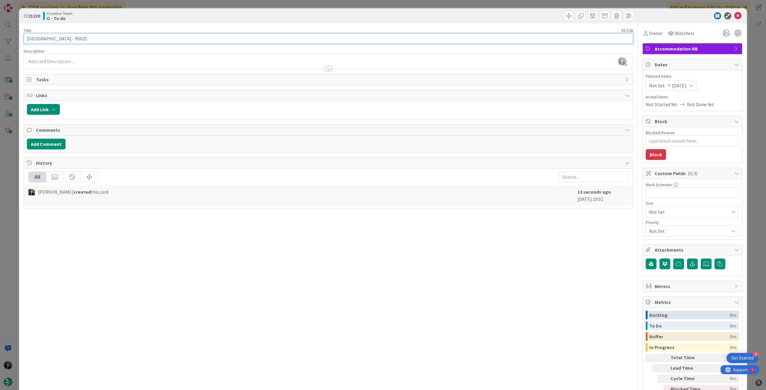
type input "[GEOGRAPHIC_DATA] - 95025"
click at [734, 15] on icon at bounding box center [737, 15] width 7 height 7
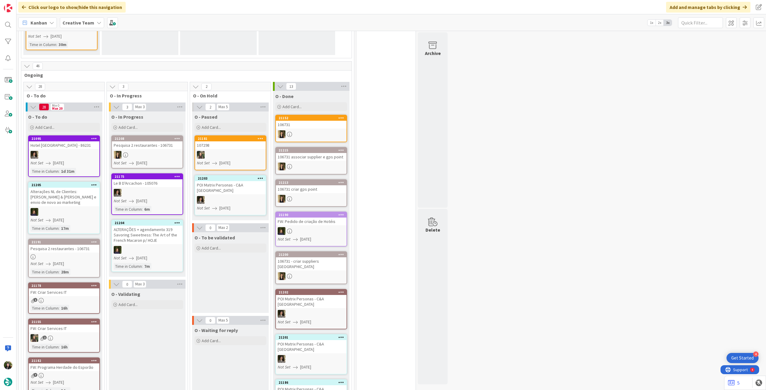
scroll to position [199, 0]
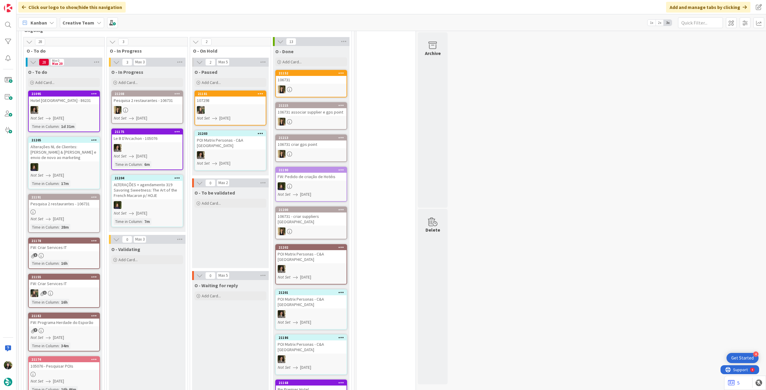
click at [218, 230] on div "O - To be validated Add Card..." at bounding box center [230, 228] width 77 height 81
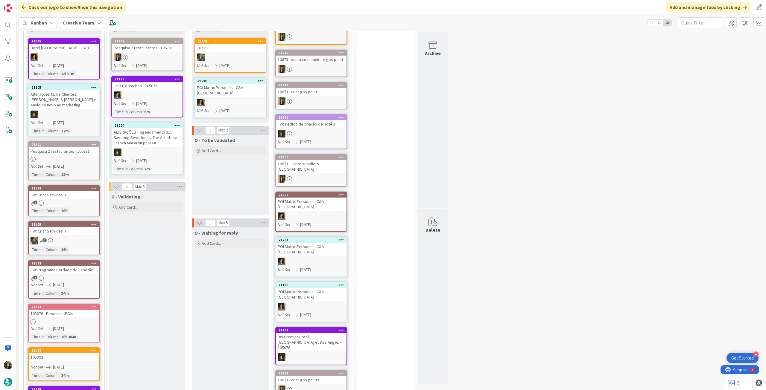
scroll to position [239, 0]
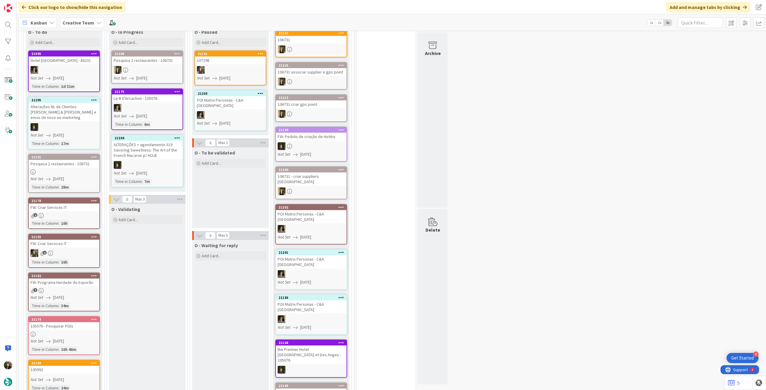
click at [85, 207] on link "21178 FW: Criar Services IT 1 Time in [GEOGRAPHIC_DATA] : 16h" at bounding box center [64, 213] width 72 height 31
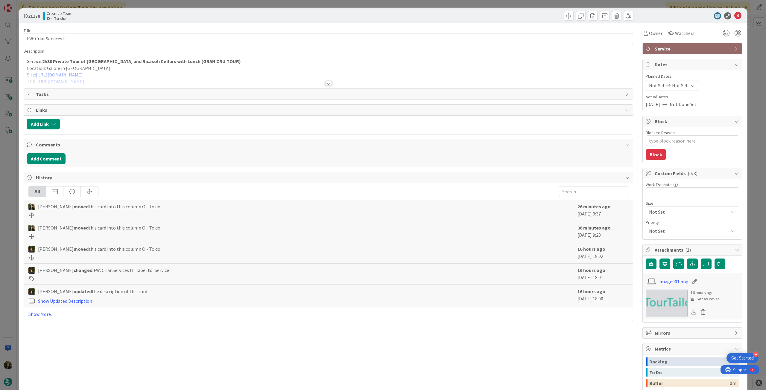
click at [153, 73] on div at bounding box center [328, 76] width 609 height 15
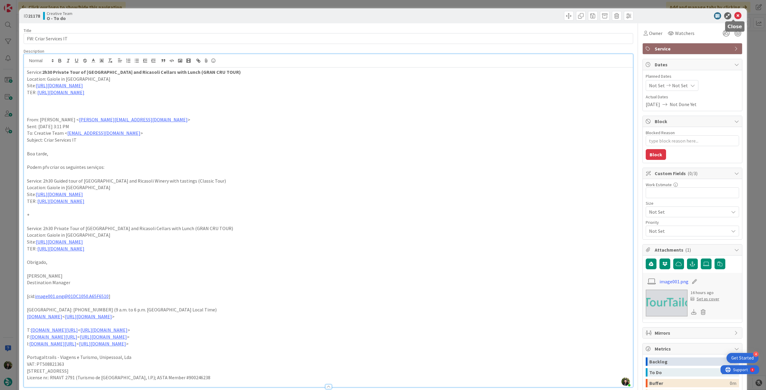
click at [734, 13] on icon at bounding box center [737, 15] width 7 height 7
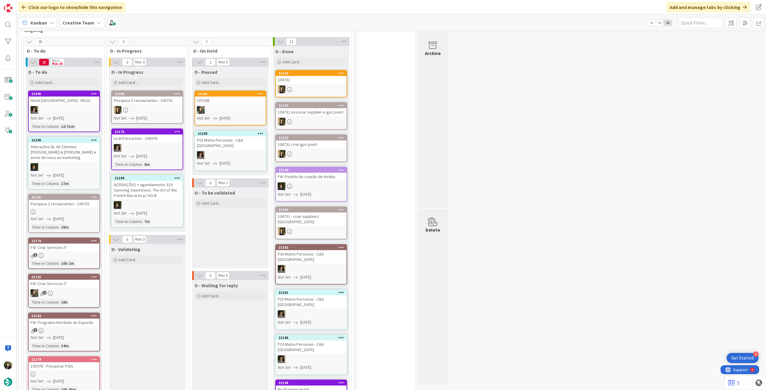
click at [77, 253] on div "1" at bounding box center [64, 255] width 71 height 5
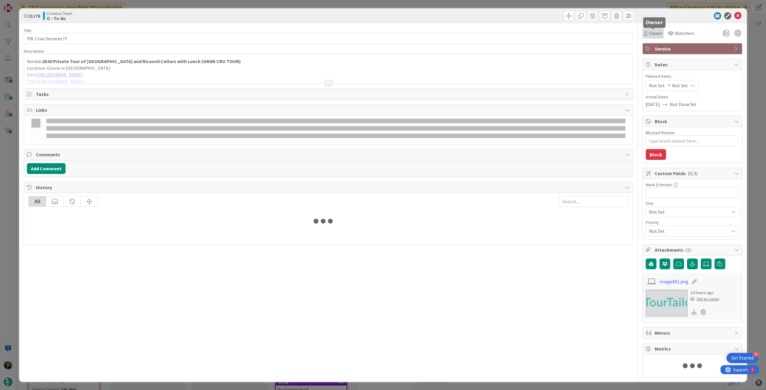
click at [648, 32] on div "Owner" at bounding box center [653, 33] width 19 height 7
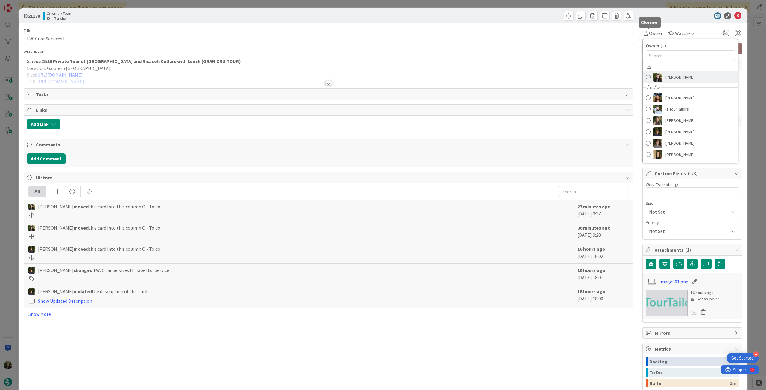
click at [665, 76] on span "[PERSON_NAME]" at bounding box center [679, 77] width 29 height 9
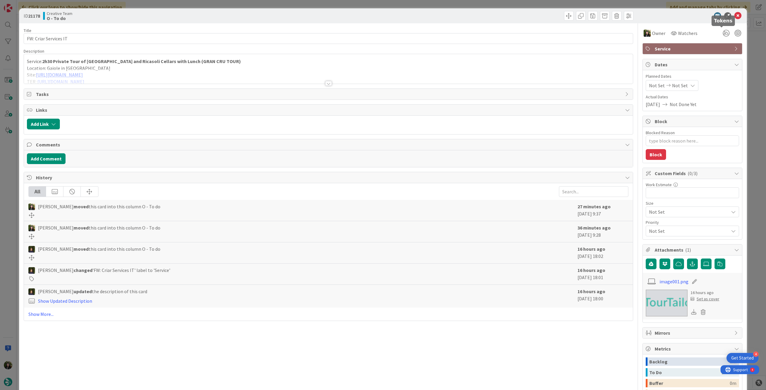
click at [734, 17] on icon at bounding box center [737, 15] width 7 height 7
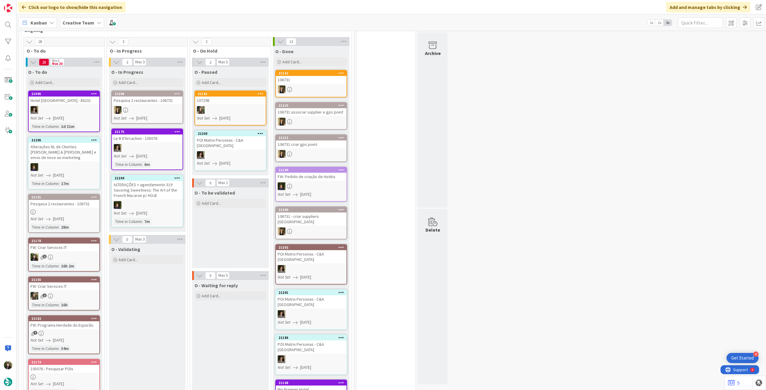
click at [72, 241] on link "21178 FW: Criar Services IT 1 Time in [GEOGRAPHIC_DATA] : 16h 2m" at bounding box center [64, 255] width 72 height 34
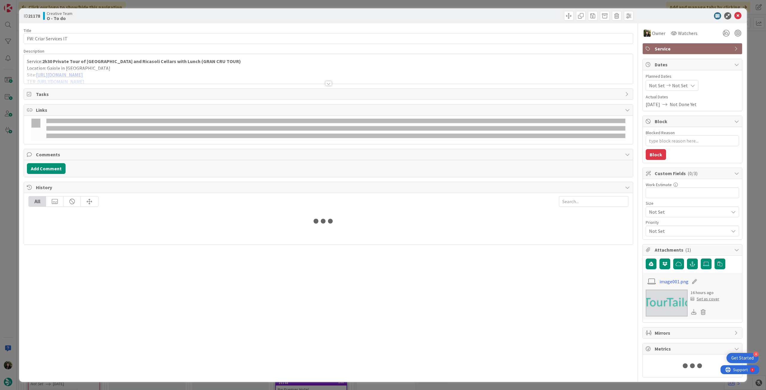
type textarea "x"
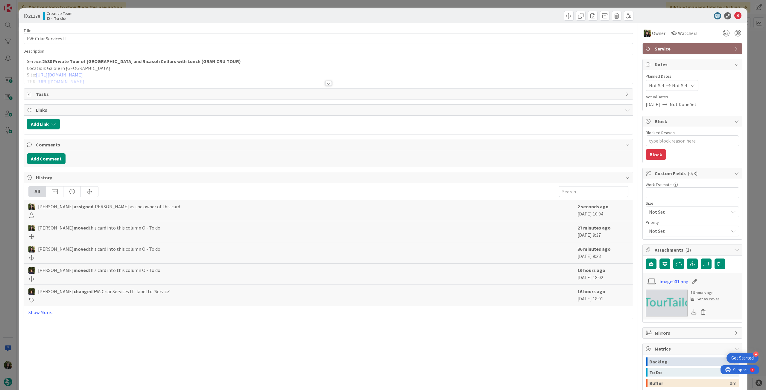
click at [683, 81] on div "Not Set Not Set" at bounding box center [672, 85] width 53 height 11
click at [652, 228] on icon at bounding box center [656, 225] width 9 height 7
type input "[DATE]"
click at [734, 14] on icon at bounding box center [737, 15] width 7 height 7
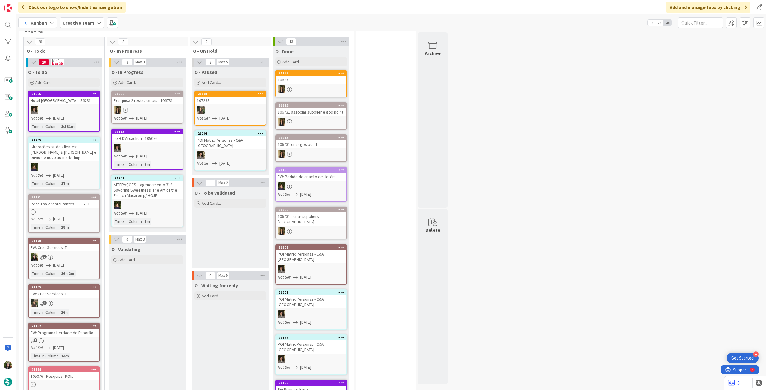
click at [51, 301] on icon at bounding box center [50, 303] width 5 height 5
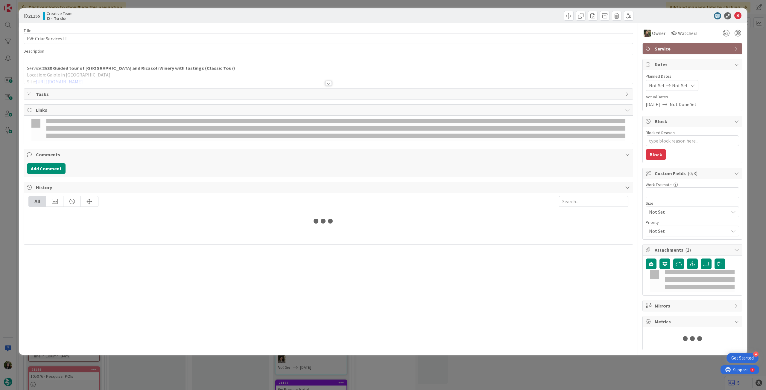
click at [690, 85] on icon at bounding box center [692, 85] width 5 height 5
type textarea "x"
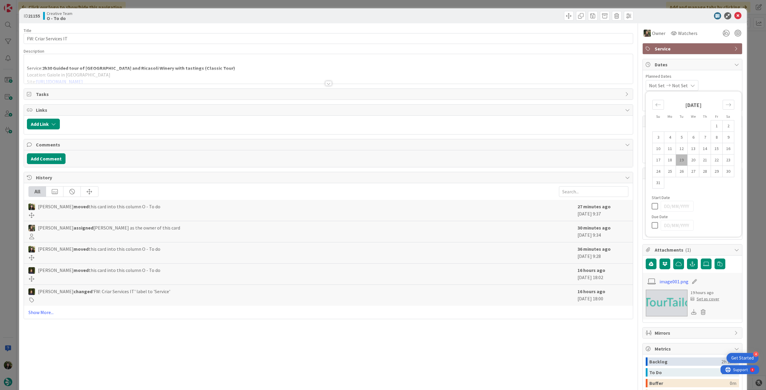
click at [652, 225] on icon at bounding box center [656, 225] width 9 height 7
type input "[DATE]"
click at [737, 15] on icon at bounding box center [737, 15] width 7 height 7
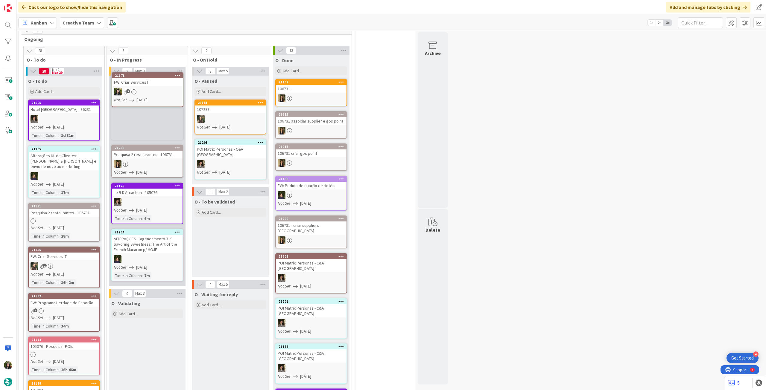
scroll to position [189, 0]
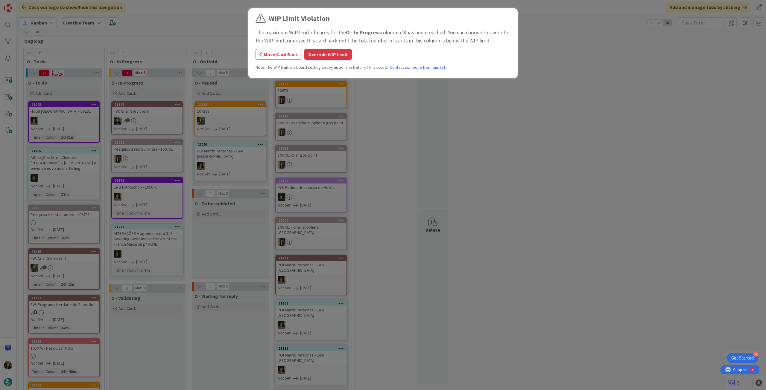
drag, startPoint x: 317, startPoint y: 54, endPoint x: 305, endPoint y: 47, distance: 13.8
click at [317, 54] on button "Override WIP Limit" at bounding box center [328, 54] width 48 height 11
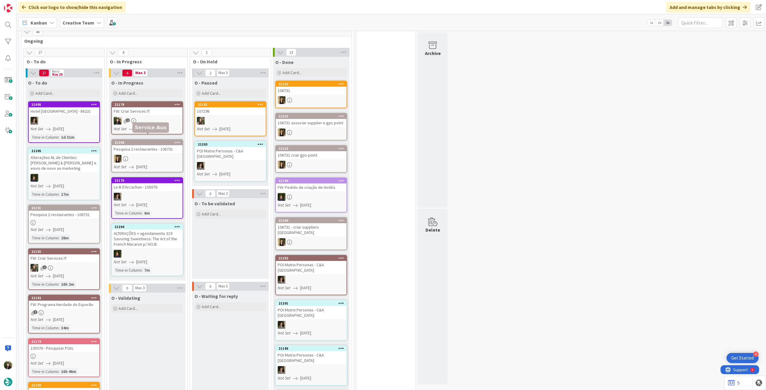
click at [145, 107] on div "FW: Criar Services IT" at bounding box center [147, 111] width 71 height 8
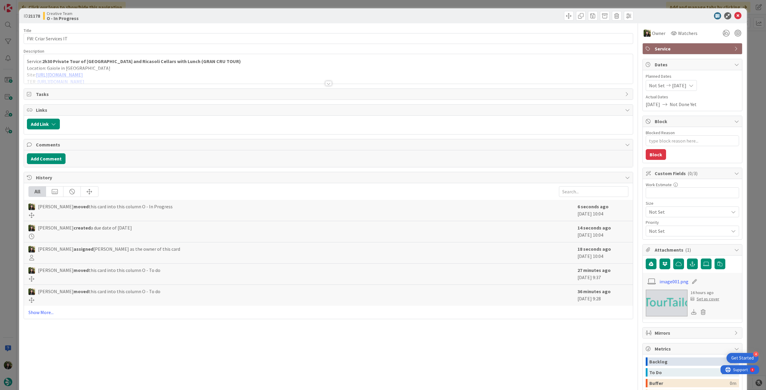
click at [142, 69] on div at bounding box center [328, 76] width 609 height 15
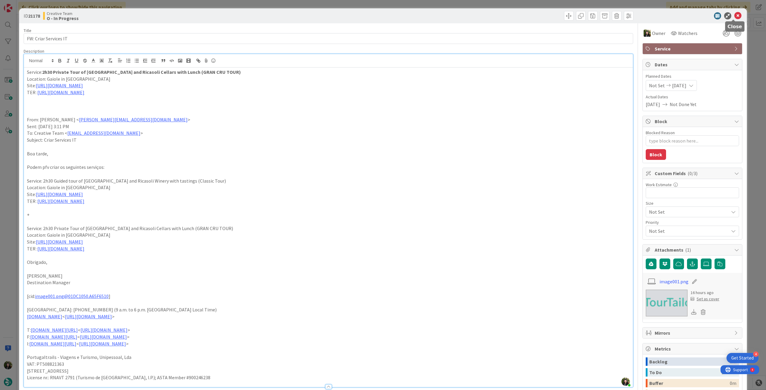
click at [734, 14] on icon at bounding box center [737, 15] width 7 height 7
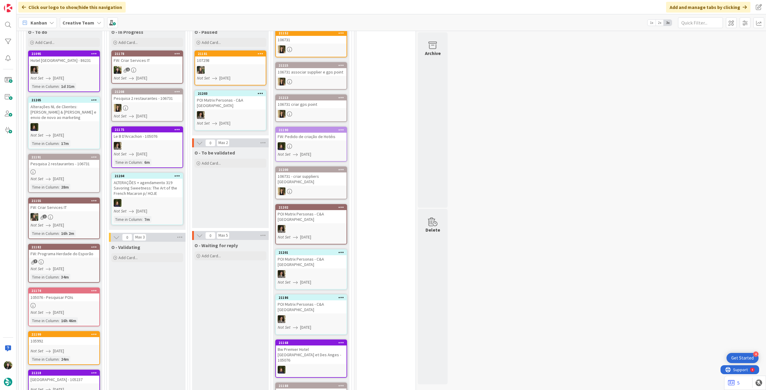
scroll to position [159, 0]
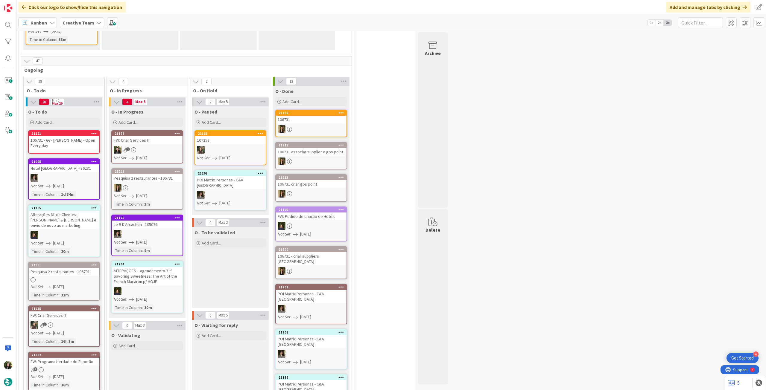
click at [139, 136] on div "FW: Criar Services IT" at bounding box center [147, 140] width 71 height 8
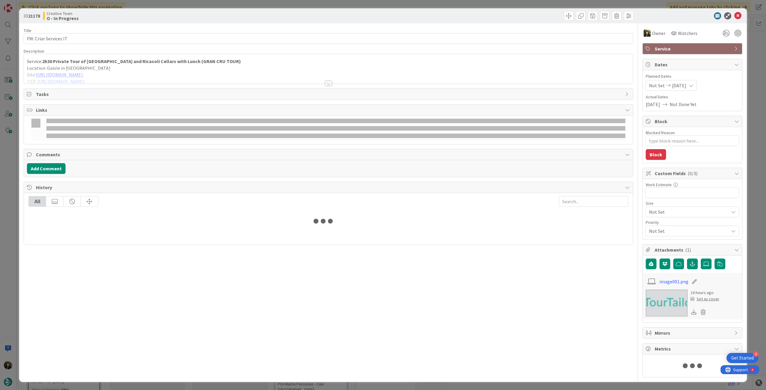
click at [92, 69] on div at bounding box center [328, 76] width 609 height 15
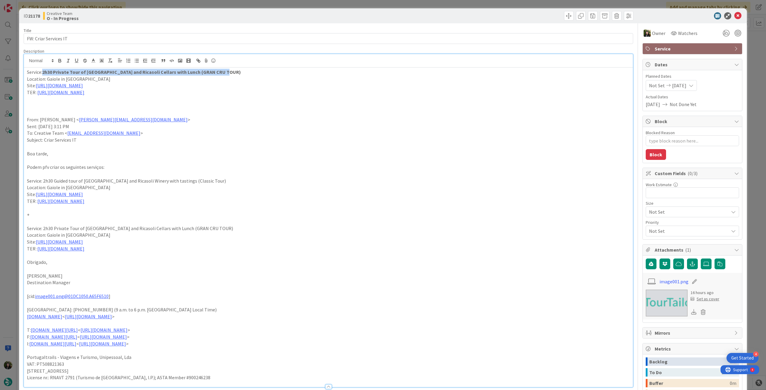
drag, startPoint x: 226, startPoint y: 73, endPoint x: 44, endPoint y: 73, distance: 181.9
click at [44, 73] on p "Service: 2h30 Private Tour of [GEOGRAPHIC_DATA] and Ricasoli Cellars with Lunch…" at bounding box center [328, 72] width 603 height 7
copy strong "2h30 Private Tour of [GEOGRAPHIC_DATA] and Ricasoli Cellars with Lunch (GRAN CR…"
click at [81, 88] on link "[URL][DOMAIN_NAME]" at bounding box center [59, 86] width 47 height 6
click at [208, 98] on link "[URL][DOMAIN_NAME]" at bounding box center [213, 98] width 41 height 8
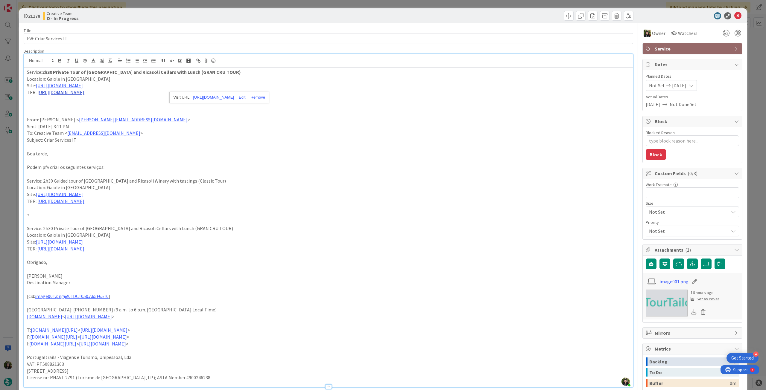
click at [84, 93] on link "[URL][DOMAIN_NAME]" at bounding box center [60, 92] width 47 height 6
click at [95, 104] on link "[URL][DOMAIN_NAME]" at bounding box center [74, 104] width 41 height 8
click at [735, 15] on icon at bounding box center [737, 15] width 7 height 7
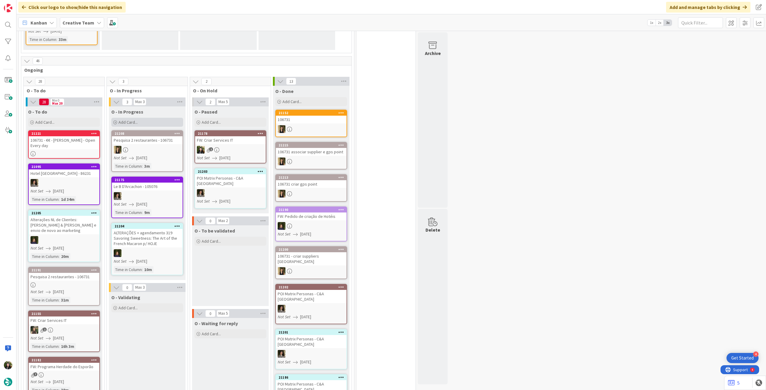
click at [154, 118] on div "Add Card..." at bounding box center [147, 122] width 72 height 9
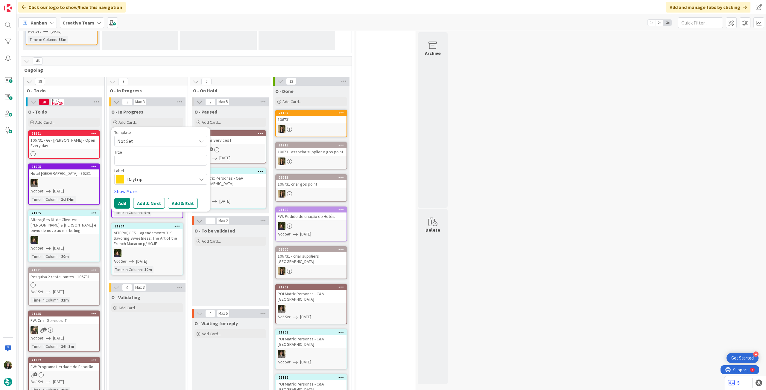
click at [159, 175] on span "Daytrip" at bounding box center [160, 179] width 66 height 8
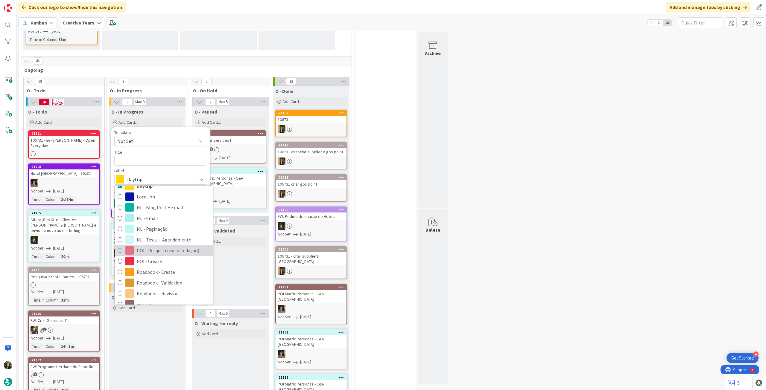
scroll to position [80, 0]
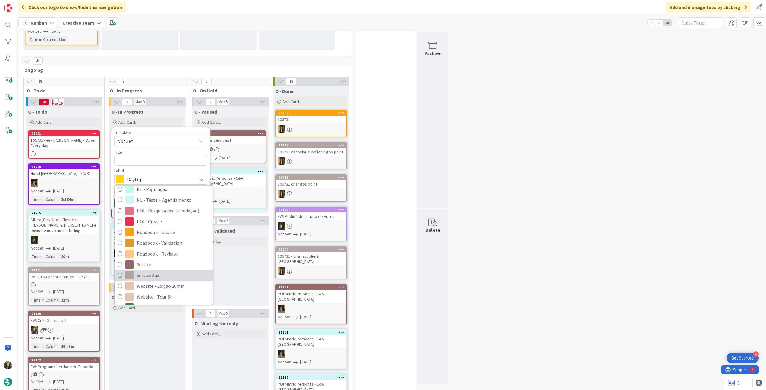
click at [150, 271] on span "Service Aux" at bounding box center [173, 275] width 73 height 9
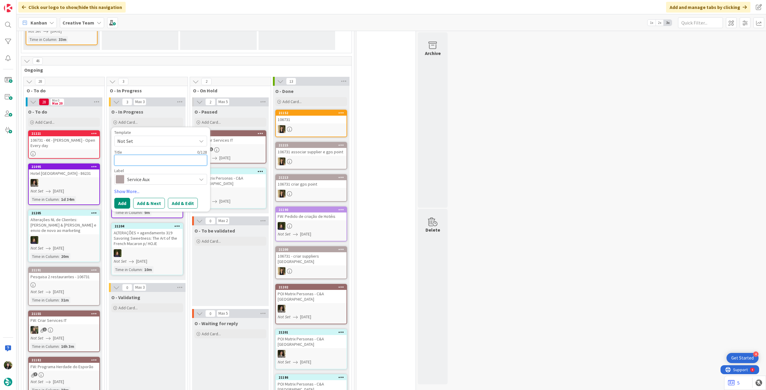
click at [160, 155] on textarea at bounding box center [160, 160] width 93 height 11
type textarea "x"
type textarea "S"
type textarea "x"
type textarea "Su"
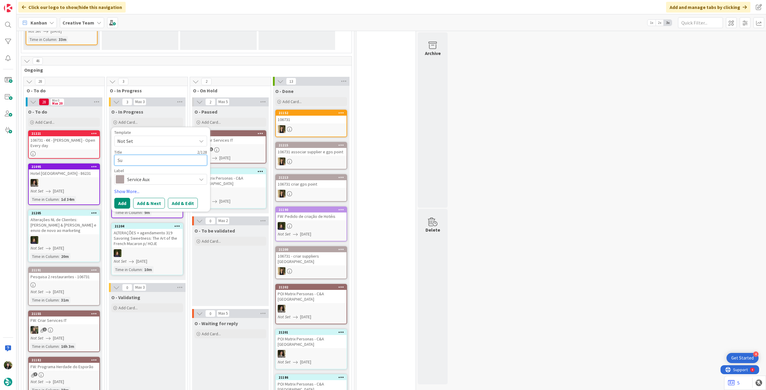
type textarea "x"
type textarea "Sup"
type textarea "x"
type textarea "Sup"
paste textarea "Ricasoli"
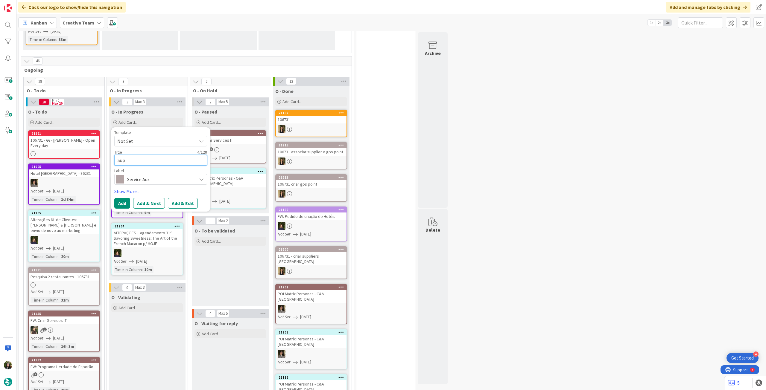
type textarea "x"
type textarea "Sup Ricasoli"
click at [118, 198] on button "Add" at bounding box center [122, 203] width 16 height 11
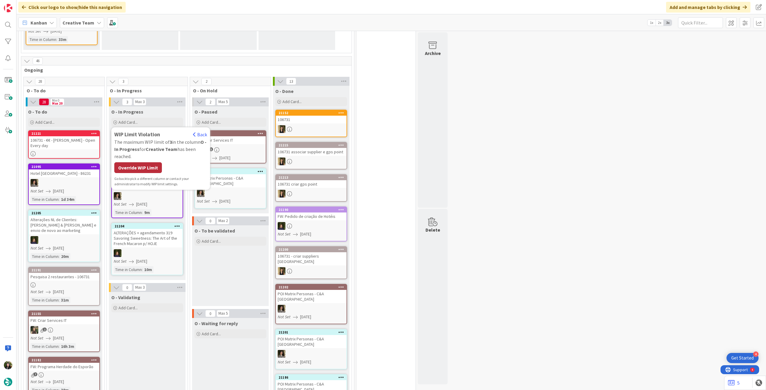
click at [126, 162] on div "Override WIP Limit" at bounding box center [138, 167] width 48 height 11
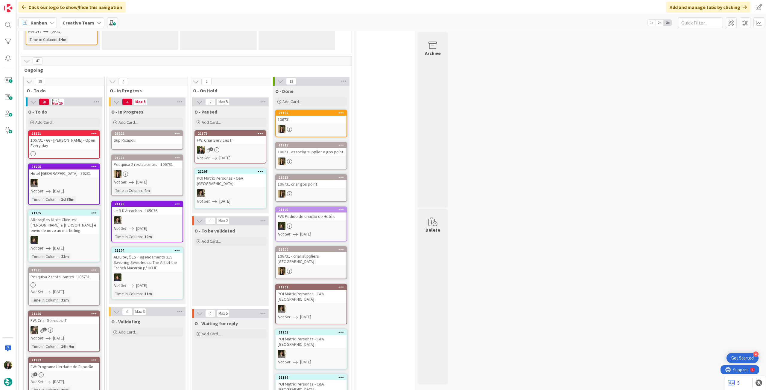
click at [148, 139] on link "21222 Sup Ricasoli" at bounding box center [147, 139] width 72 height 19
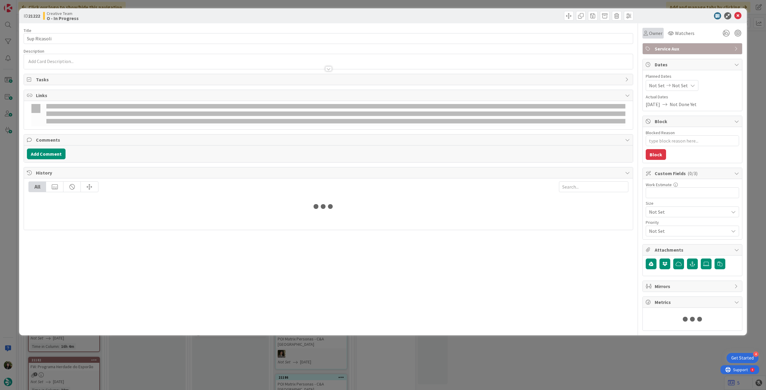
click at [648, 37] on div "Owner" at bounding box center [652, 33] width 21 height 11
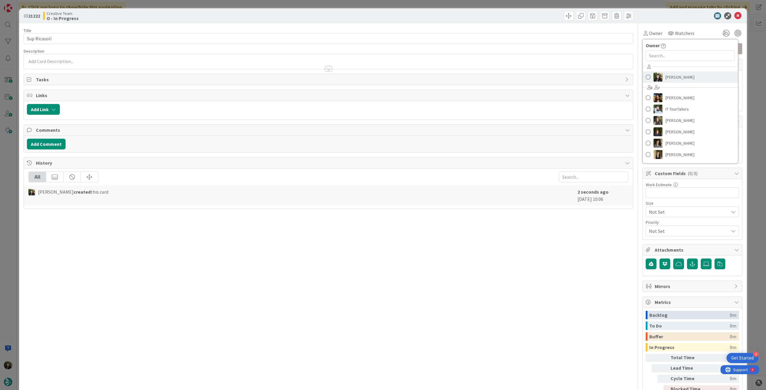
click at [656, 80] on img at bounding box center [657, 77] width 9 height 9
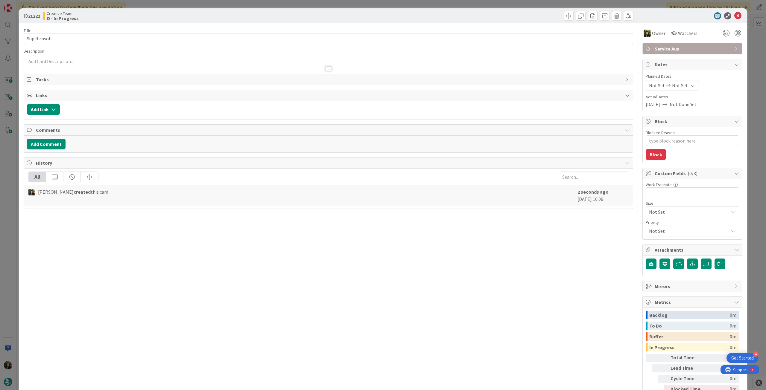
click at [670, 81] on div "Not Set Not Set" at bounding box center [672, 85] width 53 height 11
type textarea "x"
click at [652, 227] on icon at bounding box center [656, 225] width 9 height 7
type input "[DATE]"
click at [734, 15] on icon at bounding box center [737, 15] width 7 height 7
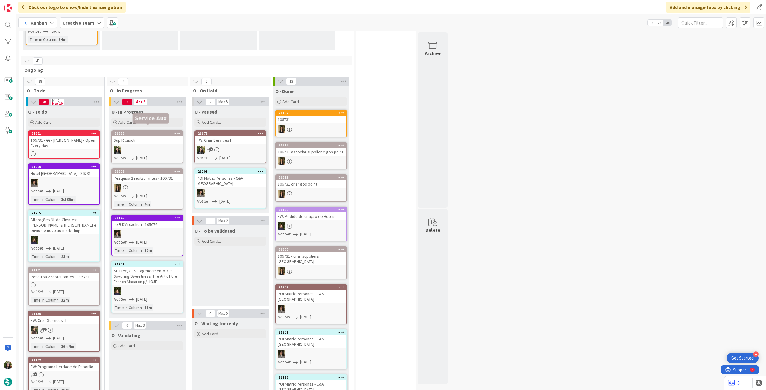
click at [159, 139] on link "21222 Sup Ricasoli Not Set [DATE]" at bounding box center [147, 146] width 72 height 33
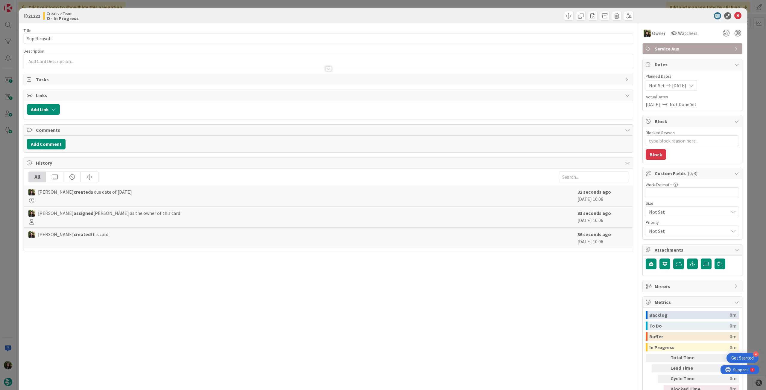
click at [662, 48] on span "Service Aux" at bounding box center [693, 48] width 77 height 7
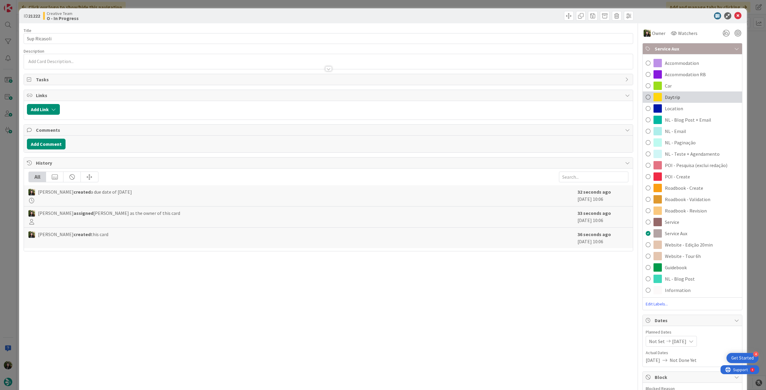
click at [694, 95] on div "Daytrip" at bounding box center [692, 97] width 99 height 11
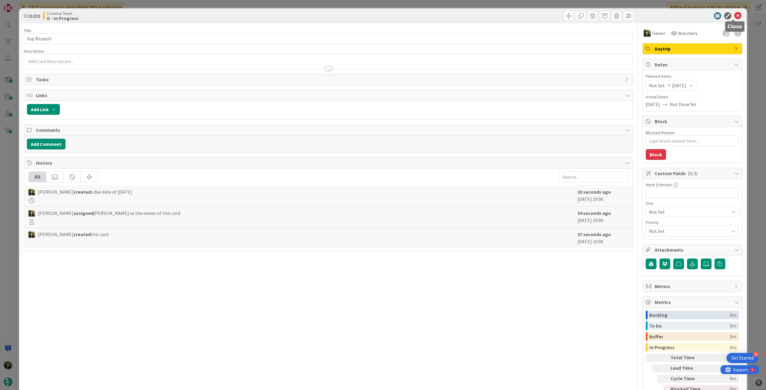
click at [734, 18] on icon at bounding box center [737, 15] width 7 height 7
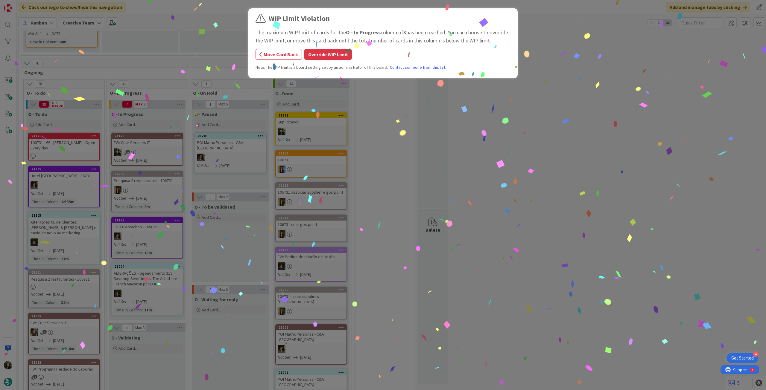
click at [317, 56] on button "Override WIP Limit" at bounding box center [328, 54] width 48 height 11
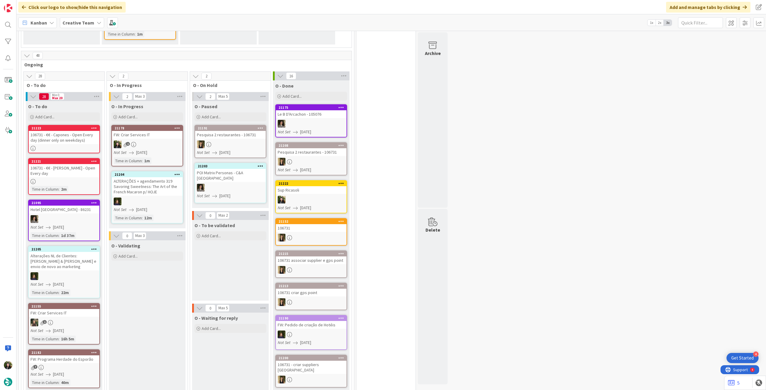
scroll to position [159, 0]
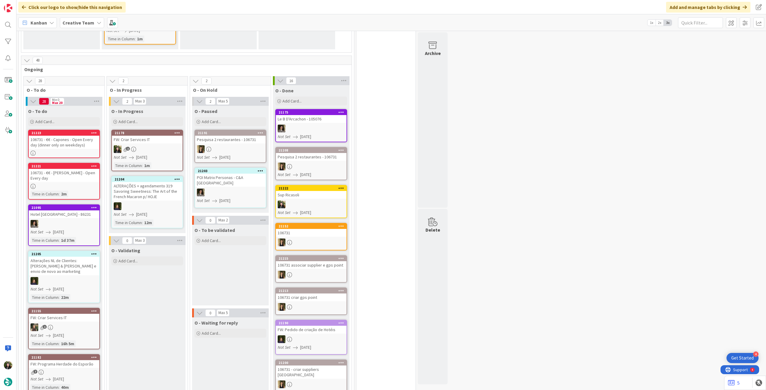
click at [80, 140] on div "106731 - €€ - Capones - Open Every day (dinner only on weekdays)" at bounding box center [64, 142] width 71 height 13
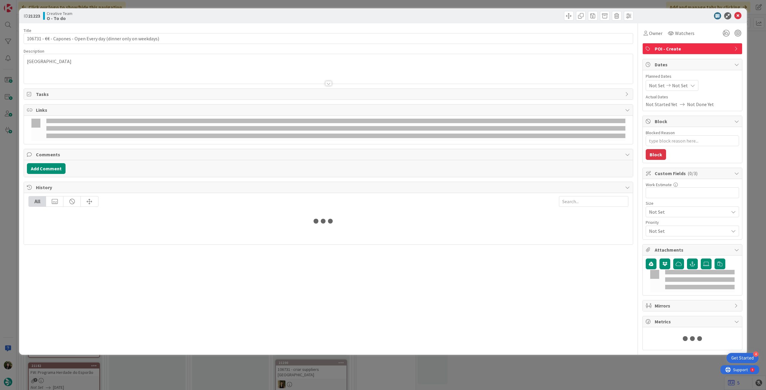
type textarea "x"
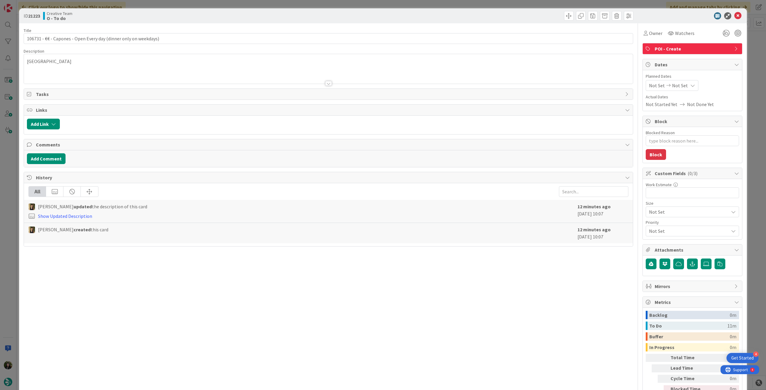
click at [676, 84] on span "Not Set" at bounding box center [680, 85] width 16 height 7
click at [652, 225] on icon at bounding box center [656, 225] width 9 height 7
type input "[DATE]"
click at [734, 16] on icon at bounding box center [737, 15] width 7 height 7
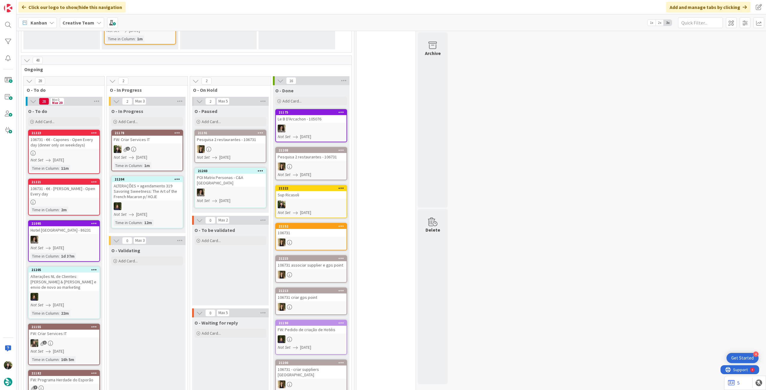
click at [65, 185] on div "106731 - €€ - [PERSON_NAME] - Open Every day" at bounding box center [64, 191] width 71 height 13
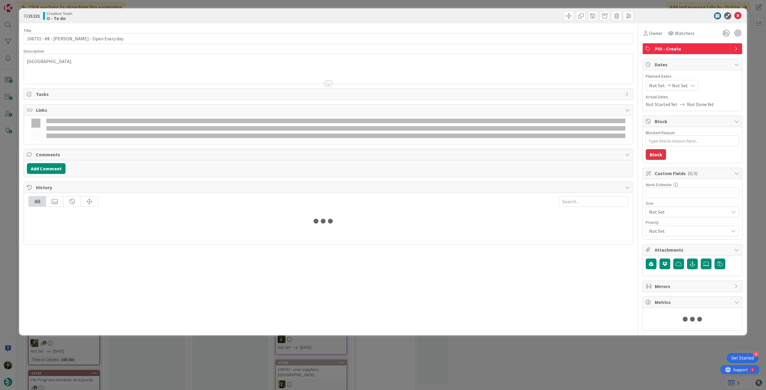
type textarea "x"
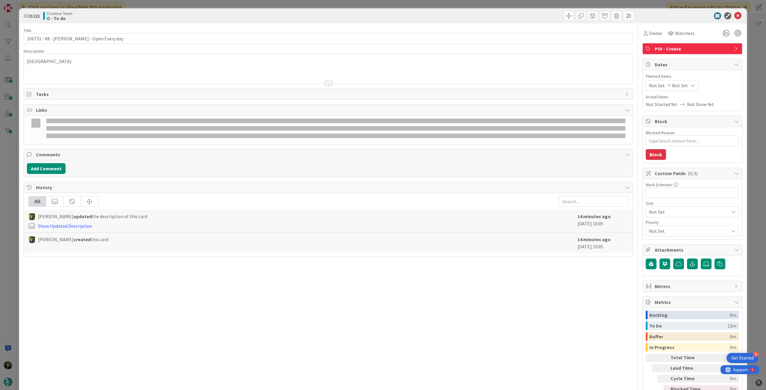
click at [687, 83] on div "Not Set Not Set" at bounding box center [672, 85] width 53 height 11
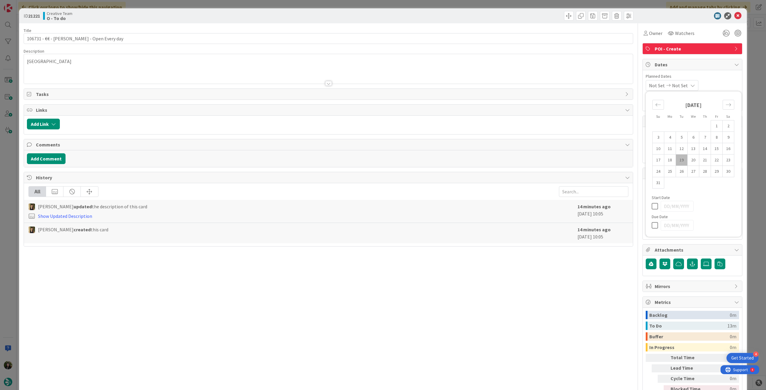
click at [652, 227] on icon at bounding box center [656, 225] width 9 height 7
type input "[DATE]"
click at [734, 16] on icon at bounding box center [737, 15] width 7 height 7
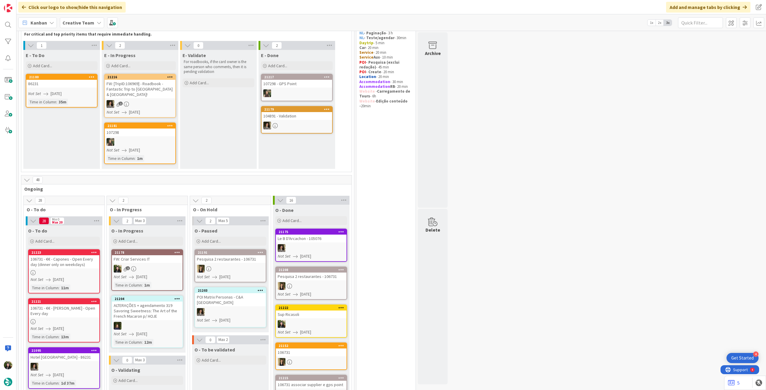
scroll to position [159, 0]
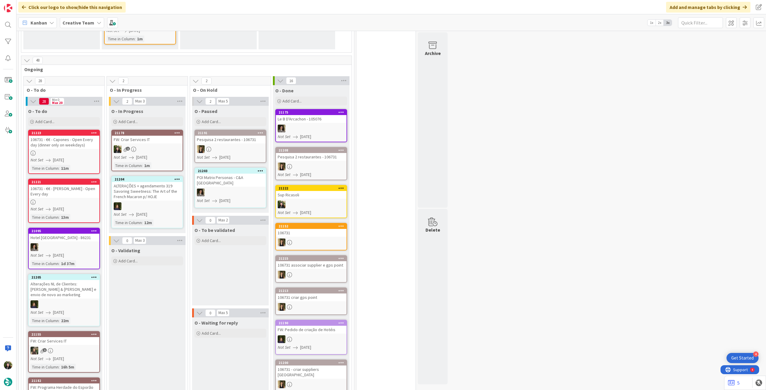
click at [78, 26] on div "Creative Team" at bounding box center [82, 22] width 44 height 11
click at [88, 80] on div "Creative Team Creative Team - Análise" at bounding box center [110, 80] width 91 height 24
click at [88, 87] on h4 "Creative Team - Análise" at bounding box center [107, 86] width 81 height 6
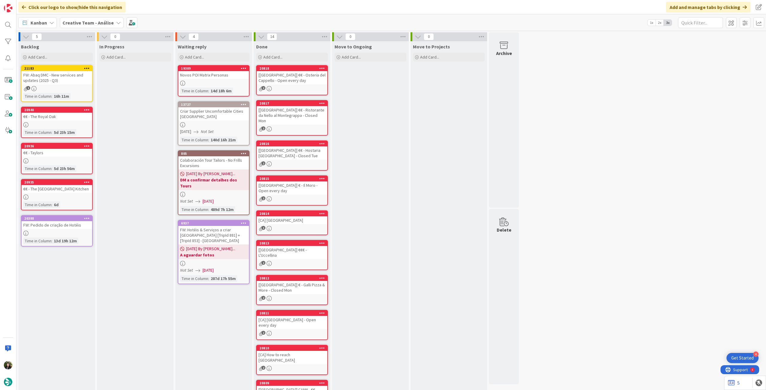
click at [87, 22] on b "Creative Team - Análise" at bounding box center [88, 23] width 51 height 6
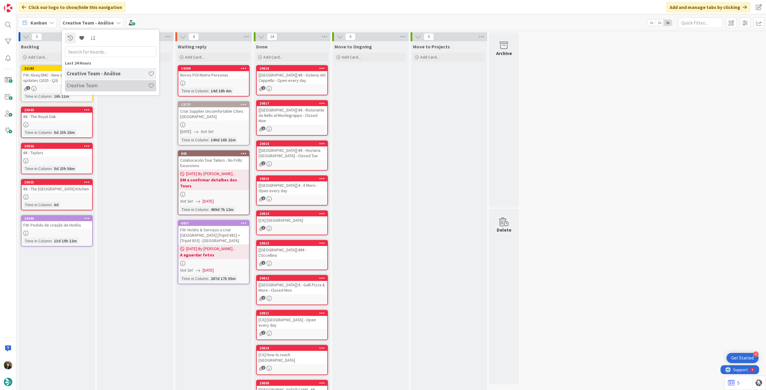
click at [98, 83] on h4 "Creative Team" at bounding box center [107, 86] width 81 height 6
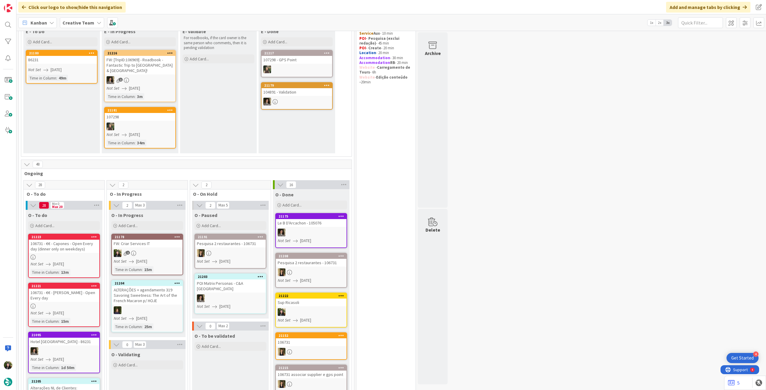
scroll to position [120, 0]
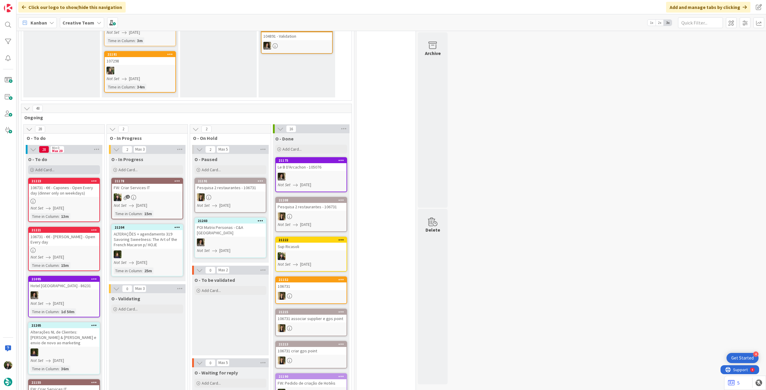
click at [48, 167] on span "Add Card..." at bounding box center [44, 169] width 19 height 5
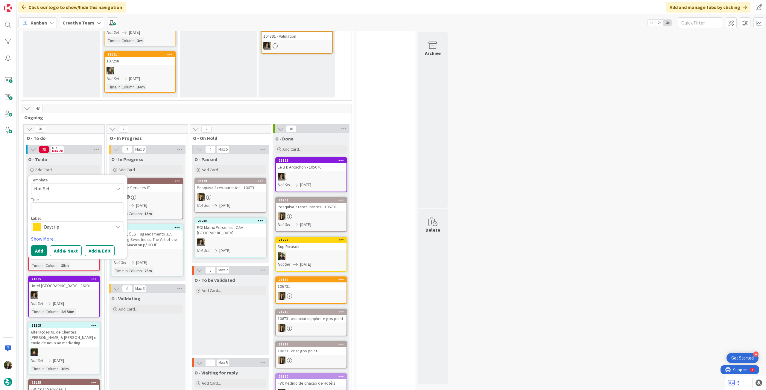
click at [69, 223] on span "Daytrip" at bounding box center [77, 227] width 66 height 8
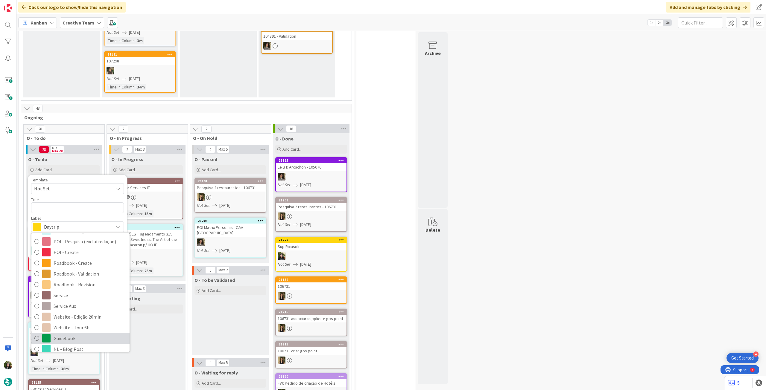
scroll to position [127, 0]
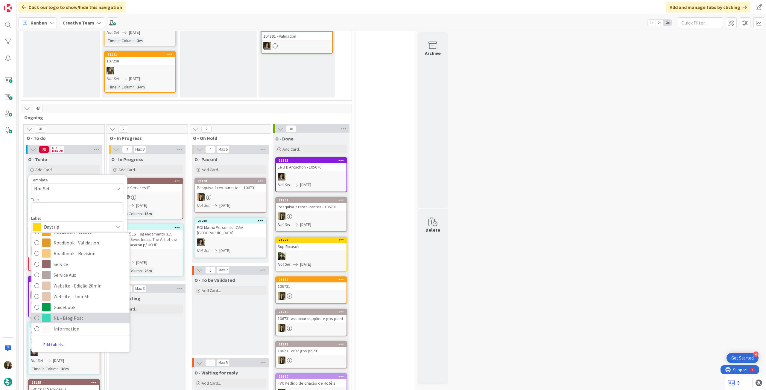
click at [77, 314] on span "NL - Blog Post" at bounding box center [90, 318] width 73 height 9
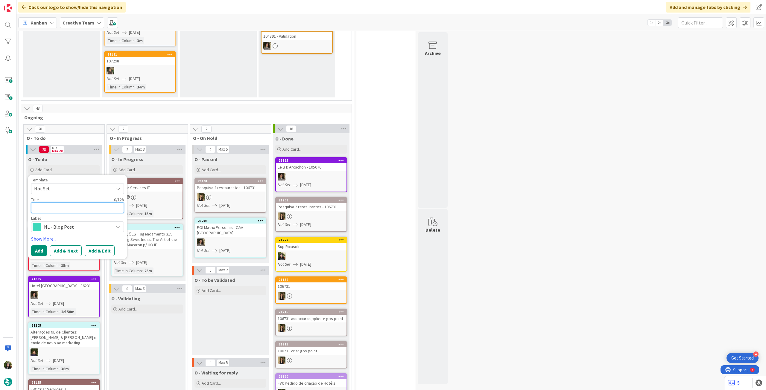
click at [58, 203] on textarea at bounding box center [77, 208] width 93 height 11
type textarea "x"
type textarea "R"
type textarea "x"
type textarea "Re"
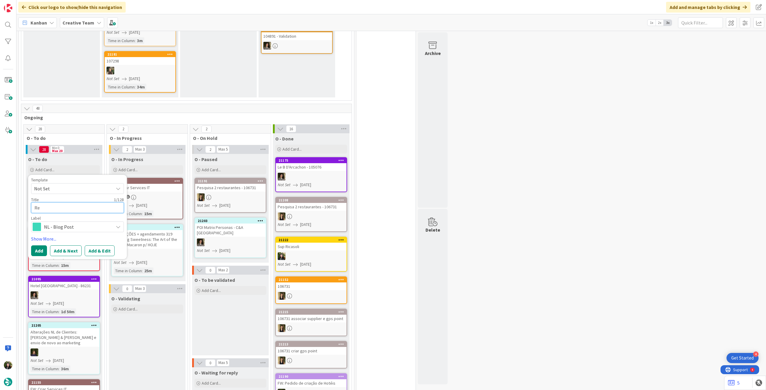
type textarea "x"
type textarea "Red"
type textarea "x"
type textarea "Reda"
type textarea "x"
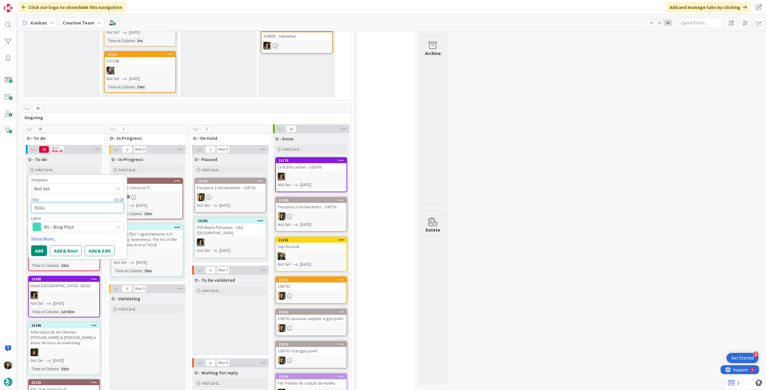
type textarea "Redaç"
type textarea "x"
type textarea "Redaçã"
type textarea "x"
type textarea "Redação"
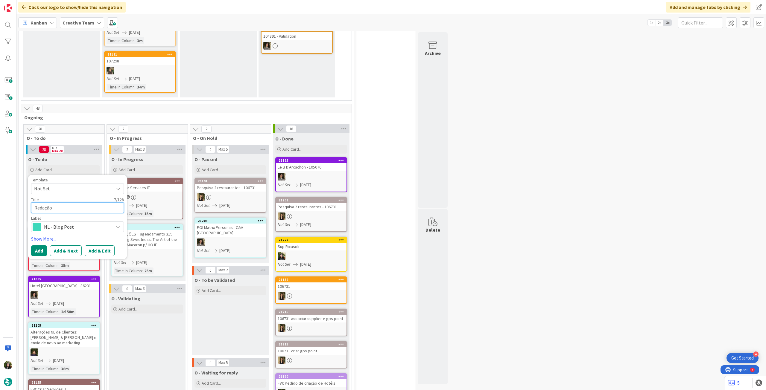
type textarea "x"
type textarea "Redação"
type textarea "x"
type textarea "Redação t"
type textarea "x"
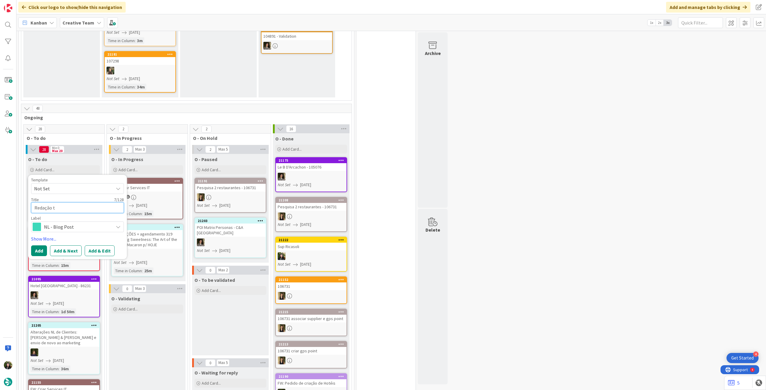
type textarea "Redação to"
type textarea "x"
type textarea "Redação tou"
type textarea "x"
type textarea "Redação tour"
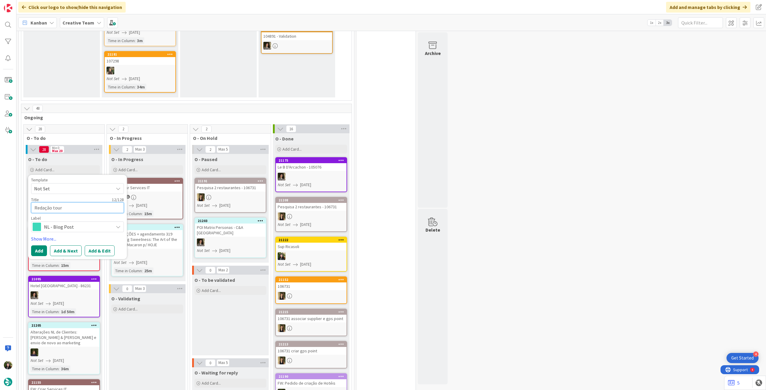
type textarea "x"
type textarea "Redação tour"
type textarea "x"
type textarea "Redação tour M"
type textarea "x"
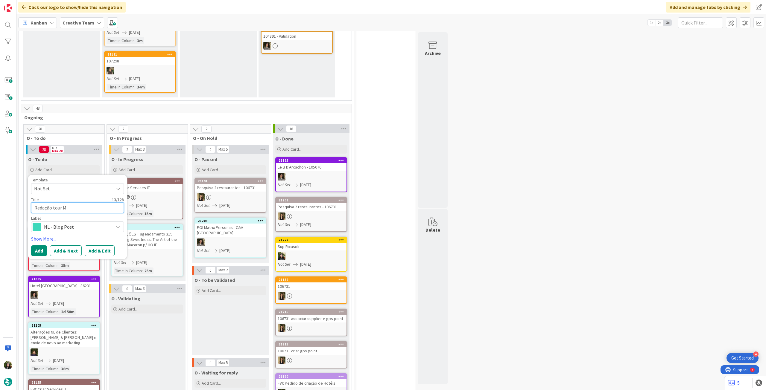
type textarea "Redação tour Me"
type textarea "x"
type textarea "Redação tour Mer"
type textarea "x"
type textarea "Redação tour Merc"
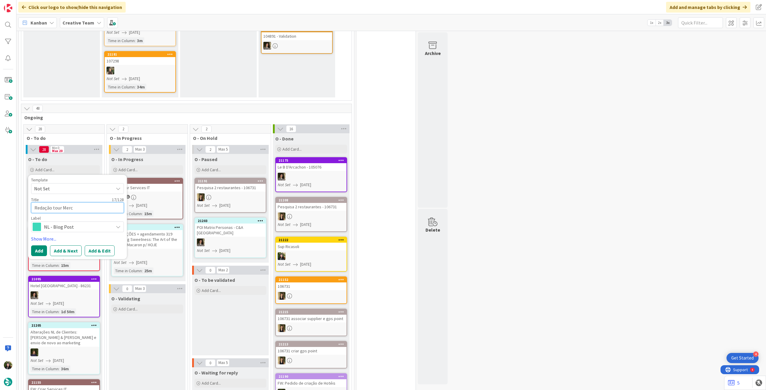
type textarea "x"
type textarea "Redação tour Merca"
type textarea "x"
type textarea "Redação tour Mercad"
type textarea "x"
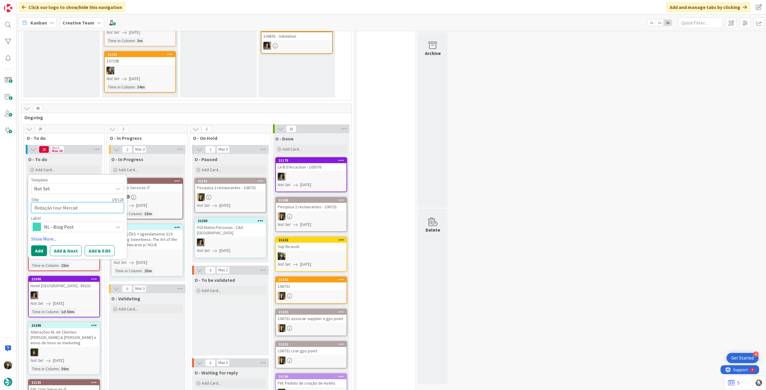
type textarea "Redação tour Mercado"
type textarea "x"
type textarea "Redação tour Mercados"
type textarea "x"
type textarea "Redação tour Mercados"
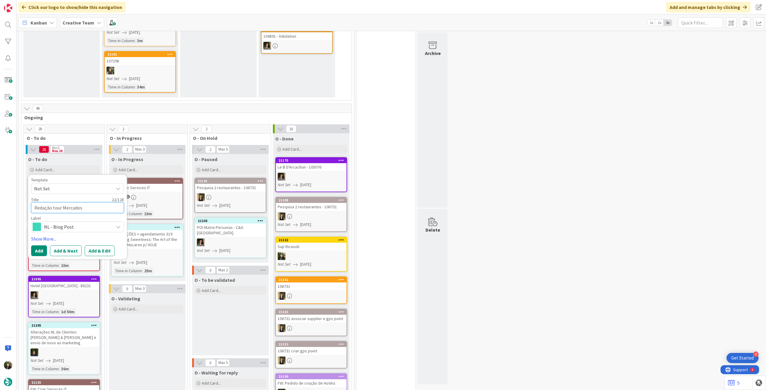
type textarea "x"
type textarea "Redação tour Mercados d"
type textarea "x"
type textarea "Redação tour Mercados de"
type textarea "x"
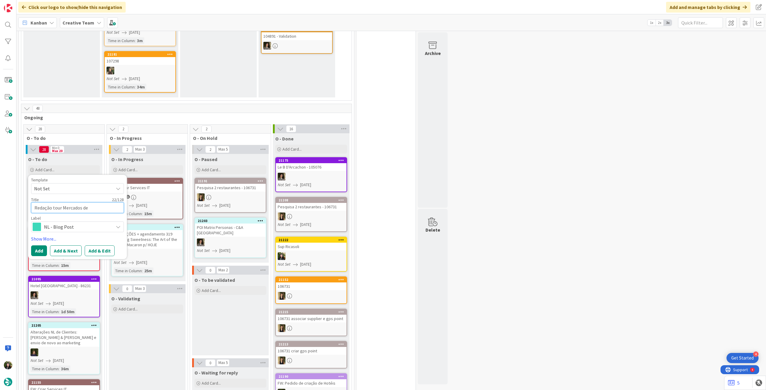
type textarea "Redação tour Mercados de"
type textarea "x"
type textarea "Redação tour Mercados de N"
type textarea "x"
type textarea "Redação tour Mercados de Na"
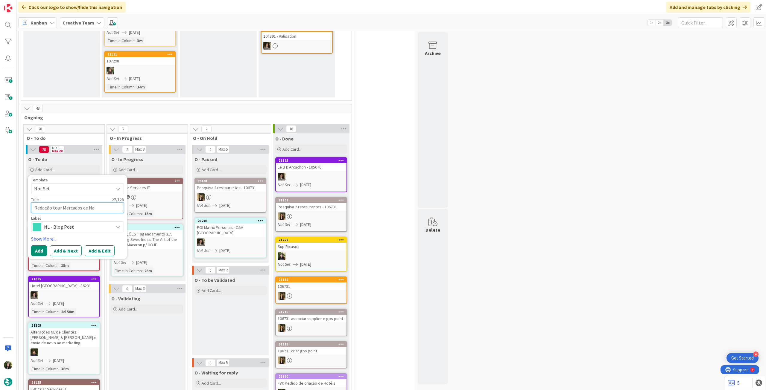
type textarea "x"
type textarea "Redação tour Mercados de Nat"
type textarea "x"
type textarea "Redação tour Mercados de Nata"
type textarea "x"
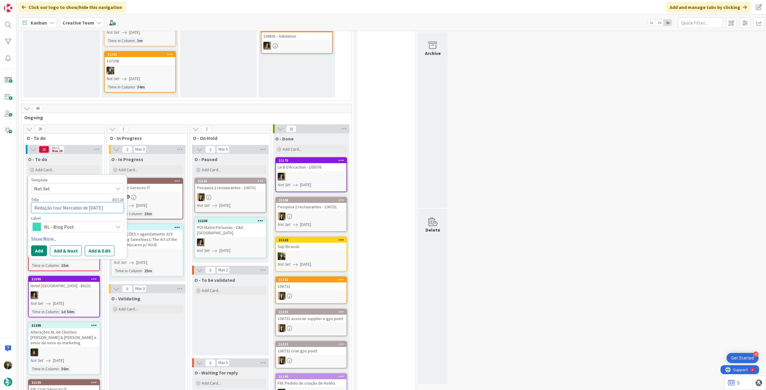
type textarea "Redação tour Mercados de [DATE]"
click at [35, 246] on button "Add" at bounding box center [39, 251] width 16 height 11
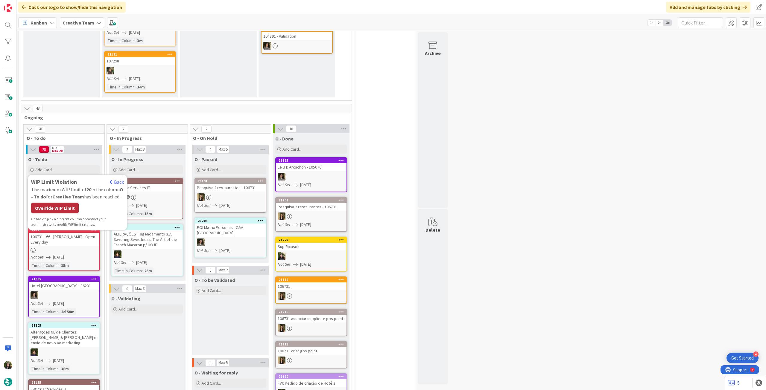
click at [65, 206] on div "Override WIP Limit" at bounding box center [55, 208] width 48 height 11
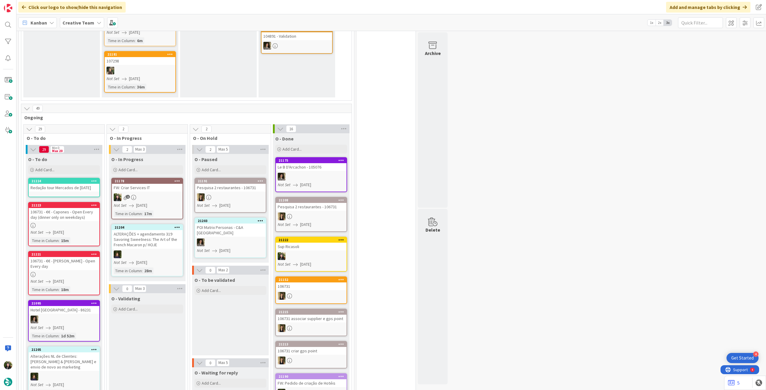
click at [93, 179] on icon at bounding box center [94, 181] width 6 height 4
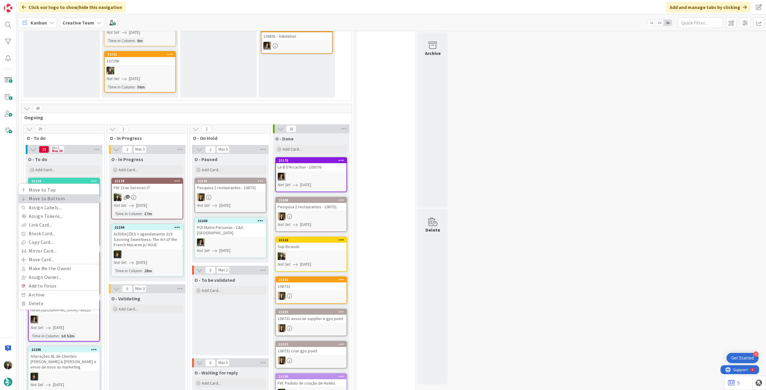
click at [84, 194] on link "Move to Bottom" at bounding box center [59, 198] width 81 height 9
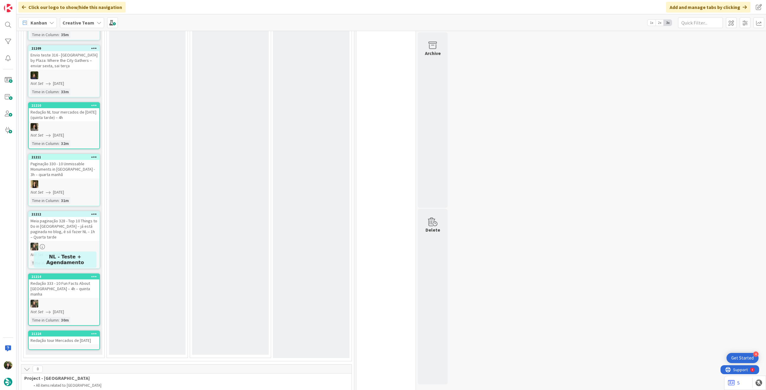
scroll to position [1317, 0]
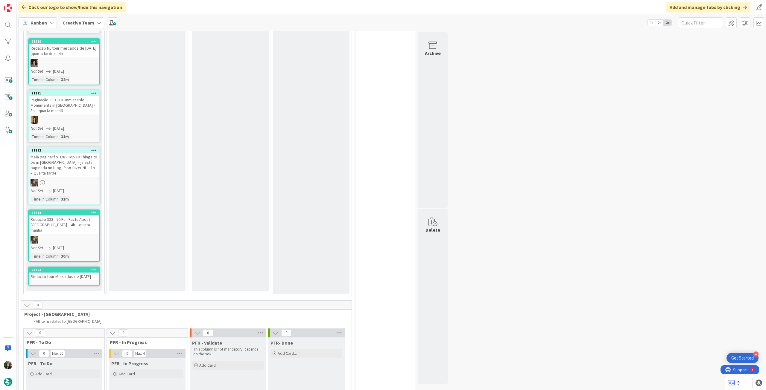
click at [74, 267] on link "21224 Move to Top Move to Bottom Assign Labels... Assign Tokens... Link Card...…" at bounding box center [64, 276] width 72 height 19
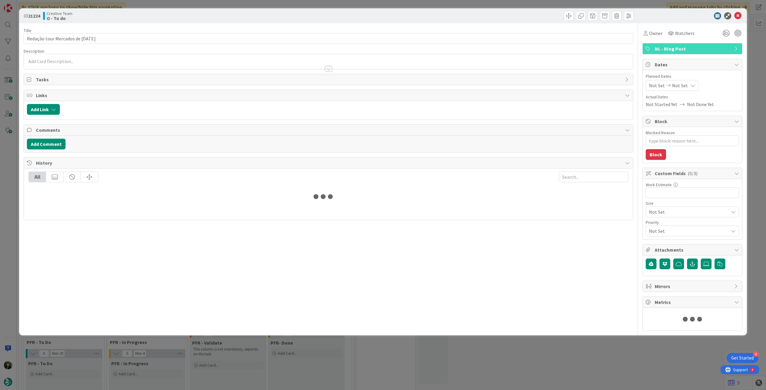
type textarea "x"
click at [680, 86] on span "Not Set" at bounding box center [680, 85] width 16 height 7
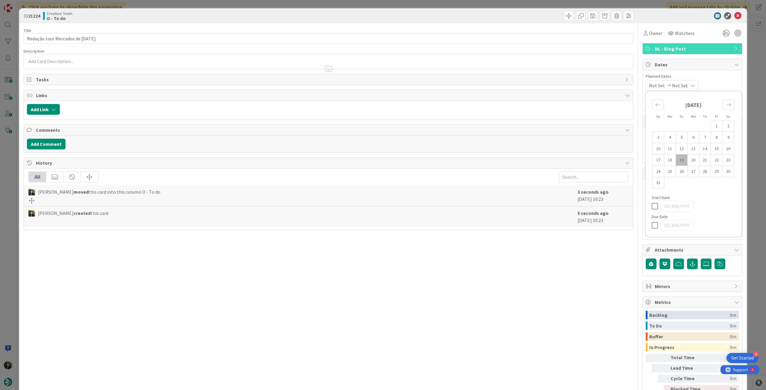
click at [652, 224] on icon at bounding box center [656, 225] width 9 height 7
type input "[DATE]"
type textarea "x"
click at [688, 160] on td "20" at bounding box center [694, 160] width 12 height 11
type input "[DATE]"
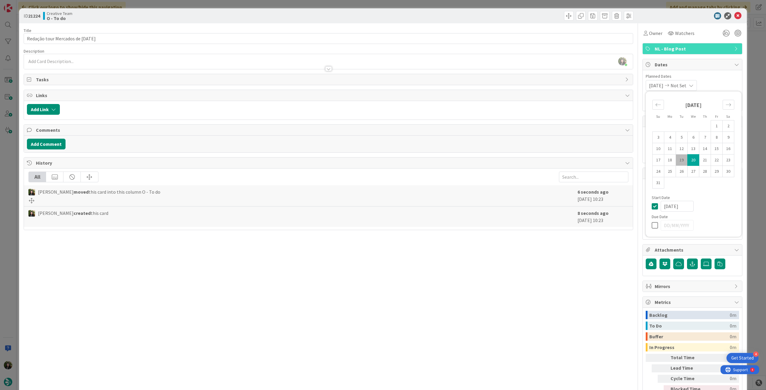
type textarea "x"
click at [652, 208] on icon at bounding box center [656, 206] width 9 height 7
type textarea "x"
click at [652, 227] on icon at bounding box center [656, 225] width 9 height 7
click at [688, 162] on td "20" at bounding box center [694, 160] width 12 height 11
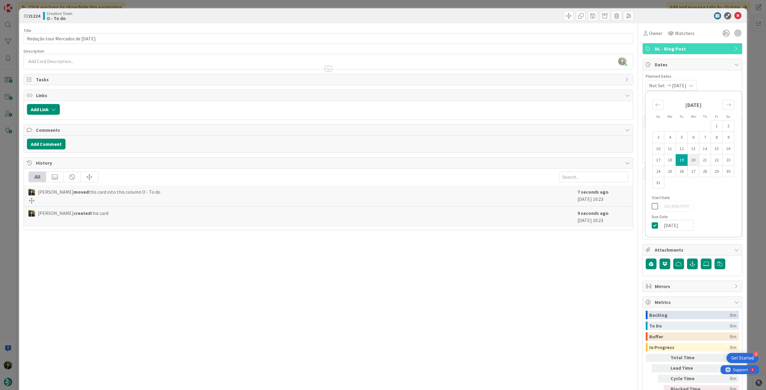
type input "[DATE]"
click at [652, 32] on span "Owner" at bounding box center [655, 33] width 13 height 7
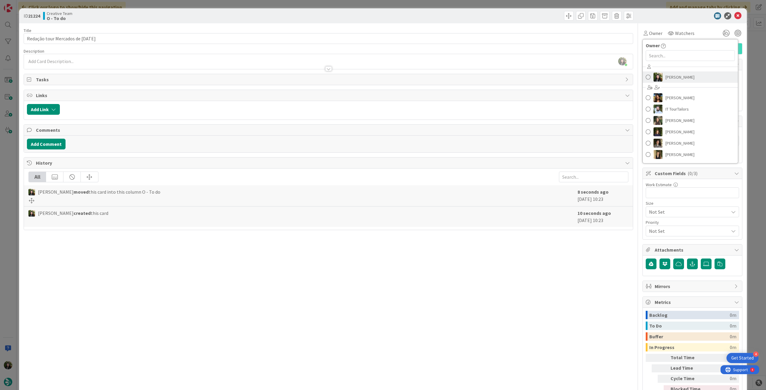
click at [667, 79] on span "[PERSON_NAME]" at bounding box center [679, 77] width 29 height 9
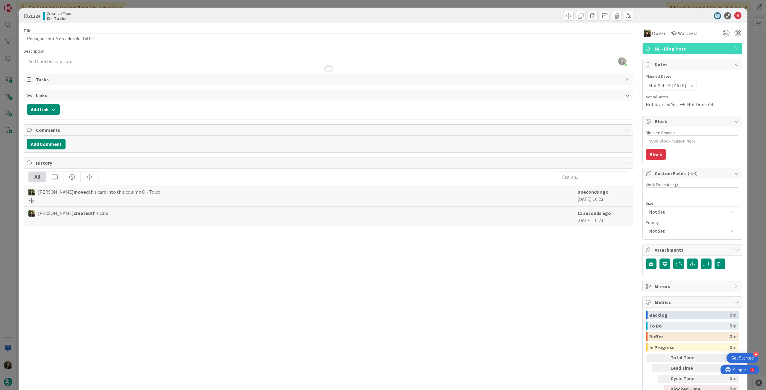
click at [734, 16] on icon at bounding box center [737, 15] width 7 height 7
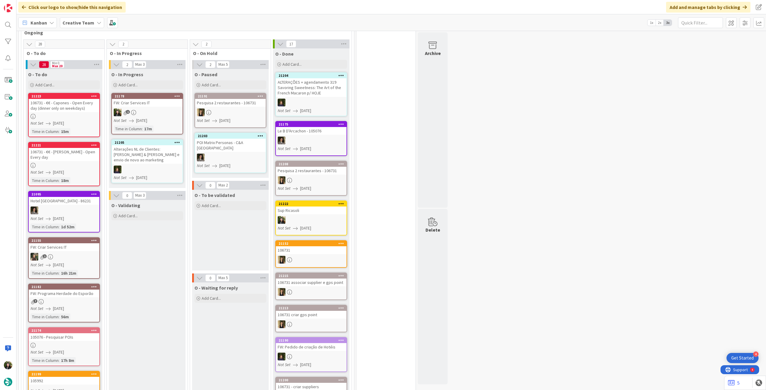
scroll to position [85, 0]
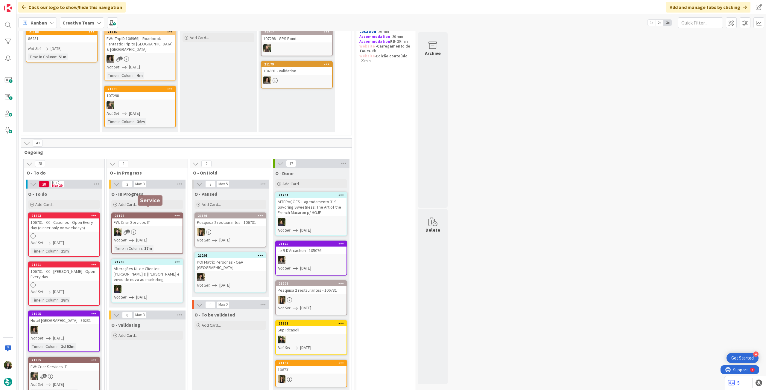
click at [154, 214] on div "21178" at bounding box center [149, 216] width 68 height 4
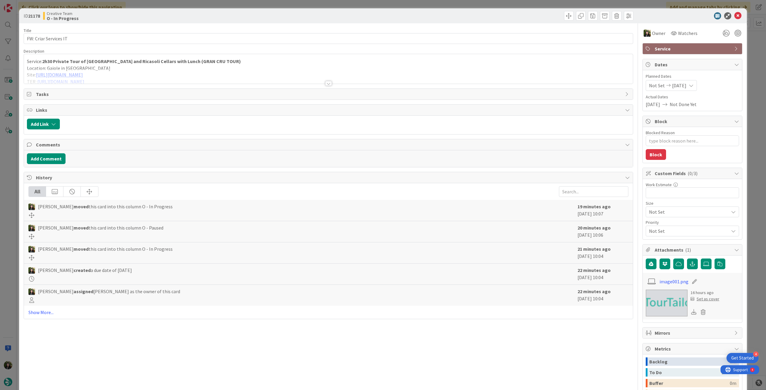
click at [734, 15] on icon at bounding box center [737, 15] width 7 height 7
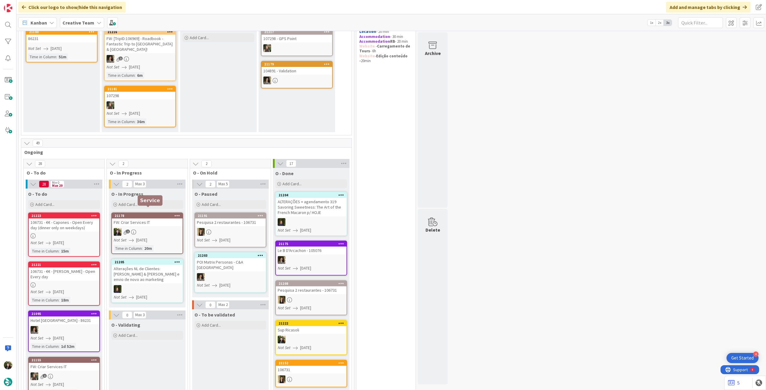
click at [122, 247] on link "21178 FW: Criar Services IT 1 Not Set [DATE] Time in [GEOGRAPHIC_DATA] : 20m" at bounding box center [147, 234] width 72 height 42
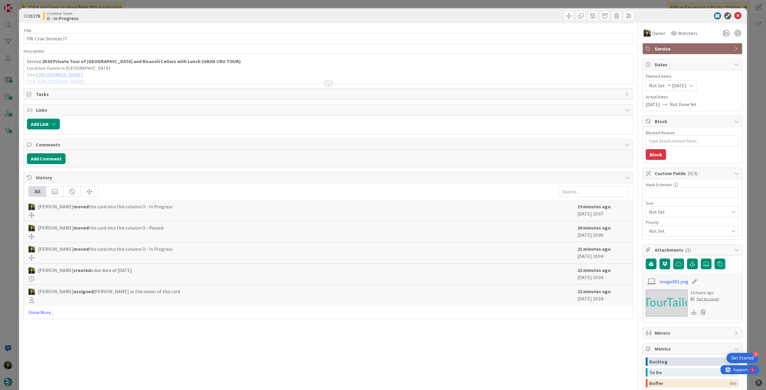
click at [115, 65] on p "Location: Gaiole in [GEOGRAPHIC_DATA]" at bounding box center [328, 68] width 603 height 7
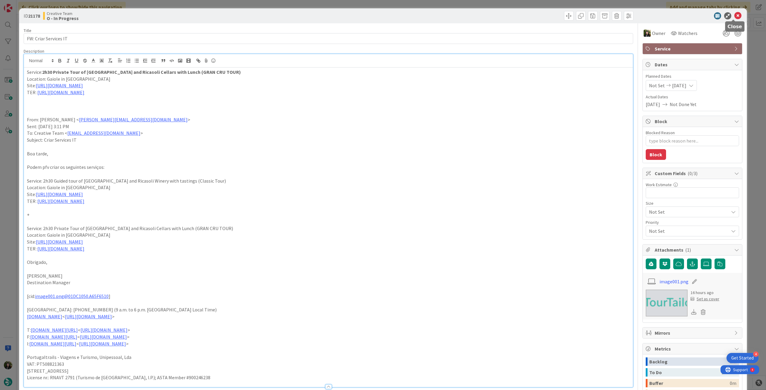
click at [734, 15] on icon at bounding box center [737, 15] width 7 height 7
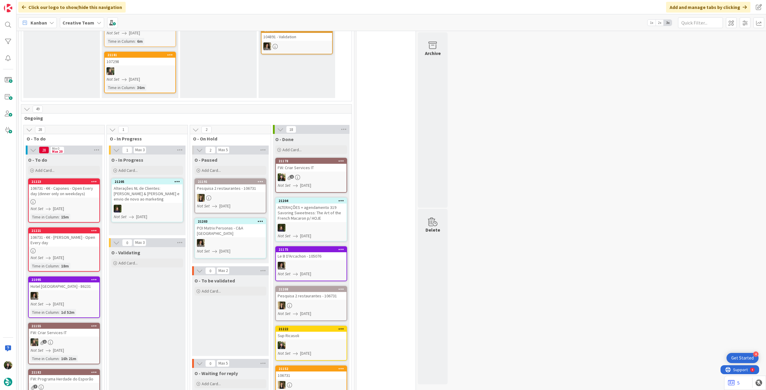
scroll to position [80, 0]
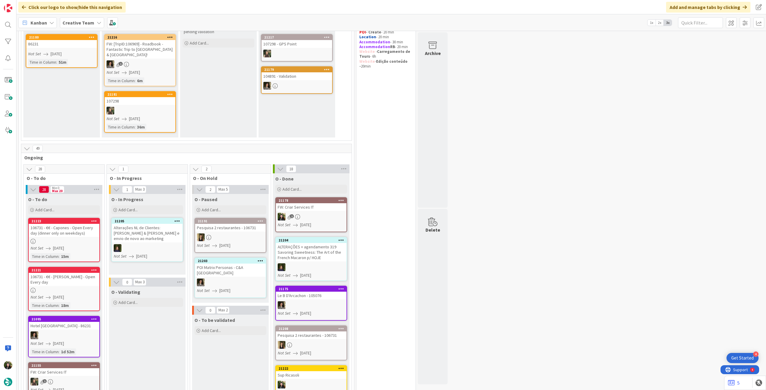
click at [50, 239] on div at bounding box center [64, 241] width 71 height 5
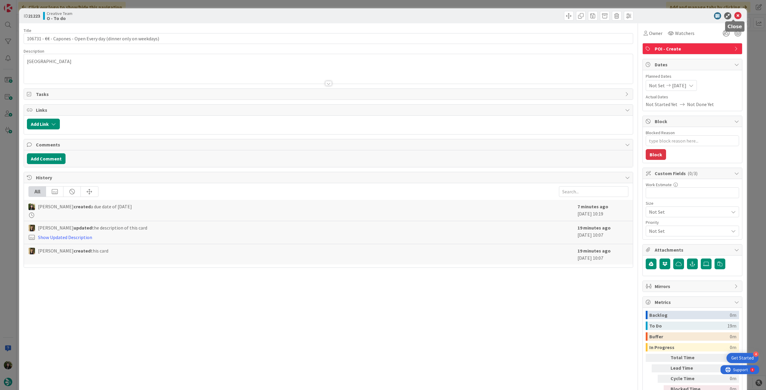
click at [734, 15] on icon at bounding box center [737, 15] width 7 height 7
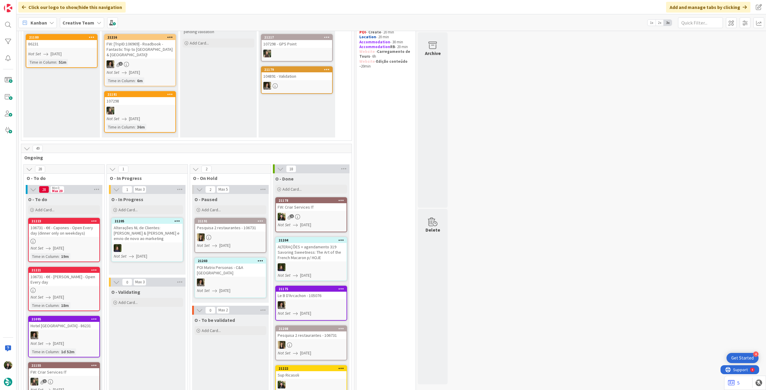
click at [258, 234] on div at bounding box center [230, 238] width 71 height 8
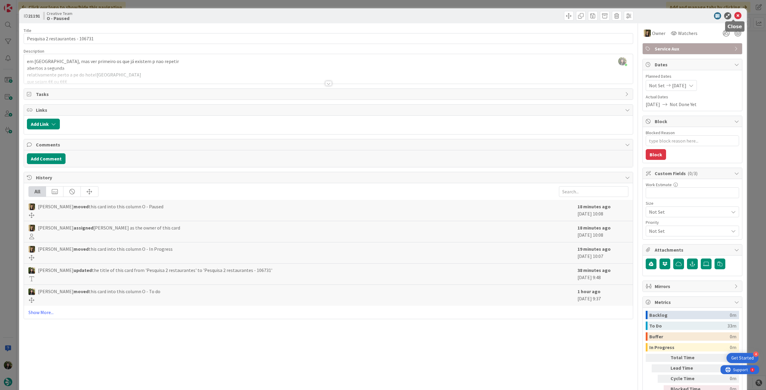
click at [734, 16] on icon at bounding box center [737, 15] width 7 height 7
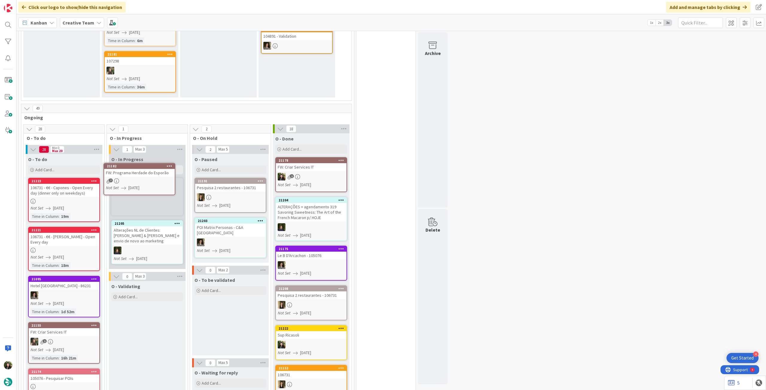
scroll to position [129, 0]
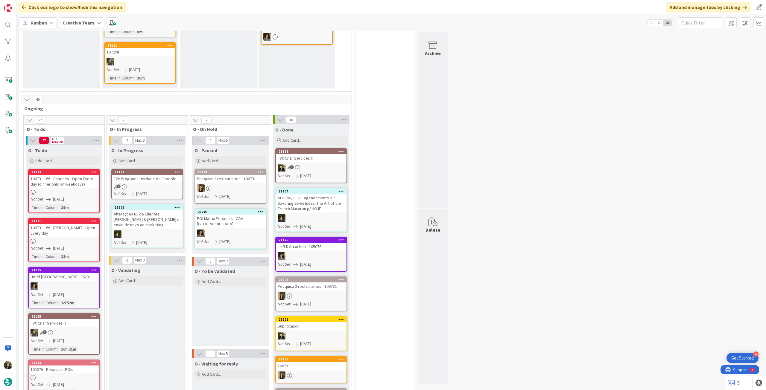
click at [158, 178] on link "21182 FW: Programa Herdade do Esporão 7 Not Set [DATE]" at bounding box center [147, 184] width 72 height 31
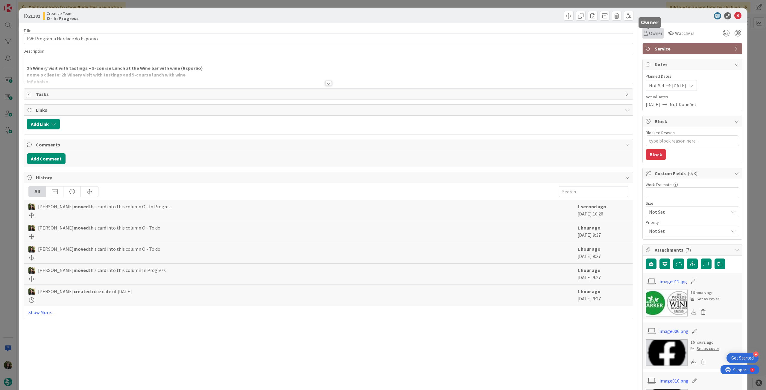
click at [649, 31] on span "Owner" at bounding box center [655, 33] width 13 height 7
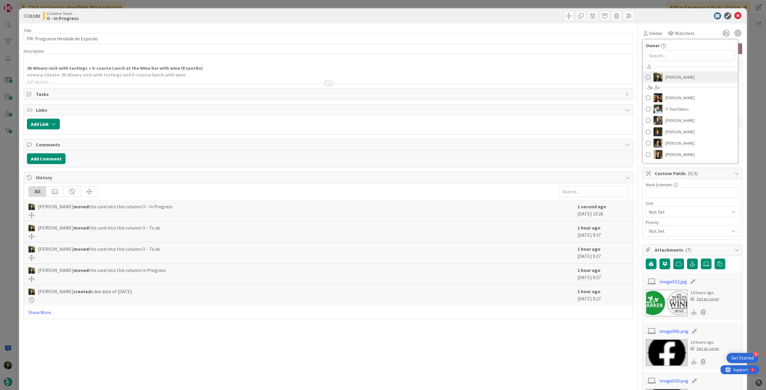
click at [666, 79] on span "[PERSON_NAME]" at bounding box center [679, 77] width 29 height 9
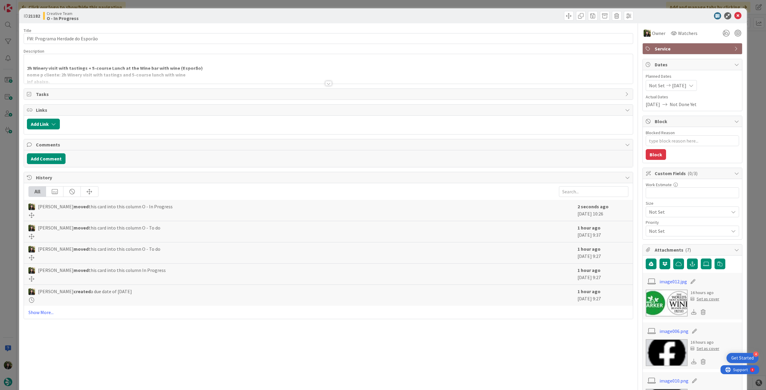
click at [239, 79] on div at bounding box center [328, 76] width 609 height 15
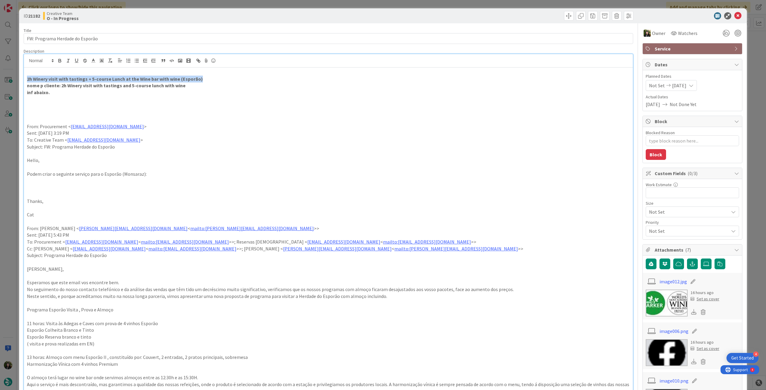
drag, startPoint x: 26, startPoint y: 80, endPoint x: 220, endPoint y: 80, distance: 193.6
click at [217, 80] on div "2h Winery visit with tastings + 5-course Lunch at the Wine bar with wine (Espor…" at bounding box center [328, 302] width 609 height 469
copy strong "2h Winery visit with tastings + 5-course Lunch at the Wine bar with wine (Espor…"
click at [205, 114] on p at bounding box center [328, 113] width 603 height 7
click at [734, 17] on icon at bounding box center [737, 15] width 7 height 7
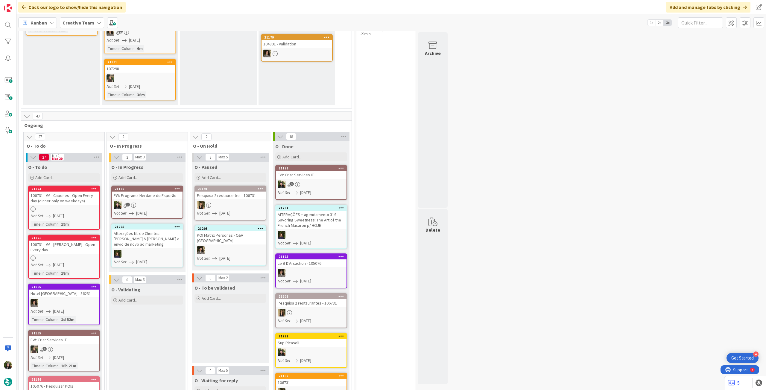
scroll to position [80, 0]
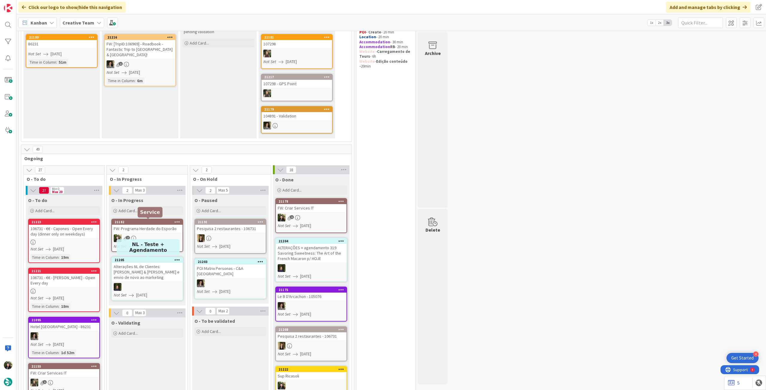
click at [145, 221] on div "21182" at bounding box center [149, 222] width 68 height 4
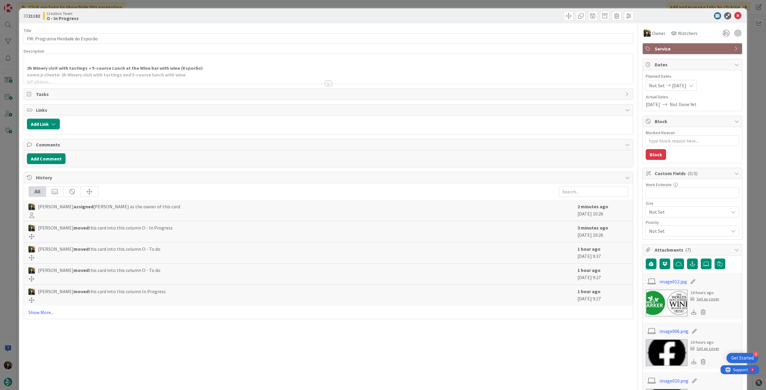
click at [94, 76] on div at bounding box center [328, 76] width 609 height 15
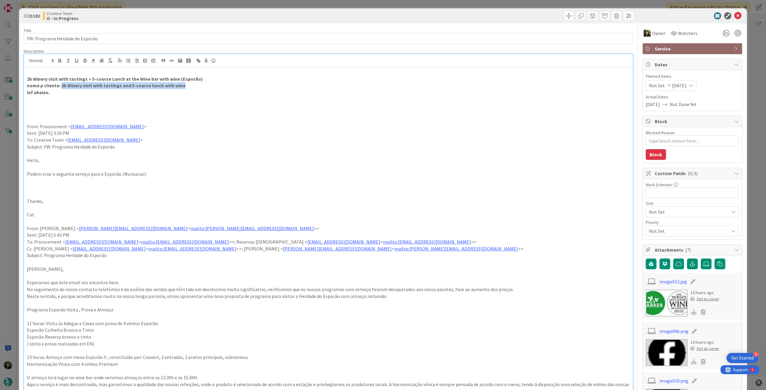
drag, startPoint x: 60, startPoint y: 84, endPoint x: 193, endPoint y: 86, distance: 132.3
click at [193, 86] on p "nome p cliente: 2h Winery visit with tastings and 5-course lunch with wine" at bounding box center [328, 85] width 603 height 7
copy strong "2h Winery visit with tastings and 5-course lunch with wine"
click at [734, 13] on icon at bounding box center [737, 15] width 7 height 7
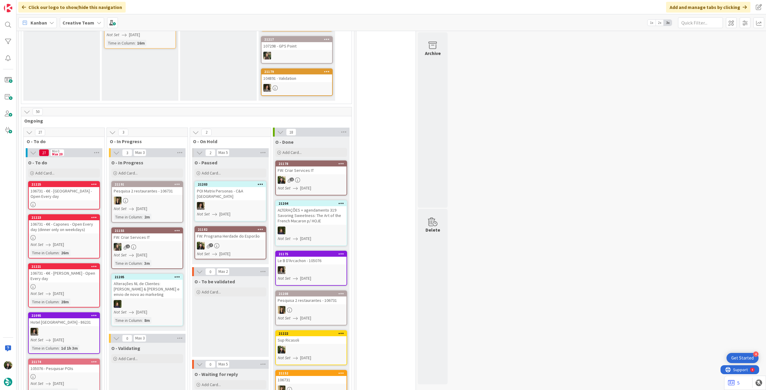
scroll to position [122, 0]
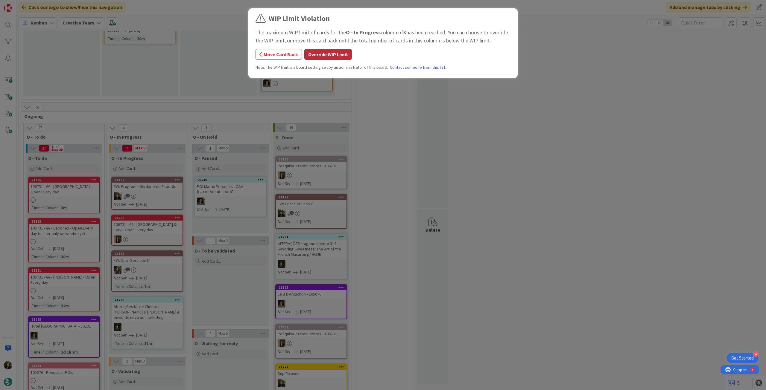
click at [336, 57] on button "Override WIP Limit" at bounding box center [328, 54] width 48 height 11
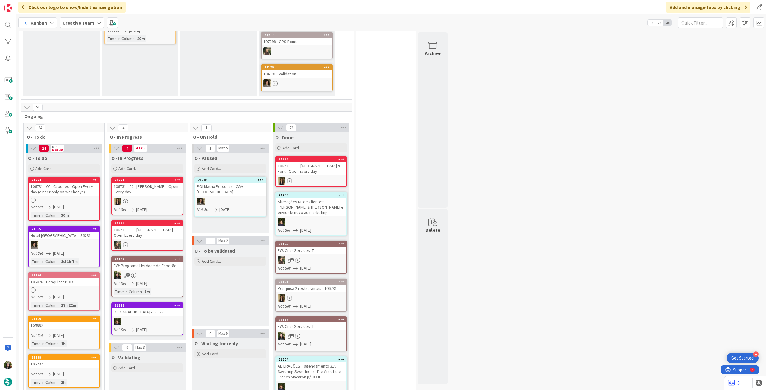
click at [143, 277] on div "7" at bounding box center [147, 276] width 71 height 8
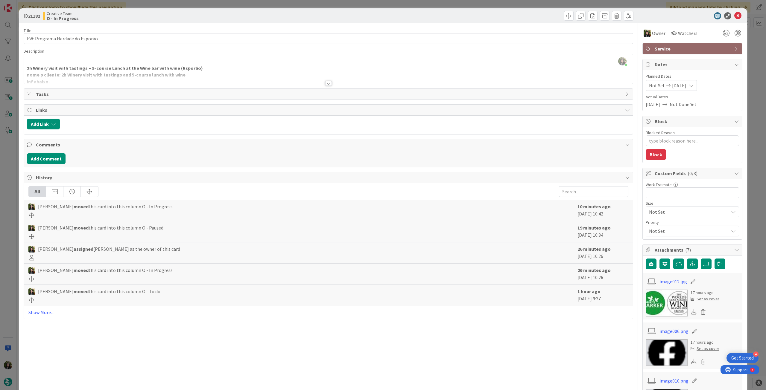
click at [196, 75] on div at bounding box center [328, 76] width 609 height 15
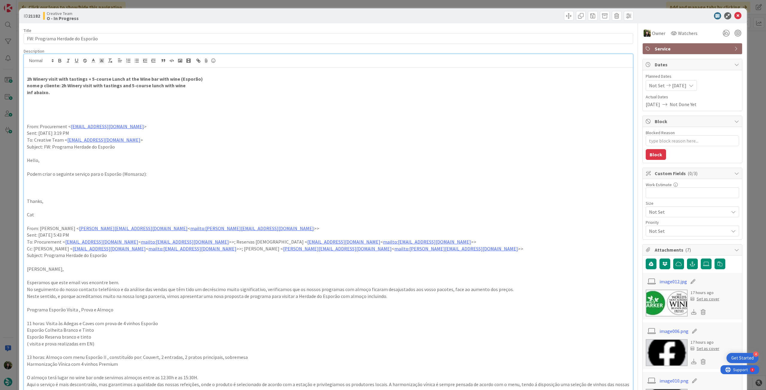
click at [734, 16] on icon at bounding box center [737, 15] width 7 height 7
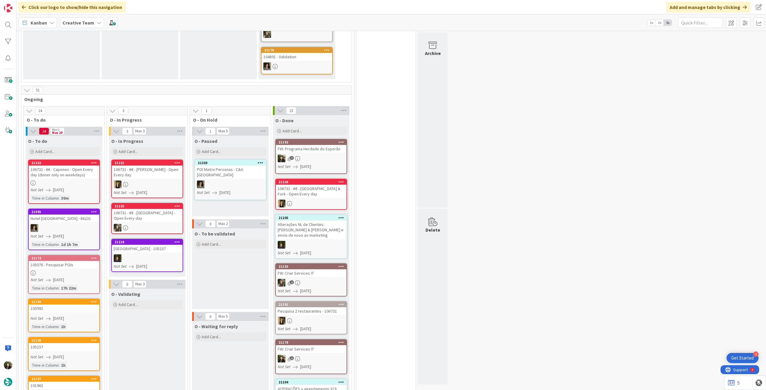
scroll to position [120, 0]
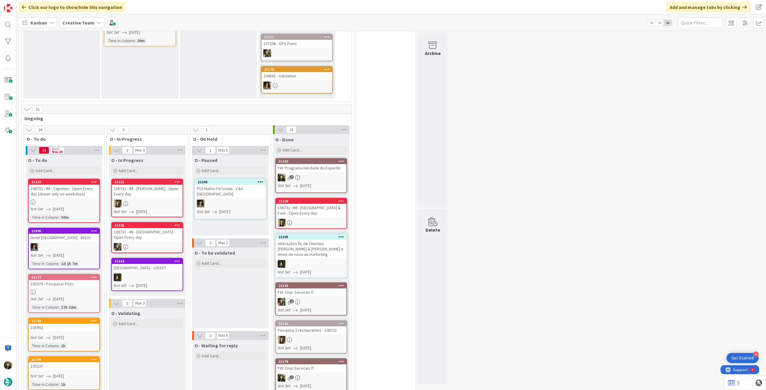
click at [62, 295] on link "21174 105076 - Pesquisar POIs Not Set [DATE] Time in [GEOGRAPHIC_DATA] : 17h 22m" at bounding box center [64, 293] width 72 height 39
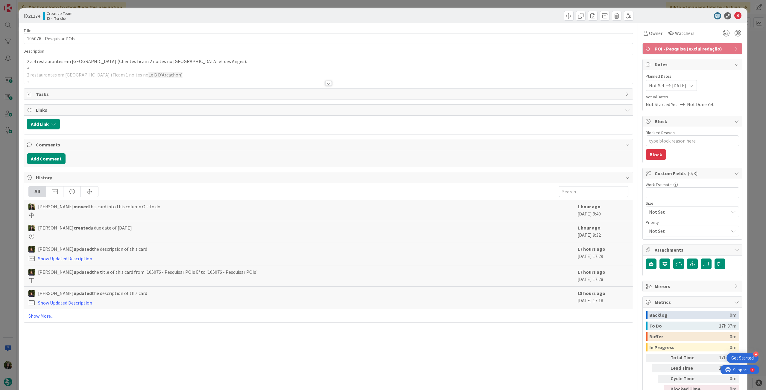
click at [129, 79] on div at bounding box center [328, 76] width 609 height 15
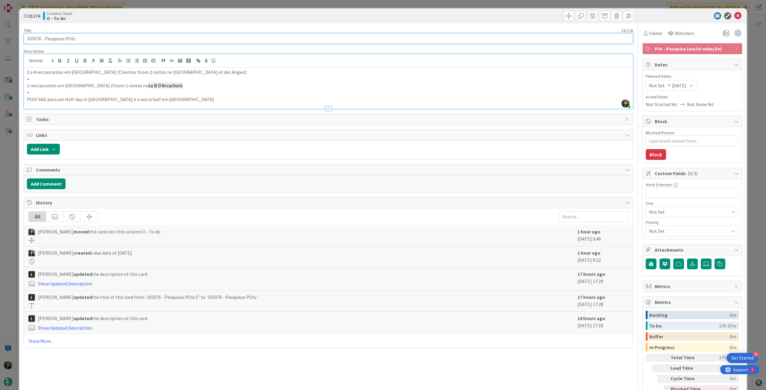
drag, startPoint x: 41, startPoint y: 37, endPoint x: 39, endPoint y: 30, distance: 8.0
click at [9, 37] on div "ID 21174 Creative Team O - To do Title 23 / 128 105076 - Pesquisar POIs Descrip…" at bounding box center [383, 195] width 766 height 390
drag, startPoint x: 34, startPoint y: 71, endPoint x: 19, endPoint y: 72, distance: 15.0
click at [19, 72] on div "ID 21174 Creative Team O - To do Title 23 / 128 105076 - Pesquisar POIs Descrip…" at bounding box center [383, 195] width 766 height 390
type textarea "x"
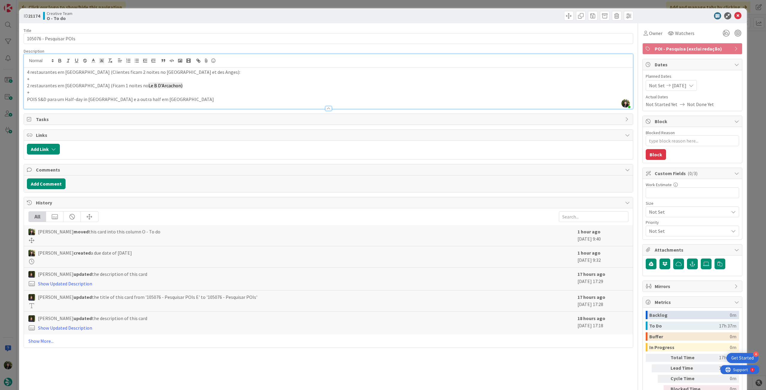
click at [242, 73] on p "4 restaurantes em [GEOGRAPHIC_DATA] (Clientes ficam 2 noites no [GEOGRAPHIC_DAT…" at bounding box center [328, 72] width 603 height 7
click at [194, 82] on p "2 restaurantes em [GEOGRAPHIC_DATA] (Ficam 1 noites no Le B D'Arcachon)" at bounding box center [328, 85] width 603 height 7
click at [194, 84] on p "2 restaurantes em [GEOGRAPHIC_DATA] (Ficam 1 noites no Le B D'Arcachon)" at bounding box center [328, 85] width 603 height 7
click at [165, 100] on p "POIS S&D para um Half-day in [GEOGRAPHIC_DATA] e a outra half em [GEOGRAPHIC_DA…" at bounding box center [328, 99] width 603 height 7
click at [106, 97] on p "POIS S&D para um Half-day in [GEOGRAPHIC_DATA] e a outra half em [GEOGRAPHIC_DA…" at bounding box center [328, 99] width 603 height 7
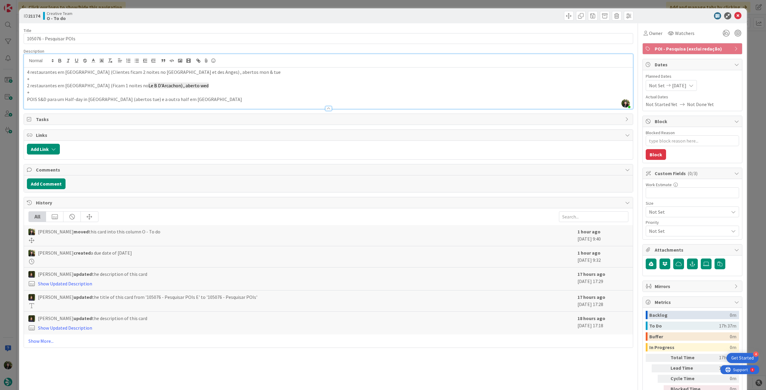
click at [195, 98] on p "POIS S&D para um Half-day in [GEOGRAPHIC_DATA] (abertos tue) e a outra half em …" at bounding box center [328, 99] width 603 height 7
click at [650, 31] on span "Owner" at bounding box center [655, 33] width 13 height 7
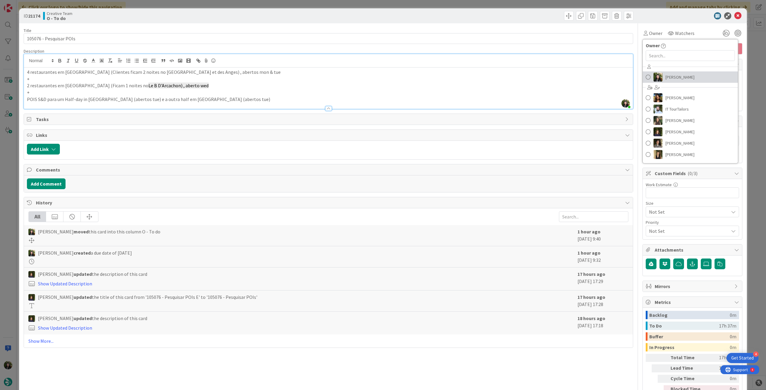
click at [656, 78] on img at bounding box center [657, 77] width 9 height 9
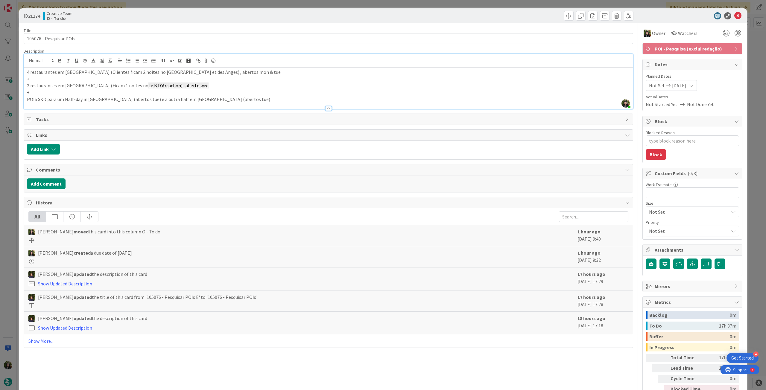
click at [734, 12] on div "ID 21174 Creative Team O - To do" at bounding box center [383, 15] width 728 height 15
click at [734, 13] on icon at bounding box center [737, 15] width 7 height 7
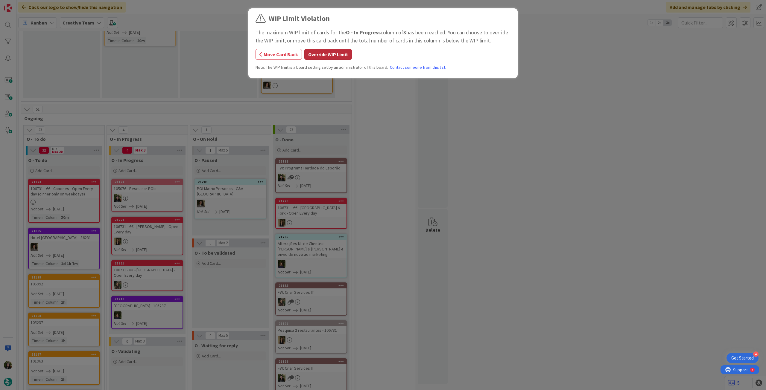
click at [331, 50] on button "Override WIP Limit" at bounding box center [328, 54] width 48 height 11
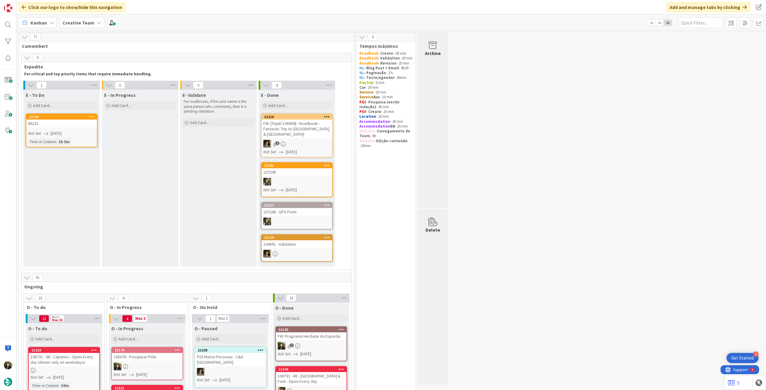
click at [87, 20] on b "Creative Team" at bounding box center [79, 23] width 32 height 6
click at [91, 85] on h4 "Creative Team - Análise" at bounding box center [107, 86] width 81 height 6
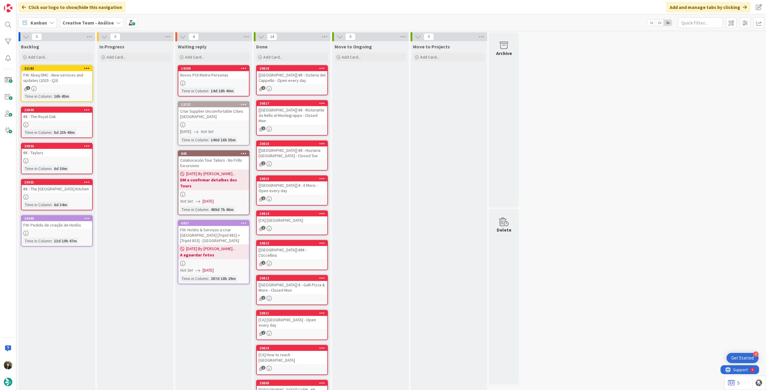
click at [83, 20] on b "Creative Team - Análise" at bounding box center [88, 23] width 51 height 6
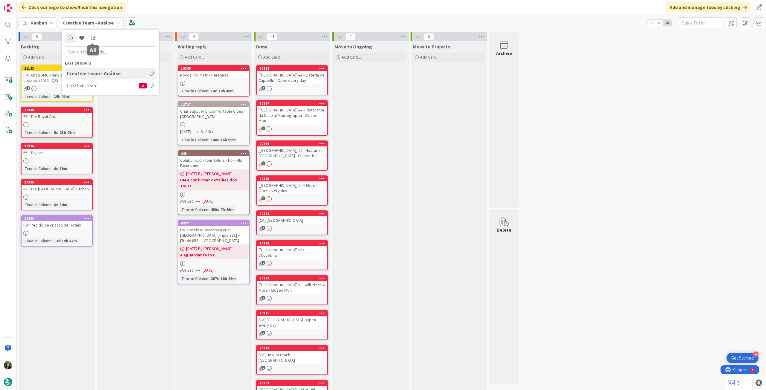
click at [115, 85] on h4 "Creative Team" at bounding box center [103, 86] width 72 height 6
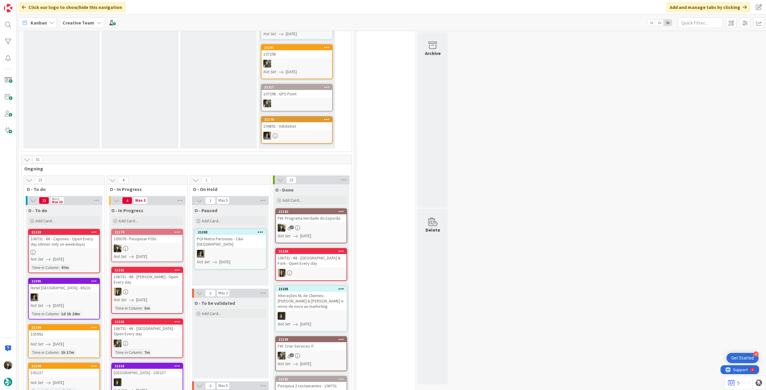
scroll to position [199, 0]
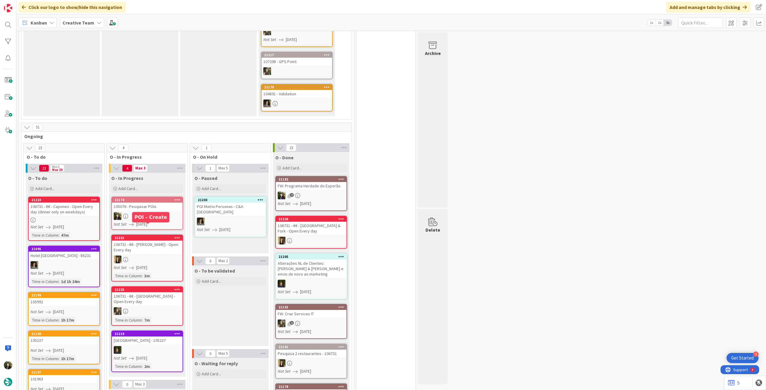
click at [153, 212] on div at bounding box center [147, 216] width 71 height 8
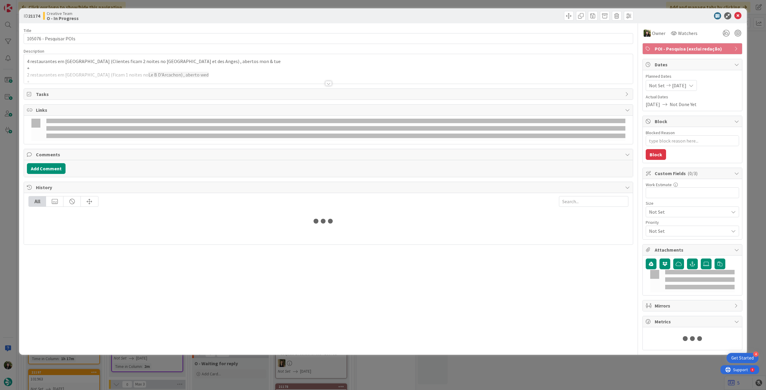
click at [108, 71] on div at bounding box center [328, 76] width 609 height 15
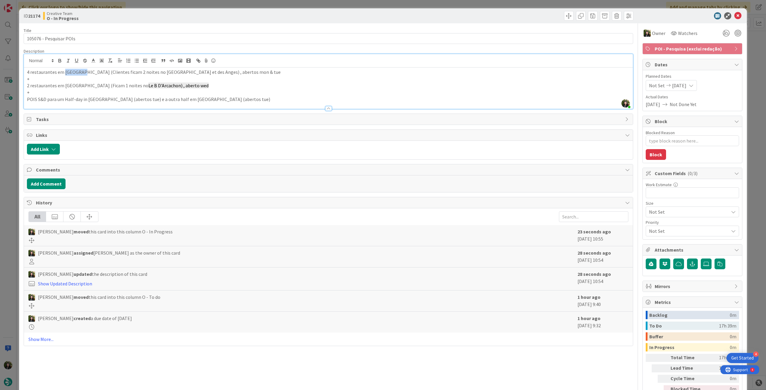
drag, startPoint x: 63, startPoint y: 72, endPoint x: 78, endPoint y: 72, distance: 15.6
click at [78, 72] on p "4 restaurantes em [GEOGRAPHIC_DATA] (Clientes ficam 2 noites no [GEOGRAPHIC_DAT…" at bounding box center [328, 72] width 603 height 7
copy p "Pauillac"
drag, startPoint x: 133, startPoint y: 72, endPoint x: 216, endPoint y: 71, distance: 82.3
click at [216, 71] on p "4 restaurantes em [GEOGRAPHIC_DATA] (Clientes ficam 2 noites no [GEOGRAPHIC_DAT…" at bounding box center [328, 72] width 603 height 7
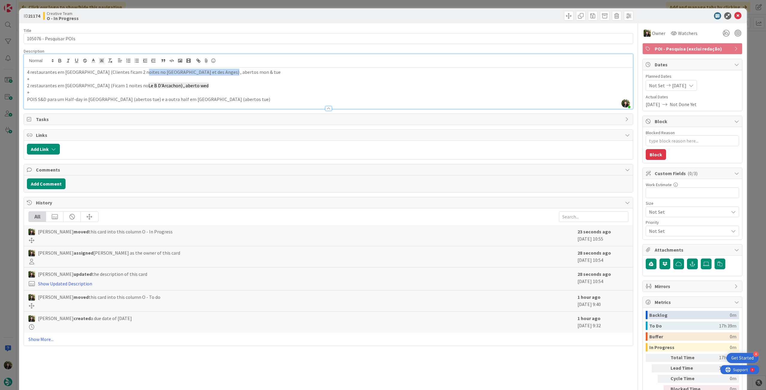
copy p "BW [GEOGRAPHIC_DATA] et des Anges"
click at [249, 74] on p "4 restaurantes em [GEOGRAPHIC_DATA] (Clientes ficam 2 noites no [GEOGRAPHIC_DAT…" at bounding box center [328, 72] width 603 height 7
type textarea "x"
click at [29, 74] on p "4 restaurantes em [GEOGRAPHIC_DATA] (Clientes ficam 2 noites no [GEOGRAPHIC_DAT…" at bounding box center [328, 72] width 603 height 7
click at [734, 17] on icon at bounding box center [737, 15] width 7 height 7
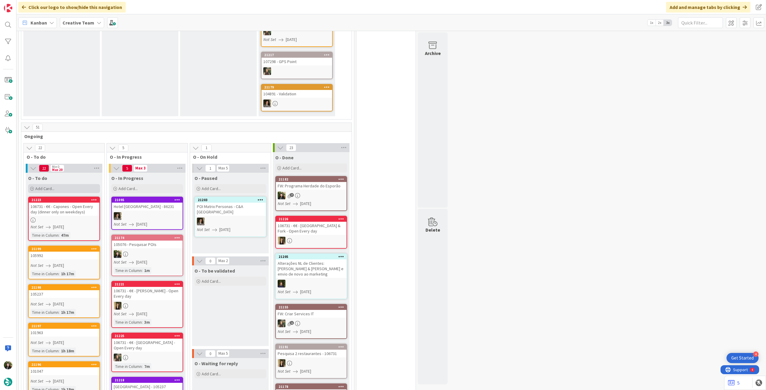
click at [66, 184] on div "Add Card..." at bounding box center [64, 188] width 72 height 9
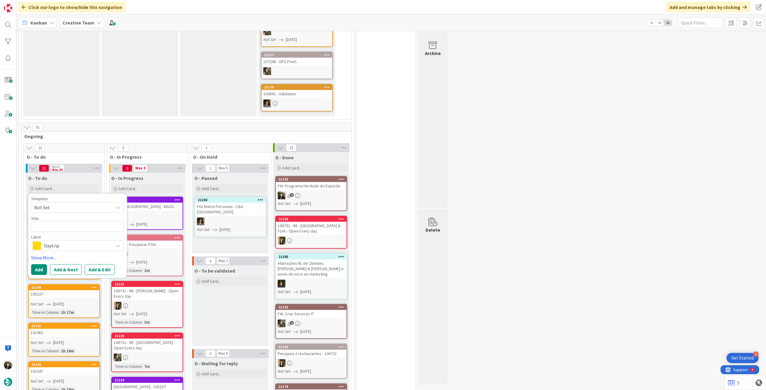
click at [65, 242] on span "Daytrip" at bounding box center [77, 246] width 66 height 8
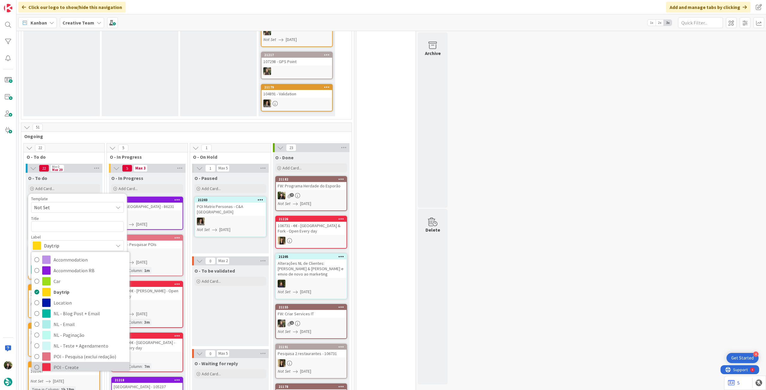
click at [72, 363] on span "POI - Create" at bounding box center [90, 367] width 73 height 9
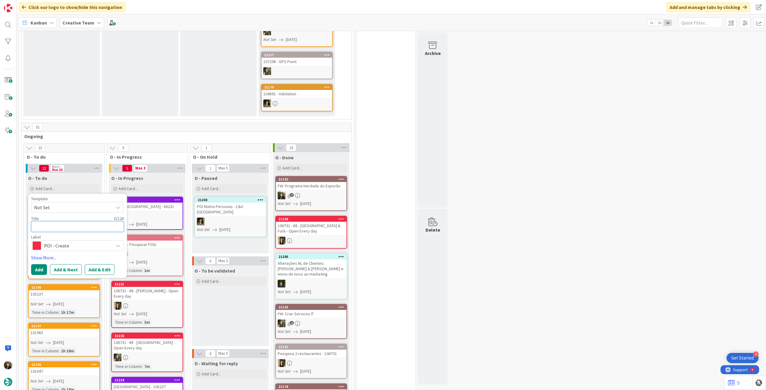
click at [83, 221] on textarea at bounding box center [77, 226] width 93 height 11
type textarea "x"
type textarea "€"
type textarea "x"
type textarea "€€"
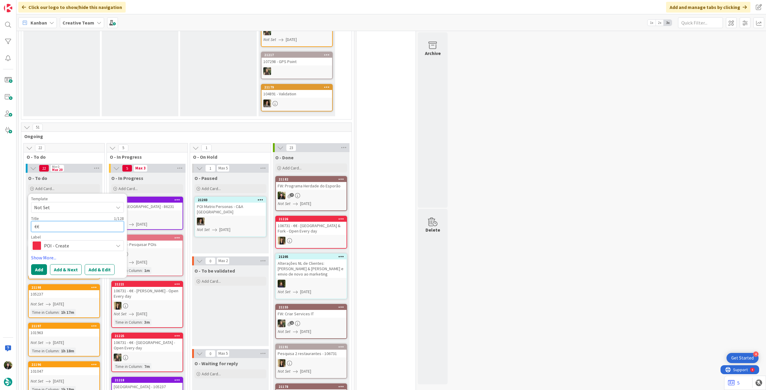
type textarea "x"
type textarea "€€"
type textarea "x"
type textarea "€€ -"
type textarea "x"
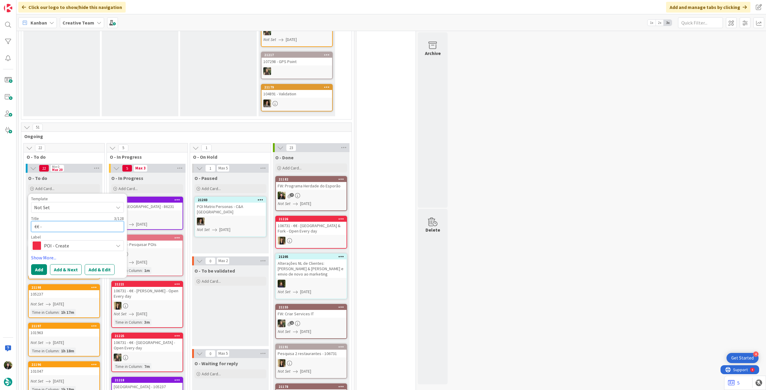
type textarea "€€ -"
paste textarea "Café Lavinal"
type textarea "x"
type textarea "€€ - Café Lavinal"
click at [37, 265] on button "Add" at bounding box center [39, 270] width 16 height 11
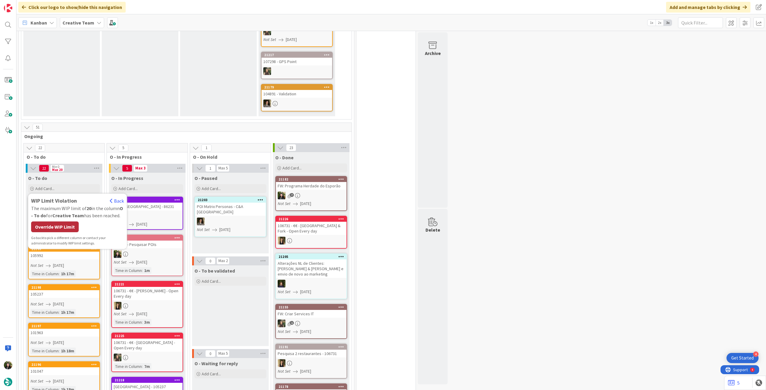
click at [77, 216] on div "WIP Limit Violation Back The maximum WIP limit of 20 in the column O - To do fo…" at bounding box center [77, 221] width 93 height 49
click at [71, 222] on div "Override WIP Limit" at bounding box center [55, 227] width 48 height 11
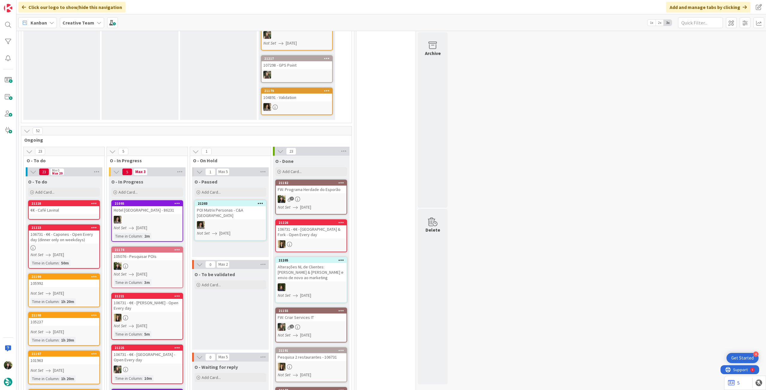
click at [67, 206] on div "€€ - Café Lavinal" at bounding box center [64, 210] width 71 height 8
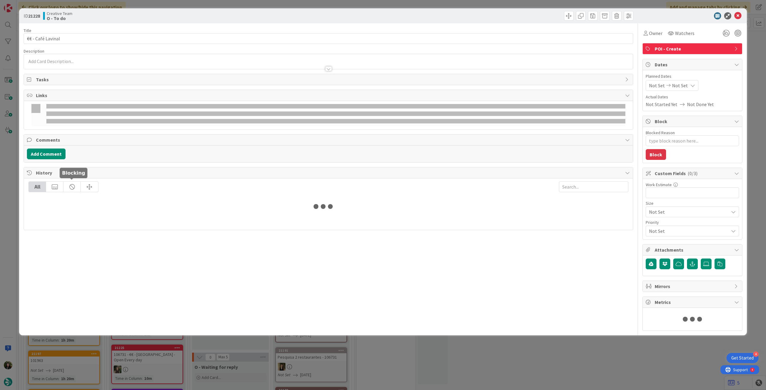
type textarea "x"
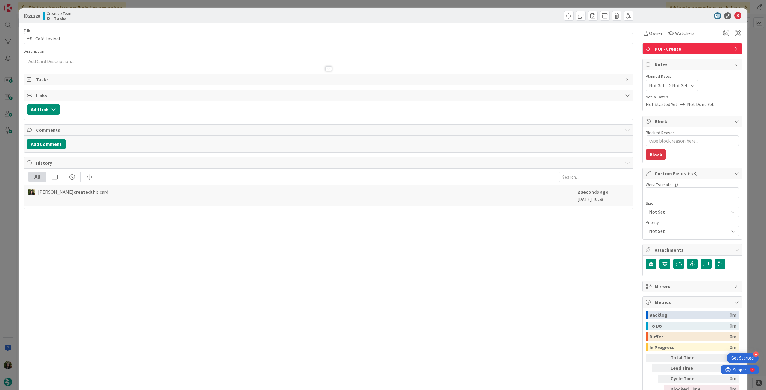
click at [77, 63] on div at bounding box center [328, 66] width 609 height 6
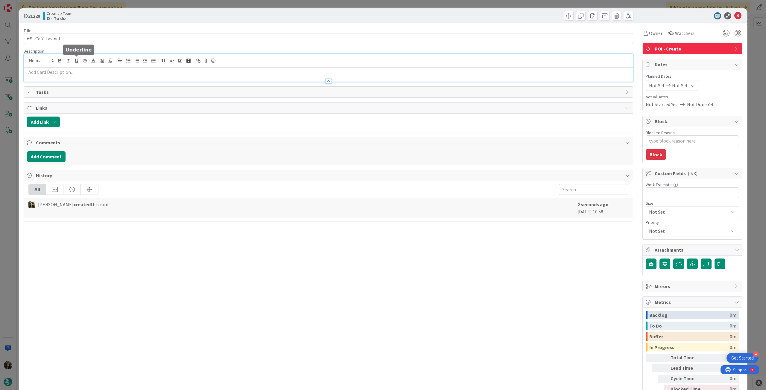
click at [75, 69] on p at bounding box center [328, 72] width 603 height 7
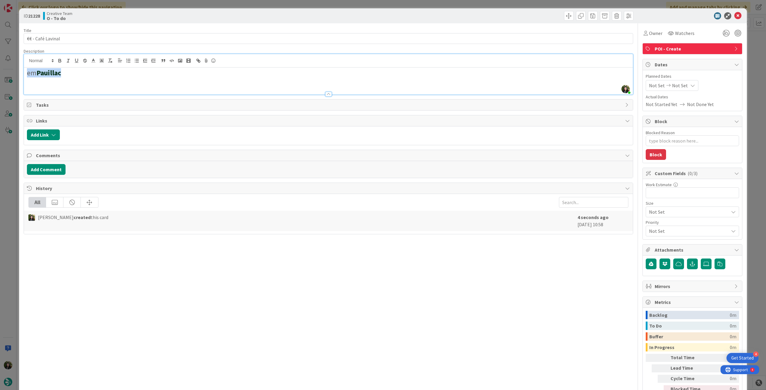
drag, startPoint x: 66, startPoint y: 73, endPoint x: 0, endPoint y: 68, distance: 66.6
click at [0, 68] on div "ID 21228 Creative Team O - To do Title 17 / 128 €€ - Café Lavinal Description […" at bounding box center [383, 195] width 766 height 390
click at [110, 57] on button "button" at bounding box center [110, 60] width 8 height 7
click at [151, 84] on div "em [GEOGRAPHIC_DATA]" at bounding box center [328, 81] width 609 height 27
click at [690, 83] on icon at bounding box center [692, 85] width 5 height 5
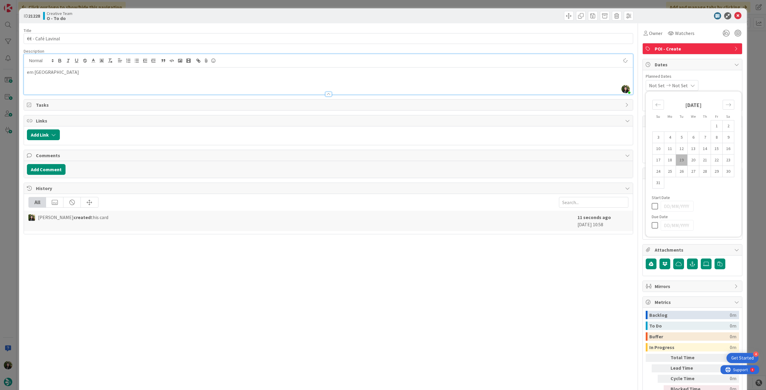
type textarea "x"
click at [652, 225] on icon at bounding box center [656, 225] width 9 height 7
type input "[DATE]"
click at [734, 15] on icon at bounding box center [737, 15] width 7 height 7
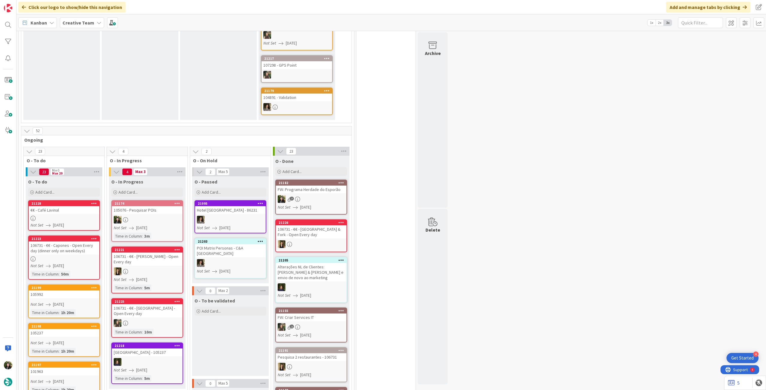
click at [149, 206] on div "105076 - Pesquisar POIs" at bounding box center [147, 210] width 71 height 8
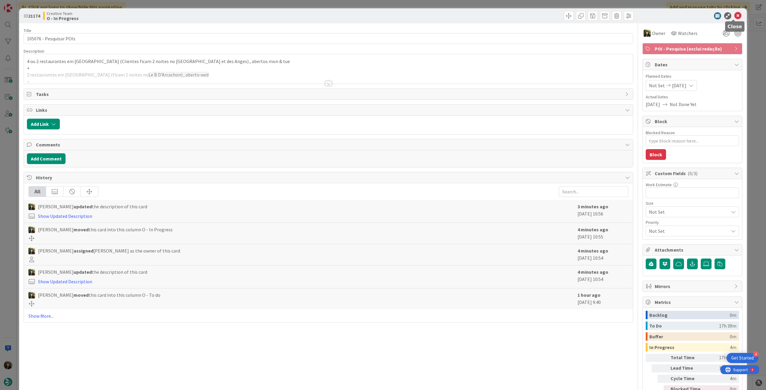
click at [734, 14] on icon at bounding box center [737, 15] width 7 height 7
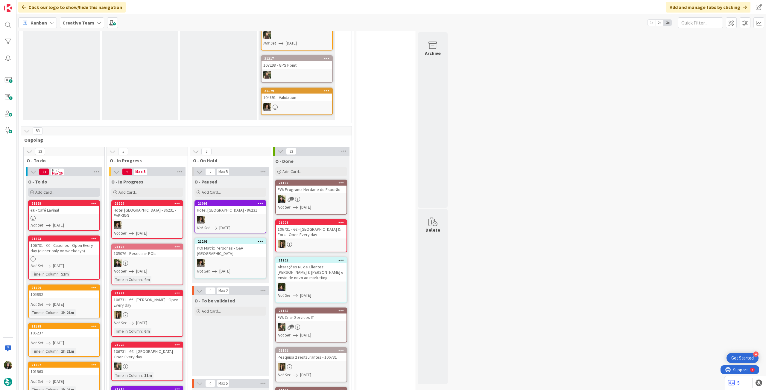
click at [66, 188] on div "Add Card..." at bounding box center [64, 192] width 72 height 9
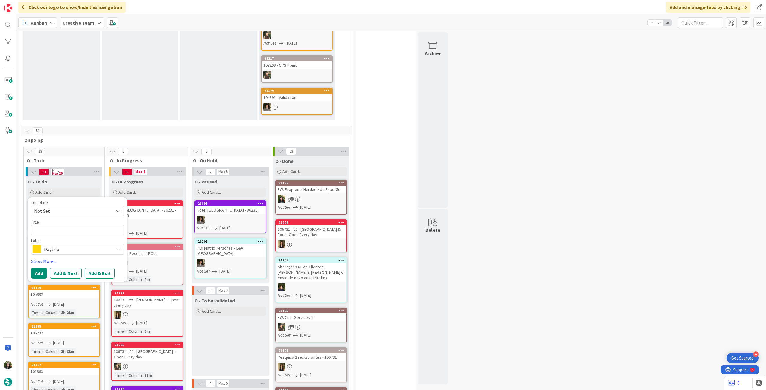
click at [67, 245] on span "Daytrip" at bounding box center [77, 249] width 66 height 8
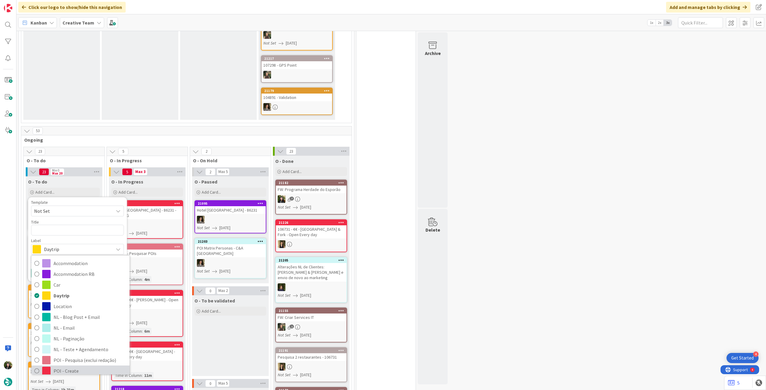
click at [66, 367] on span "POI - Create" at bounding box center [90, 371] width 73 height 9
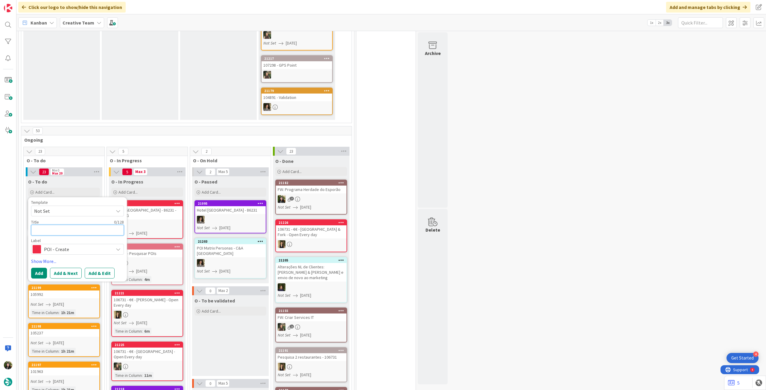
click at [57, 225] on textarea at bounding box center [77, 230] width 93 height 11
type textarea "x"
type textarea "€"
type textarea "x"
type textarea "€€"
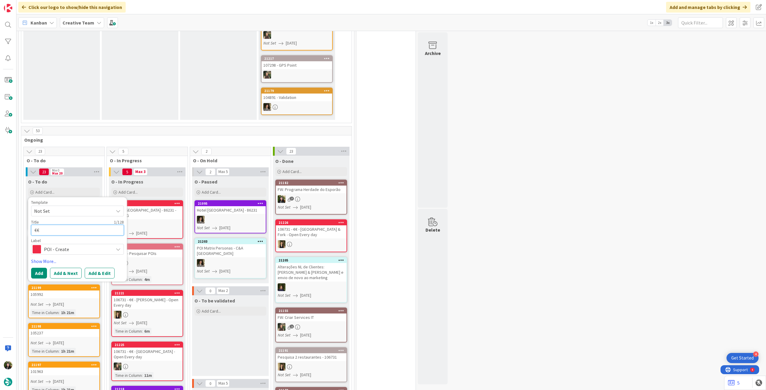
type textarea "x"
type textarea "€€"
type textarea "x"
type textarea "€€ -"
paste textarea "CO BA"
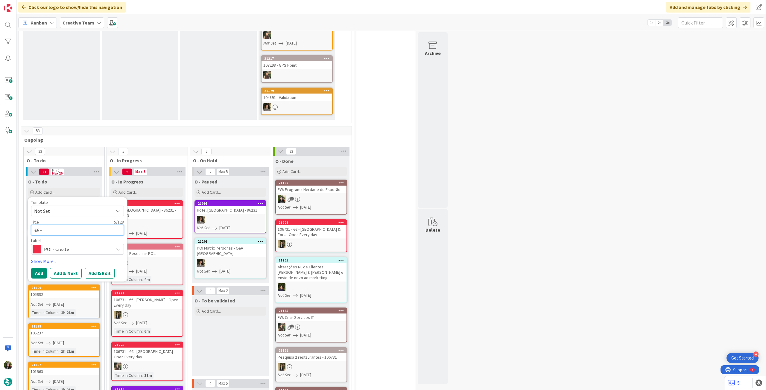
type textarea "x"
type textarea "€€ - CO BA"
click at [37, 268] on button "Add" at bounding box center [39, 273] width 16 height 11
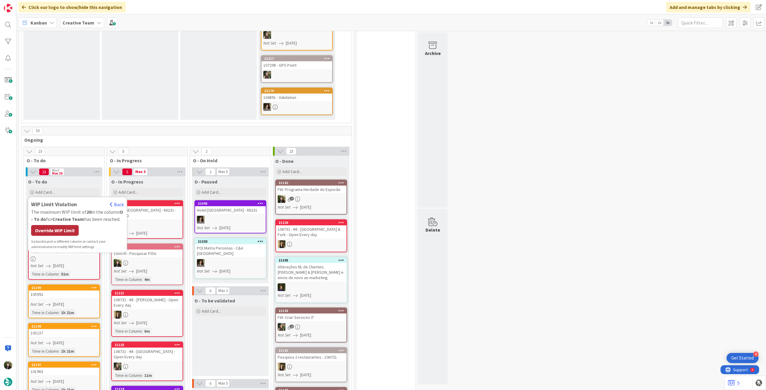
click at [51, 225] on div "Override WIP Limit" at bounding box center [55, 230] width 48 height 11
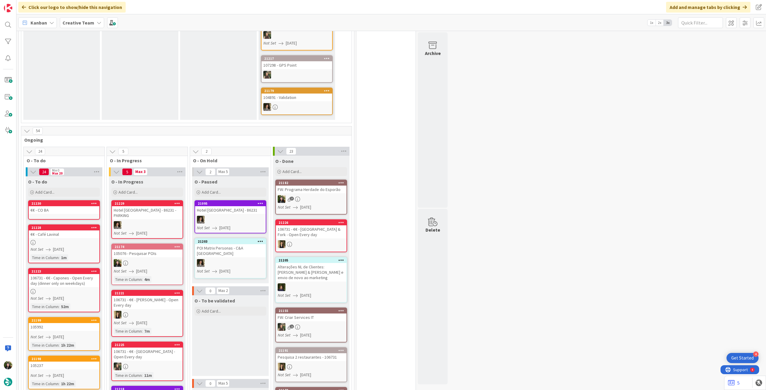
click at [53, 231] on div "€€ - Café Lavinal" at bounding box center [64, 235] width 71 height 8
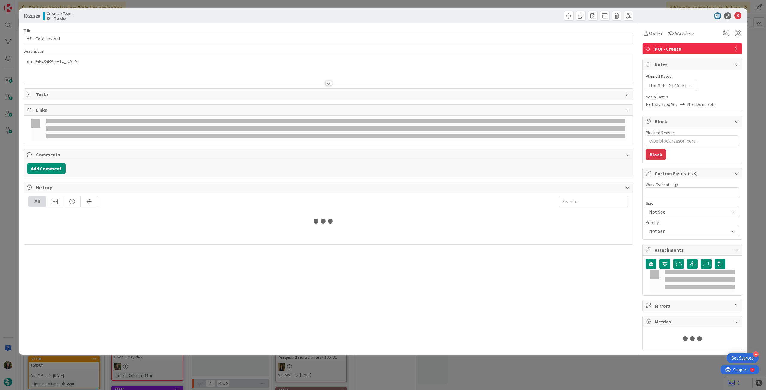
click at [65, 57] on div "em [GEOGRAPHIC_DATA]" at bounding box center [328, 70] width 609 height 27
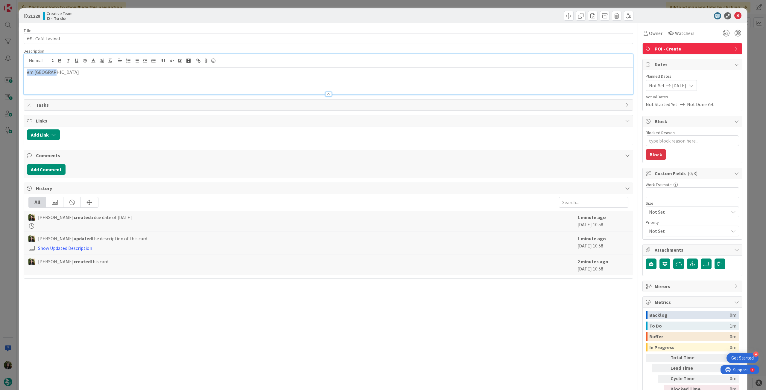
drag, startPoint x: 57, startPoint y: 72, endPoint x: 0, endPoint y: 64, distance: 58.0
click at [0, 64] on div "ID 21228 Creative Team O - To do Title 17 / 128 €€ - Café Lavinal Description e…" at bounding box center [383, 195] width 766 height 390
copy p "em [GEOGRAPHIC_DATA]"
click at [734, 17] on icon at bounding box center [737, 15] width 7 height 7
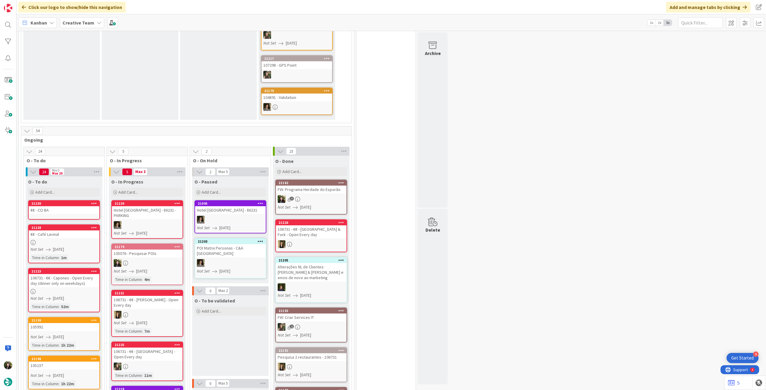
click at [69, 206] on div "€€ - CO BA" at bounding box center [64, 210] width 71 height 8
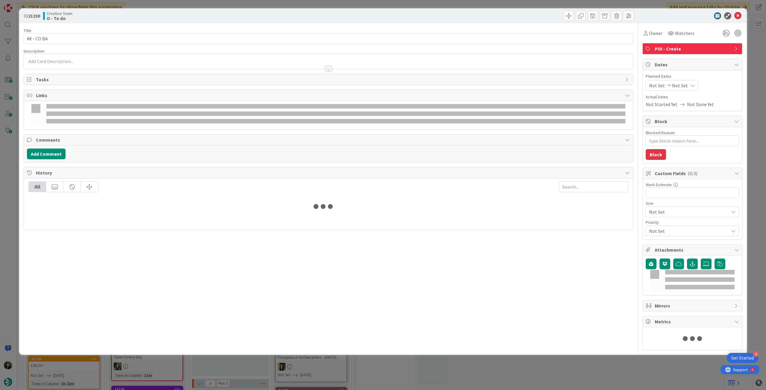
click at [87, 67] on div at bounding box center [328, 66] width 609 height 6
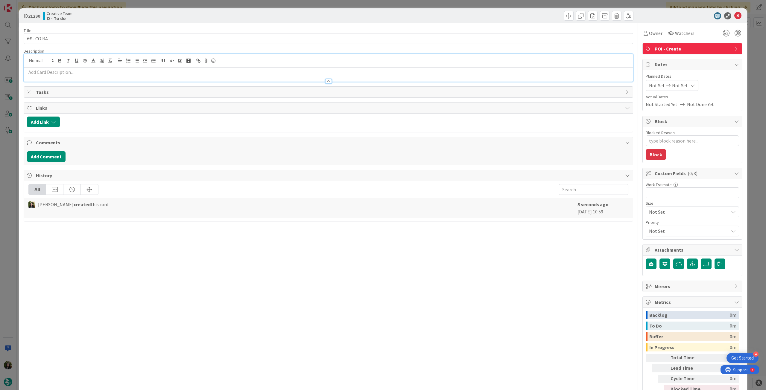
click at [89, 71] on p at bounding box center [328, 72] width 603 height 7
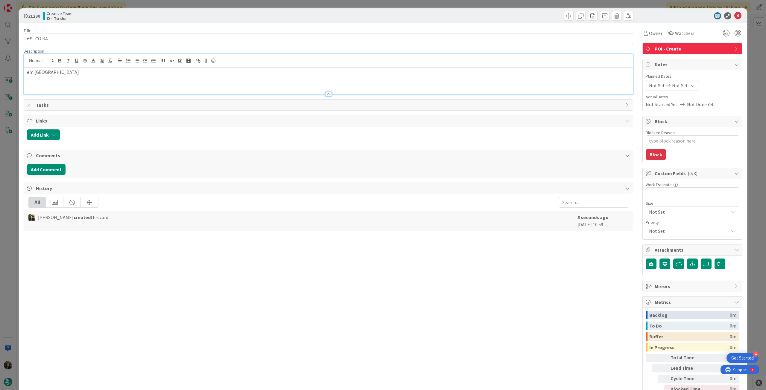
click at [680, 89] on div "Not Set Not Set" at bounding box center [672, 85] width 53 height 11
click at [652, 228] on icon at bounding box center [656, 225] width 9 height 7
type textarea "x"
type input "[DATE]"
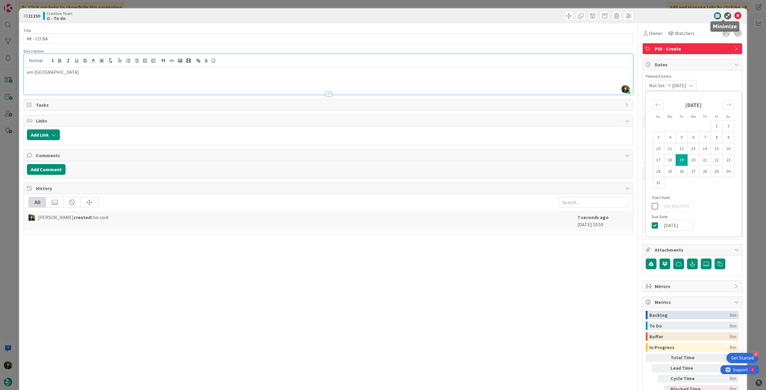
click at [734, 13] on icon at bounding box center [737, 15] width 7 height 7
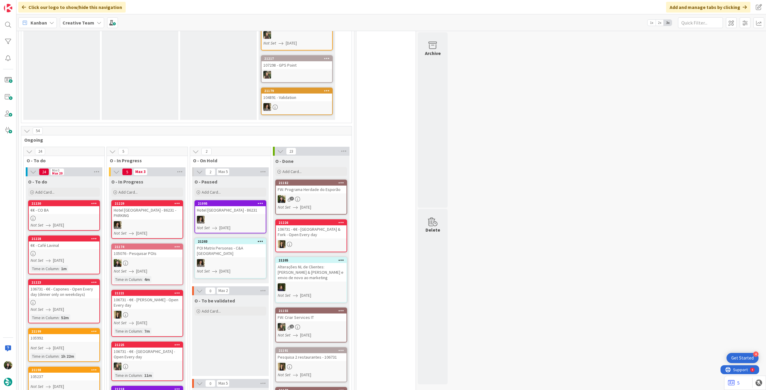
click at [146, 259] on div at bounding box center [147, 263] width 71 height 8
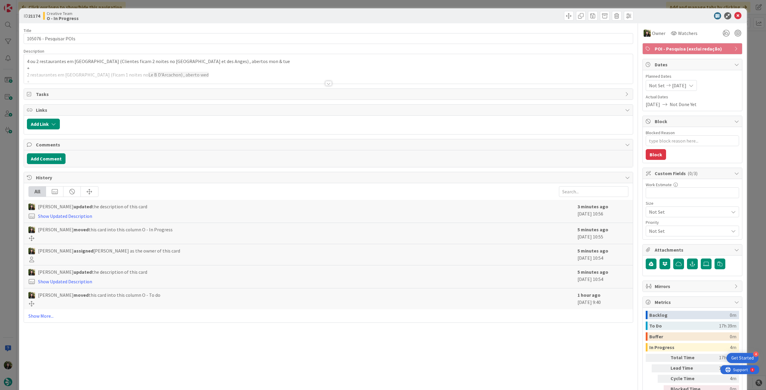
click at [145, 73] on div at bounding box center [328, 76] width 609 height 15
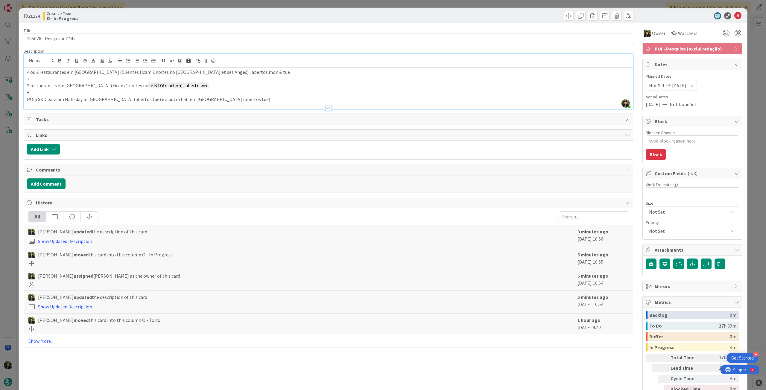
click at [114, 99] on p "POIS S&D para um Half-day in [GEOGRAPHIC_DATA] (abertos tue) e a outra half em …" at bounding box center [328, 99] width 603 height 7
drag, startPoint x: 143, startPoint y: 72, endPoint x: 224, endPoint y: 70, distance: 81.4
click at [224, 70] on p "4 ou 2 restaurantes em [GEOGRAPHIC_DATA] (Clientes ficam 2 noites no [GEOGRAPHI…" at bounding box center [328, 72] width 603 height 7
copy p "BW [GEOGRAPHIC_DATA] et des Ange"
click at [734, 16] on icon at bounding box center [737, 15] width 7 height 7
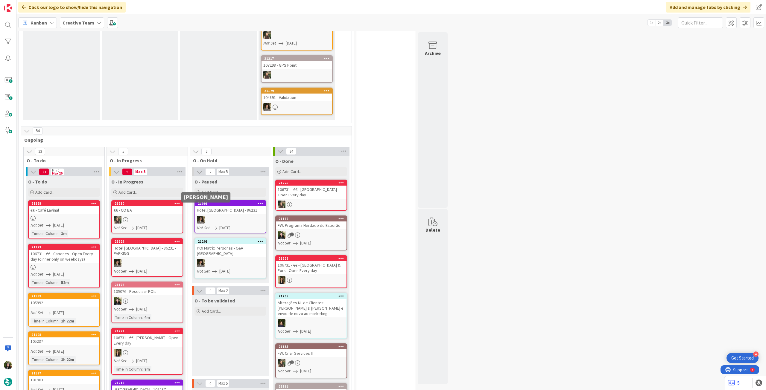
click at [130, 297] on div at bounding box center [147, 301] width 71 height 8
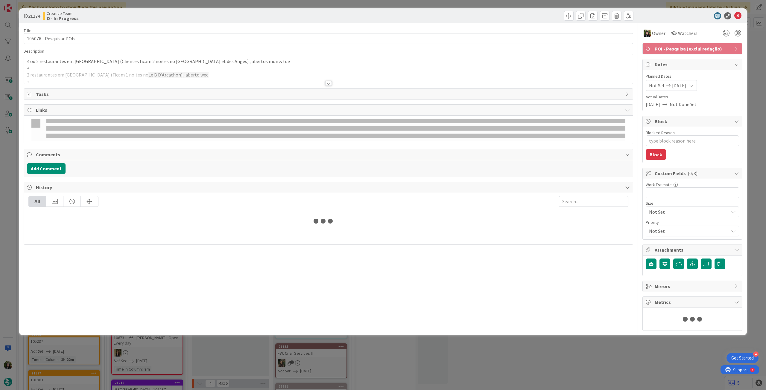
click at [93, 72] on div at bounding box center [328, 76] width 609 height 15
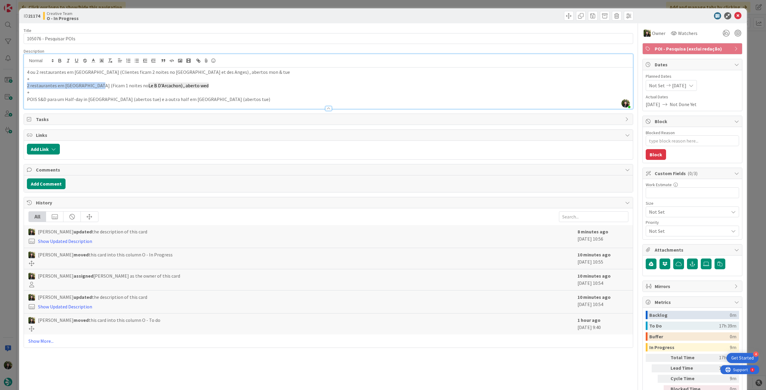
drag, startPoint x: 24, startPoint y: 86, endPoint x: 97, endPoint y: 86, distance: 73.0
click at [97, 86] on div "4 ou 2 restaurantes em [GEOGRAPHIC_DATA] (Clientes ficam 2 noites no [GEOGRAPHI…" at bounding box center [328, 88] width 609 height 41
click at [189, 86] on p "2 restaurantes em [GEOGRAPHIC_DATA] (Ficam 1 noites no Le B D'Arcachon) , abert…" at bounding box center [328, 85] width 603 height 7
drag, startPoint x: 26, startPoint y: 84, endPoint x: 89, endPoint y: 86, distance: 62.3
click at [89, 86] on div "4 ou 2 restaurantes em [GEOGRAPHIC_DATA] (Clientes ficam 2 noites no [GEOGRAPHI…" at bounding box center [328, 88] width 609 height 41
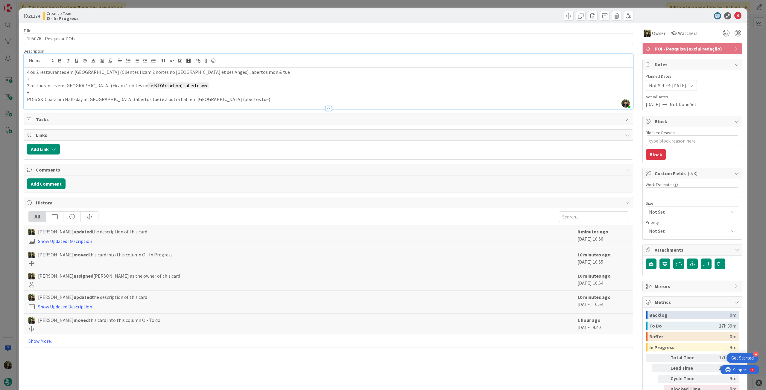
click at [94, 82] on p "2 restaurantes em [GEOGRAPHIC_DATA] (Ficam 1 noites no Le B D'Arcachon) , abert…" at bounding box center [328, 85] width 603 height 7
drag, startPoint x: 63, startPoint y: 85, endPoint x: 82, endPoint y: 85, distance: 18.6
click at [82, 85] on p "2 restaurantes em [GEOGRAPHIC_DATA] (Ficam 1 noites no Le B D'Arcachon) , abert…" at bounding box center [328, 85] width 603 height 7
copy p "Arcachon"
drag, startPoint x: 120, startPoint y: 86, endPoint x: 152, endPoint y: 85, distance: 31.5
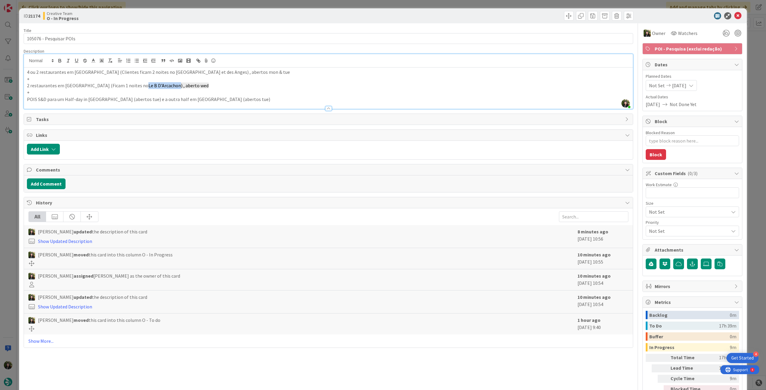
click at [152, 84] on span "Le B D'Arcachon) , aberto wed" at bounding box center [178, 86] width 60 height 6
copy span "Le B D'Arcachon"
click at [734, 16] on icon at bounding box center [737, 15] width 7 height 7
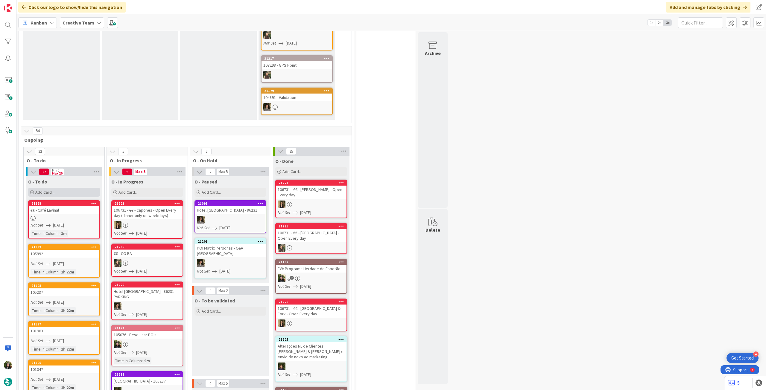
click at [47, 190] on span "Add Card..." at bounding box center [44, 192] width 19 height 5
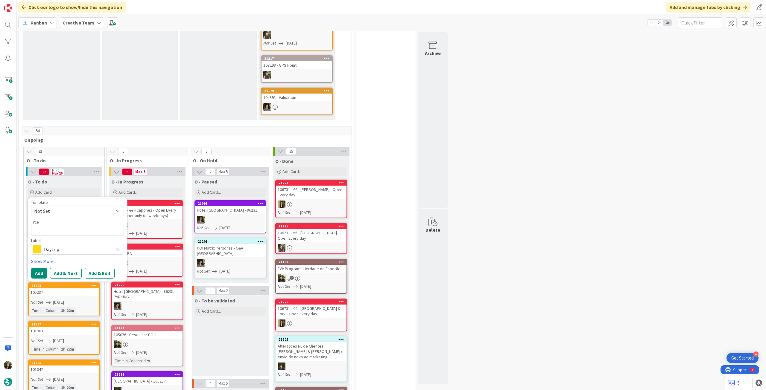
click at [51, 245] on span "Daytrip" at bounding box center [77, 249] width 66 height 8
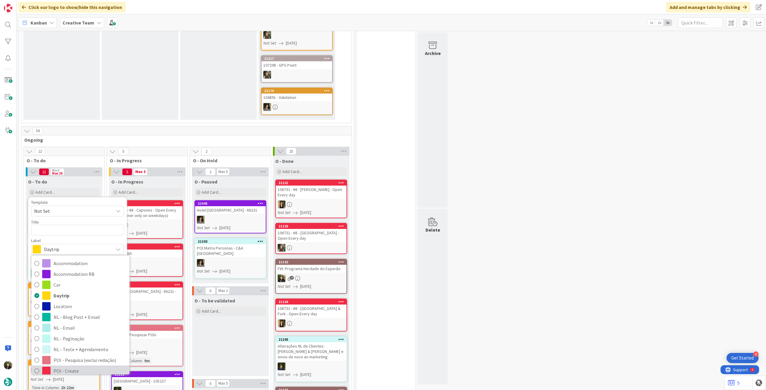
click at [73, 367] on span "POI - Create" at bounding box center [90, 371] width 73 height 9
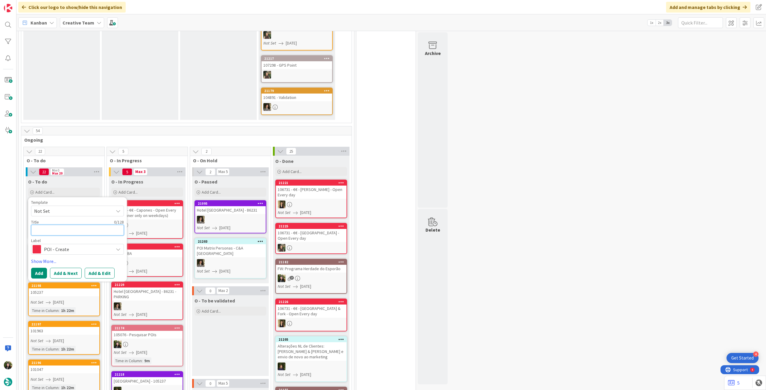
click at [69, 225] on textarea at bounding box center [77, 230] width 93 height 11
type textarea "x"
type textarea "€"
type textarea "x"
type textarea "€€"
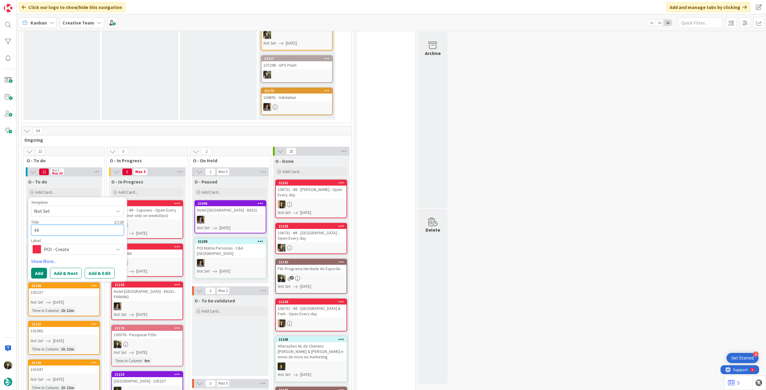
type textarea "x"
type textarea "€€"
type textarea "x"
type textarea "€€ -"
paste textarea "La Cabane du Breton"
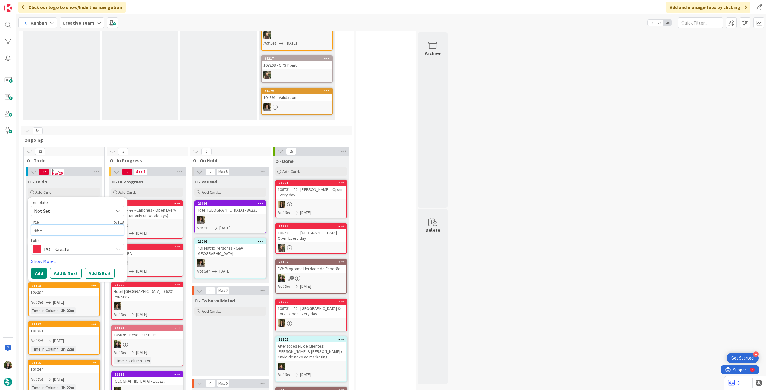
type textarea "x"
type textarea "€€ - La Cabane du Breton"
click at [39, 268] on button "Add" at bounding box center [39, 273] width 16 height 11
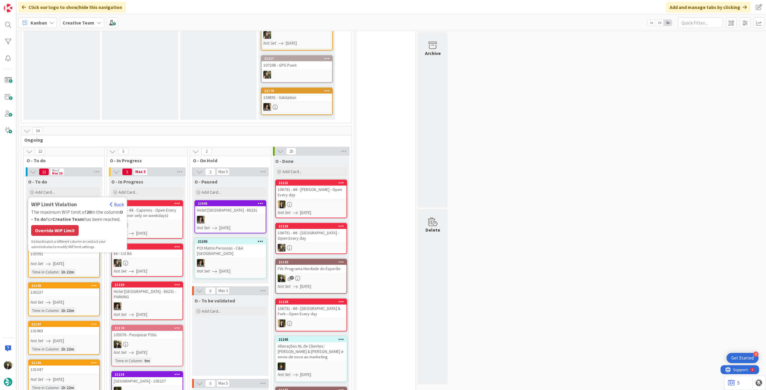
click at [64, 213] on div "WIP Limit Violation Back The maximum WIP limit of 20 in the column O - To do fo…" at bounding box center [77, 224] width 93 height 49
click at [63, 225] on div "Override WIP Limit" at bounding box center [55, 230] width 48 height 11
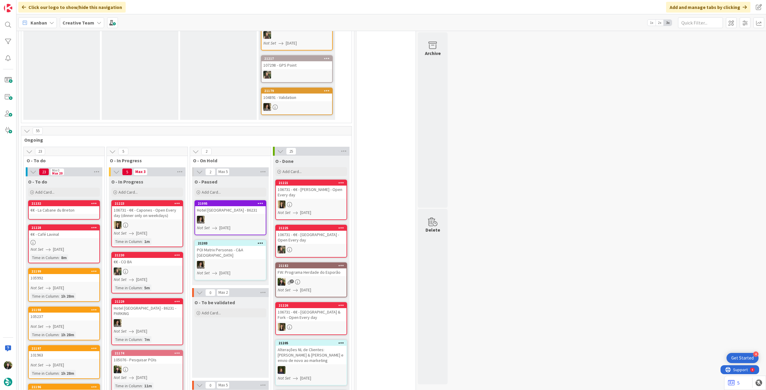
click at [146, 353] on link "21174 105076 - Pesquisar POIs Not Set [DATE] Time in [GEOGRAPHIC_DATA] : 11m" at bounding box center [147, 371] width 72 height 42
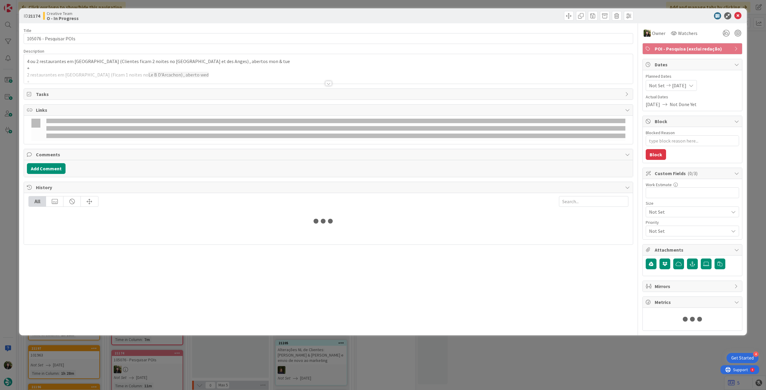
click at [54, 72] on div at bounding box center [328, 76] width 609 height 15
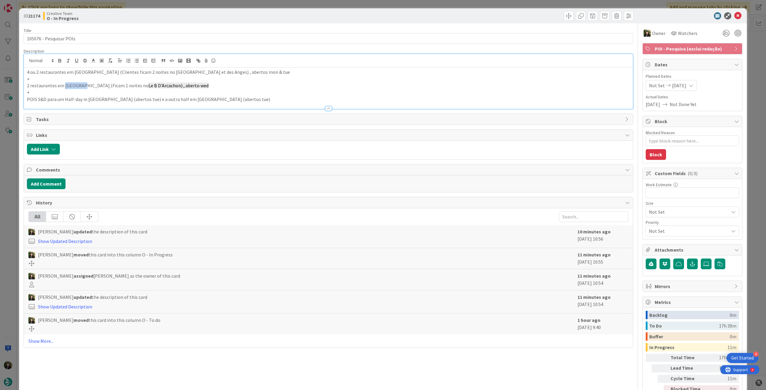
drag, startPoint x: 82, startPoint y: 86, endPoint x: 63, endPoint y: 86, distance: 18.6
click at [63, 86] on p "2 restaurantes em [GEOGRAPHIC_DATA] (Ficam 1 noites no Le B D'Arcachon) , abert…" at bounding box center [328, 85] width 603 height 7
copy p "Arcachon"
click at [734, 15] on icon at bounding box center [737, 15] width 7 height 7
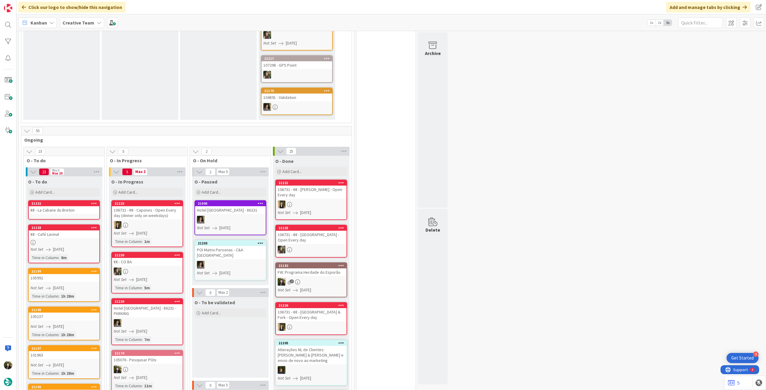
click at [32, 206] on div "€€ - La Cabane du Breton" at bounding box center [64, 210] width 71 height 8
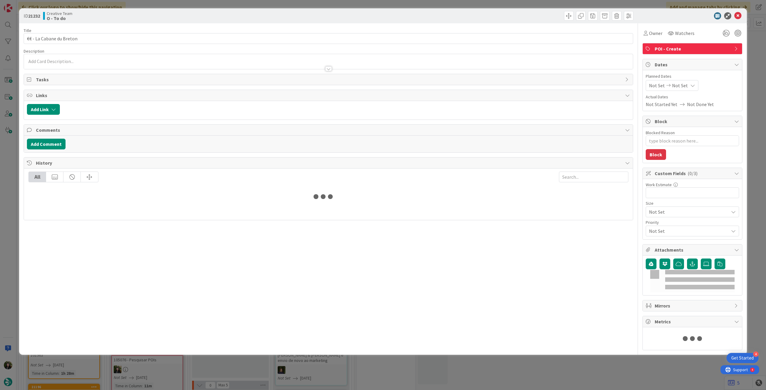
click at [68, 64] on div at bounding box center [328, 66] width 609 height 6
type textarea "x"
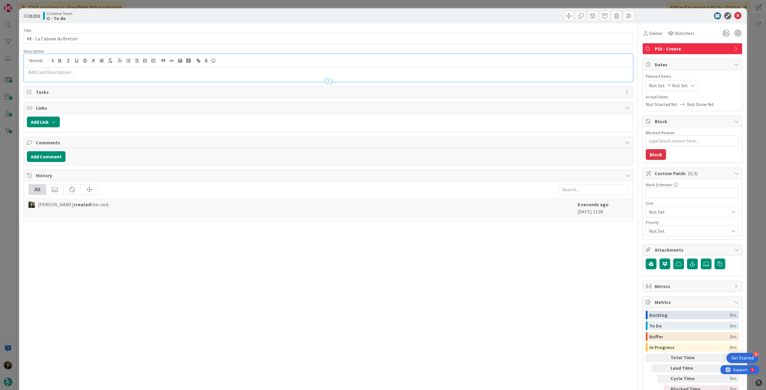
click at [68, 68] on div at bounding box center [328, 75] width 609 height 14
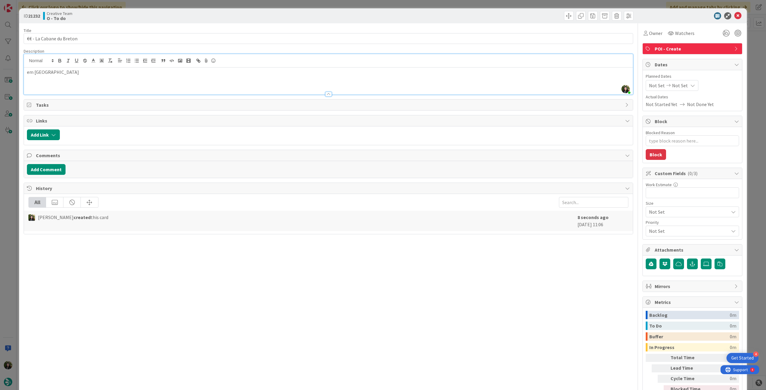
click at [682, 85] on div "Not Set Not Set" at bounding box center [672, 85] width 53 height 11
type textarea "x"
click at [652, 225] on icon at bounding box center [656, 225] width 9 height 7
type input "[DATE]"
click at [734, 16] on icon at bounding box center [737, 15] width 7 height 7
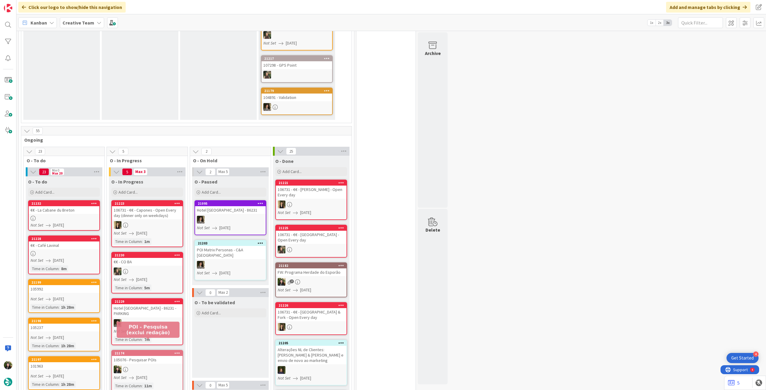
click at [141, 366] on div at bounding box center [147, 370] width 71 height 8
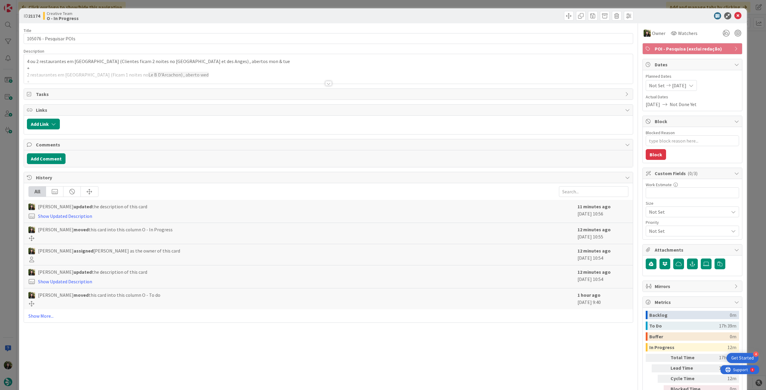
drag, startPoint x: 60, startPoint y: 73, endPoint x: 57, endPoint y: 81, distance: 8.2
click at [60, 73] on div at bounding box center [328, 76] width 609 height 15
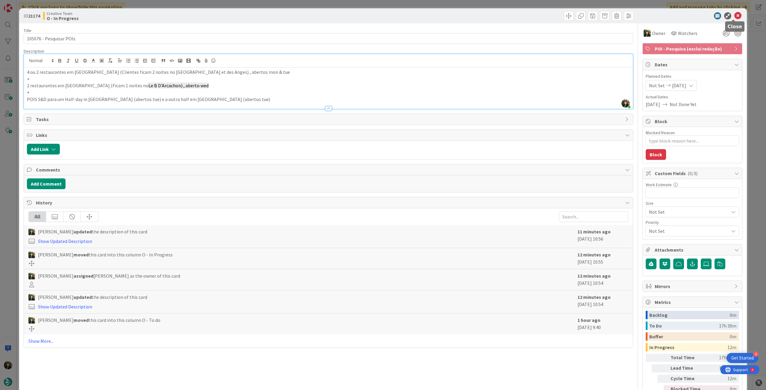
click at [734, 16] on icon at bounding box center [737, 15] width 7 height 7
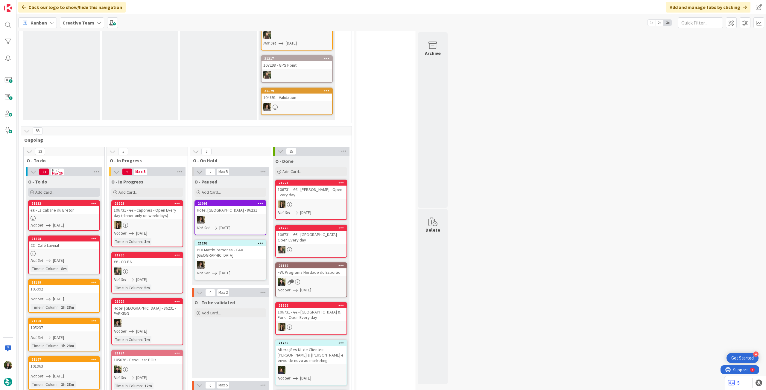
click at [70, 188] on div "Add Card..." at bounding box center [64, 192] width 72 height 9
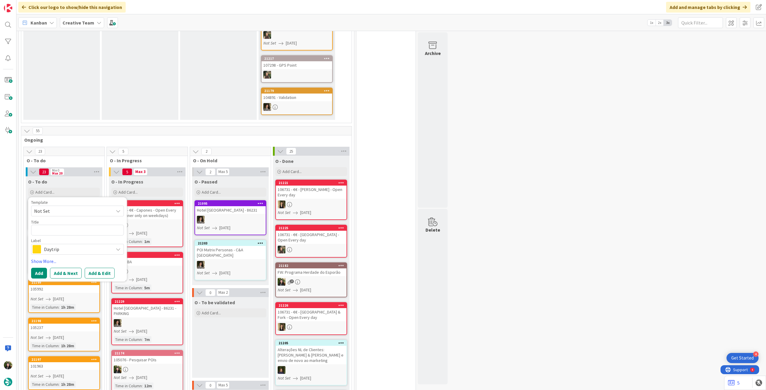
click at [72, 245] on span "Daytrip" at bounding box center [77, 249] width 66 height 8
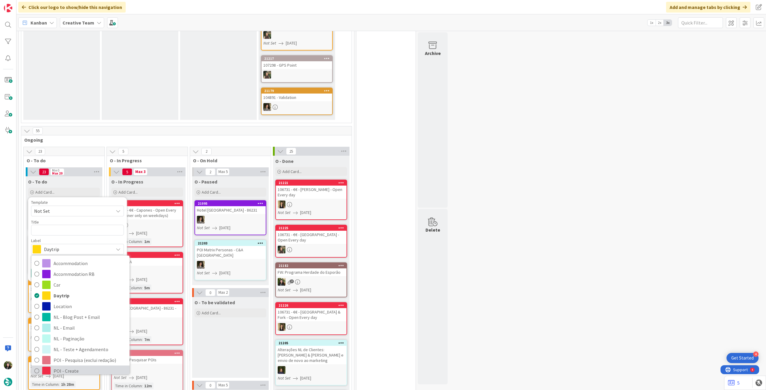
click at [76, 367] on span "POI - Create" at bounding box center [90, 371] width 73 height 9
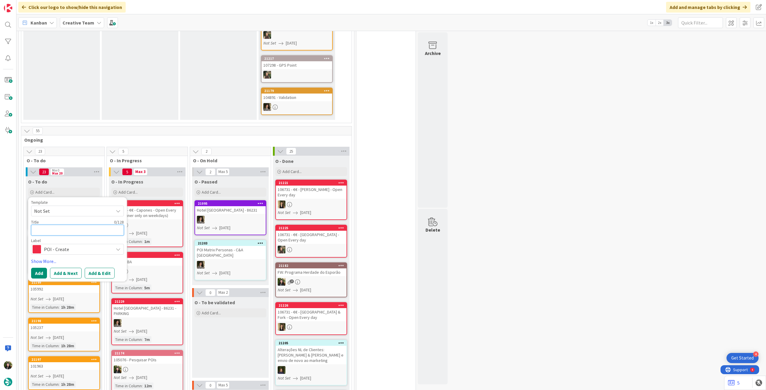
click at [69, 225] on textarea at bounding box center [77, 230] width 93 height 11
type textarea "x"
type textarea "€"
type textarea "x"
type textarea "€€"
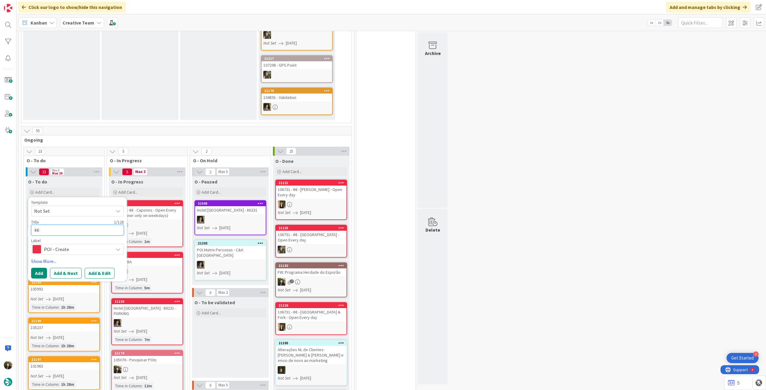
type textarea "x"
type textarea "€€"
type textarea "x"
type textarea "€€ -"
type textarea "x"
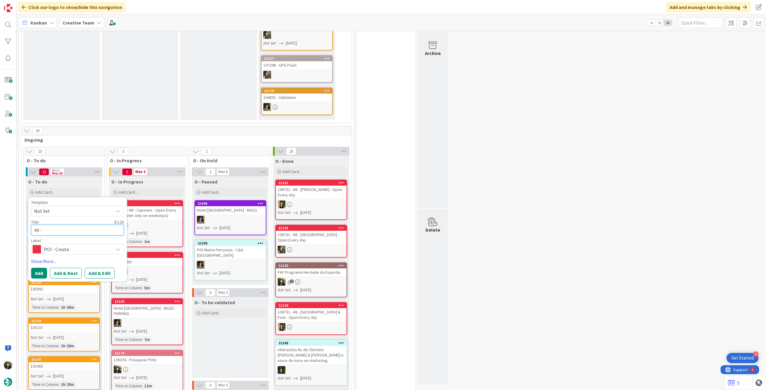
type textarea "€€ -"
paste textarea "Coquille"
type textarea "x"
type textarea "€€ - Coquille"
click at [38, 268] on button "Add" at bounding box center [39, 273] width 16 height 11
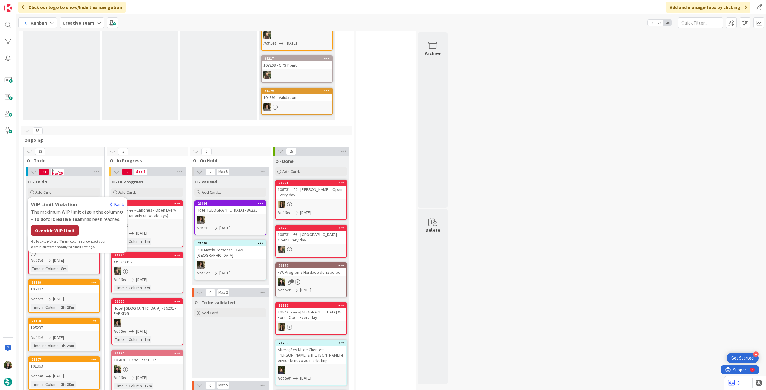
click at [68, 225] on div "Override WIP Limit" at bounding box center [55, 230] width 48 height 11
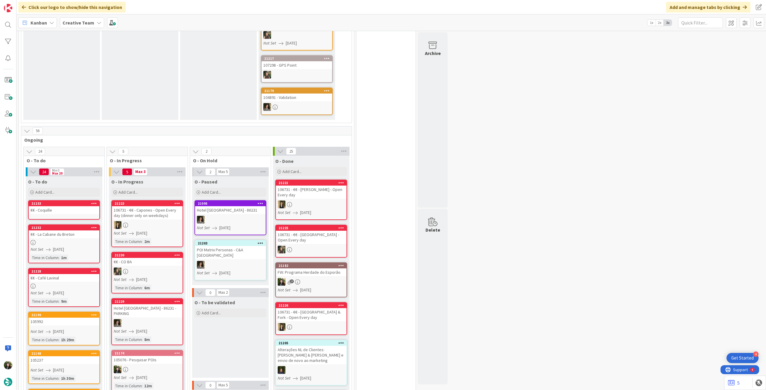
click at [64, 247] on span "[DATE]" at bounding box center [58, 250] width 11 height 6
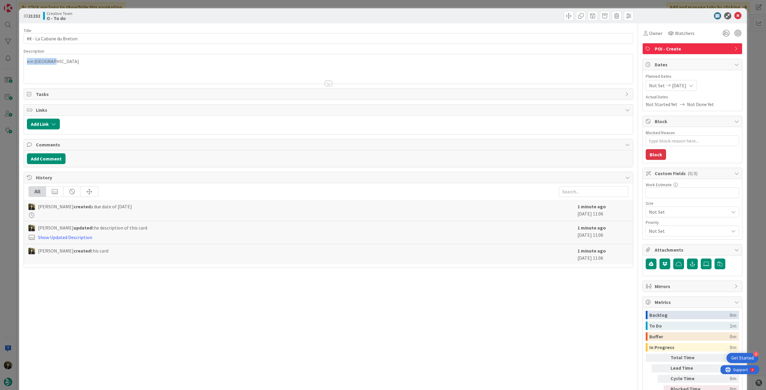
drag, startPoint x: 59, startPoint y: 63, endPoint x: 151, endPoint y: 46, distance: 93.3
click at [3, 58] on div "ID 21232 Creative Team O - To do Title 24 / 128 €€ - La Cabane du Breton Descri…" at bounding box center [383, 195] width 766 height 390
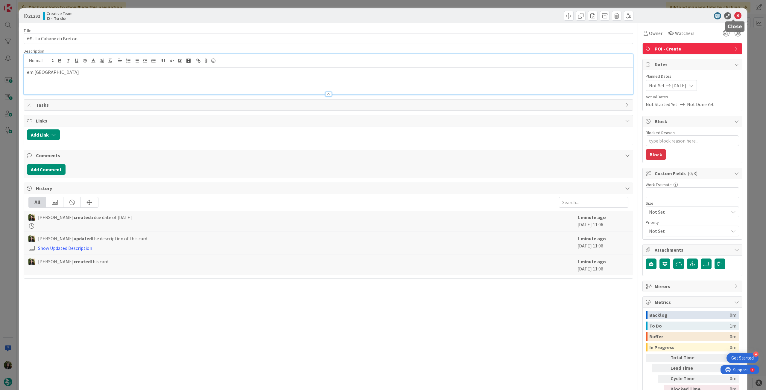
click at [734, 15] on icon at bounding box center [737, 15] width 7 height 7
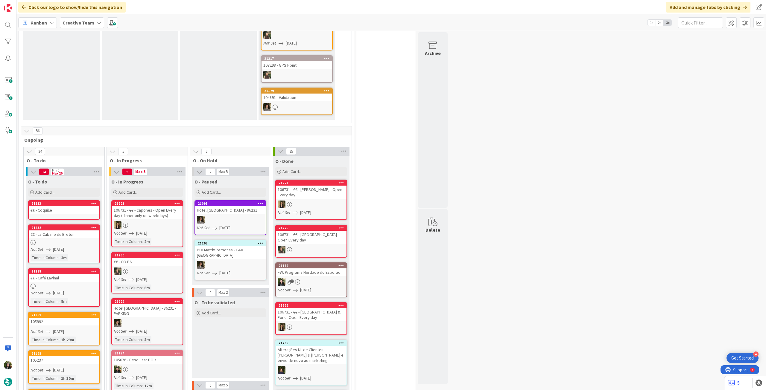
click at [42, 206] on div "€€ - Coquille" at bounding box center [64, 210] width 71 height 8
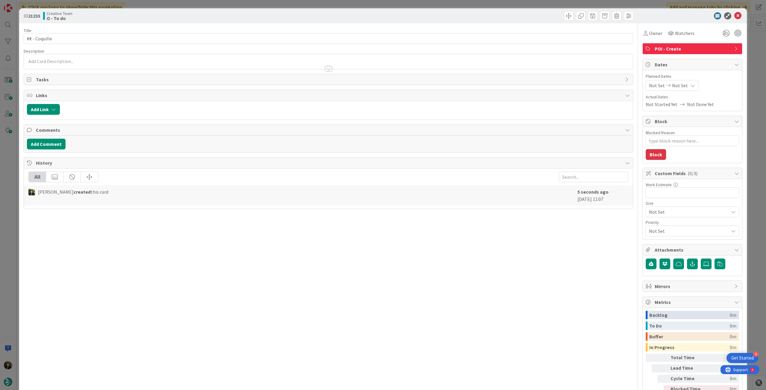
click at [66, 61] on p at bounding box center [328, 61] width 603 height 7
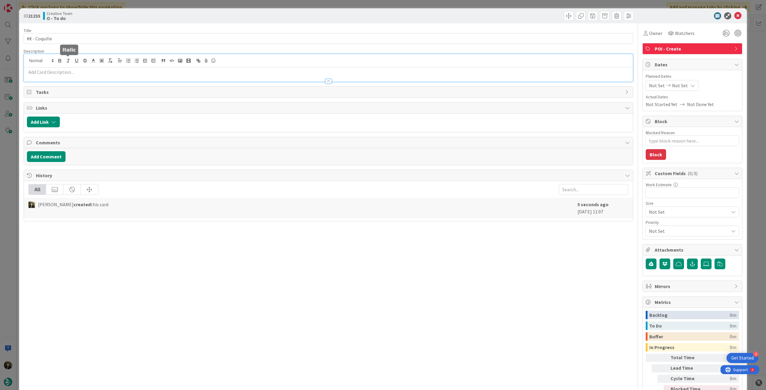
drag, startPoint x: 66, startPoint y: 66, endPoint x: 214, endPoint y: 70, distance: 147.6
click at [66, 67] on div at bounding box center [328, 60] width 609 height 13
click at [249, 73] on p at bounding box center [328, 72] width 603 height 7
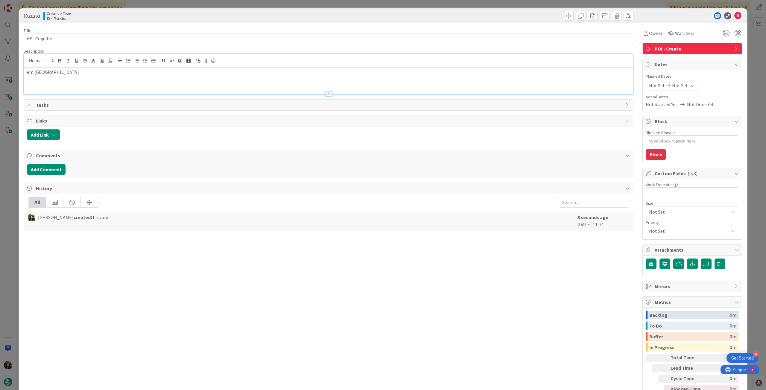
click at [675, 79] on div "Planned Dates Not Set Not Set" at bounding box center [692, 82] width 93 height 18
click at [677, 89] on div "Not Set Not Set" at bounding box center [672, 85] width 53 height 11
type textarea "x"
click at [652, 225] on icon at bounding box center [656, 225] width 9 height 7
type input "[DATE]"
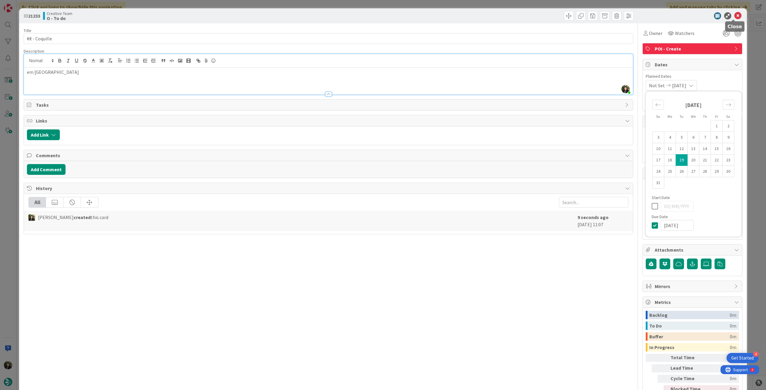
click at [734, 16] on icon at bounding box center [737, 15] width 7 height 7
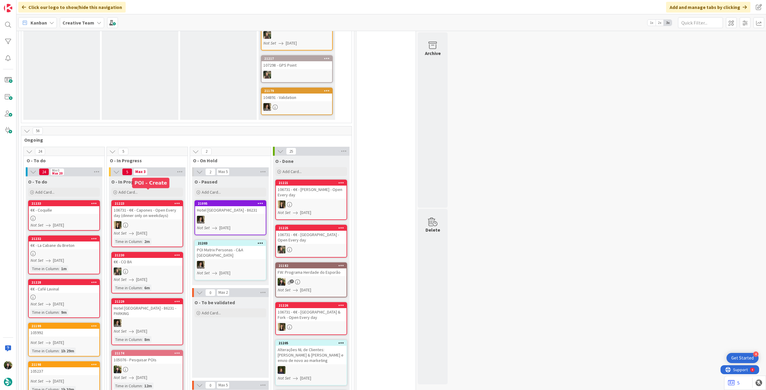
click at [56, 258] on span "[DATE]" at bounding box center [58, 261] width 11 height 6
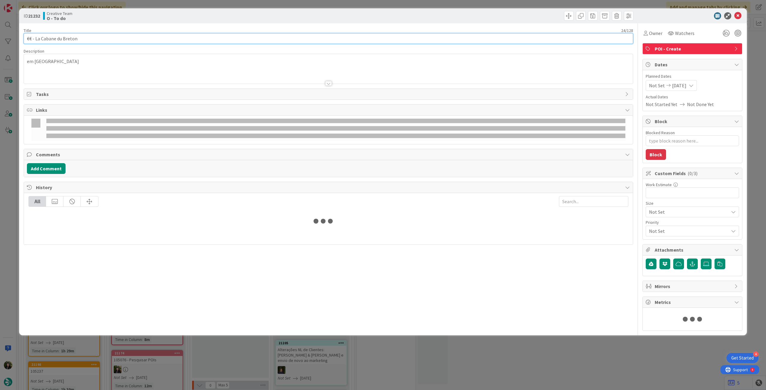
click at [68, 42] on input "€€ - La Cabane du Breton" at bounding box center [329, 38] width 610 height 11
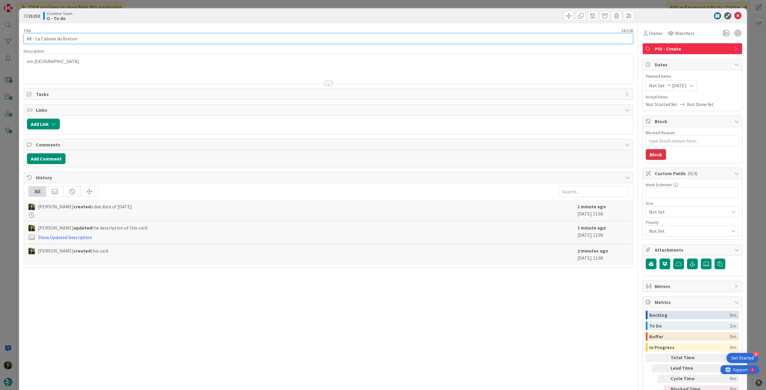
drag, startPoint x: 80, startPoint y: 39, endPoint x: 36, endPoint y: 39, distance: 44.9
click at [36, 39] on input "€€ - La Cabane du Breton" at bounding box center [329, 38] width 610 height 11
click at [736, 17] on icon at bounding box center [737, 15] width 7 height 7
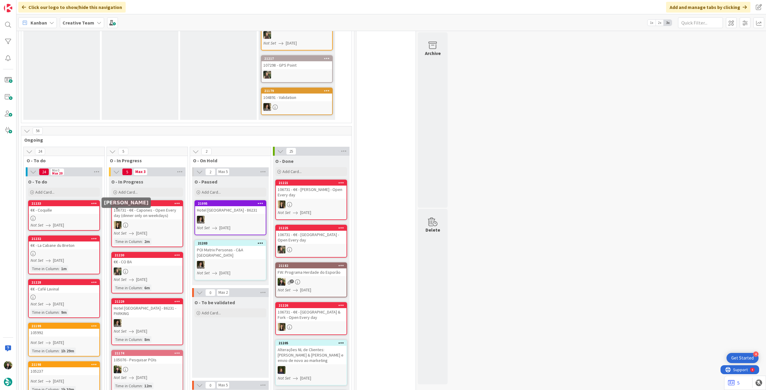
click at [82, 210] on link "21233 €€ - Coquille Not Set [DATE]" at bounding box center [64, 215] width 72 height 31
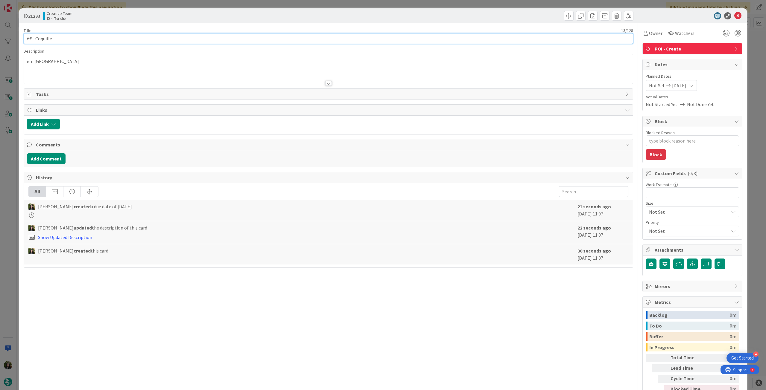
drag, startPoint x: 35, startPoint y: 39, endPoint x: 160, endPoint y: 39, distance: 124.5
click at [154, 39] on input "€€ - Coquille" at bounding box center [329, 38] width 610 height 11
click at [734, 15] on icon at bounding box center [737, 15] width 7 height 7
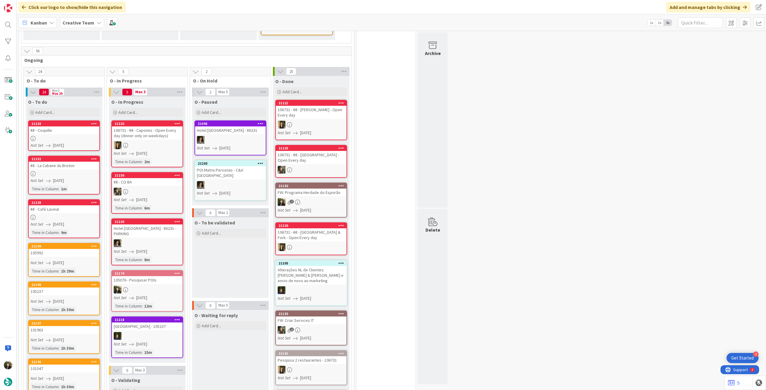
click at [158, 286] on div at bounding box center [147, 290] width 71 height 8
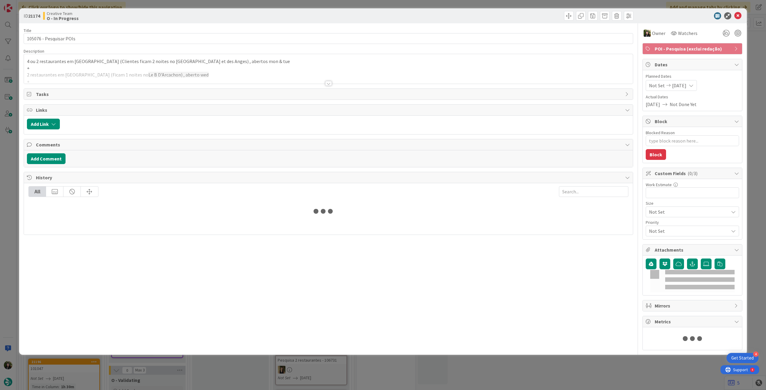
click at [130, 71] on div at bounding box center [328, 76] width 609 height 15
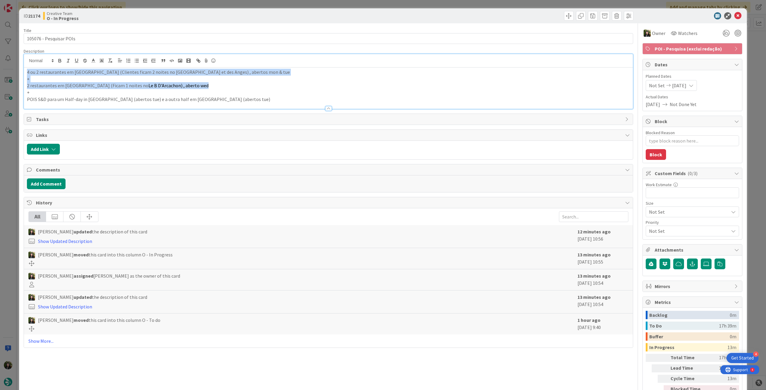
drag, startPoint x: 201, startPoint y: 85, endPoint x: 29, endPoint y: 70, distance: 173.0
click at [0, 68] on div "ID 21174 Creative Team O - In Progress Title 23 / 128 105076 - Pesquisar POIs D…" at bounding box center [383, 195] width 766 height 390
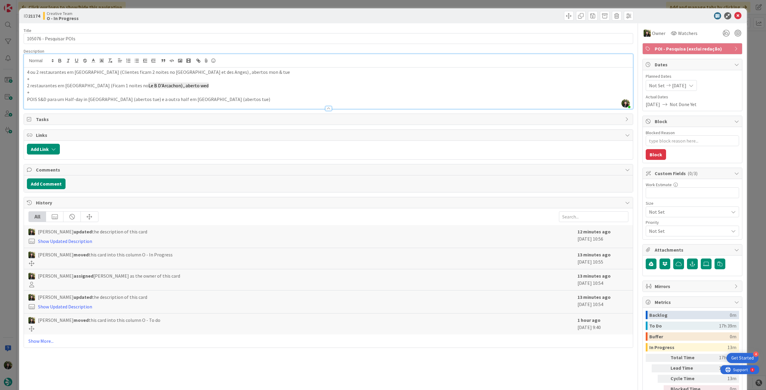
click at [97, 92] on p "+" at bounding box center [328, 92] width 603 height 7
drag, startPoint x: 24, startPoint y: 100, endPoint x: 307, endPoint y: 104, distance: 283.1
click at [305, 104] on div "Description [PERSON_NAME] just joined 4 ou 2 restaurantes em [GEOGRAPHIC_DATA] …" at bounding box center [329, 78] width 610 height 61
click at [301, 90] on p "+" at bounding box center [328, 92] width 603 height 7
drag, startPoint x: 88, startPoint y: 99, endPoint x: 107, endPoint y: 99, distance: 18.9
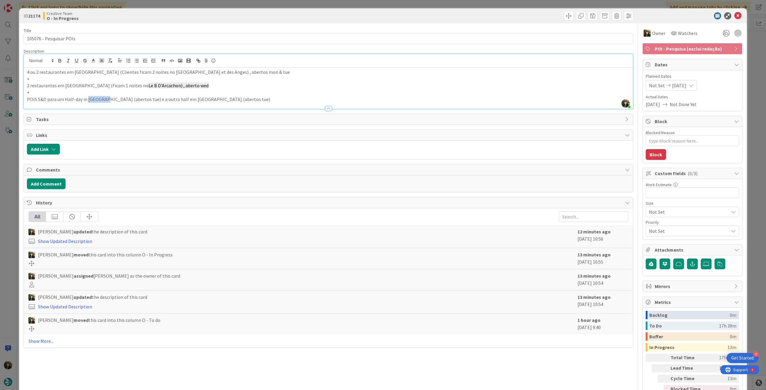
click at [107, 99] on p "POIS S&D para um Half-day in [GEOGRAPHIC_DATA] (abertos tue) e a outra half em …" at bounding box center [328, 99] width 603 height 7
click at [90, 96] on p "POIS S&D para um Half-day in [GEOGRAPHIC_DATA] (abertos tue) e a outra half em …" at bounding box center [328, 99] width 603 height 7
click at [83, 100] on p "POIS S&D para um Half-day in [GEOGRAPHIC_DATA] (abertos tue) e a outra half em …" at bounding box center [328, 99] width 603 height 7
click at [734, 17] on icon at bounding box center [737, 15] width 7 height 7
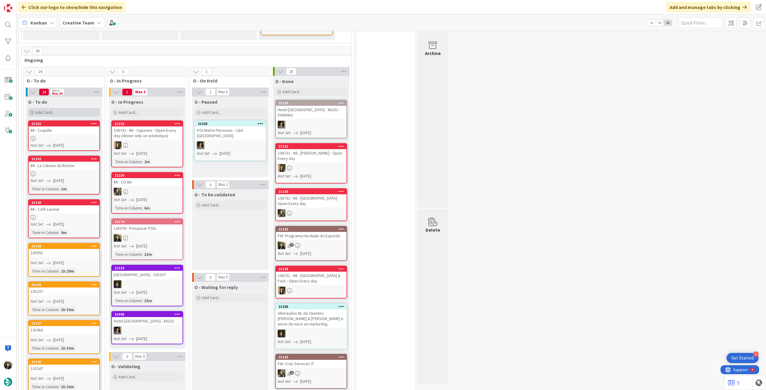
click at [59, 108] on div "Add Card..." at bounding box center [64, 112] width 72 height 9
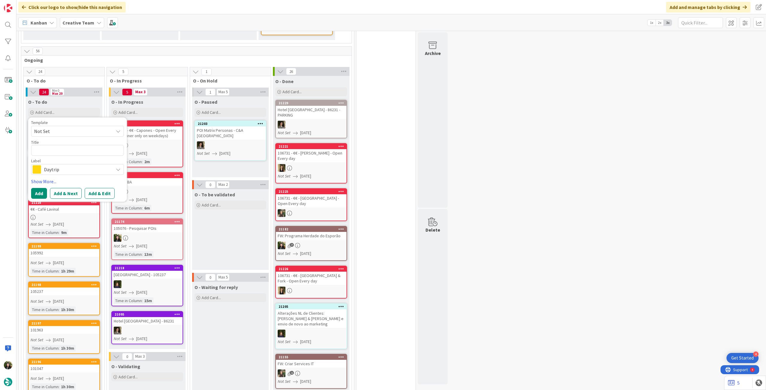
click at [51, 165] on span "Daytrip" at bounding box center [77, 169] width 66 height 8
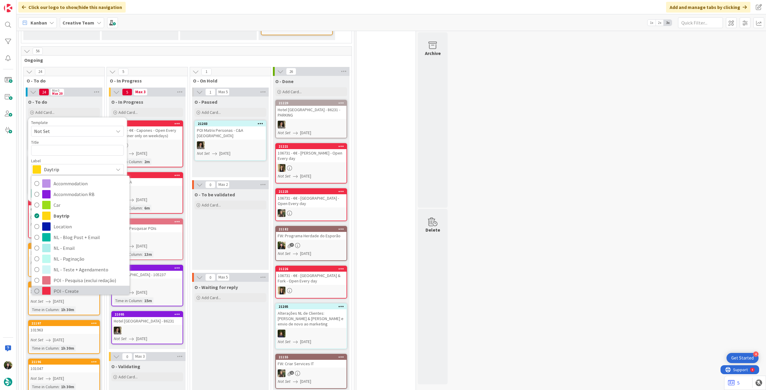
click at [63, 287] on span "POI - Create" at bounding box center [90, 291] width 73 height 9
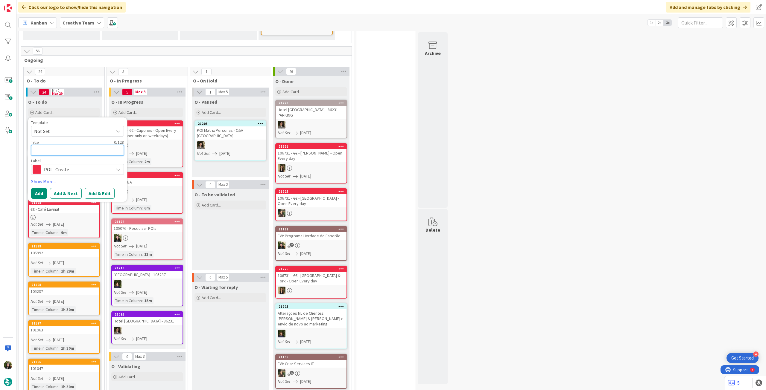
click at [62, 145] on textarea at bounding box center [77, 150] width 93 height 11
type textarea "x"
type textarea "Ma"
type textarea "x"
type textarea "Mar"
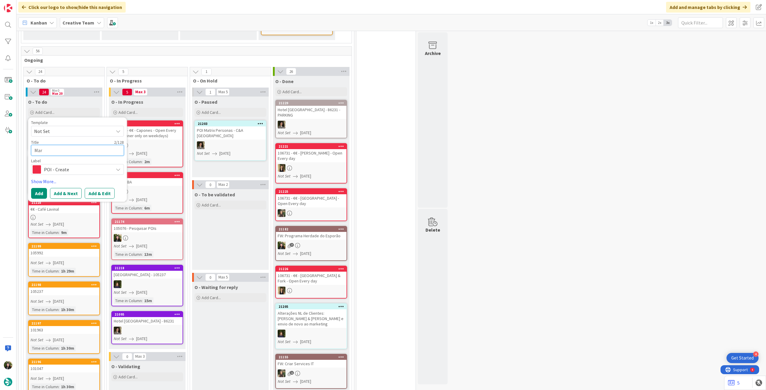
type textarea "x"
type textarea "Marve"
type textarea "x"
type textarea "Marver"
type textarea "x"
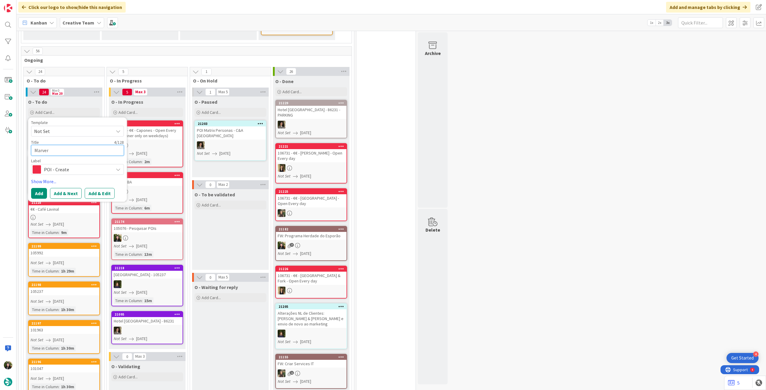
type textarea "Marverl"
type textarea "x"
type textarea "Marverl a"
type textarea "x"
type textarea "Marverl"
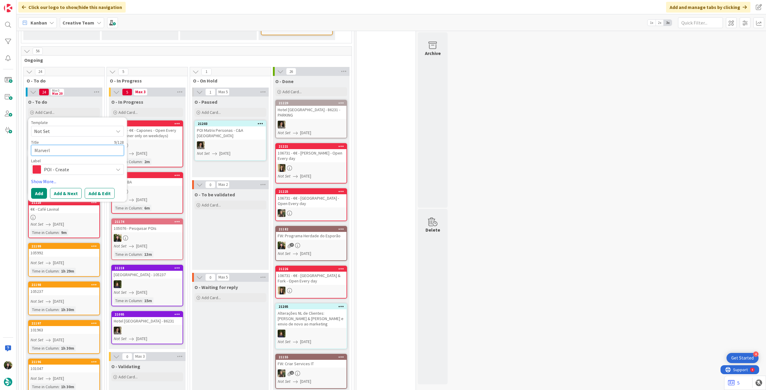
type textarea "x"
type textarea "Marverl"
type textarea "x"
type textarea "Marver"
type textarea "x"
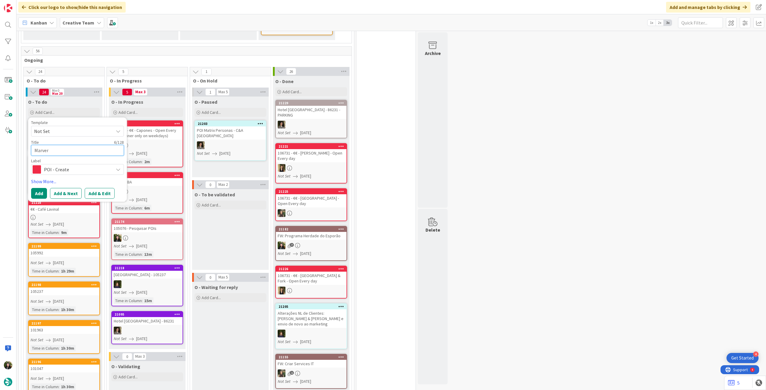
type textarea "Marve"
type textarea "x"
type textarea "Marvel"
type textarea "x"
paste textarea "Château Lamarque"
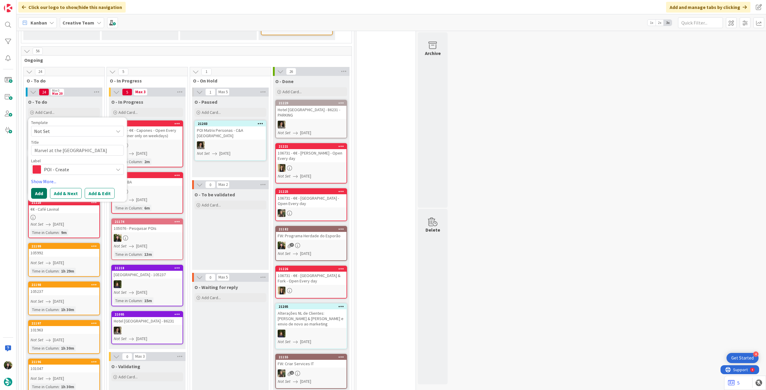
click at [33, 188] on button "Add" at bounding box center [39, 193] width 16 height 11
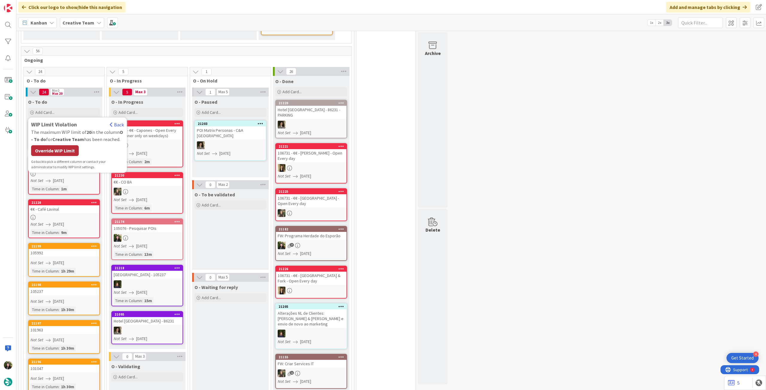
click at [57, 145] on div "Override WIP Limit" at bounding box center [55, 150] width 48 height 11
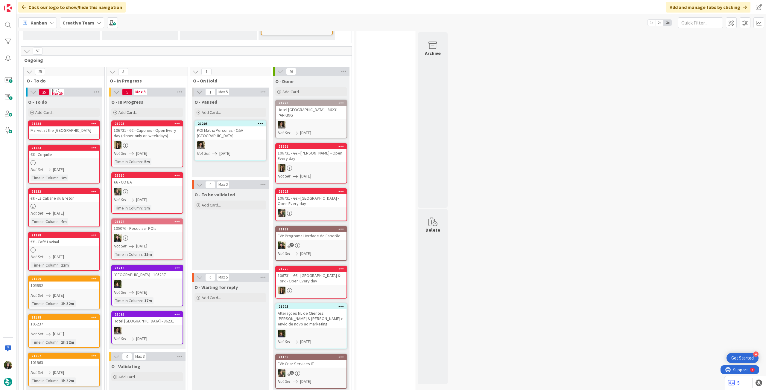
click at [57, 127] on div "Marvel at the [GEOGRAPHIC_DATA]" at bounding box center [64, 131] width 71 height 8
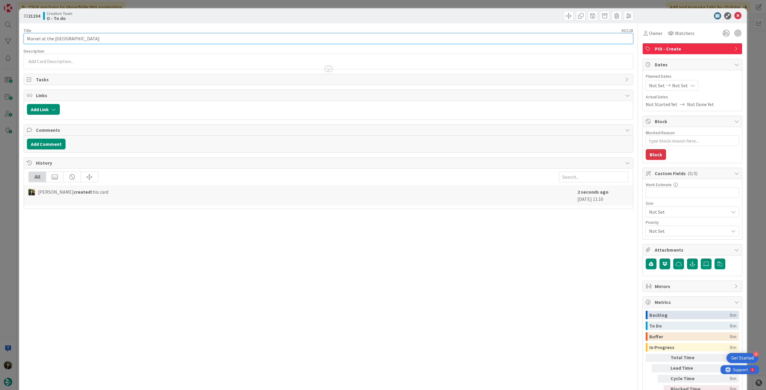
drag, startPoint x: 71, startPoint y: 39, endPoint x: 140, endPoint y: 39, distance: 68.8
click at [140, 39] on input "Marvel at the [GEOGRAPHIC_DATA]" at bounding box center [329, 38] width 610 height 11
click at [101, 65] on div at bounding box center [328, 66] width 609 height 6
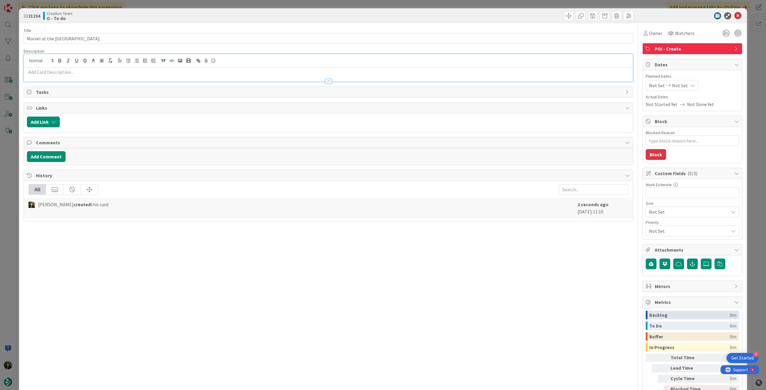
click at [101, 69] on p at bounding box center [328, 72] width 603 height 7
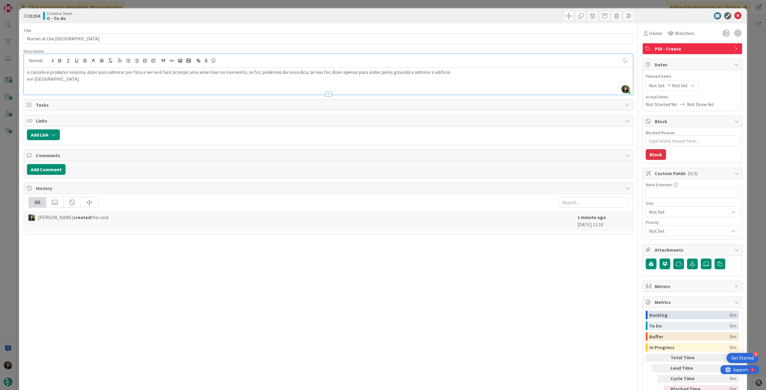
click at [676, 79] on div "Planned Dates Not Set Not Set" at bounding box center [692, 82] width 93 height 18
drag, startPoint x: 676, startPoint y: 83, endPoint x: 675, endPoint y: 88, distance: 4.3
click at [676, 84] on span "Not Set" at bounding box center [680, 85] width 16 height 7
click at [652, 225] on icon at bounding box center [656, 225] width 9 height 7
click at [735, 13] on icon at bounding box center [737, 15] width 7 height 7
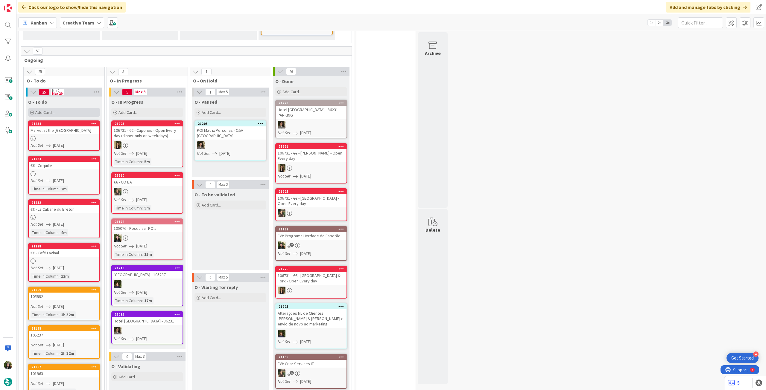
click at [68, 108] on div "Add Card..." at bounding box center [64, 112] width 72 height 9
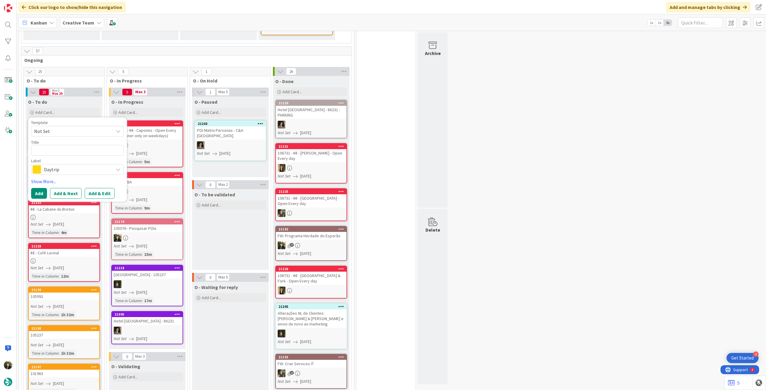
click at [53, 165] on span "Daytrip" at bounding box center [77, 169] width 66 height 8
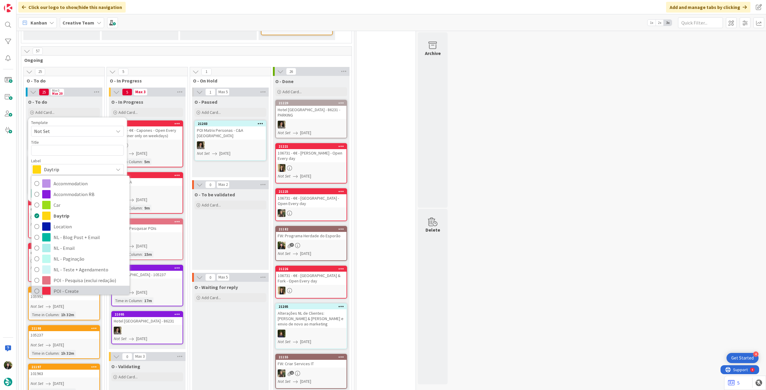
click at [52, 286] on link "POI - Create" at bounding box center [80, 291] width 98 height 11
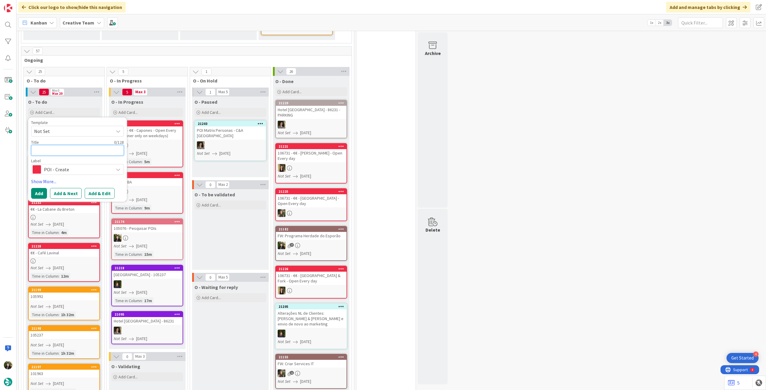
drag, startPoint x: 54, startPoint y: 136, endPoint x: 52, endPoint y: 145, distance: 9.2
click at [54, 145] on textarea at bounding box center [77, 150] width 93 height 11
paste textarea "[DEMOGRAPHIC_DATA] [GEOGRAPHIC_DATA]"
click at [41, 188] on button "Add" at bounding box center [39, 193] width 16 height 11
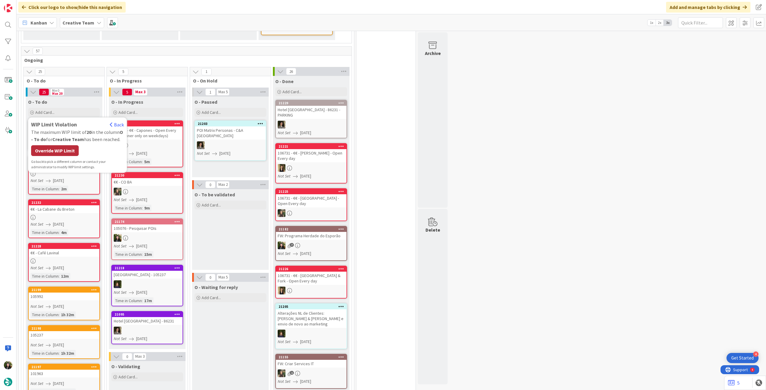
click at [49, 145] on div "Override WIP Limit" at bounding box center [55, 150] width 48 height 11
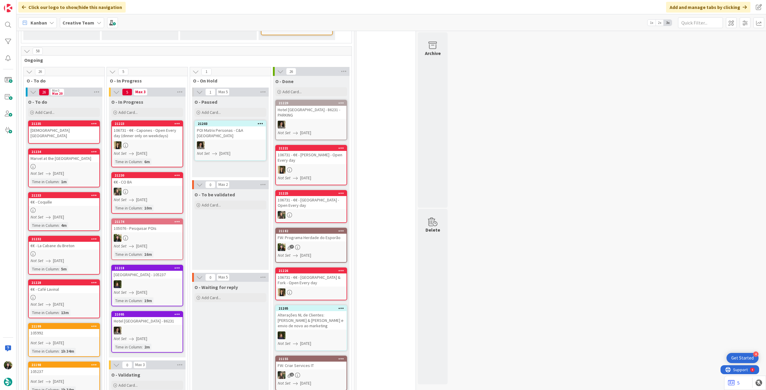
click at [57, 124] on link "21235 [DEMOGRAPHIC_DATA][GEOGRAPHIC_DATA]" at bounding box center [64, 132] width 72 height 23
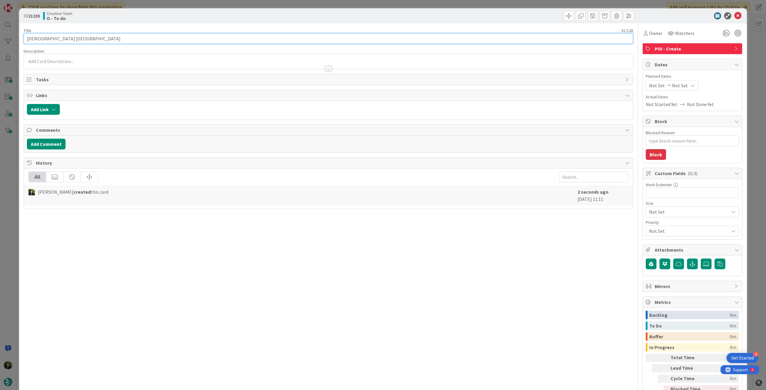
drag, startPoint x: 71, startPoint y: 39, endPoint x: 140, endPoint y: 39, distance: 69.4
click at [140, 39] on input "[DEMOGRAPHIC_DATA] [GEOGRAPHIC_DATA]" at bounding box center [329, 38] width 610 height 11
click at [81, 65] on div at bounding box center [328, 66] width 609 height 6
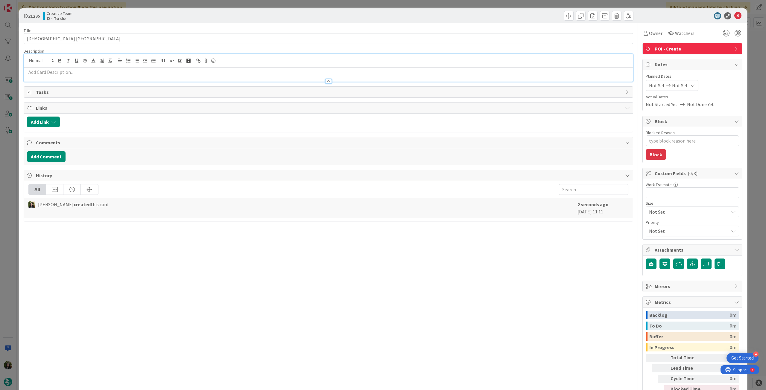
click at [81, 69] on p at bounding box center [328, 72] width 603 height 7
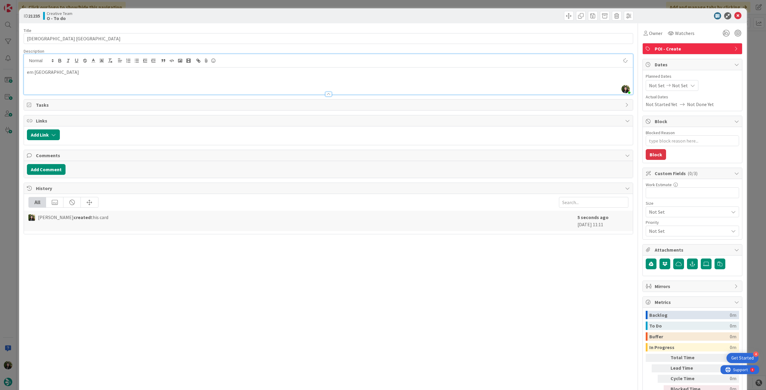
click at [674, 82] on span "Not Set" at bounding box center [680, 85] width 16 height 7
click at [652, 223] on icon at bounding box center [656, 225] width 9 height 7
click at [734, 17] on icon at bounding box center [737, 15] width 7 height 7
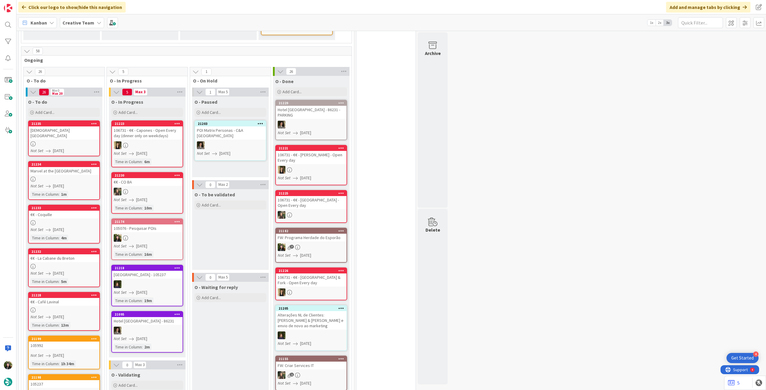
click at [172, 234] on div at bounding box center [147, 238] width 71 height 8
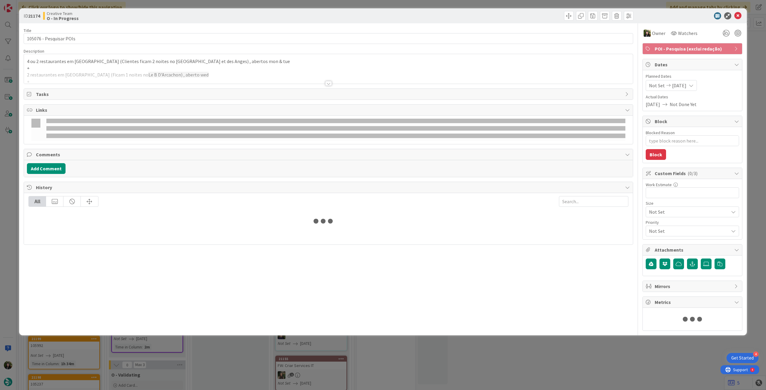
click at [124, 67] on p "+" at bounding box center [328, 68] width 603 height 7
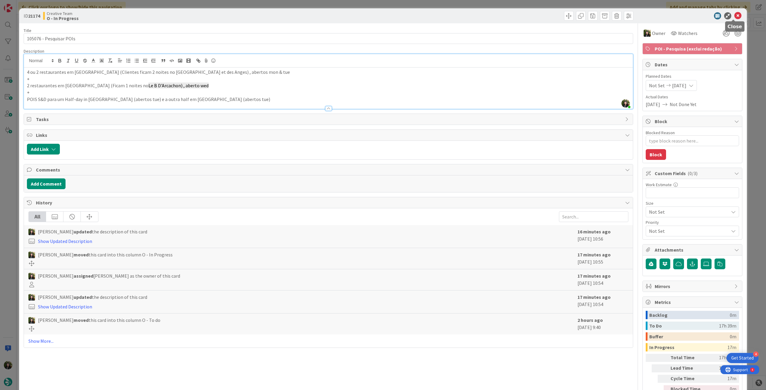
click at [734, 18] on icon at bounding box center [737, 15] width 7 height 7
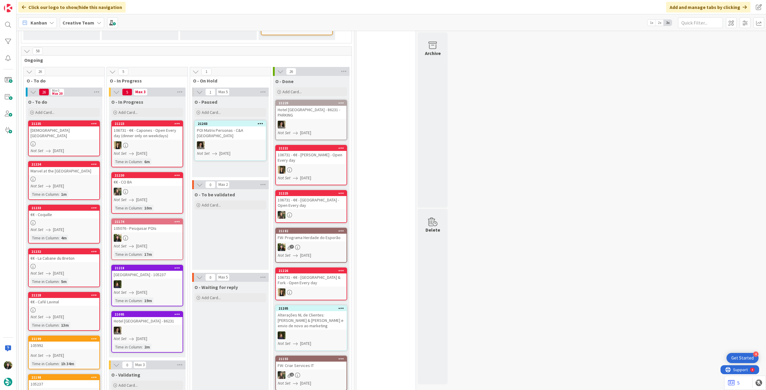
click at [64, 148] on span "[DATE]" at bounding box center [58, 151] width 11 height 6
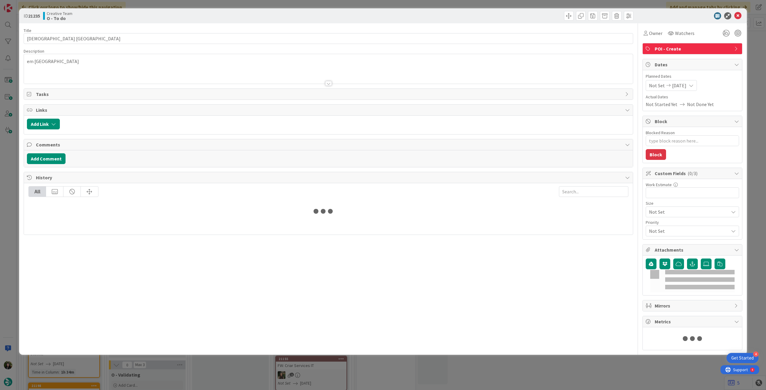
drag, startPoint x: 71, startPoint y: 57, endPoint x: 71, endPoint y: 60, distance: 3.6
click at [71, 57] on div "em [GEOGRAPHIC_DATA]" at bounding box center [328, 70] width 609 height 27
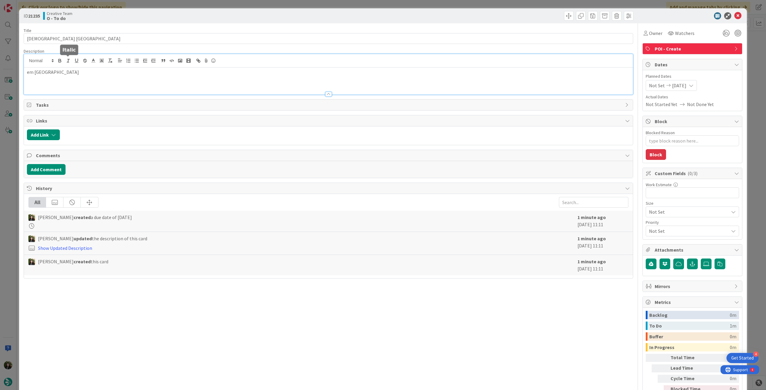
click at [70, 68] on div "em [GEOGRAPHIC_DATA]" at bounding box center [328, 81] width 609 height 27
click at [54, 71] on p "em [GEOGRAPHIC_DATA][DEMOGRAPHIC_DATA] is modest, but it is the spiritual and a…" at bounding box center [328, 72] width 603 height 7
click at [735, 17] on icon at bounding box center [737, 15] width 7 height 7
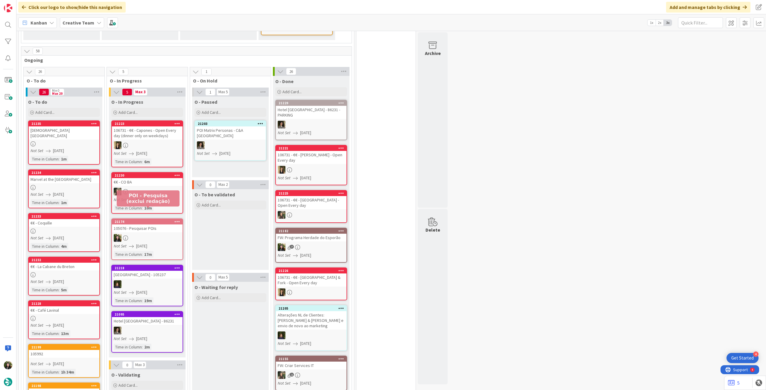
click at [147, 225] on div "105076 - Pesquisar POIs" at bounding box center [147, 229] width 71 height 8
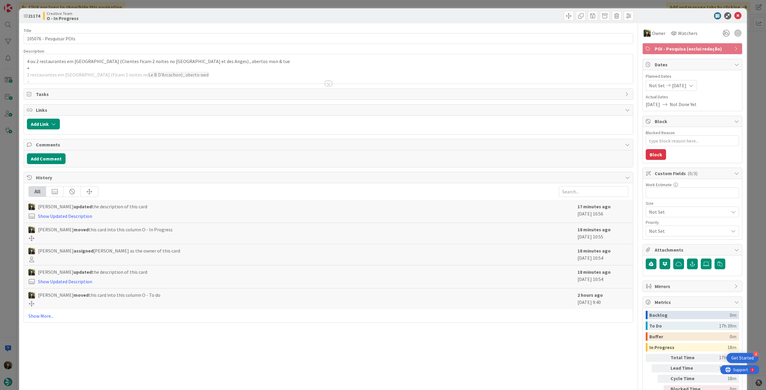
click at [189, 76] on div at bounding box center [328, 76] width 609 height 15
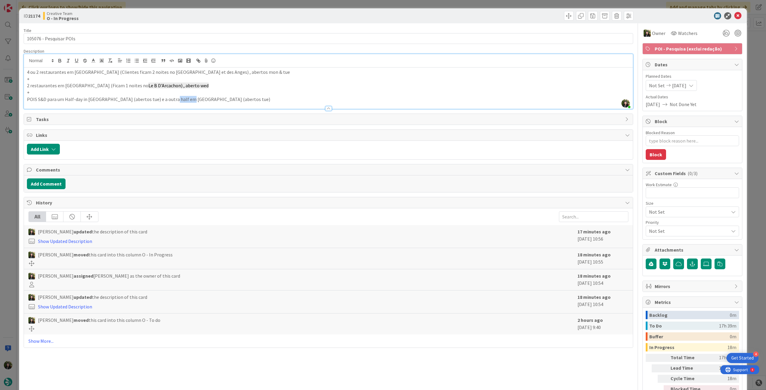
drag, startPoint x: 169, startPoint y: 99, endPoint x: 185, endPoint y: 99, distance: 16.2
click at [185, 99] on p "POIS S&D para um Half-day in [GEOGRAPHIC_DATA] (abertos tue) e a outra half em …" at bounding box center [328, 99] width 603 height 7
click at [734, 16] on icon at bounding box center [737, 15] width 7 height 7
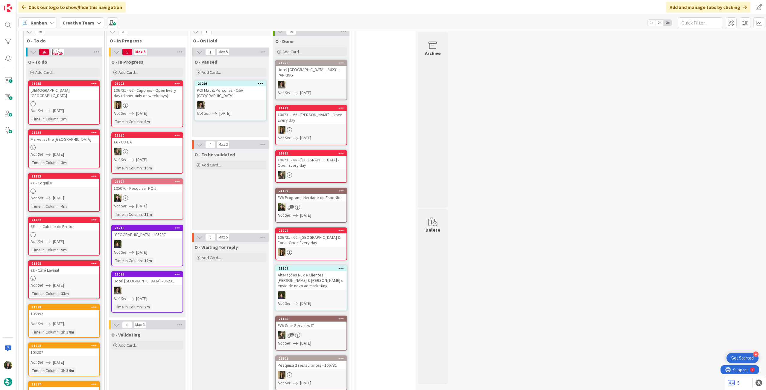
scroll to position [199, 0]
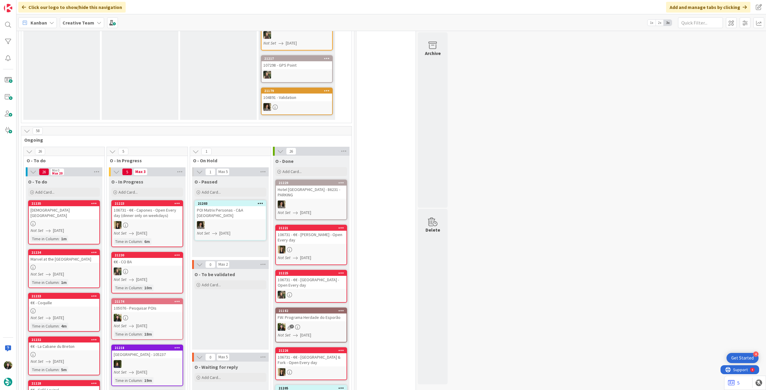
click at [65, 20] on b "Creative Team" at bounding box center [79, 23] width 32 height 6
click at [67, 85] on h4 "Creative Team - Análise" at bounding box center [107, 86] width 81 height 6
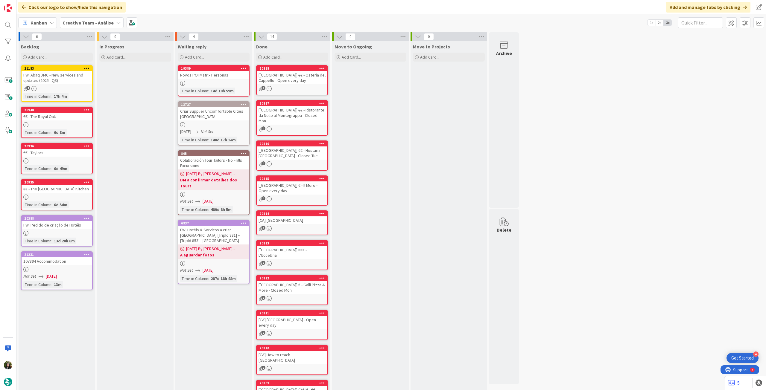
click at [74, 88] on div "1" at bounding box center [57, 88] width 71 height 5
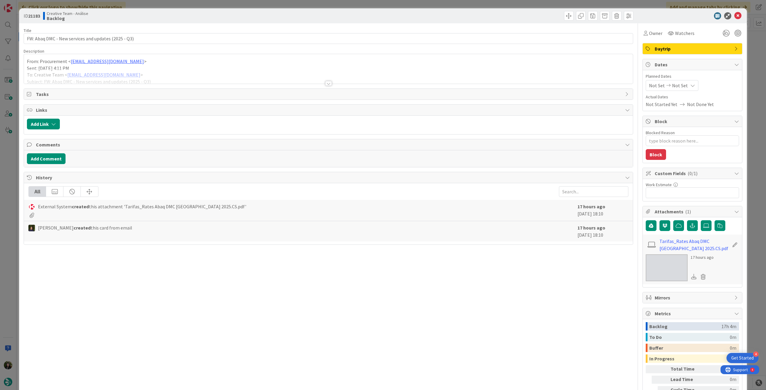
click at [195, 71] on div at bounding box center [328, 76] width 609 height 15
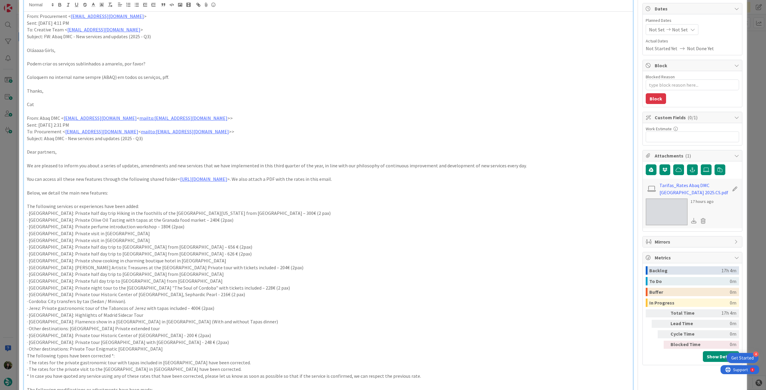
scroll to position [40, 0]
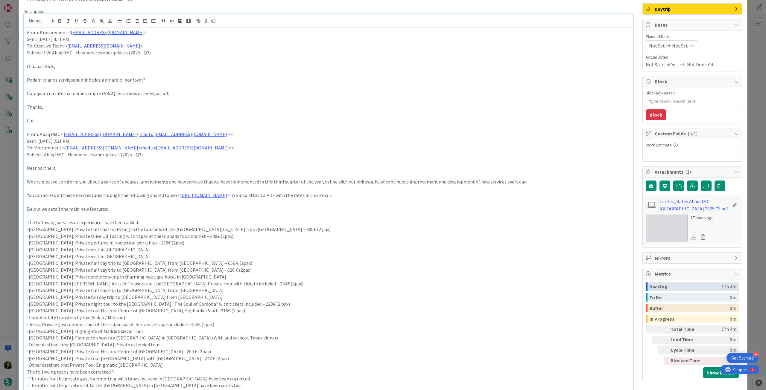
click at [0, 223] on div "ID 21183 Creative Team - Análise Backlog Title 51 / 128 FW: Abaq DMC - New serv…" at bounding box center [383, 195] width 766 height 390
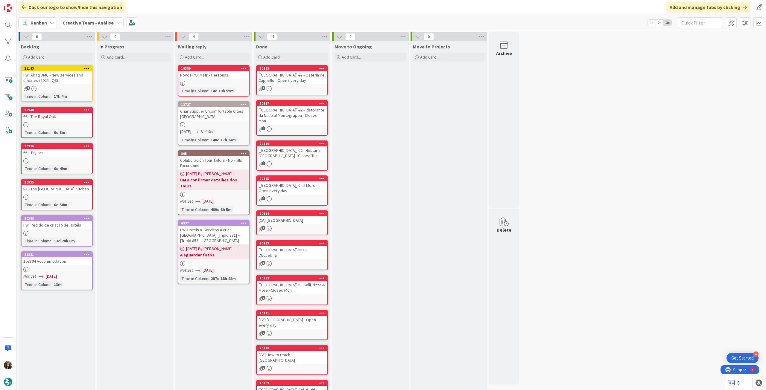
click at [59, 86] on div "1" at bounding box center [57, 88] width 71 height 5
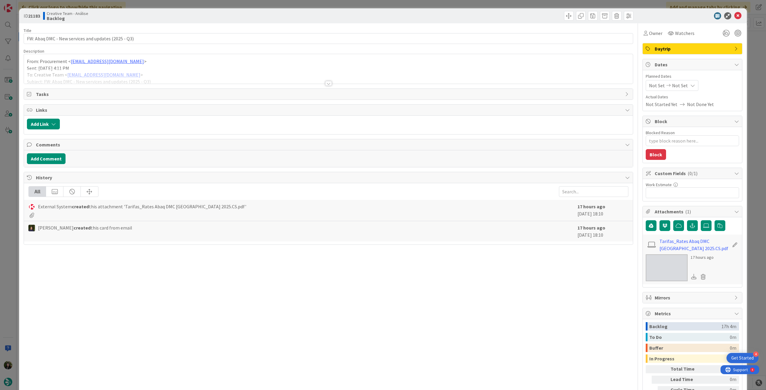
click at [79, 76] on div at bounding box center [328, 76] width 609 height 15
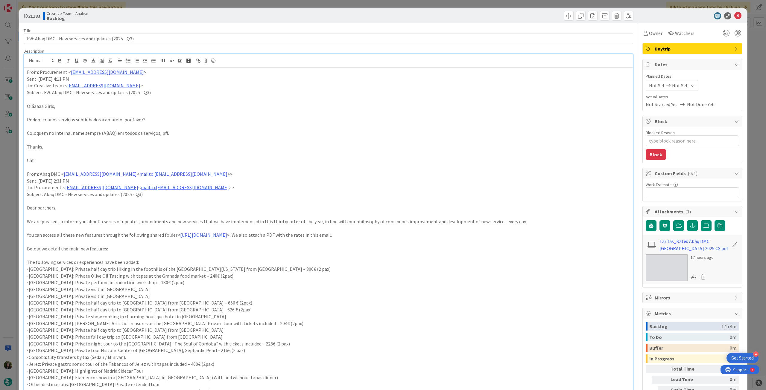
click at [680, 82] on span "Not Set" at bounding box center [680, 85] width 16 height 7
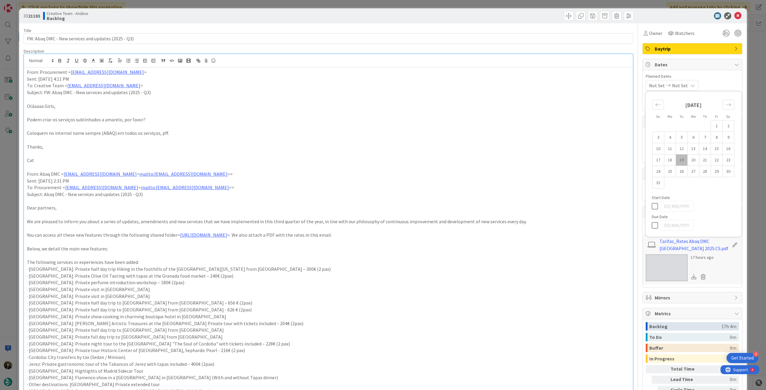
click at [652, 224] on icon at bounding box center [656, 225] width 9 height 7
click at [711, 172] on td "29" at bounding box center [717, 171] width 12 height 11
click at [649, 211] on div "Su Mo Tu We Th Fr Sa [DATE] 1 2 3 4 5 6 7 8 9 10 11 12 13 14 15 16 17 18 19 20 …" at bounding box center [694, 164] width 90 height 139
click at [652, 205] on icon at bounding box center [656, 206] width 9 height 7
click at [652, 224] on icon at bounding box center [656, 225] width 9 height 7
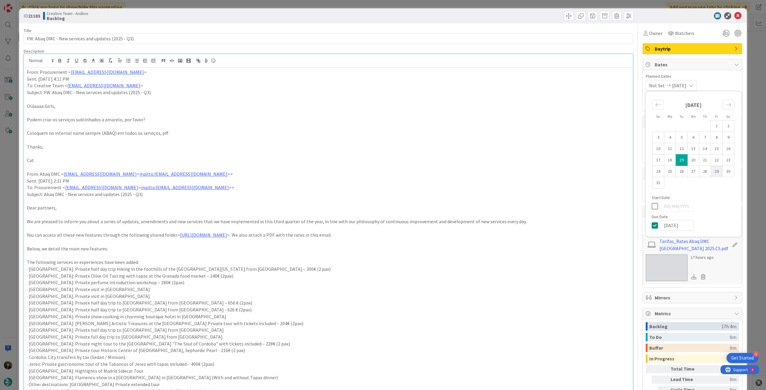
click at [715, 171] on td "29" at bounding box center [717, 171] width 12 height 11
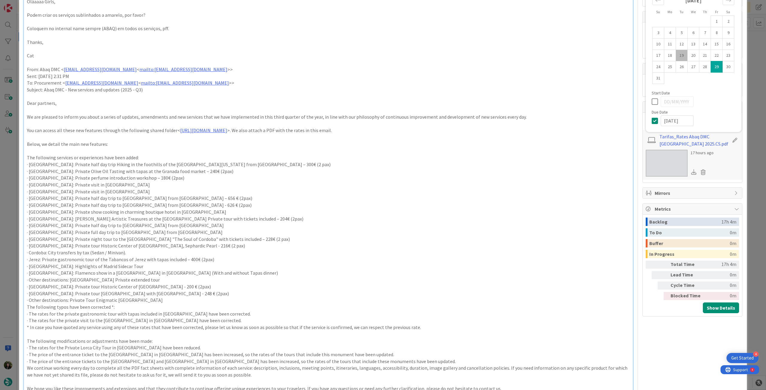
scroll to position [120, 0]
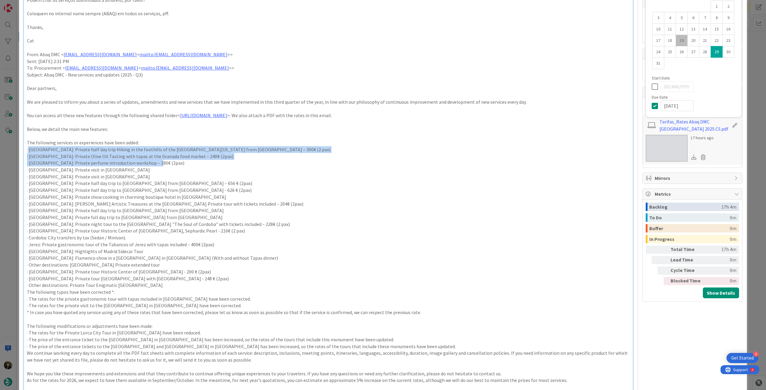
drag, startPoint x: 28, startPoint y: 151, endPoint x: 159, endPoint y: 164, distance: 131.0
click at [159, 164] on div "From: Procurement < [EMAIL_ADDRESS][DOMAIN_NAME] > Sent: [DATE] 4:11 PM To: Cre…" at bounding box center [328, 288] width 609 height 680
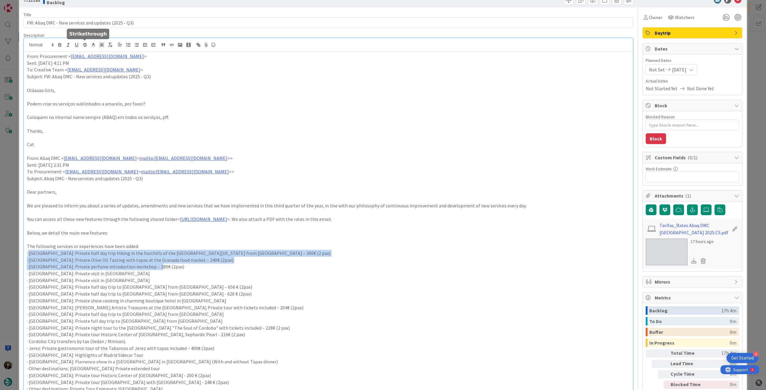
scroll to position [0, 0]
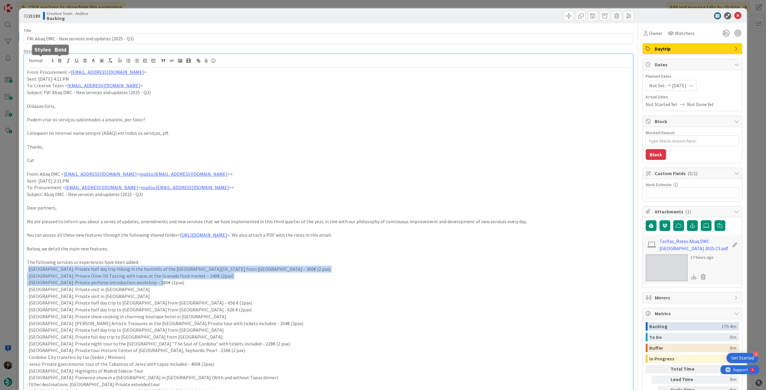
click at [57, 59] on button "button" at bounding box center [60, 60] width 8 height 7
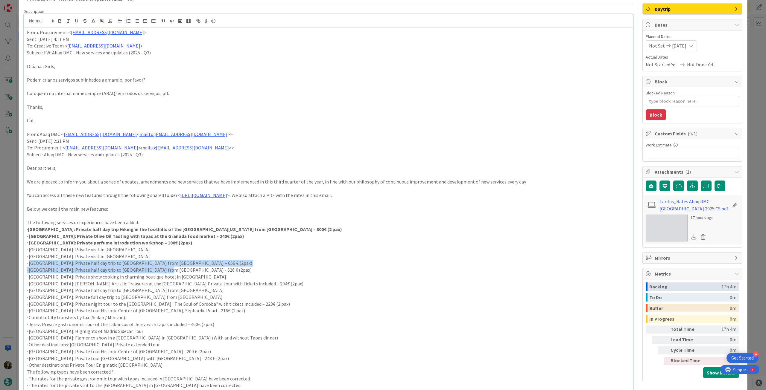
drag, startPoint x: 29, startPoint y: 265, endPoint x: 165, endPoint y: 271, distance: 135.4
click at [165, 271] on div "From: Procurement < [EMAIL_ADDRESS][DOMAIN_NAME] > Sent: [DATE] 4:11 PM To: Cre…" at bounding box center [328, 368] width 609 height 680
click at [61, 19] on icon "button" at bounding box center [59, 20] width 5 height 5
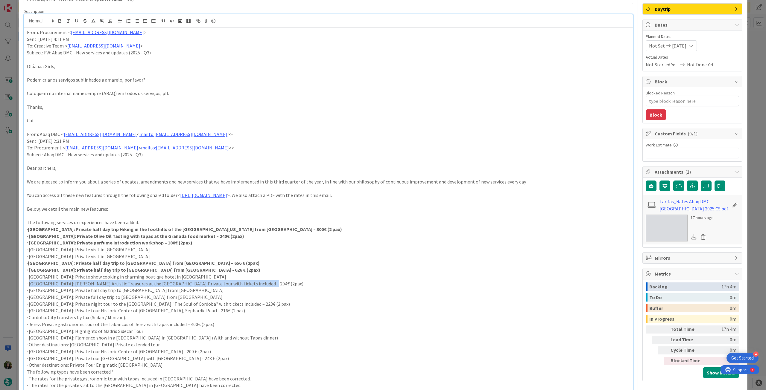
drag, startPoint x: 30, startPoint y: 285, endPoint x: 260, endPoint y: 285, distance: 229.8
click at [260, 285] on p "· [GEOGRAPHIC_DATA]: [PERSON_NAME] Artistic Treasures at the [GEOGRAPHIC_DATA] …" at bounding box center [328, 284] width 603 height 7
click at [62, 20] on icon "button" at bounding box center [59, 20] width 5 height 5
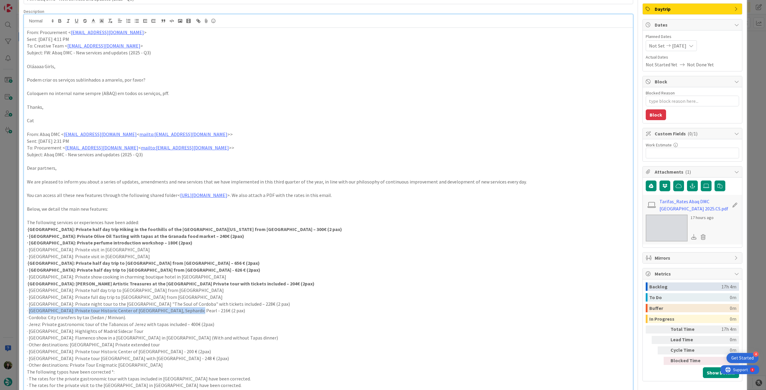
drag, startPoint x: 30, startPoint y: 307, endPoint x: 200, endPoint y: 311, distance: 170.6
click at [200, 311] on p "· [GEOGRAPHIC_DATA]: Private tour Historic Center of [GEOGRAPHIC_DATA], Sephard…" at bounding box center [328, 311] width 603 height 7
click at [191, 311] on p "· [GEOGRAPHIC_DATA]: Private tour Historic Center of [GEOGRAPHIC_DATA], Sephard…" at bounding box center [328, 311] width 603 height 7
drag, startPoint x: 183, startPoint y: 309, endPoint x: 18, endPoint y: 301, distance: 164.8
click at [18, 301] on div "ID 21183 Creative Team - Análise Backlog Title 51 / 128 FW: Abaq DMC - New serv…" at bounding box center [383, 195] width 766 height 390
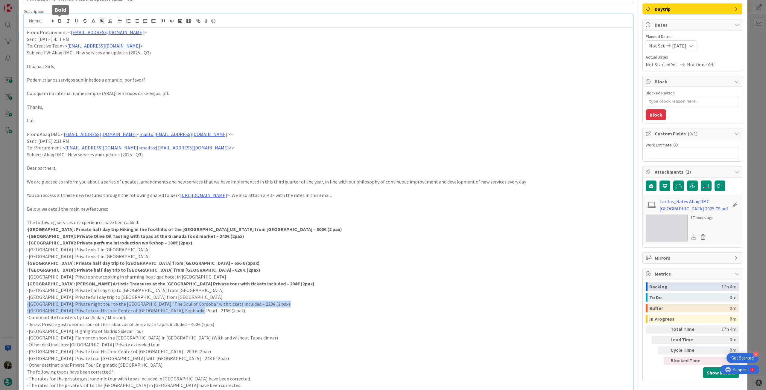
click at [60, 18] on icon "button" at bounding box center [59, 20] width 5 height 5
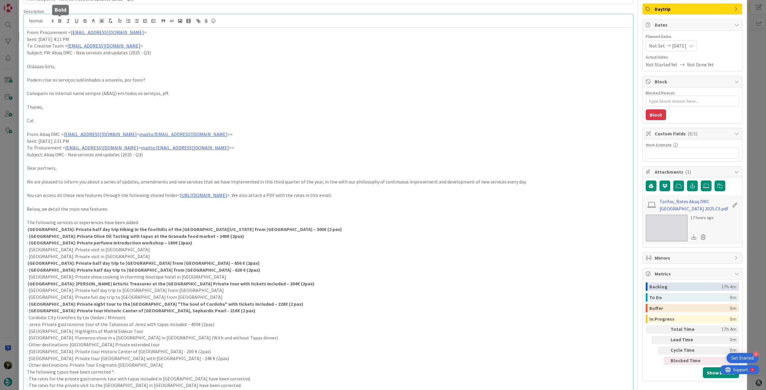
click at [227, 289] on p "· [GEOGRAPHIC_DATA]: Private half day trip to [GEOGRAPHIC_DATA] from [GEOGRAPHI…" at bounding box center [328, 290] width 603 height 7
drag, startPoint x: 37, startPoint y: 325, endPoint x: 212, endPoint y: 325, distance: 174.7
click at [212, 325] on p "· Jerez: Private gastronomic tour of the Tabancos of Jerez with tapas included …" at bounding box center [328, 324] width 603 height 7
click at [58, 19] on icon "button" at bounding box center [59, 20] width 5 height 5
click at [238, 270] on p "· [GEOGRAPHIC_DATA]: Private half day trip to [GEOGRAPHIC_DATA] from [GEOGRAPHI…" at bounding box center [328, 270] width 603 height 7
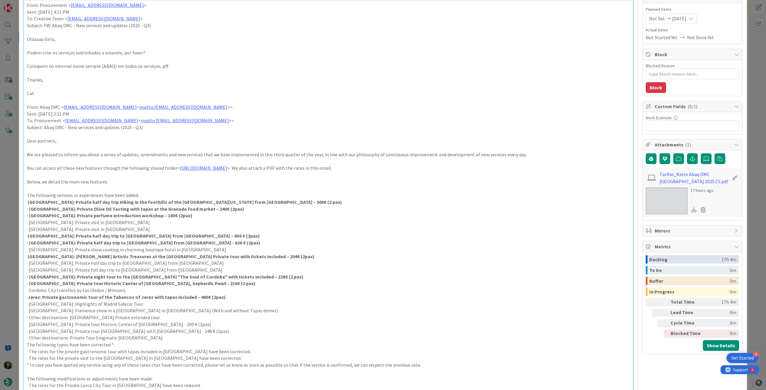
scroll to position [80, 0]
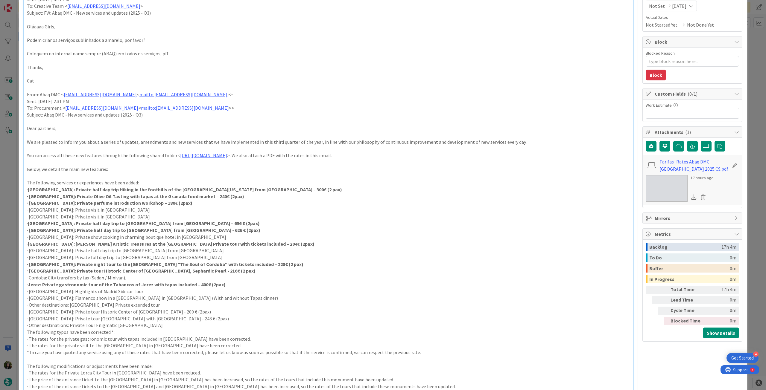
drag, startPoint x: 28, startPoint y: 310, endPoint x: 215, endPoint y: 317, distance: 187.5
click at [215, 317] on div "From: Procurement < [EMAIL_ADDRESS][DOMAIN_NAME] > Sent: [DATE] 4:11 PM To: Cre…" at bounding box center [328, 328] width 609 height 680
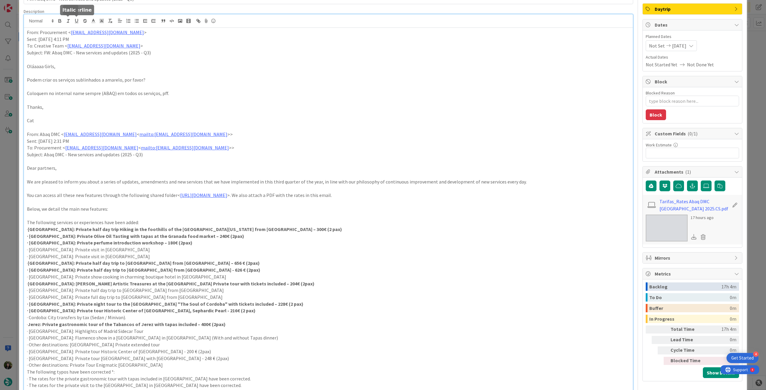
click at [62, 23] on button "button" at bounding box center [60, 20] width 8 height 7
click at [203, 282] on strong "[GEOGRAPHIC_DATA]: [PERSON_NAME] Artistic Treasures at the [GEOGRAPHIC_DATA] Pr…" at bounding box center [171, 284] width 287 height 6
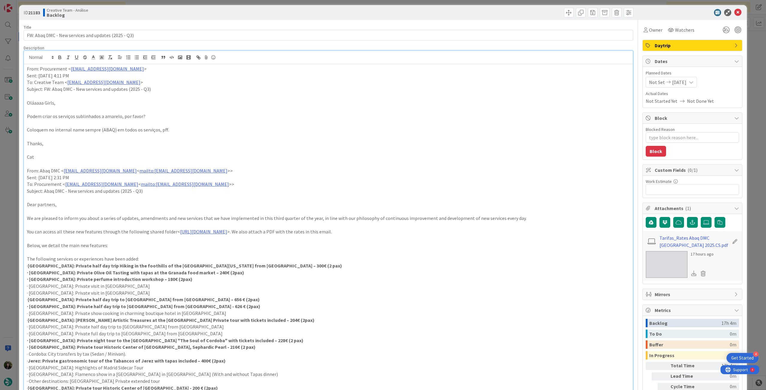
scroll to position [0, 0]
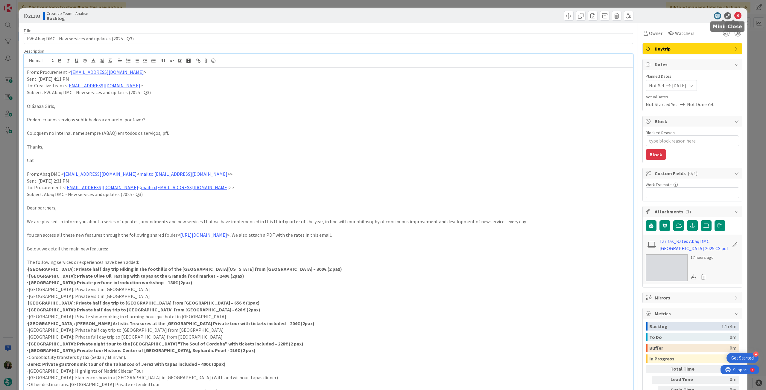
click at [734, 15] on icon at bounding box center [737, 15] width 7 height 7
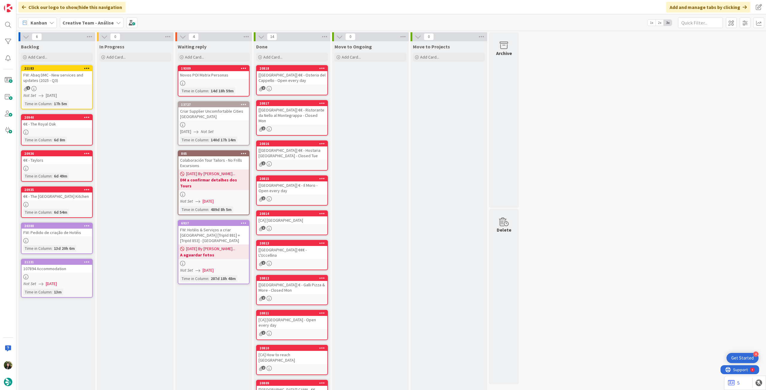
click at [75, 243] on div at bounding box center [57, 240] width 71 height 5
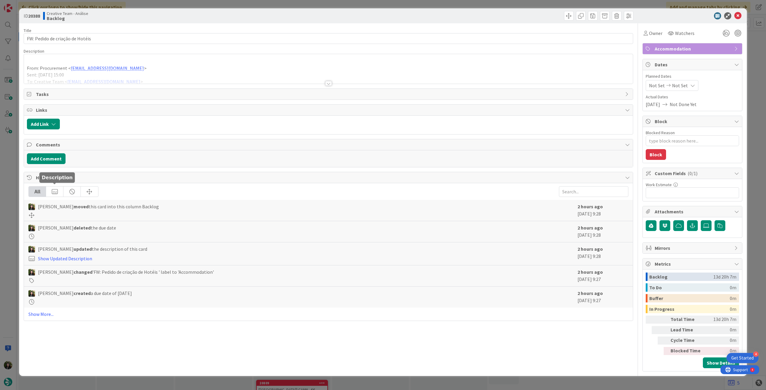
click at [179, 73] on div at bounding box center [328, 76] width 609 height 15
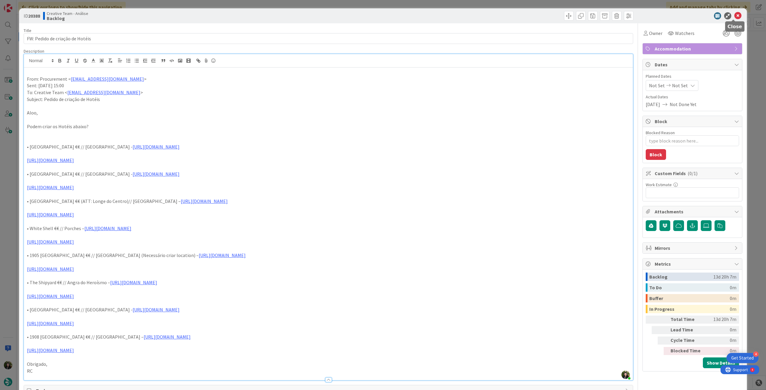
click at [734, 17] on icon at bounding box center [737, 15] width 7 height 7
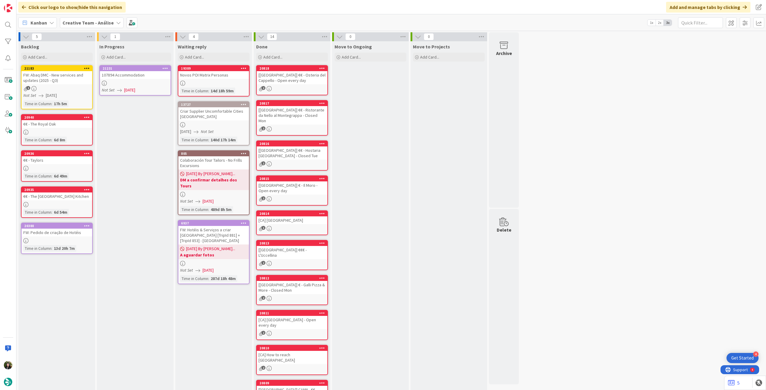
click at [134, 82] on div at bounding box center [135, 83] width 71 height 5
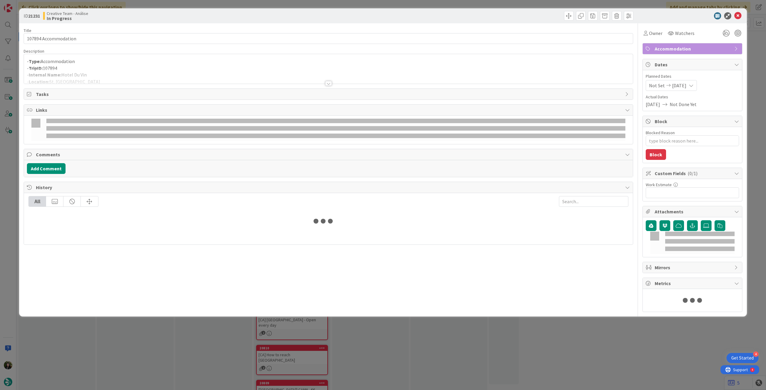
click at [131, 66] on p "- TripID: 107894" at bounding box center [328, 68] width 603 height 7
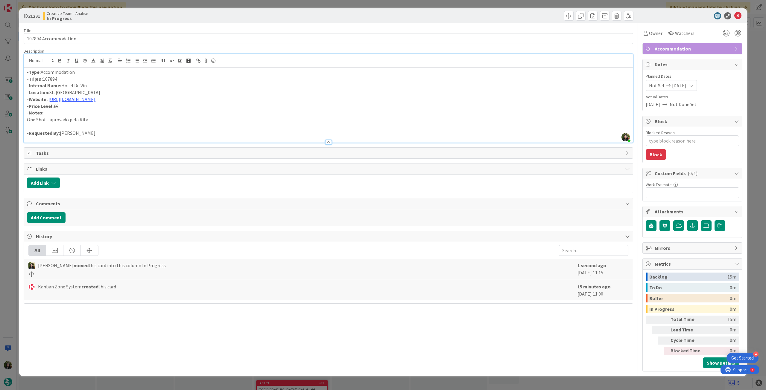
click at [25, 71] on div "- Type: Accommodation - TripID: 107894 - Internal Name: Hotel Du Vin - Location…" at bounding box center [328, 105] width 609 height 75
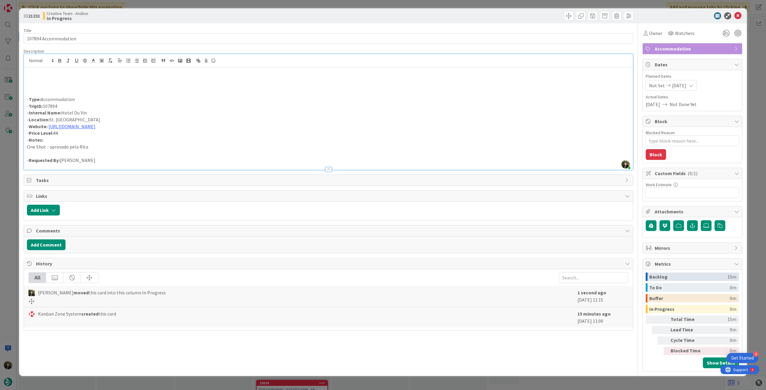
click at [34, 76] on p at bounding box center [328, 79] width 603 height 7
drag, startPoint x: 740, startPoint y: 16, endPoint x: 691, endPoint y: 23, distance: 49.3
click at [740, 16] on icon at bounding box center [737, 15] width 7 height 7
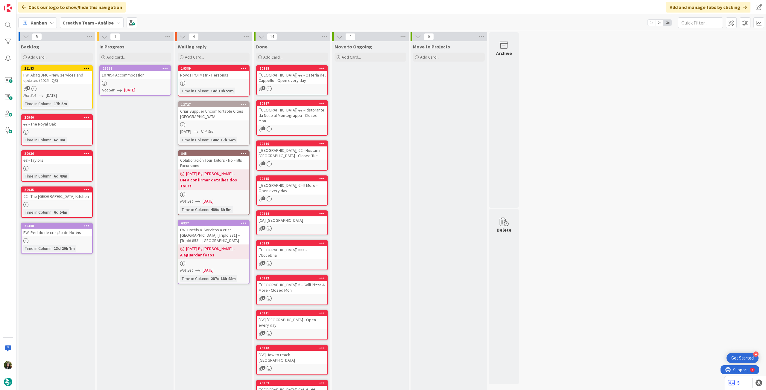
click at [166, 68] on icon at bounding box center [165, 68] width 6 height 4
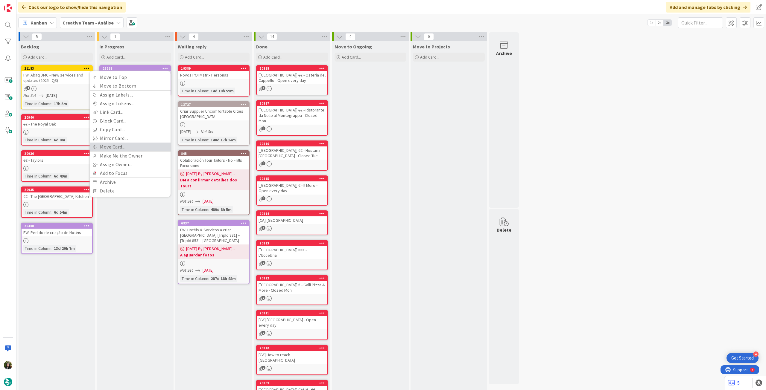
click at [129, 143] on link "Move Card..." at bounding box center [130, 147] width 81 height 9
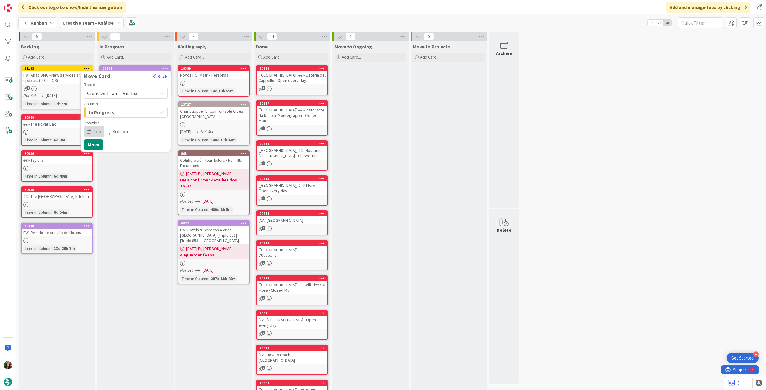
click at [121, 92] on span "Creative Team - Análise" at bounding box center [113, 93] width 52 height 6
click at [119, 122] on span "Creative Team" at bounding box center [129, 121] width 69 height 9
click at [123, 117] on button "Select a Column..." at bounding box center [126, 112] width 84 height 11
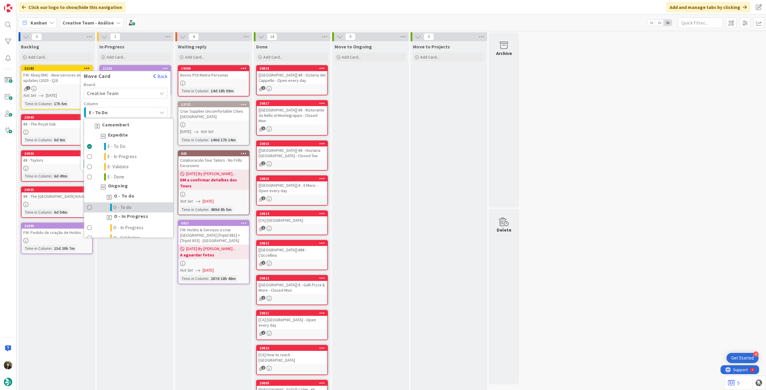
click at [142, 205] on link "O - To do" at bounding box center [128, 208] width 89 height 10
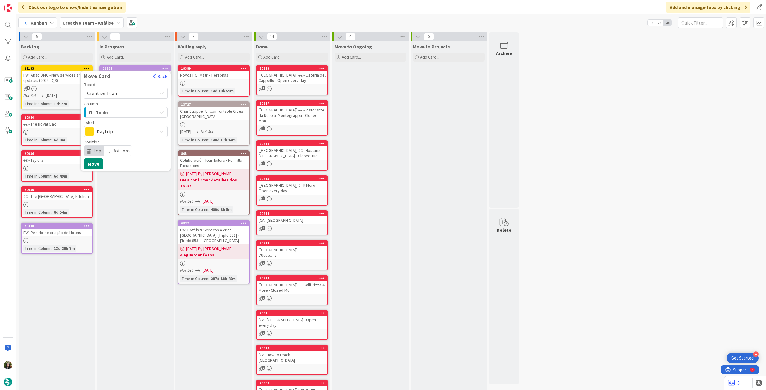
click at [124, 129] on span "Daytrip" at bounding box center [125, 131] width 57 height 8
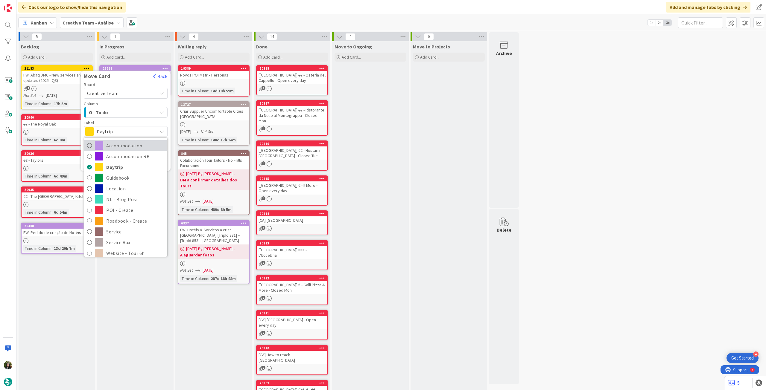
click at [122, 143] on span "Accommodation" at bounding box center [135, 145] width 58 height 9
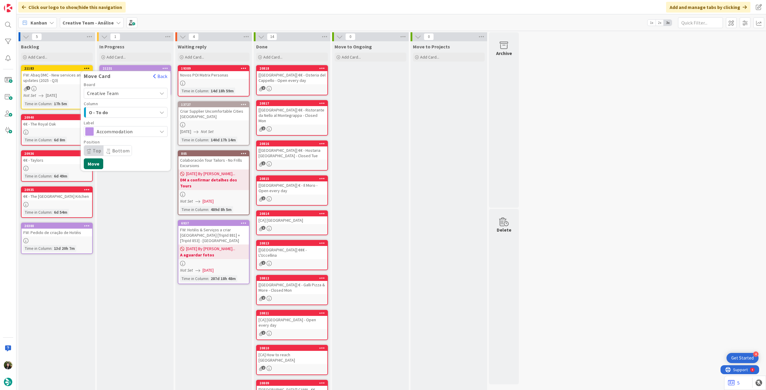
click at [96, 161] on button "Move" at bounding box center [93, 164] width 19 height 11
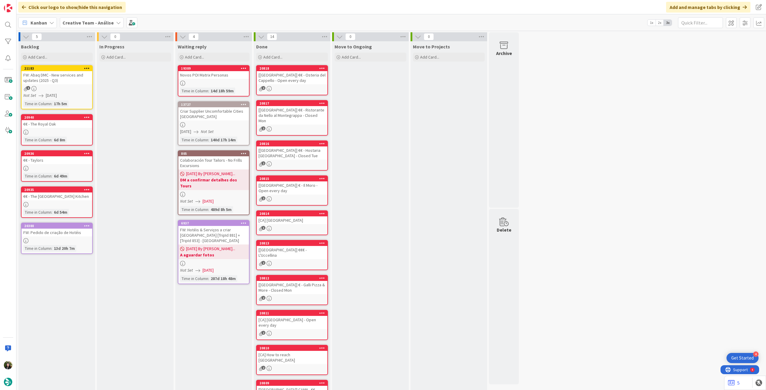
click at [91, 21] on b "Creative Team - Análise" at bounding box center [88, 23] width 51 height 6
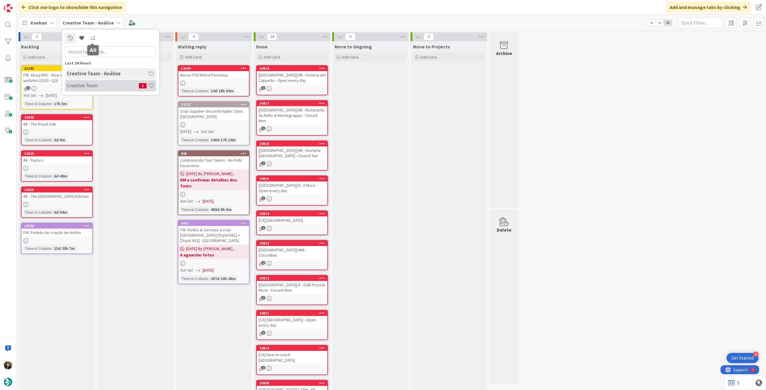
click at [94, 83] on h4 "Creative Team" at bounding box center [103, 86] width 72 height 6
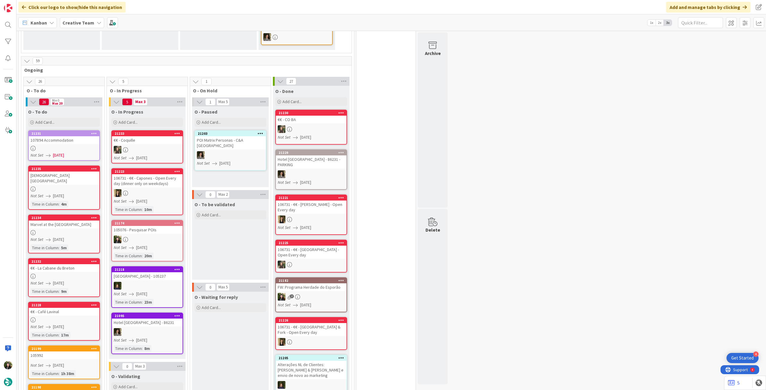
scroll to position [279, 0]
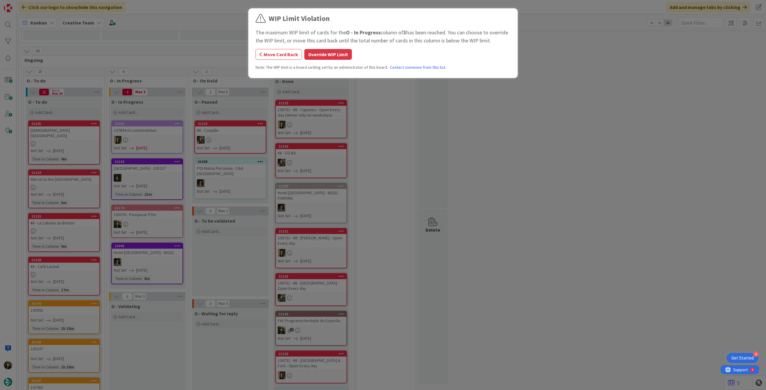
click at [336, 51] on button "Override WIP Limit" at bounding box center [328, 54] width 48 height 11
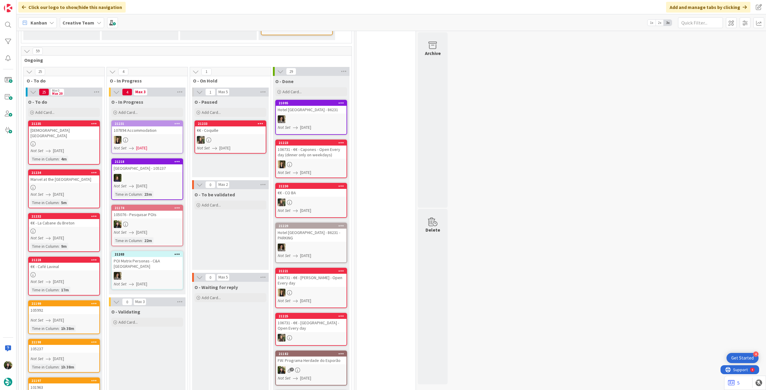
click at [169, 230] on div "Not Set [DATE]" at bounding box center [148, 233] width 69 height 6
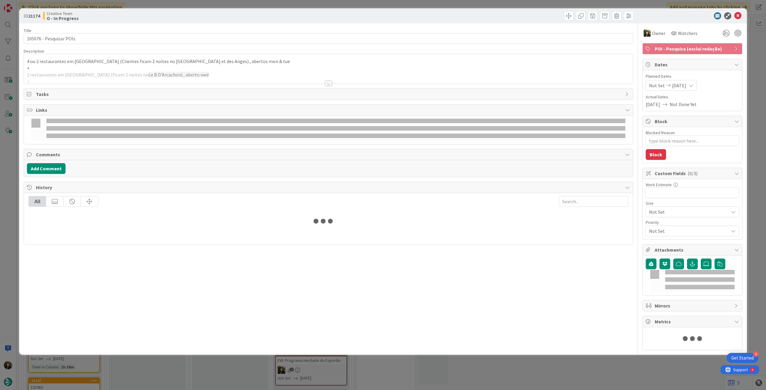
click at [158, 70] on div at bounding box center [328, 76] width 609 height 15
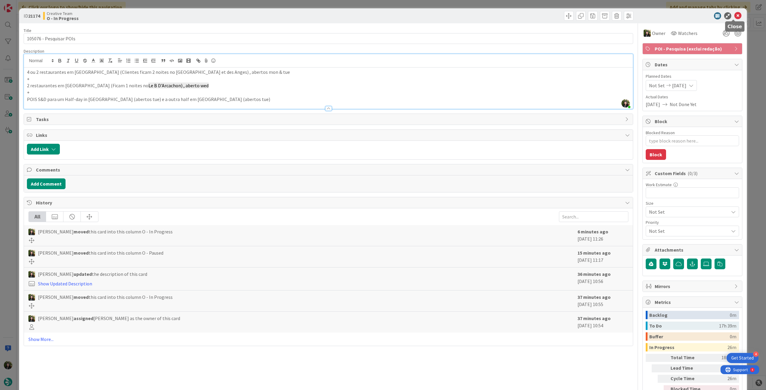
click at [734, 16] on icon at bounding box center [737, 15] width 7 height 7
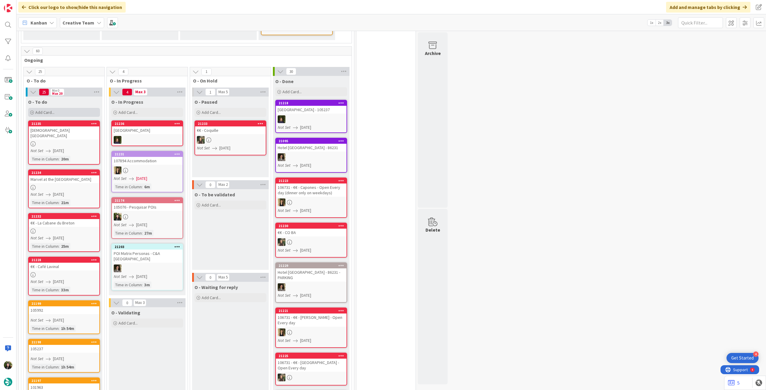
click at [61, 108] on div "Add Card..." at bounding box center [64, 112] width 72 height 9
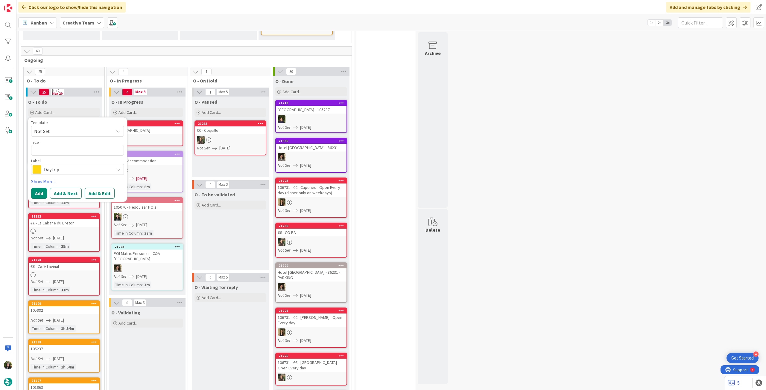
click at [62, 165] on span "Daytrip" at bounding box center [77, 169] width 66 height 8
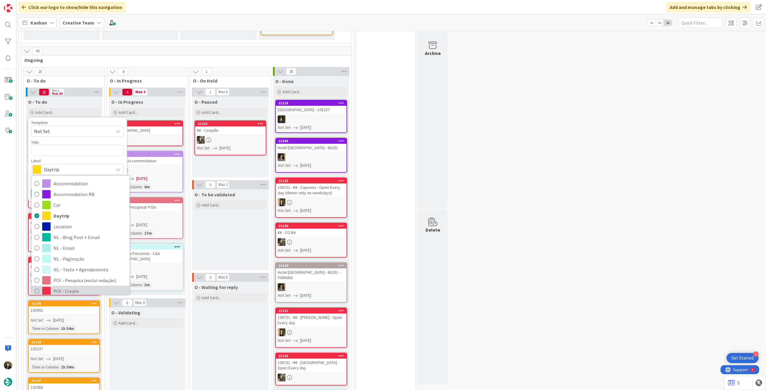
click at [67, 287] on span "POI - Create" at bounding box center [90, 291] width 73 height 9
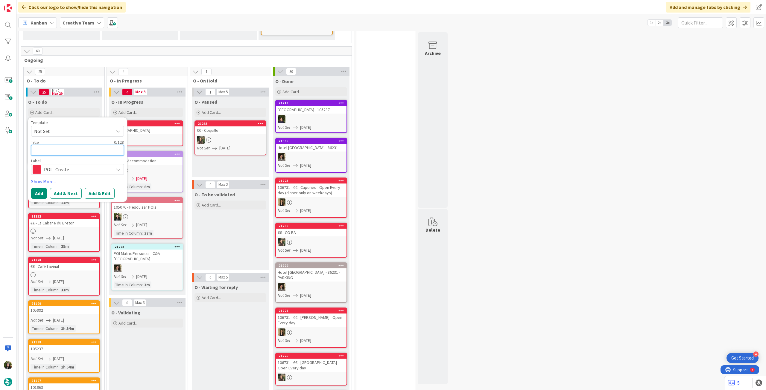
click at [58, 145] on textarea at bounding box center [77, 150] width 93 height 11
paste textarea "Maison du Tourisme et du Vin de [GEOGRAPHIC_DATA]"
click at [34, 188] on button "Add" at bounding box center [39, 193] width 16 height 11
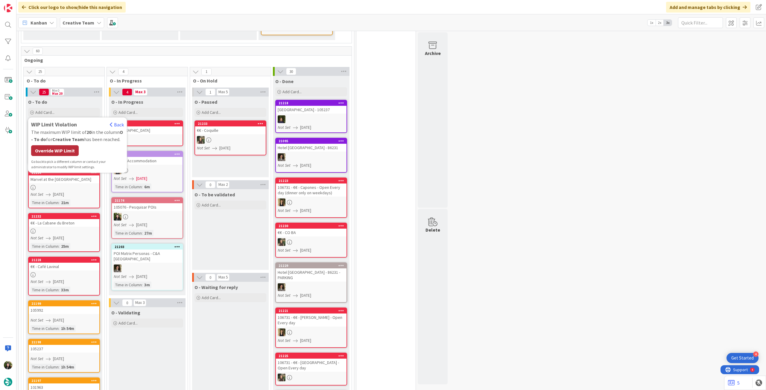
click at [52, 145] on div "Override WIP Limit" at bounding box center [55, 150] width 48 height 11
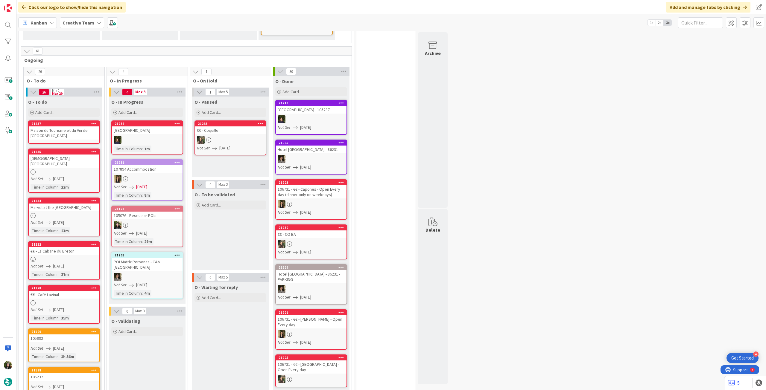
click at [60, 127] on div "Maison du Tourisme et du Vin de [GEOGRAPHIC_DATA]" at bounding box center [64, 133] width 71 height 13
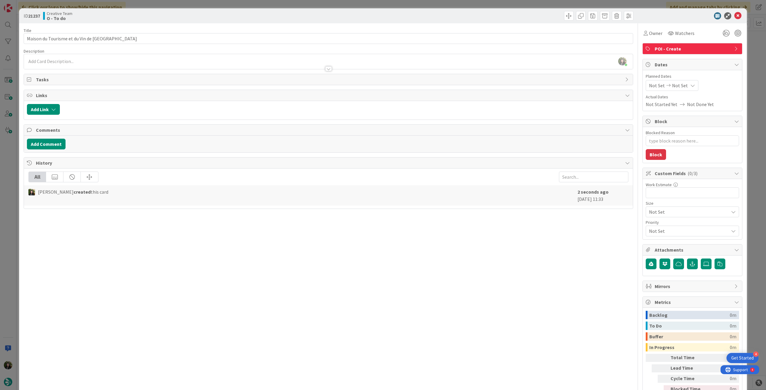
click at [80, 61] on div "[PERSON_NAME] just joined" at bounding box center [328, 61] width 609 height 15
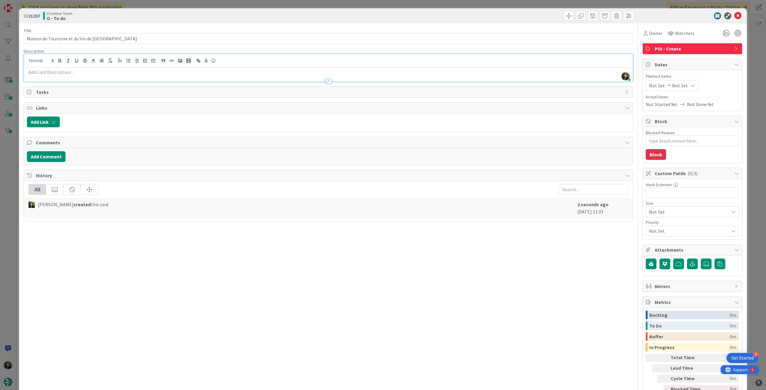
paste div
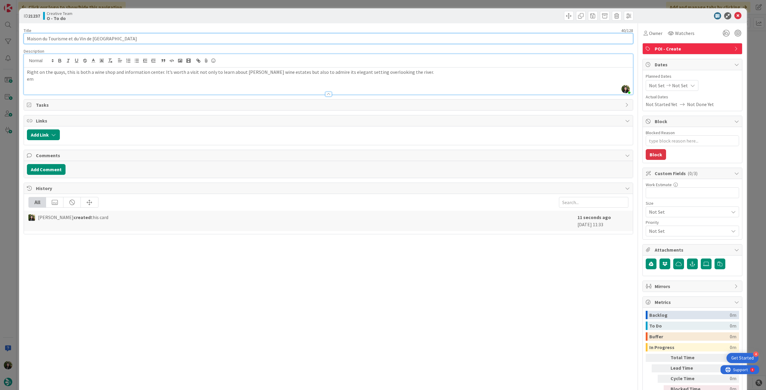
drag, startPoint x: 93, startPoint y: 39, endPoint x: 124, endPoint y: 39, distance: 31.1
click at [124, 39] on input "Maison du Tourisme et du Vin de [GEOGRAPHIC_DATA]" at bounding box center [329, 38] width 610 height 11
click at [85, 79] on p "em" at bounding box center [328, 79] width 603 height 7
click at [678, 92] on div "Planned Dates Not Set Not Set Actual Dates Not Started Yet Not Done Yet" at bounding box center [692, 90] width 93 height 35
click at [681, 84] on div "Not Set Not Set" at bounding box center [672, 85] width 53 height 11
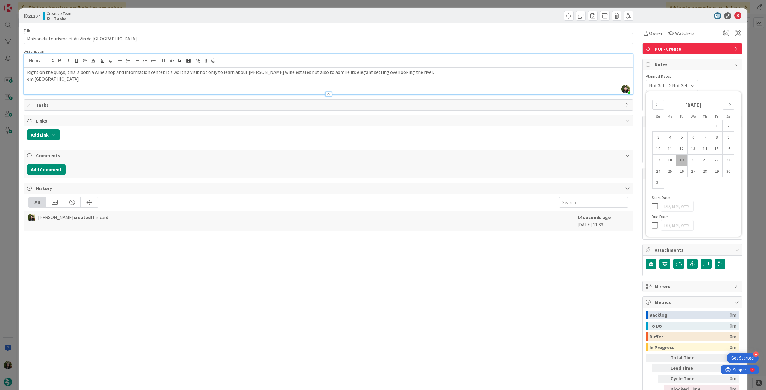
click at [652, 227] on icon at bounding box center [656, 225] width 9 height 7
click at [734, 14] on icon at bounding box center [737, 15] width 7 height 7
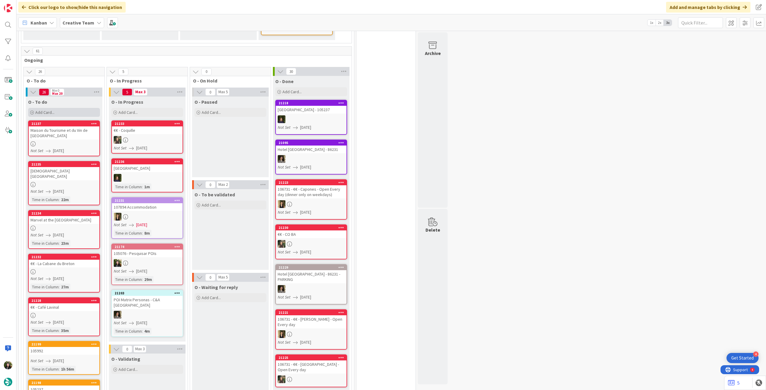
click at [67, 108] on div "Add Card..." at bounding box center [64, 112] width 72 height 9
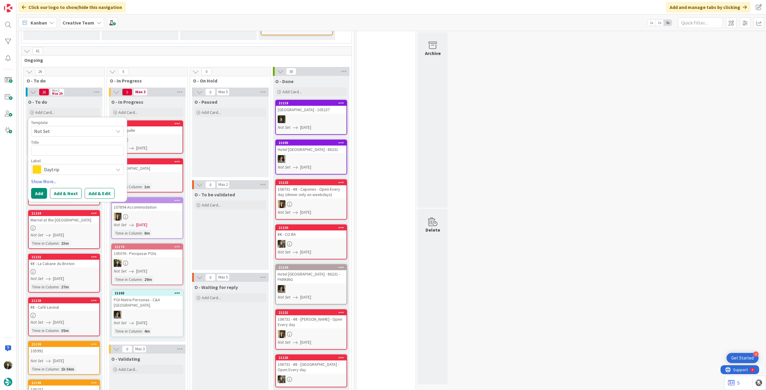
drag, startPoint x: 71, startPoint y: 159, endPoint x: 75, endPoint y: 165, distance: 7.0
click at [71, 165] on span "Daytrip" at bounding box center [77, 169] width 66 height 8
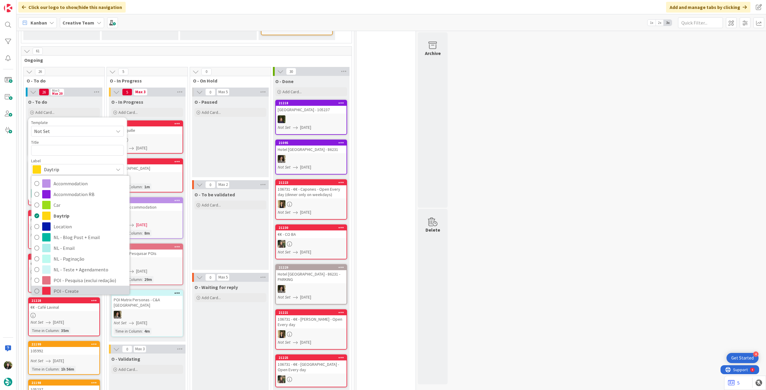
click at [71, 287] on span "POI - Create" at bounding box center [90, 291] width 73 height 9
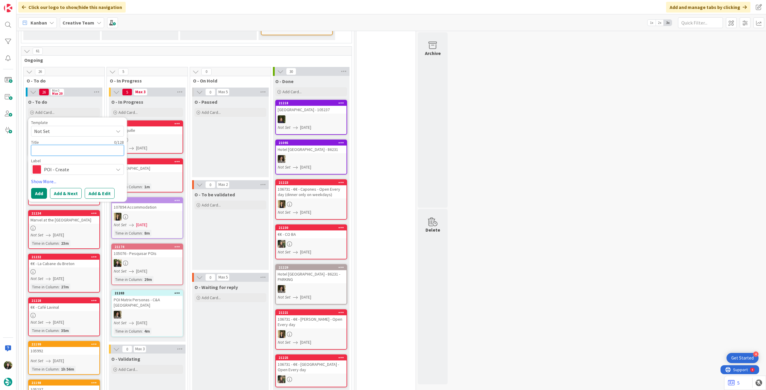
click at [76, 145] on textarea at bounding box center [77, 150] width 93 height 11
paste textarea "Pauillac Waterfront"
click at [36, 188] on button "Add" at bounding box center [39, 193] width 16 height 11
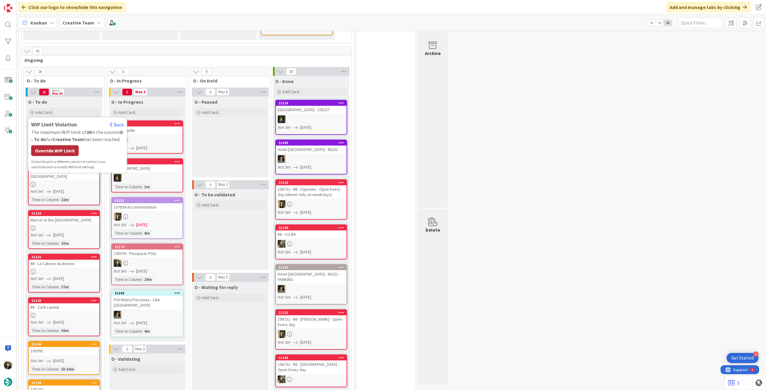
click at [48, 145] on div "Override WIP Limit" at bounding box center [55, 150] width 48 height 11
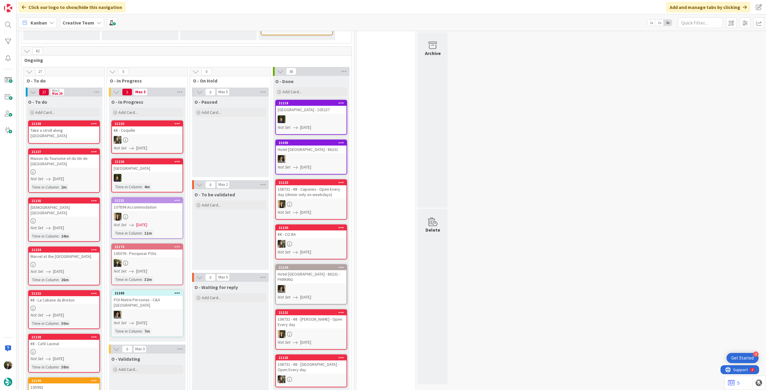
click at [51, 123] on link "21238 Take a stroll along [GEOGRAPHIC_DATA]" at bounding box center [64, 132] width 72 height 23
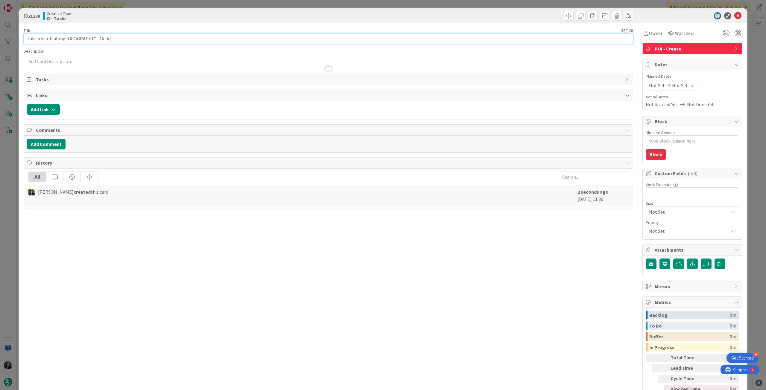
click at [83, 39] on input "Take a stroll along [GEOGRAPHIC_DATA]" at bounding box center [329, 38] width 610 height 11
drag, startPoint x: 79, startPoint y: 37, endPoint x: 63, endPoint y: 38, distance: 15.6
click at [63, 37] on input "Take a stroll along [GEOGRAPHIC_DATA] waterfront" at bounding box center [329, 38] width 610 height 11
click at [45, 64] on div at bounding box center [328, 66] width 609 height 6
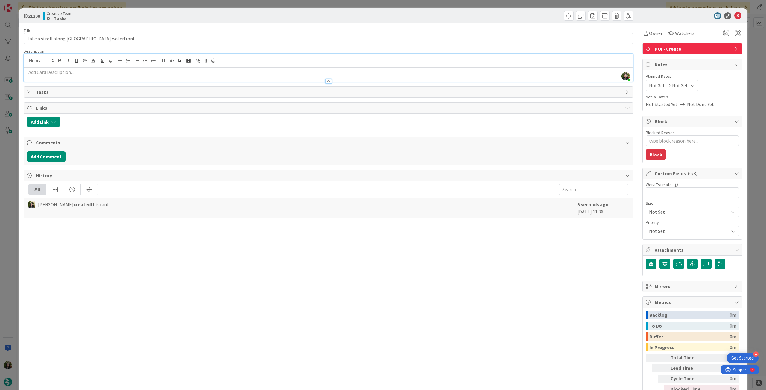
click at [43, 74] on p at bounding box center [328, 72] width 603 height 7
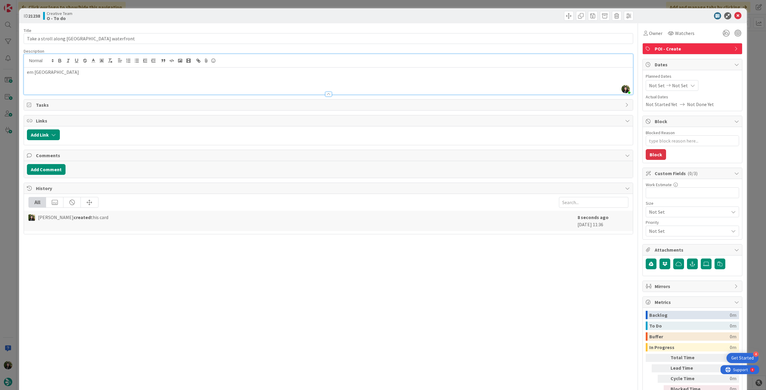
click at [672, 88] on span "Not Set" at bounding box center [680, 85] width 16 height 7
click at [652, 224] on icon at bounding box center [656, 225] width 9 height 7
click at [734, 15] on icon at bounding box center [737, 15] width 7 height 7
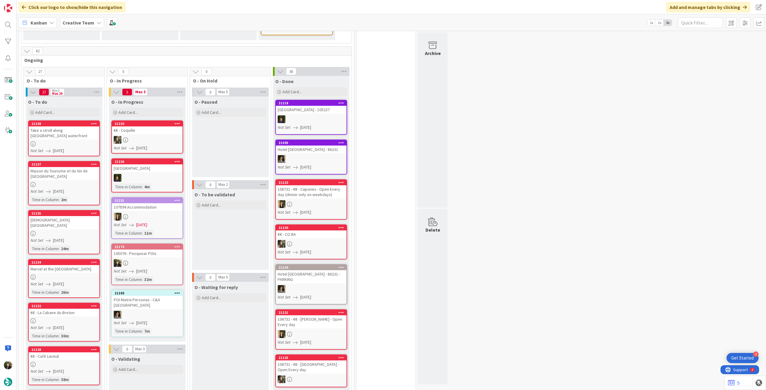
scroll to position [319, 0]
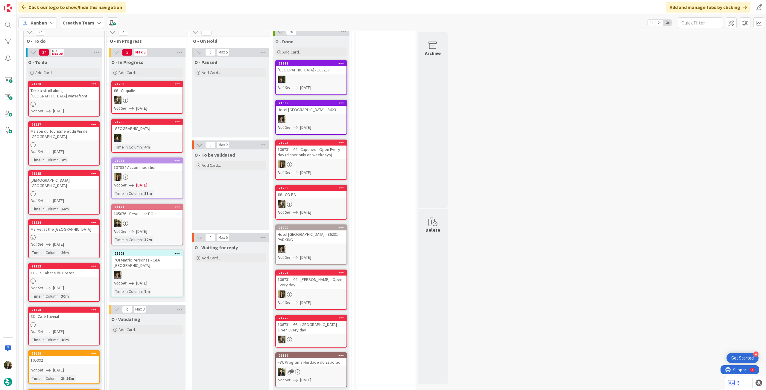
click at [157, 229] on div "Not Set [DATE]" at bounding box center [148, 232] width 69 height 6
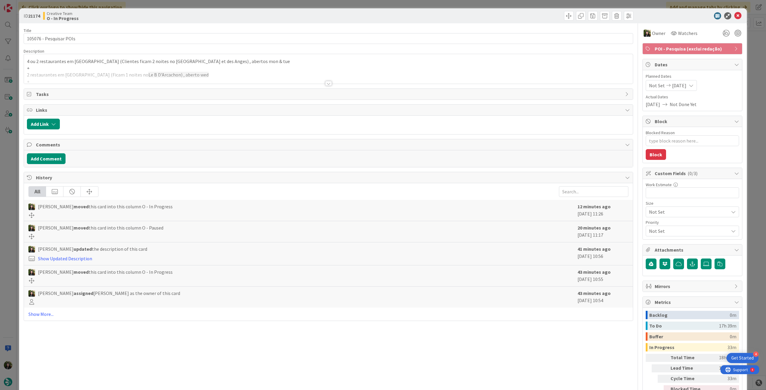
click at [133, 66] on p "+" at bounding box center [328, 68] width 603 height 7
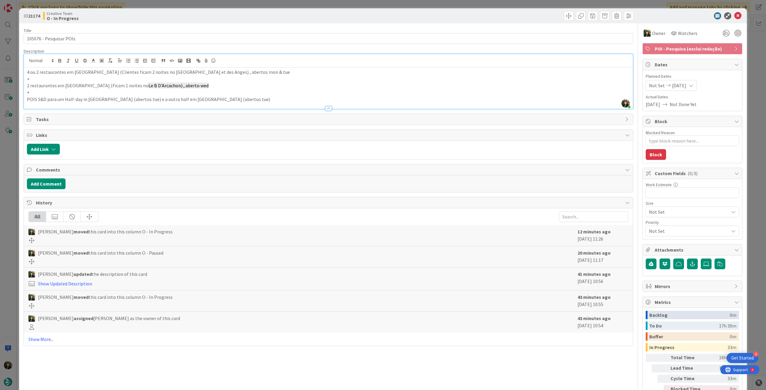
click at [218, 103] on div at bounding box center [328, 106] width 609 height 6
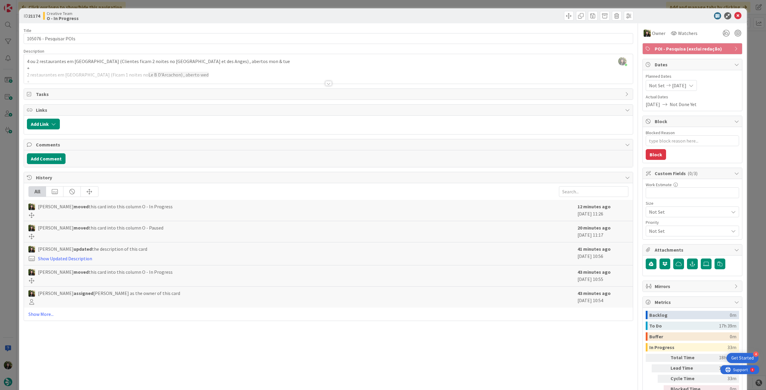
click at [202, 73] on div at bounding box center [328, 76] width 609 height 15
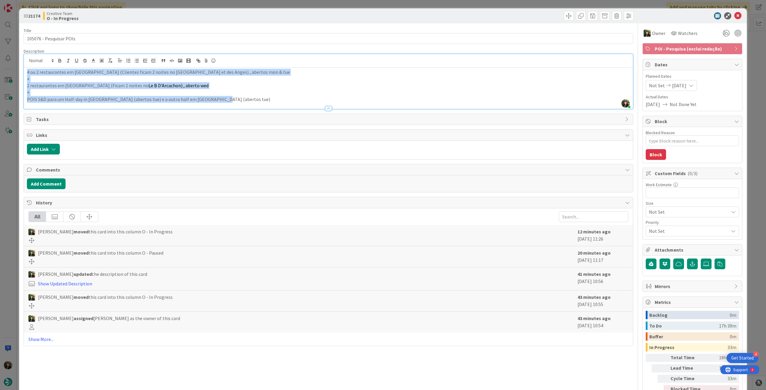
drag, startPoint x: 220, startPoint y: 99, endPoint x: 12, endPoint y: 68, distance: 210.6
click at [1, 69] on div "ID 21174 Creative Team O - In Progress Title 23 / 128 105076 - Pesquisar POIs D…" at bounding box center [383, 195] width 766 height 390
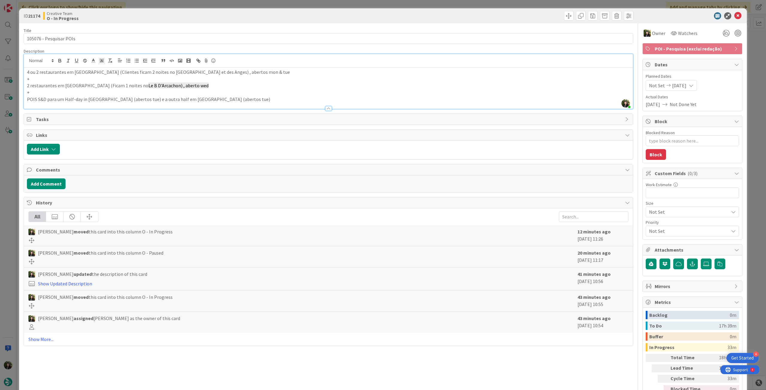
drag, startPoint x: 176, startPoint y: 85, endPoint x: 185, endPoint y: 86, distance: 9.0
click at [177, 86] on span "Le B D'Arcachon) , aberto wed" at bounding box center [178, 86] width 60 height 6
click at [685, 48] on span "POI - Pesquisa (exclui redação)" at bounding box center [693, 48] width 77 height 7
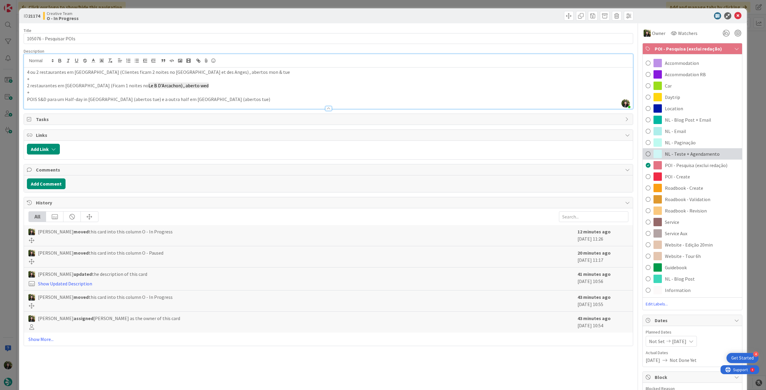
click at [701, 151] on span "NL - Teste + Agendamento" at bounding box center [692, 154] width 55 height 7
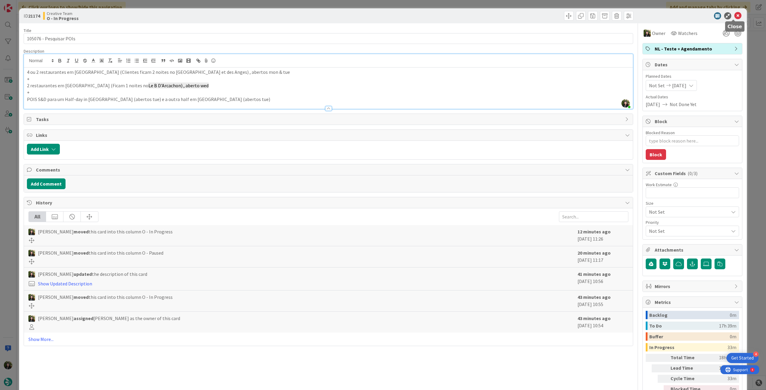
click at [734, 16] on icon at bounding box center [737, 15] width 7 height 7
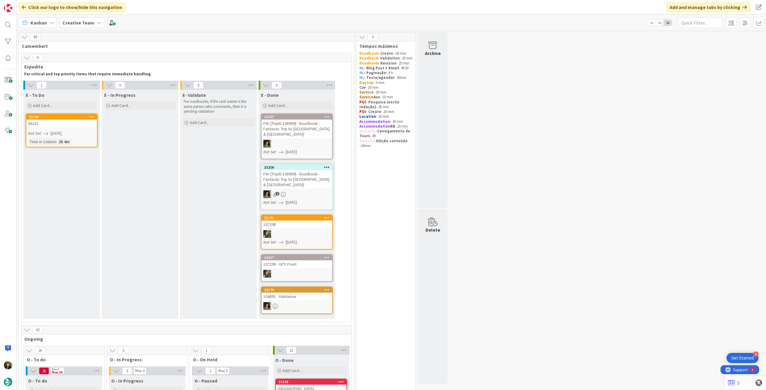
scroll to position [159, 0]
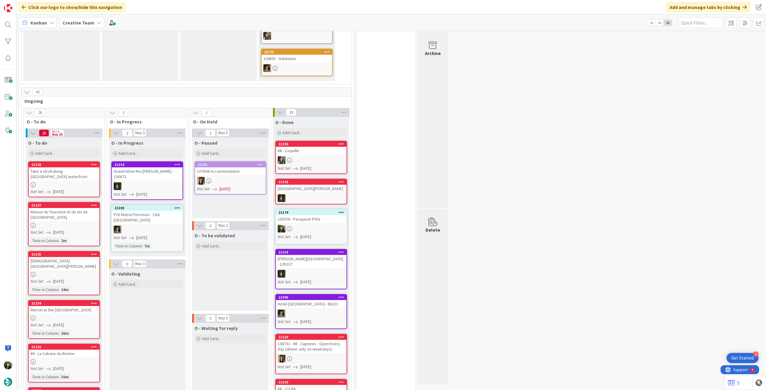
scroll to position [239, 0]
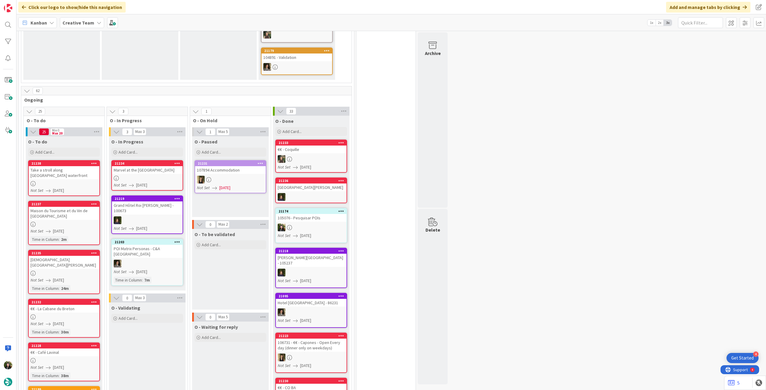
click at [150, 176] on div at bounding box center [147, 178] width 71 height 5
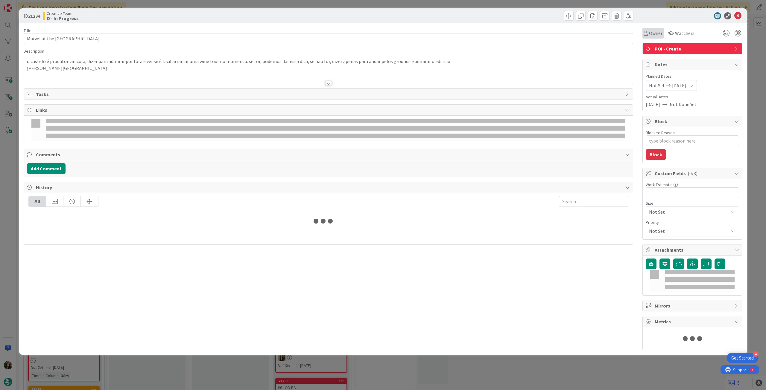
click at [654, 37] on div "Owner" at bounding box center [652, 33] width 21 height 11
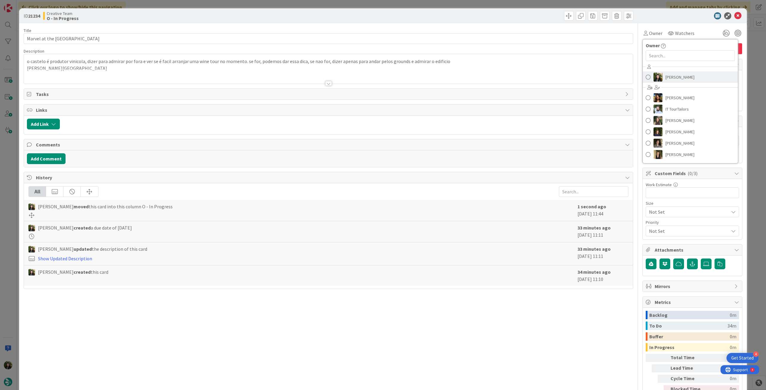
click at [666, 81] on span "[PERSON_NAME]" at bounding box center [679, 77] width 29 height 9
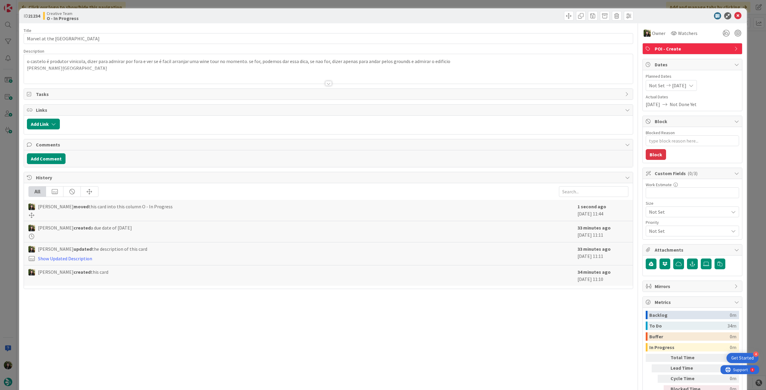
click at [372, 73] on div at bounding box center [328, 76] width 609 height 15
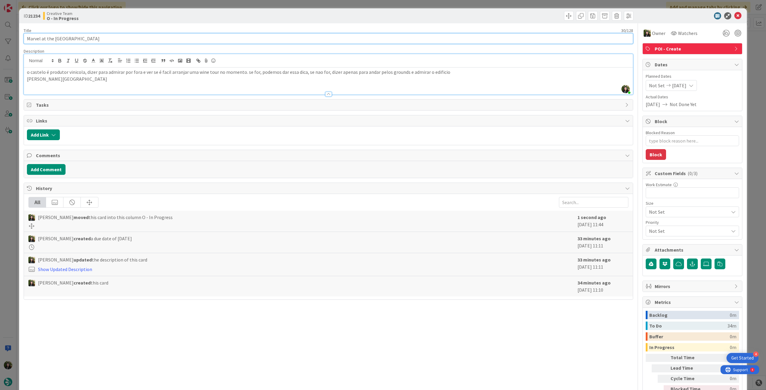
drag, startPoint x: 95, startPoint y: 36, endPoint x: 54, endPoint y: 39, distance: 40.9
click at [54, 39] on input "Marvel at the [GEOGRAPHIC_DATA]" at bounding box center [329, 38] width 610 height 11
click at [734, 15] on icon at bounding box center [737, 15] width 7 height 7
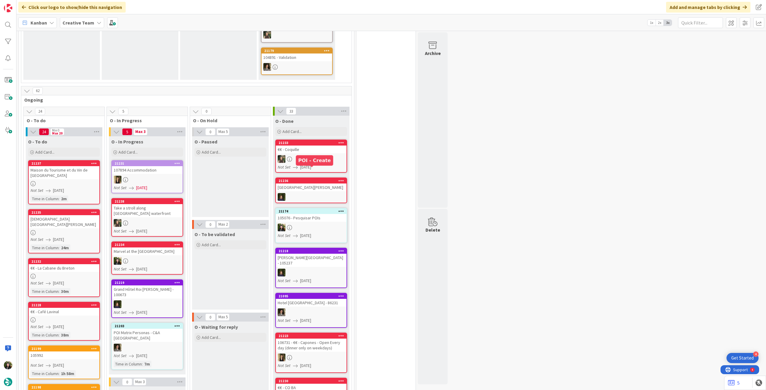
click at [323, 224] on div at bounding box center [311, 228] width 71 height 8
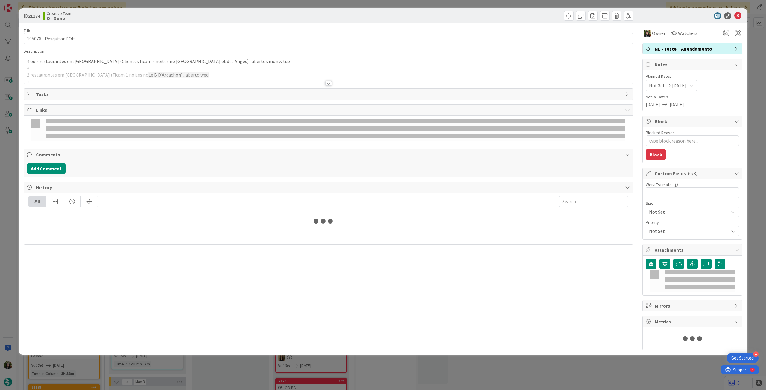
click at [135, 75] on div at bounding box center [328, 76] width 609 height 15
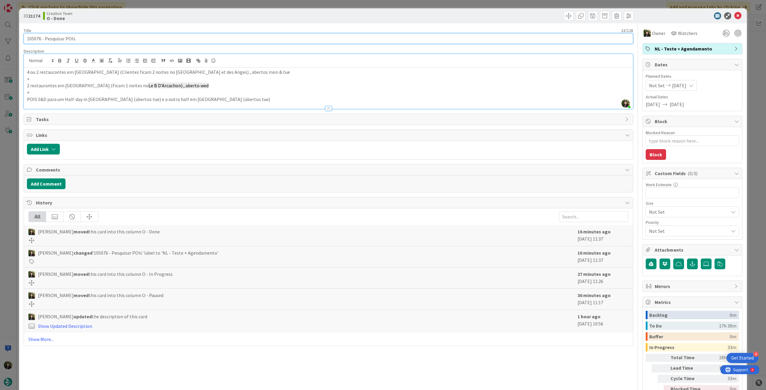
drag, startPoint x: 40, startPoint y: 38, endPoint x: 4, endPoint y: 36, distance: 36.6
click at [4, 36] on div "ID 21174 Creative Team O - Done Title 23 / 128 105076 - Pesquisar POIs Descript…" at bounding box center [383, 195] width 766 height 390
click at [734, 15] on icon at bounding box center [737, 15] width 7 height 7
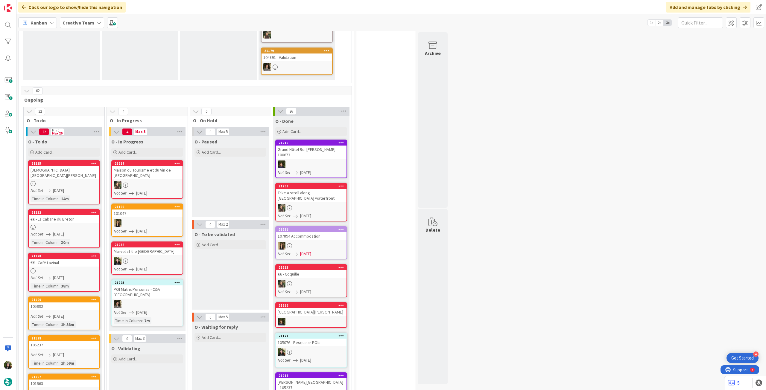
click at [145, 244] on link "21234 Marvel at the [GEOGRAPHIC_DATA] Not Set [DATE]" at bounding box center [147, 258] width 72 height 33
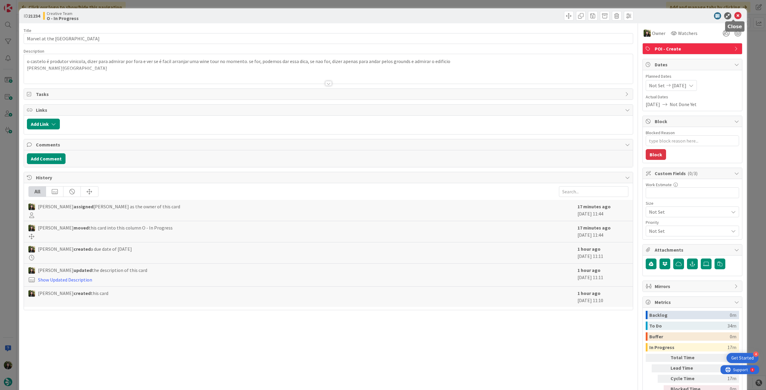
click at [734, 17] on icon at bounding box center [737, 15] width 7 height 7
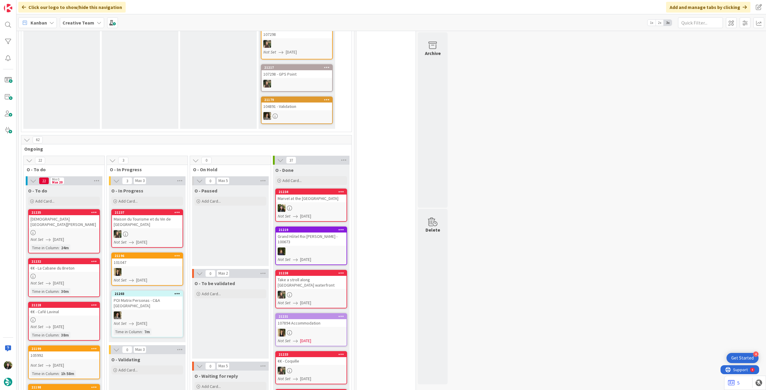
scroll to position [199, 0]
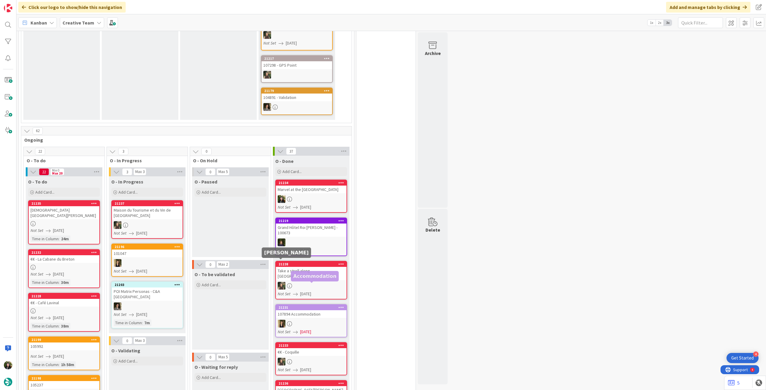
click at [310, 307] on link "21231 107894 Accommodation Not Set [DATE]" at bounding box center [311, 321] width 72 height 33
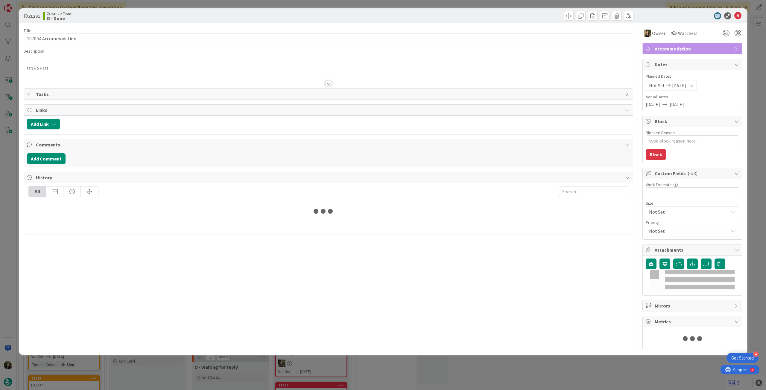
click at [79, 76] on div at bounding box center [328, 76] width 609 height 15
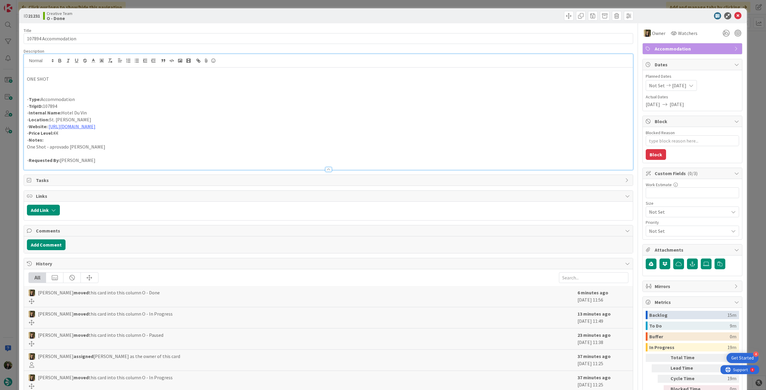
drag, startPoint x: 77, startPoint y: 111, endPoint x: 69, endPoint y: 111, distance: 7.8
click at [62, 112] on p "- Internal Name: Hotel Du Vin" at bounding box center [328, 113] width 603 height 7
copy p "Hotel Du Vin"
click at [734, 14] on icon at bounding box center [737, 15] width 7 height 7
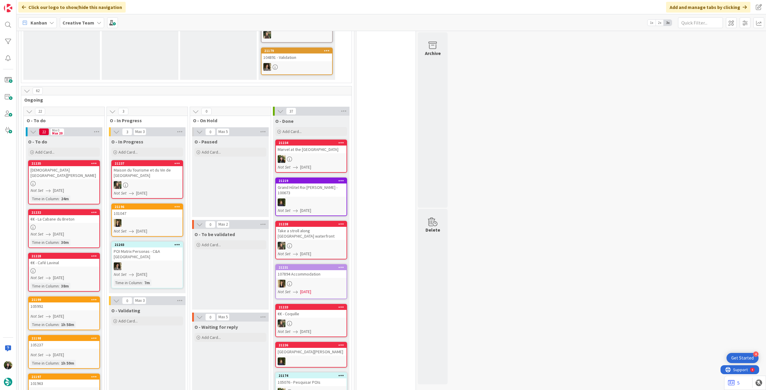
click at [151, 166] on div "Maison du Tourisme et du Vin de [GEOGRAPHIC_DATA]" at bounding box center [147, 172] width 71 height 13
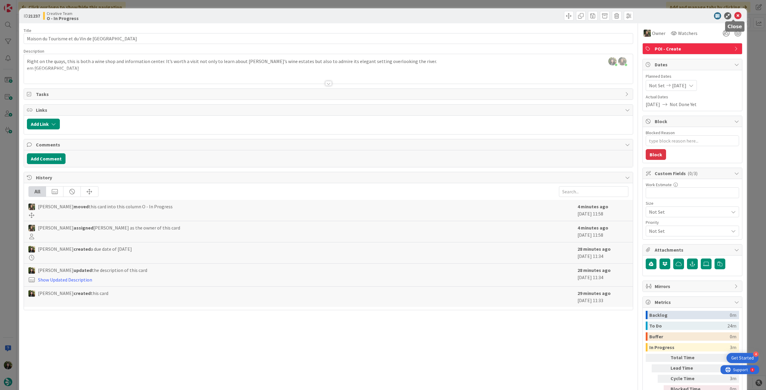
click at [735, 15] on icon at bounding box center [737, 15] width 7 height 7
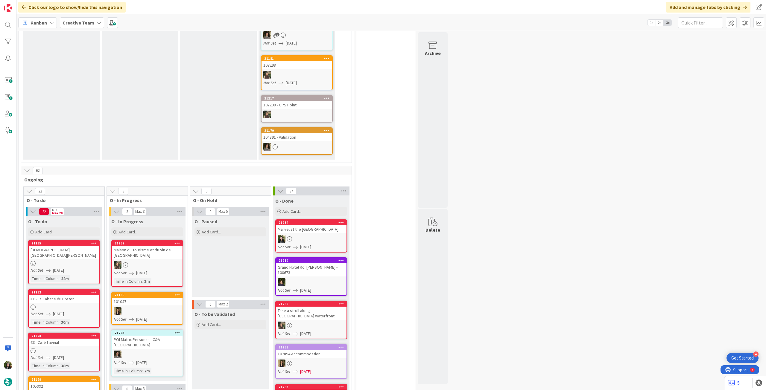
scroll to position [239, 0]
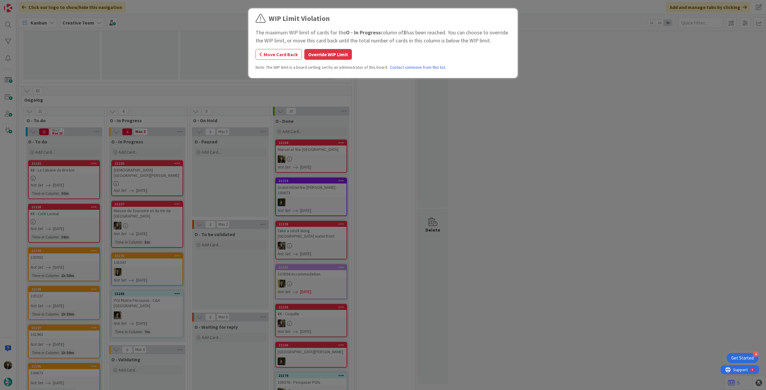
click at [144, 165] on div "WIP Limit Violation The maximum WIP limit of cards for the O - In Progress colu…" at bounding box center [383, 195] width 766 height 390
click at [318, 50] on button "Override WIP Limit" at bounding box center [328, 54] width 48 height 11
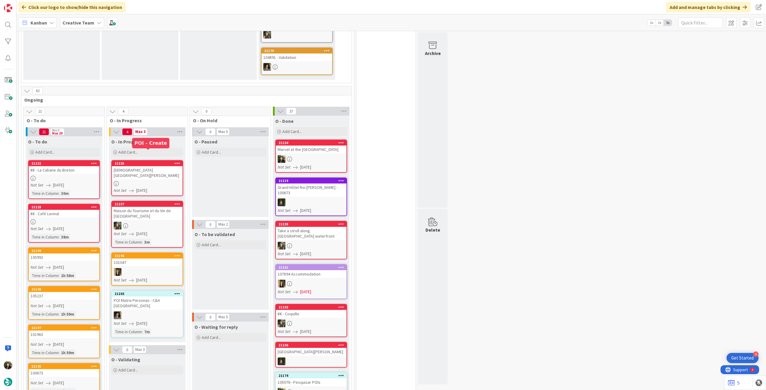
click at [158, 166] on div "[DEMOGRAPHIC_DATA] [GEOGRAPHIC_DATA]" at bounding box center [147, 172] width 71 height 13
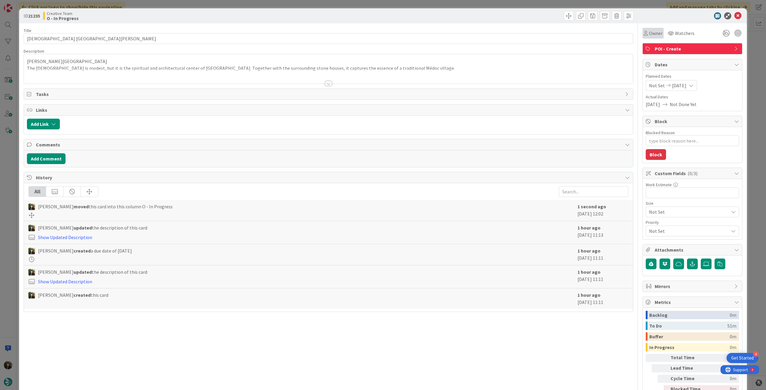
click at [649, 34] on span "Owner" at bounding box center [655, 33] width 13 height 7
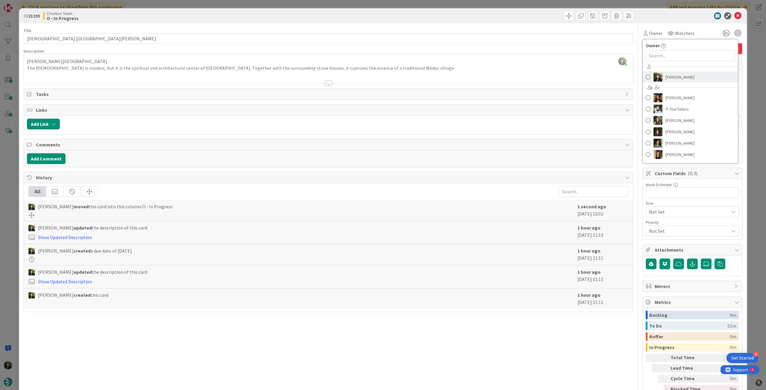
click at [665, 80] on span "[PERSON_NAME]" at bounding box center [679, 77] width 29 height 9
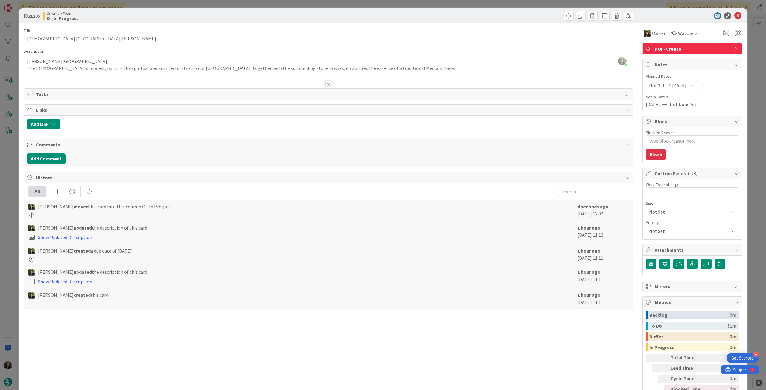
click at [104, 72] on div at bounding box center [328, 76] width 609 height 15
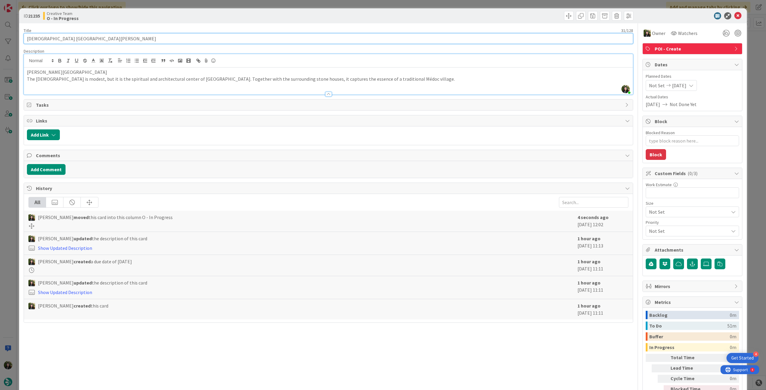
drag, startPoint x: 95, startPoint y: 40, endPoint x: 22, endPoint y: 31, distance: 74.4
click at [13, 35] on div "ID 21235 Creative Team O - In Progress Title 31 / 128 Église Saint-Seurin de La…" at bounding box center [383, 195] width 766 height 390
click at [734, 15] on icon at bounding box center [737, 15] width 7 height 7
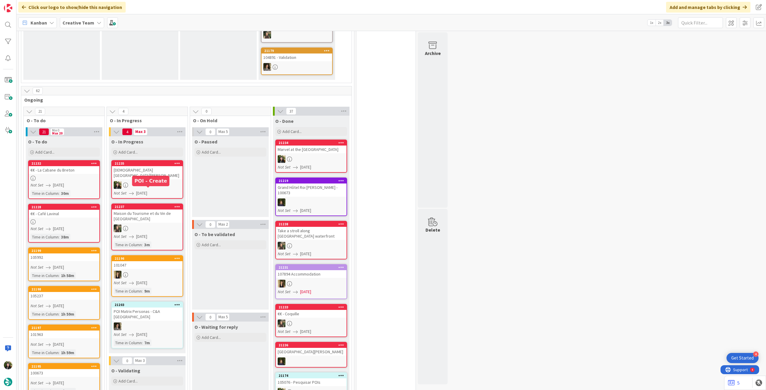
click at [141, 181] on div at bounding box center [147, 185] width 71 height 8
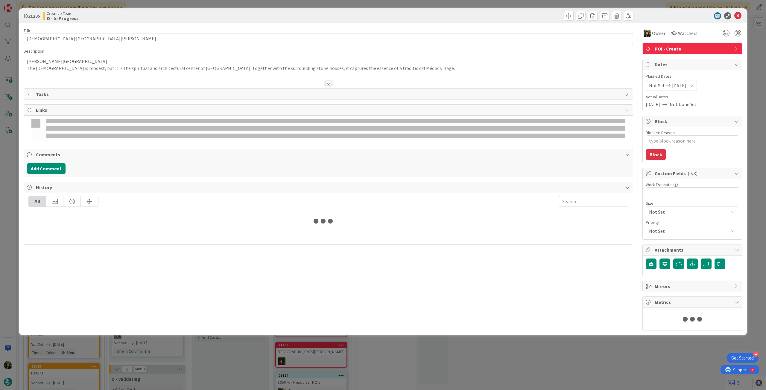
click at [124, 77] on div at bounding box center [328, 76] width 609 height 15
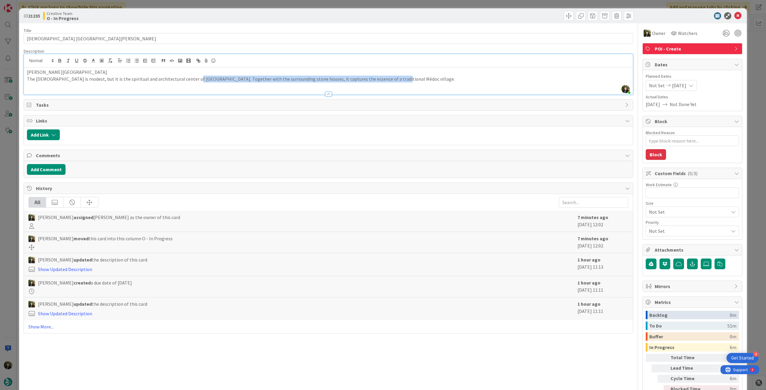
drag, startPoint x: 390, startPoint y: 77, endPoint x: 189, endPoint y: 77, distance: 200.5
click at [189, 77] on p "The [DEMOGRAPHIC_DATA] is modest, but it is the spiritual and architectural cen…" at bounding box center [328, 79] width 603 height 7
copy p "Together with the surrounding stone houses, it captures the essence of a tradit…"
click at [203, 91] on div at bounding box center [328, 91] width 609 height 6
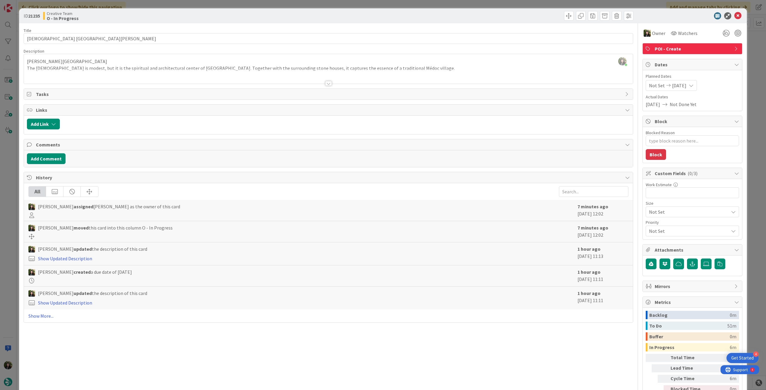
click at [188, 69] on div at bounding box center [328, 76] width 609 height 15
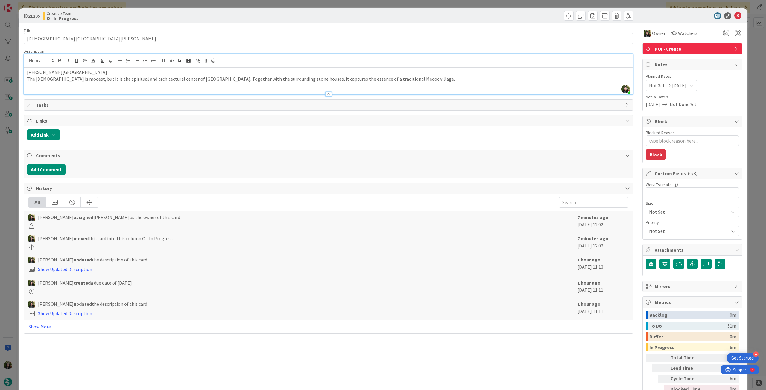
click at [189, 78] on p "The [DEMOGRAPHIC_DATA] is modest, but it is the spiritual and architectural cen…" at bounding box center [328, 79] width 603 height 7
drag, startPoint x: 189, startPoint y: 78, endPoint x: 417, endPoint y: 77, distance: 228.0
click at [417, 77] on p "The [DEMOGRAPHIC_DATA] is modest, but it is the spiritual and architectural cen…" at bounding box center [328, 79] width 603 height 7
copy p "Together with the surrounding stone houses, it captures the essence of a tradit…"
type textarea "x"
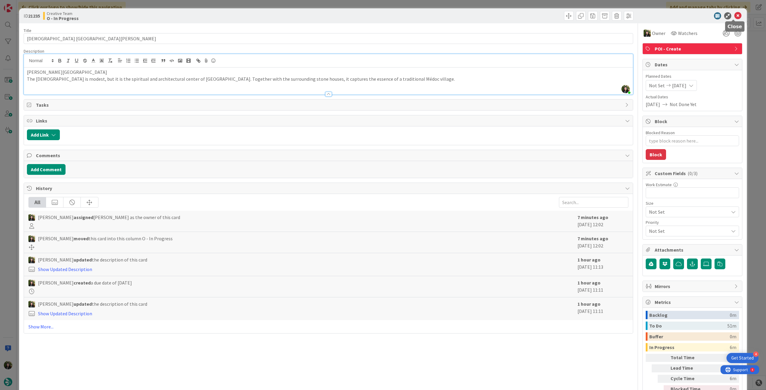
click at [735, 16] on icon at bounding box center [737, 15] width 7 height 7
